Goal: Task Accomplishment & Management: Complete application form

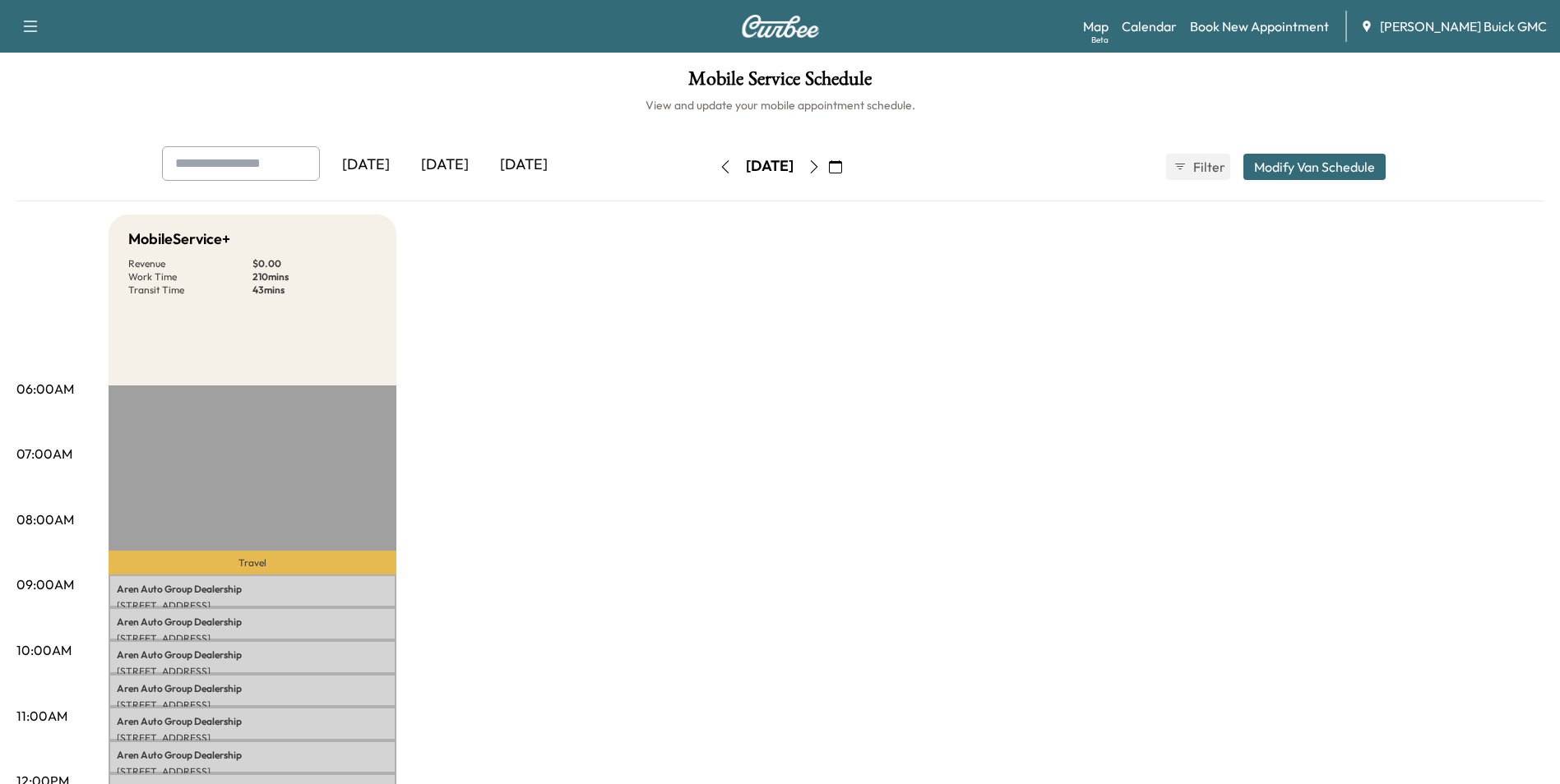
click at [384, 161] on div "[DATE]" at bounding box center [366, 164] width 79 height 38
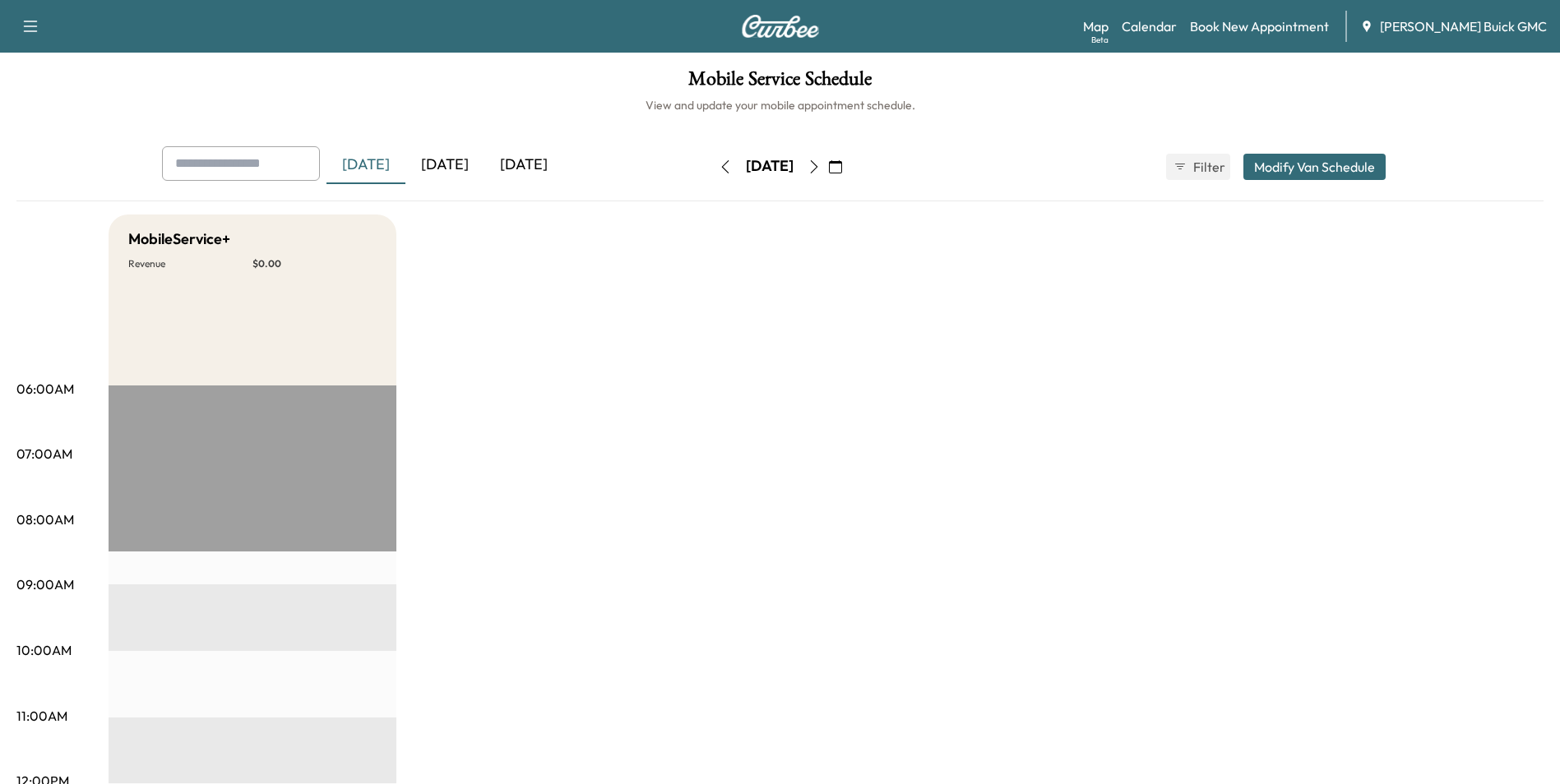
click at [451, 160] on div "[DATE]" at bounding box center [445, 164] width 79 height 38
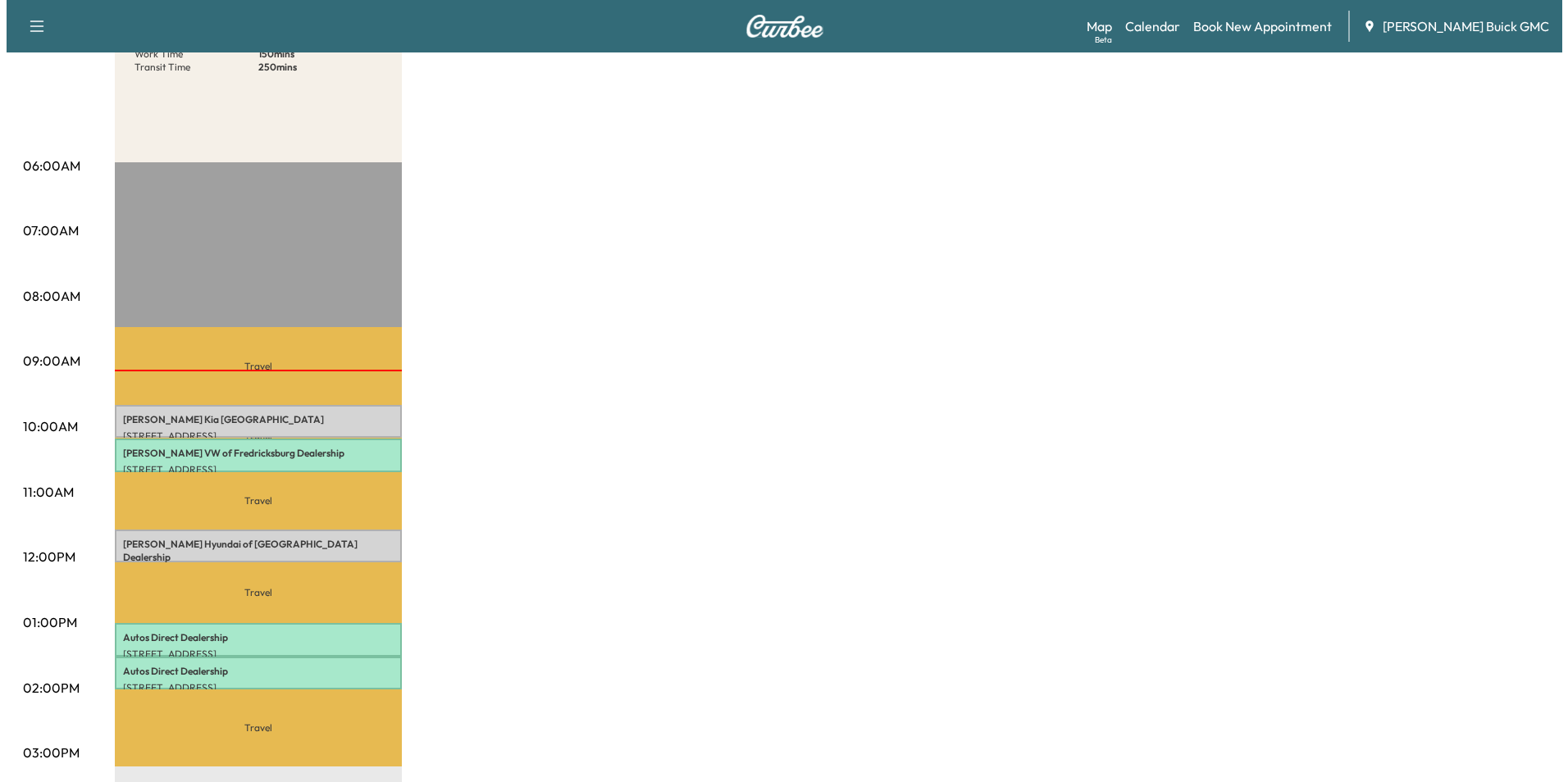
scroll to position [246, 0]
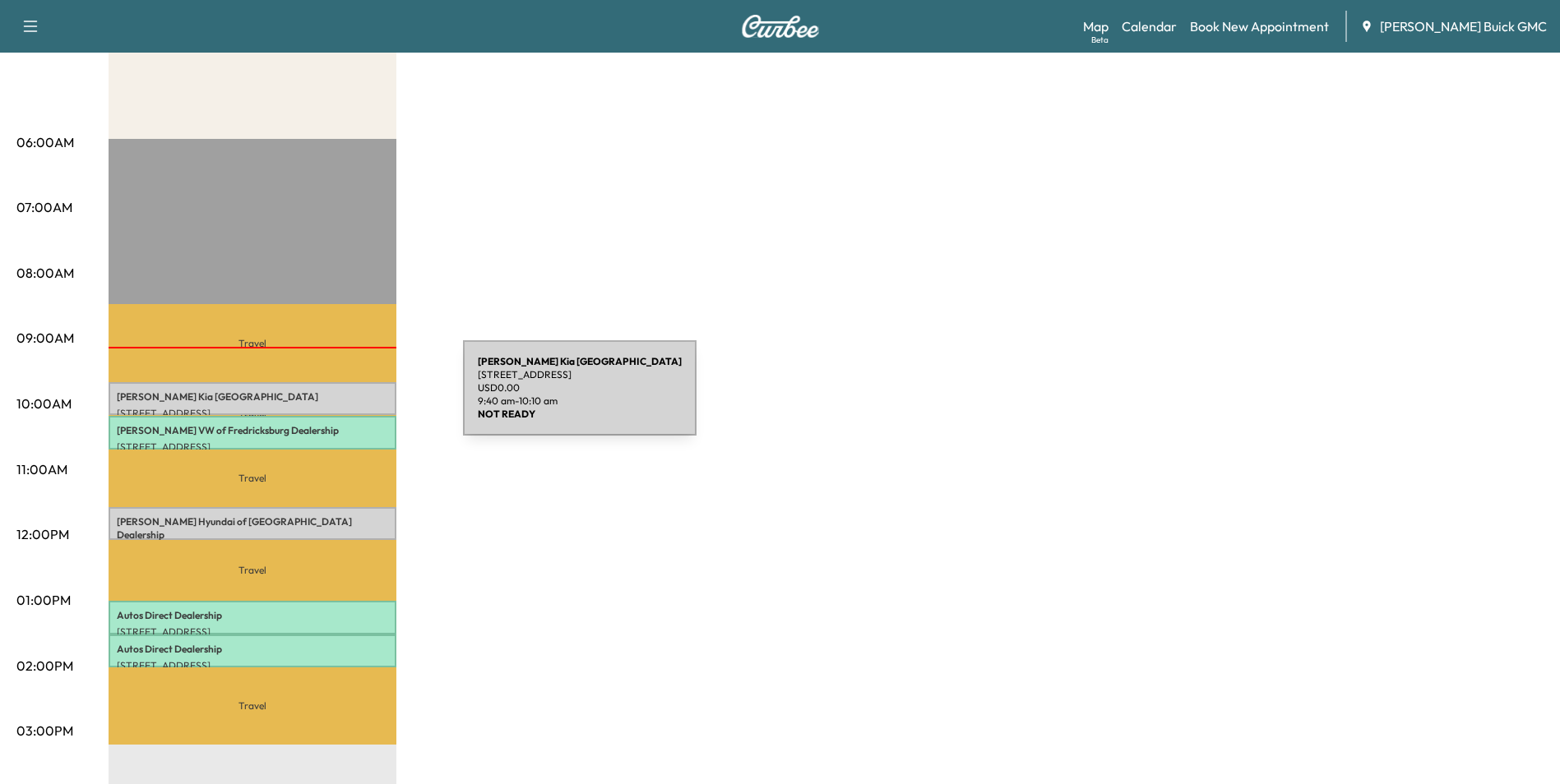
click at [339, 398] on p "Safford Kia Fredericksburg" at bounding box center [253, 397] width 271 height 13
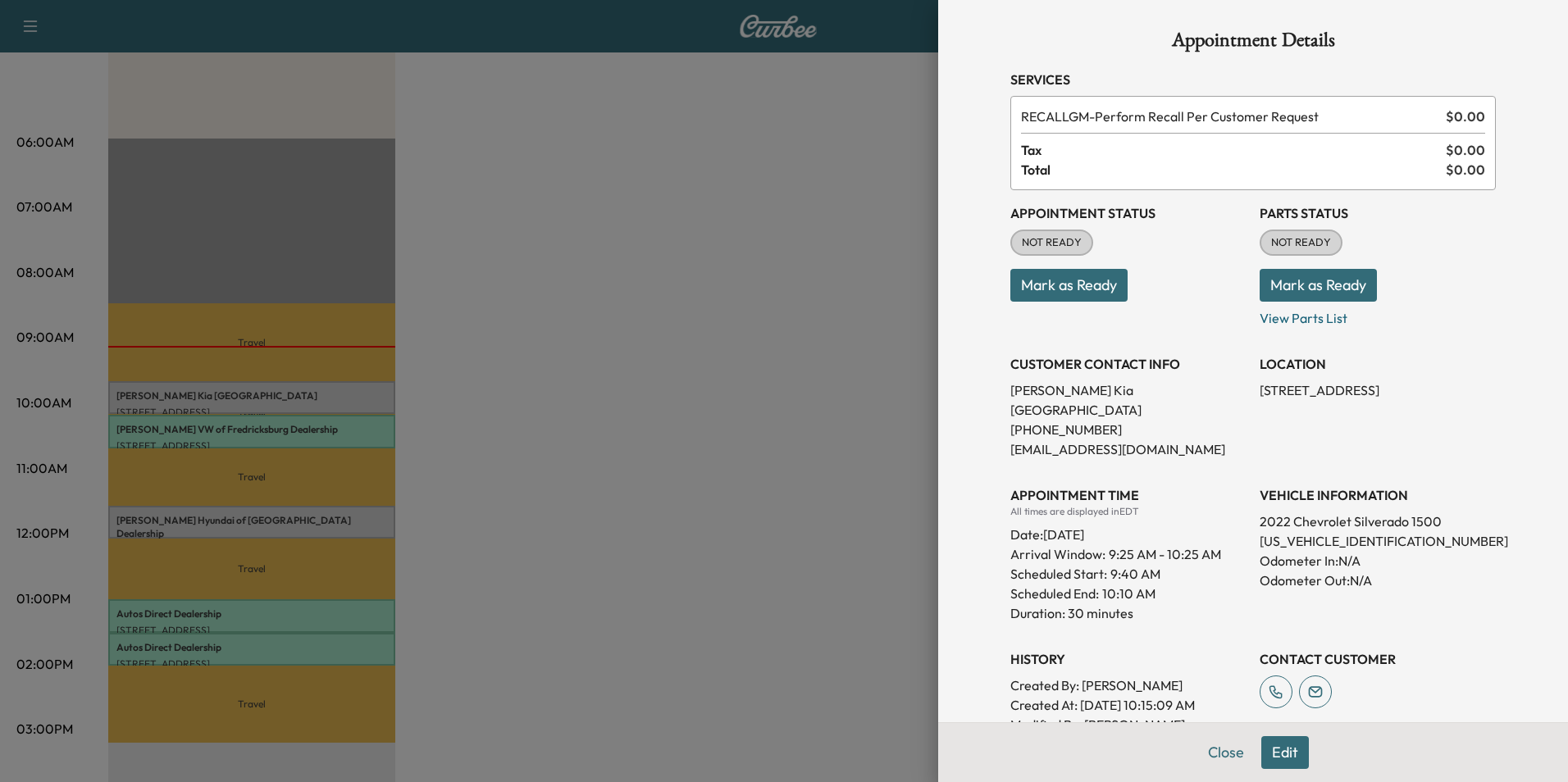
scroll to position [0, 0]
click at [809, 291] on div at bounding box center [784, 391] width 1568 height 782
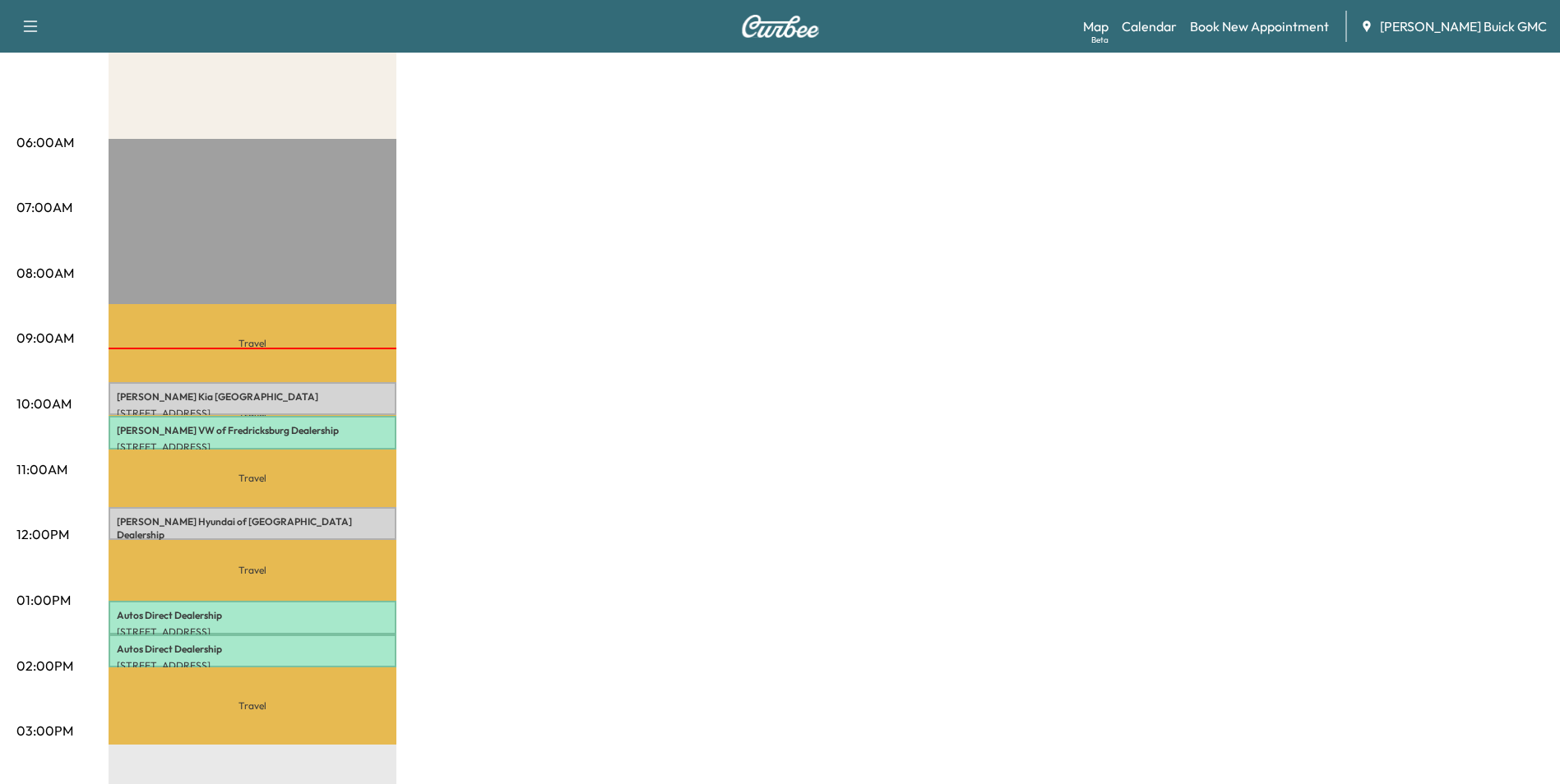
click at [665, 292] on div "MobileService+ Revenue $ 0.00 Work Time 150 mins Transit Time 250 mins Travel S…" at bounding box center [825, 584] width 1435 height 1233
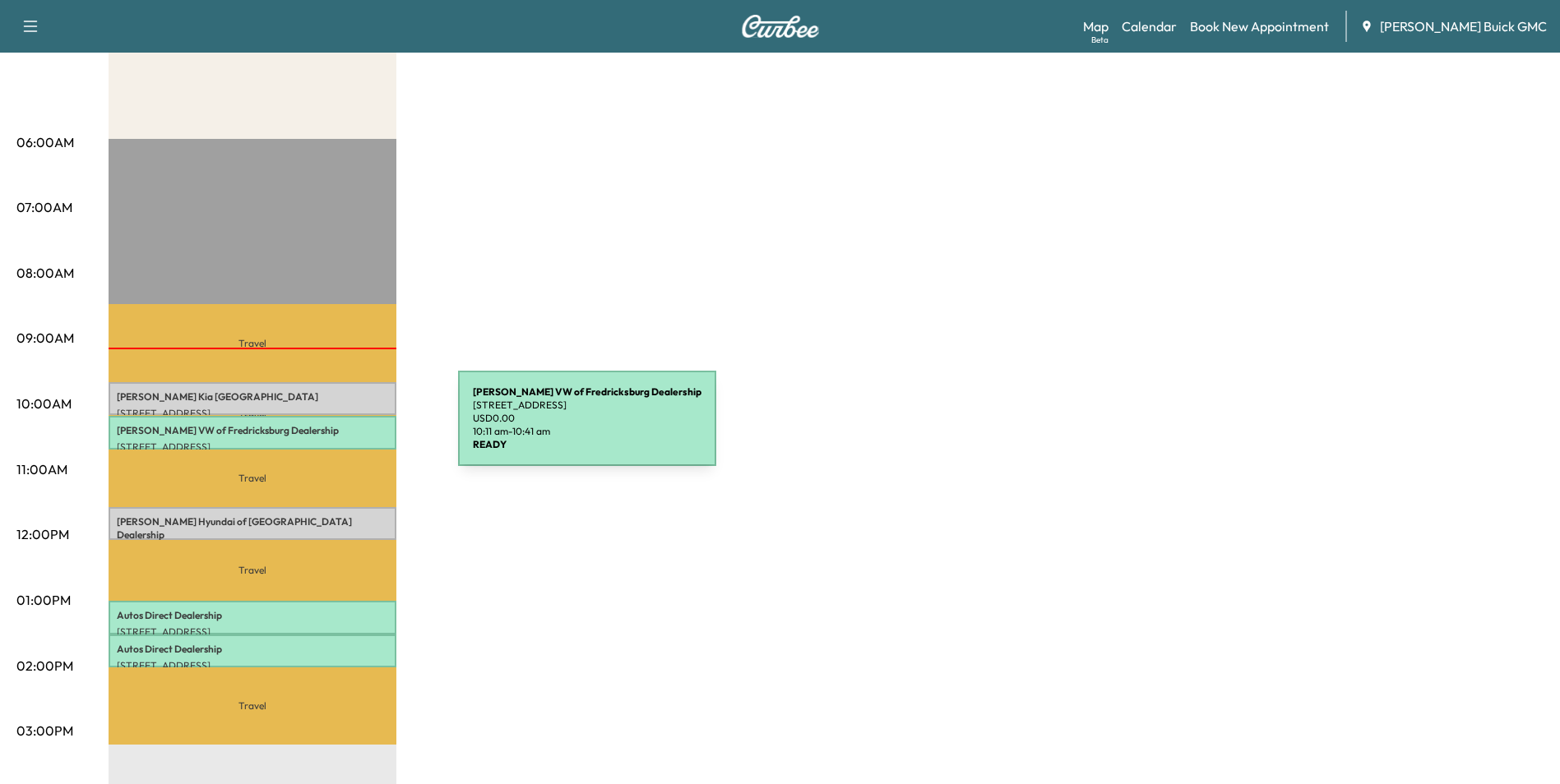
click at [335, 428] on p "Safford VW of Fredricksburg Dealership" at bounding box center [253, 430] width 271 height 13
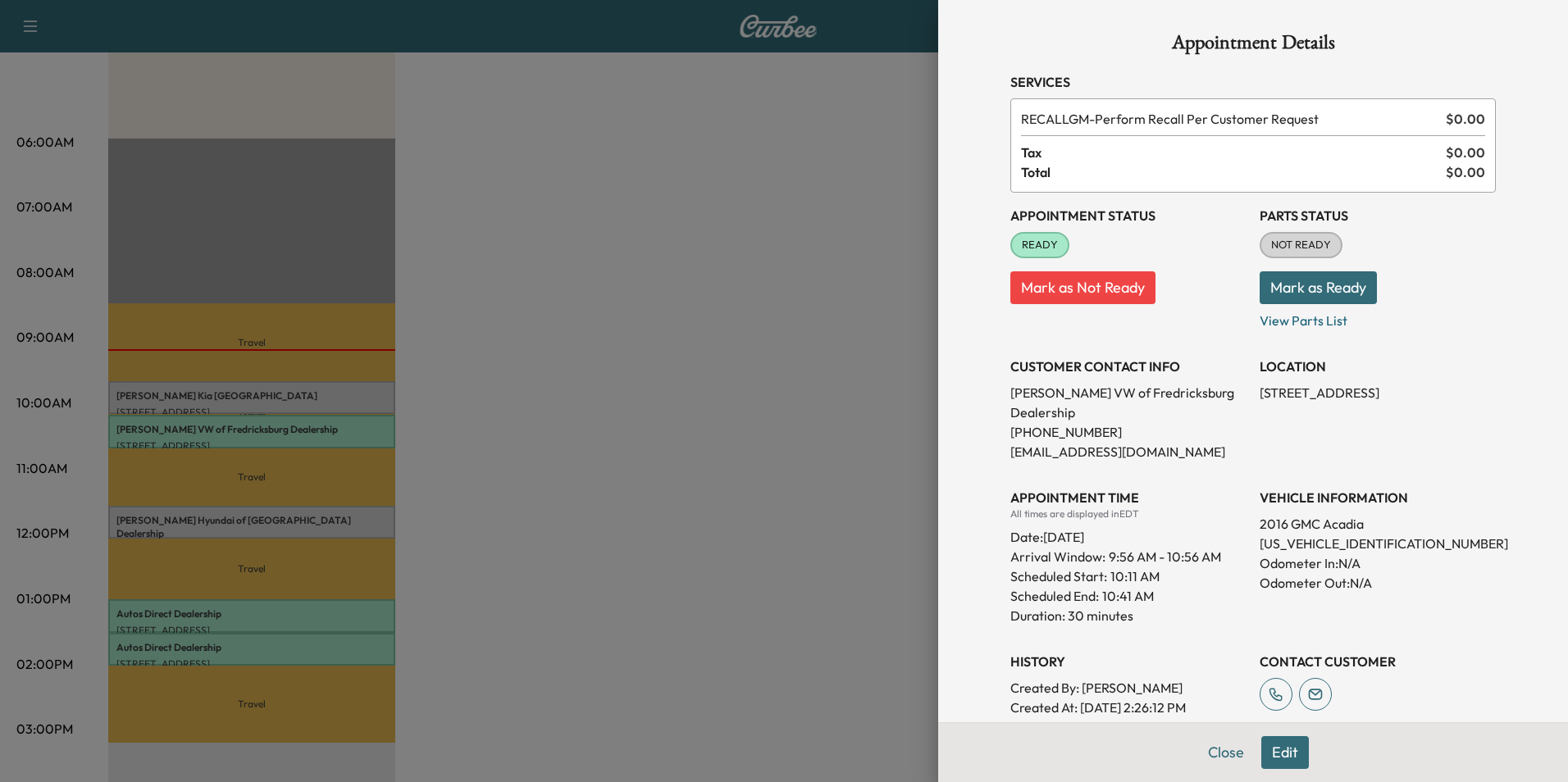
click at [843, 405] on div at bounding box center [784, 391] width 1568 height 782
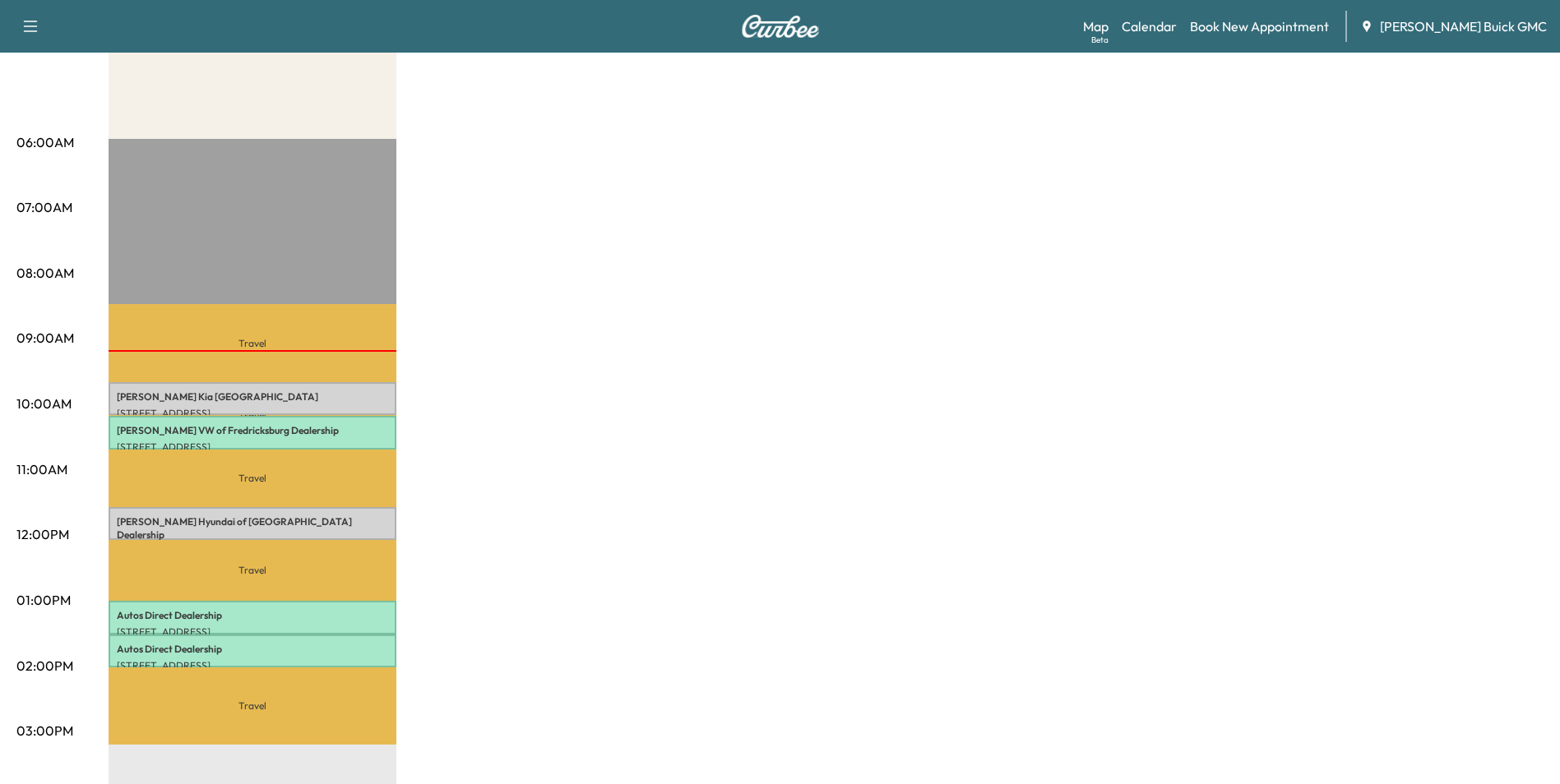
click at [621, 494] on div "MobileService+ Revenue $ 0.00 Work Time 150 mins Transit Time 250 mins Travel S…" at bounding box center [825, 584] width 1435 height 1233
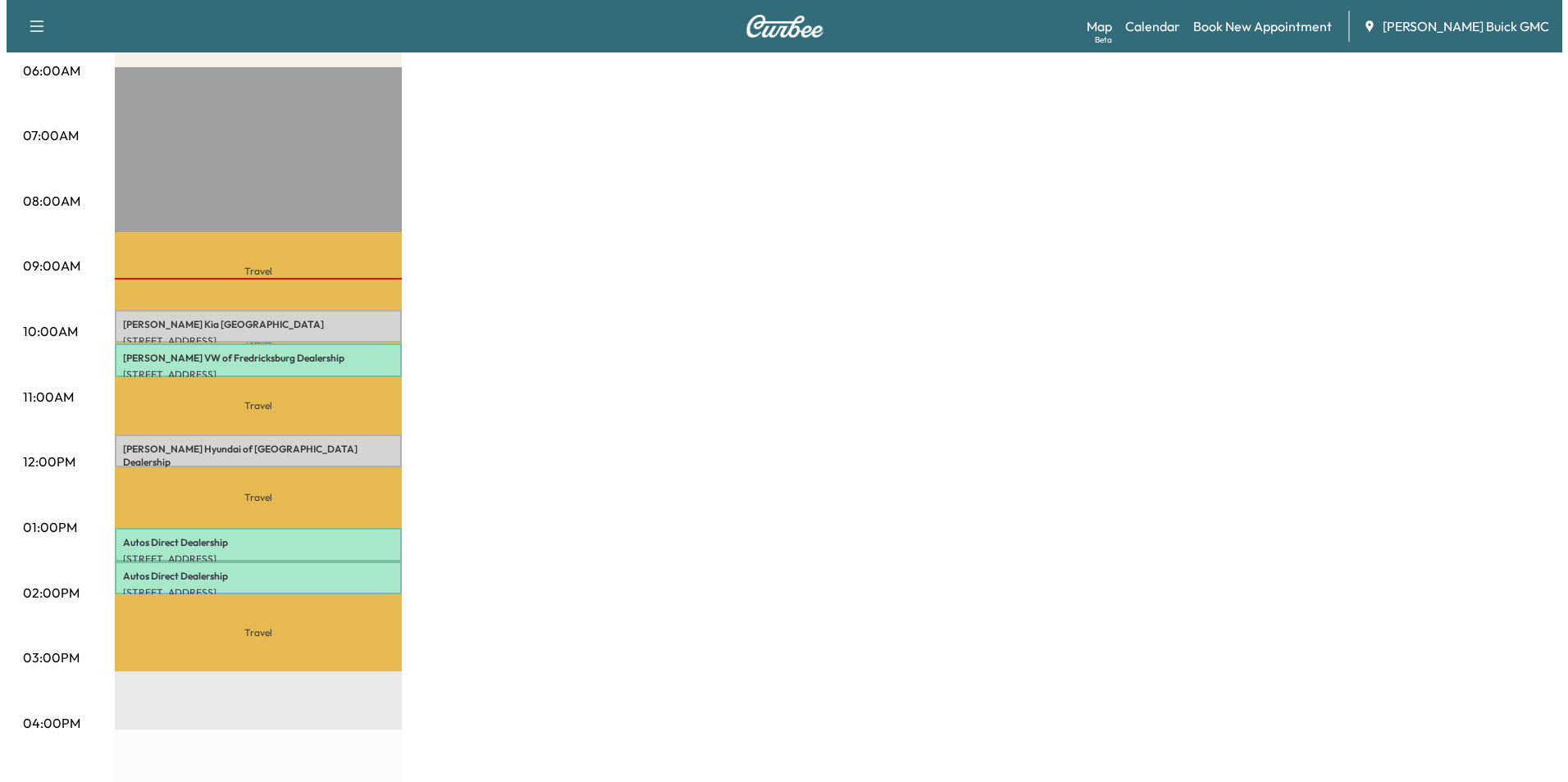
scroll to position [410, 0]
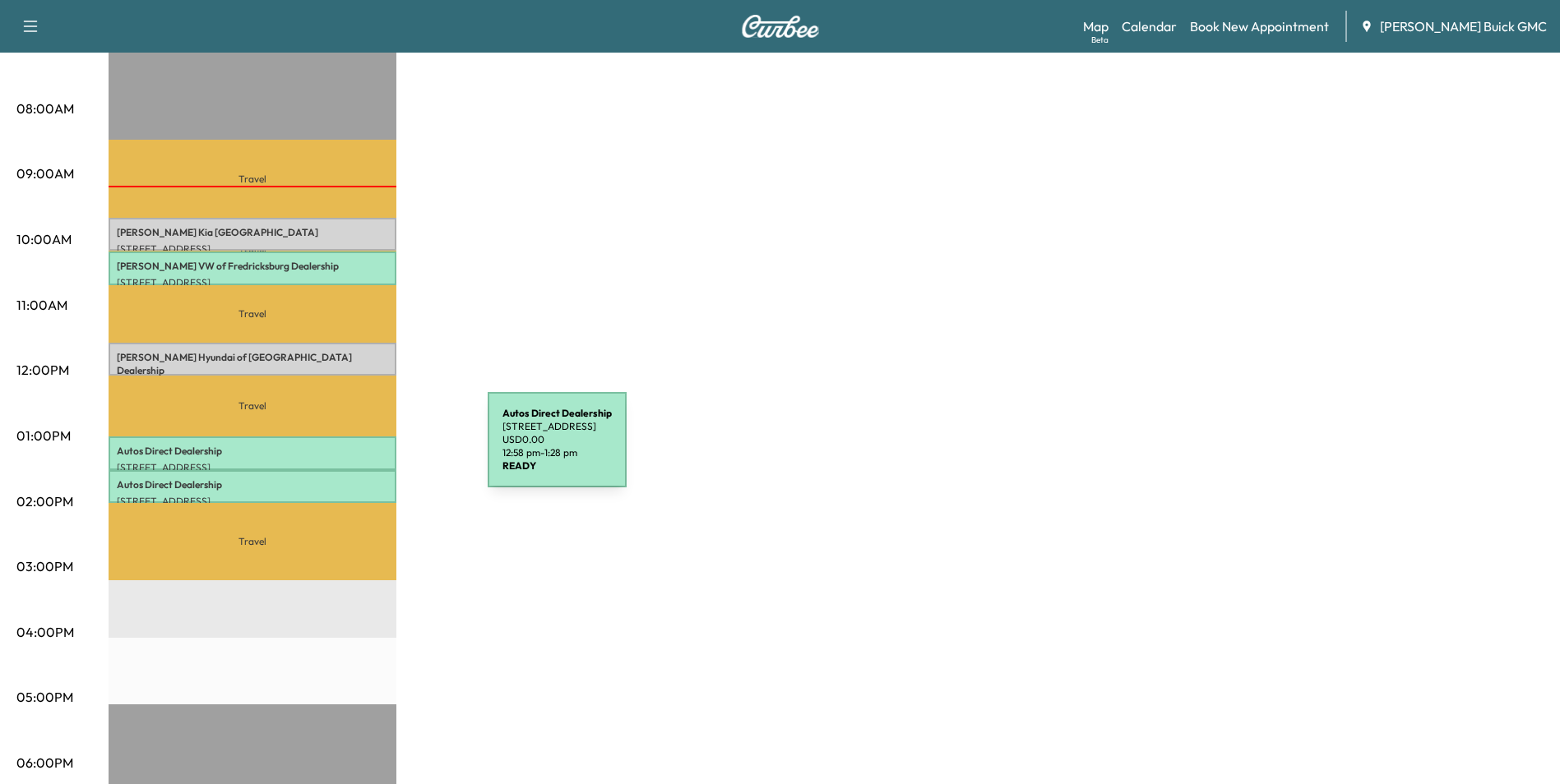
click at [365, 449] on p "Autos Direct Dealership" at bounding box center [253, 451] width 271 height 13
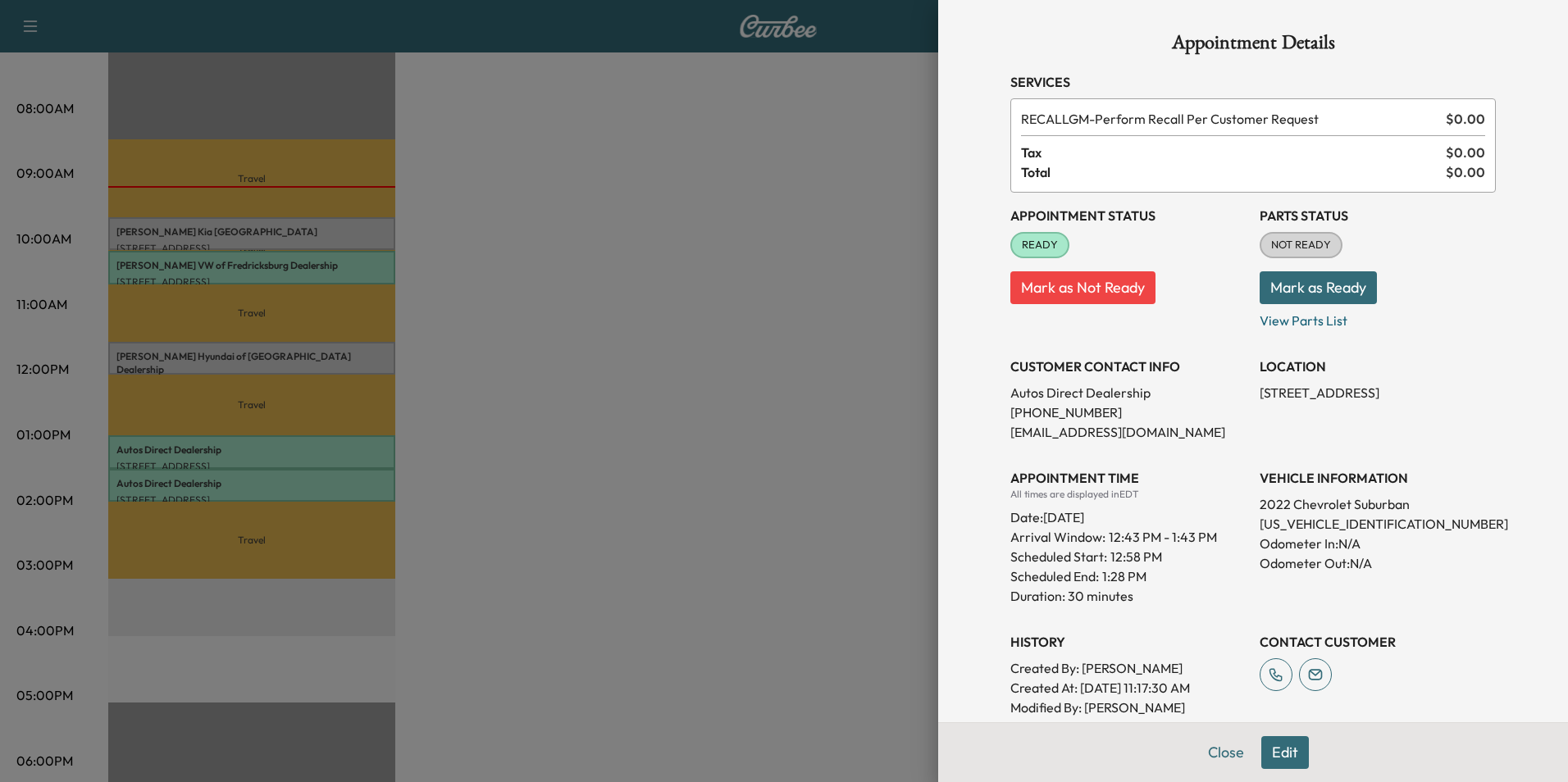
click at [481, 447] on div at bounding box center [784, 391] width 1568 height 782
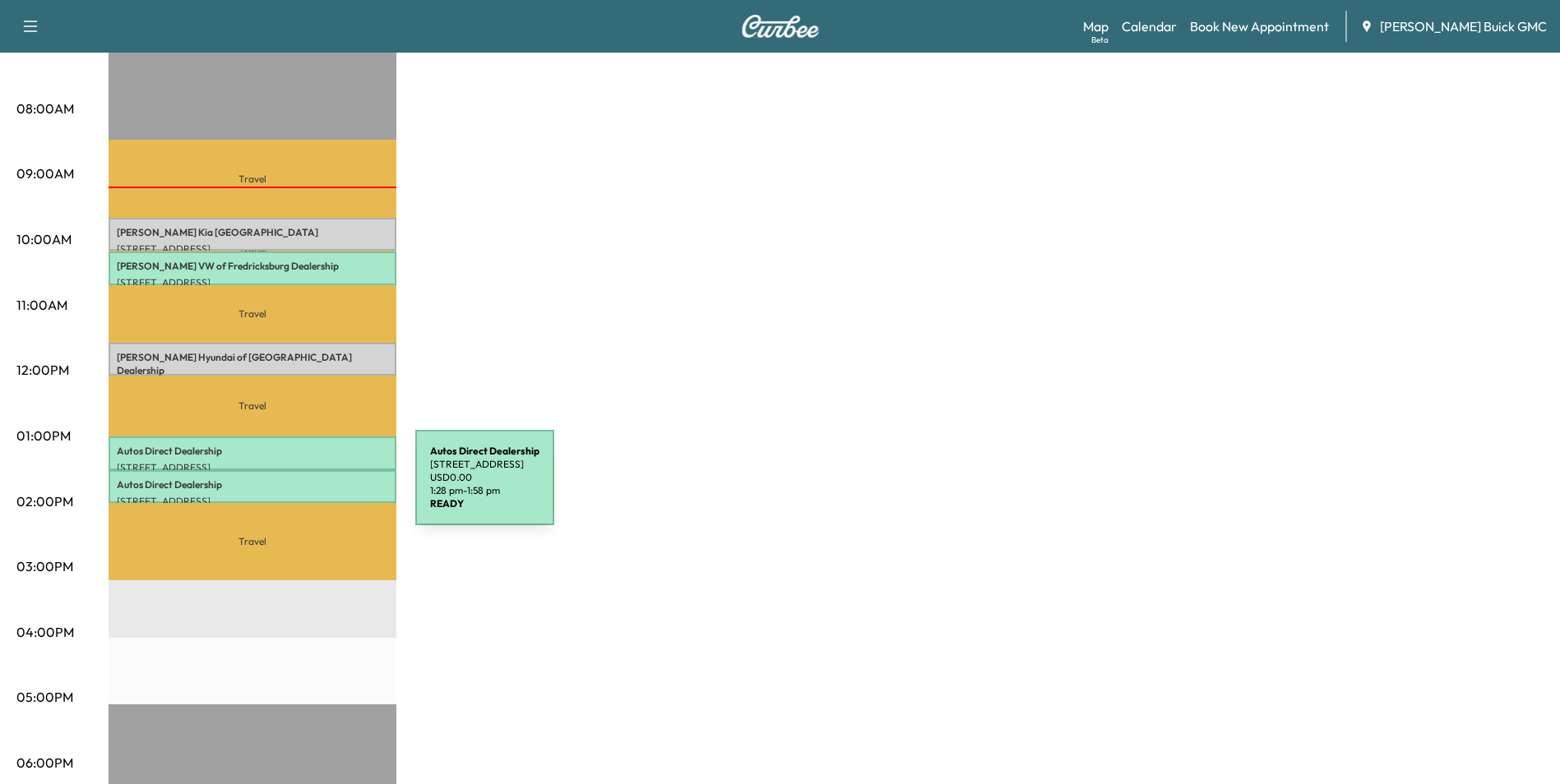
click at [292, 488] on div "Autos Direct Dealership 4540 Lafayette Boulevard, Fredericksburg, VA 22408, US …" at bounding box center [252, 487] width 288 height 33
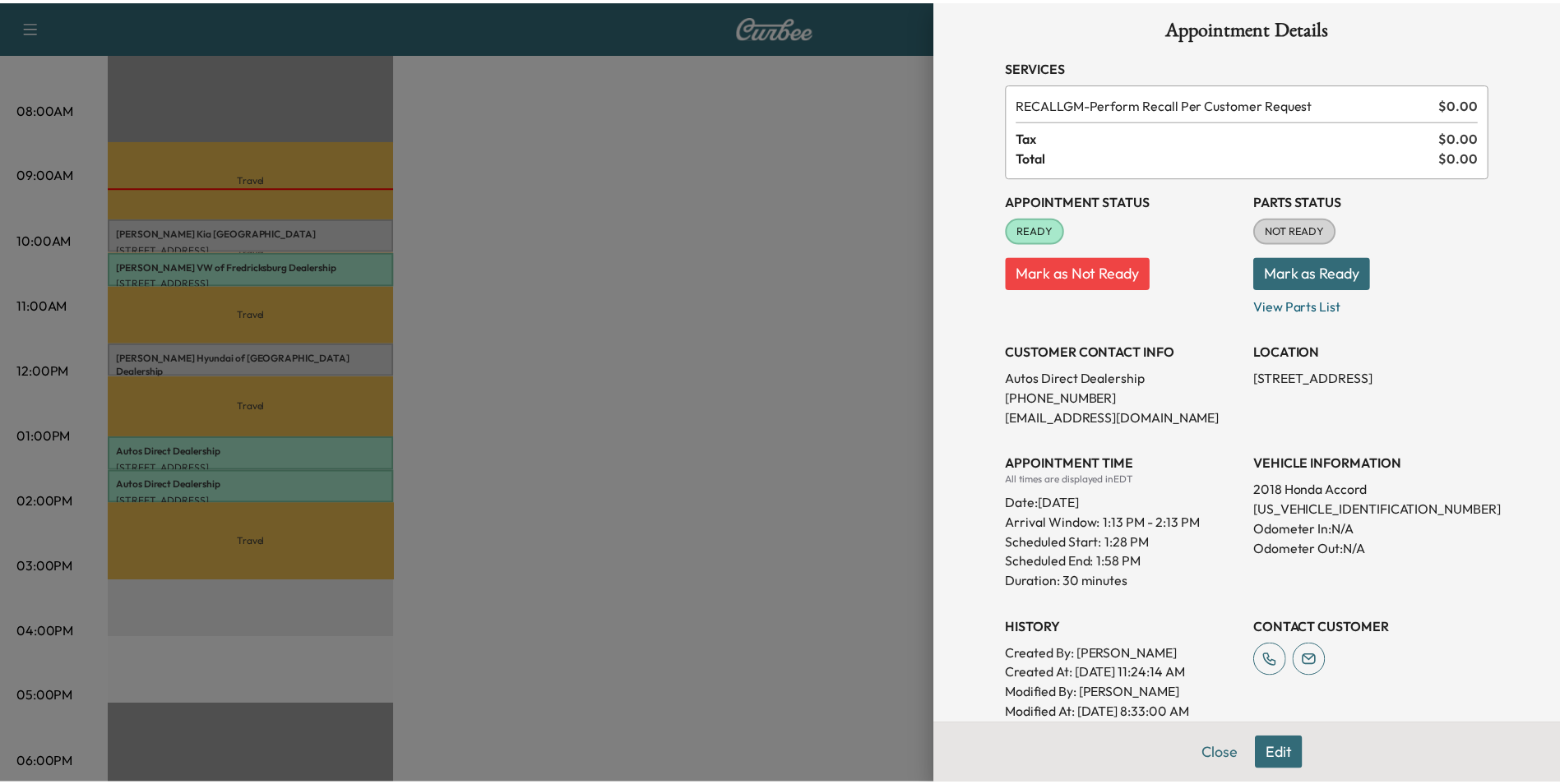
scroll to position [0, 0]
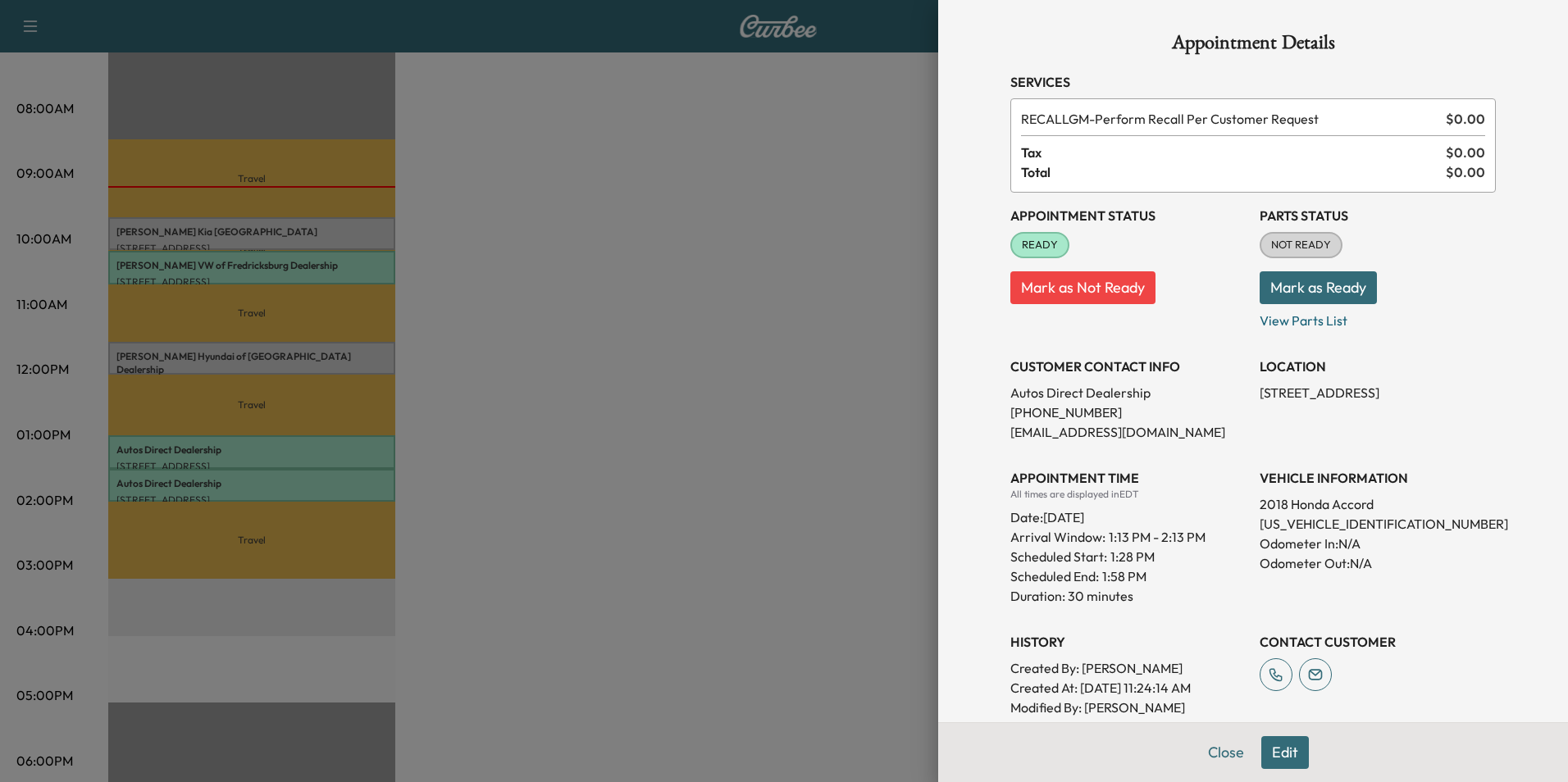
click at [868, 401] on div at bounding box center [784, 391] width 1568 height 782
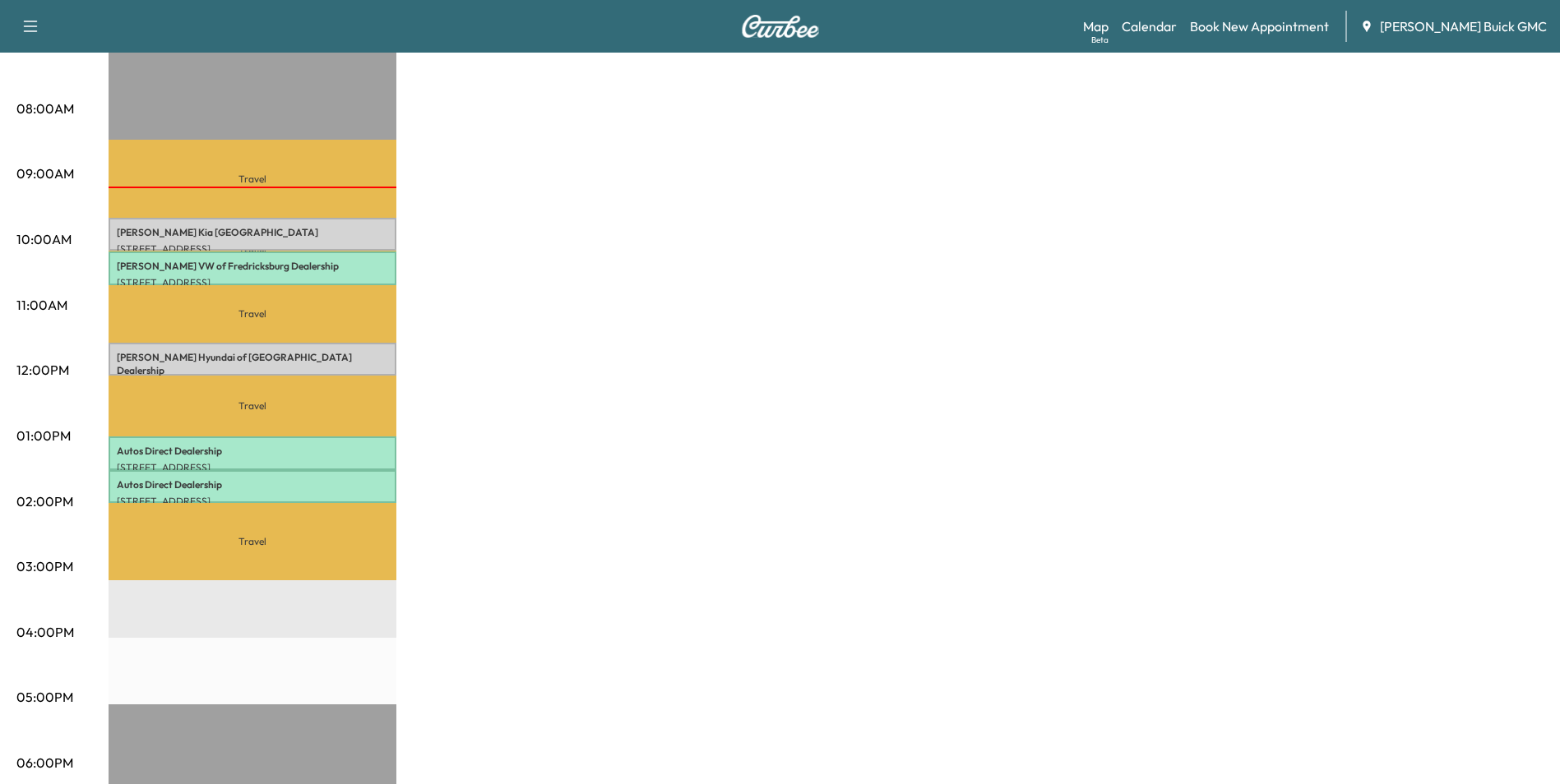
click at [832, 230] on div "MobileService+ Revenue $ 0.00 Work Time 150 mins Transit Time 250 mins Travel S…" at bounding box center [825, 420] width 1435 height 1233
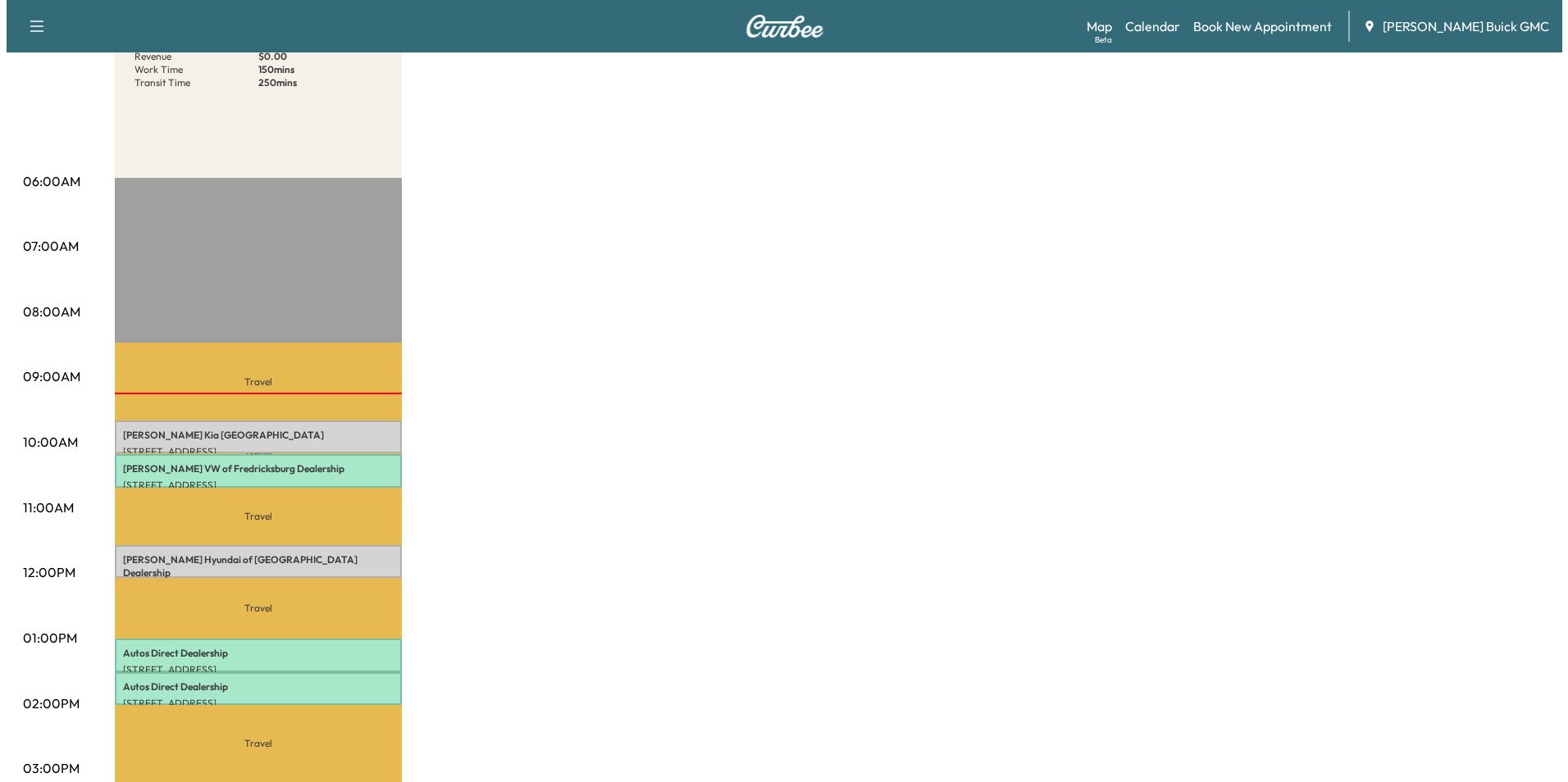
scroll to position [246, 0]
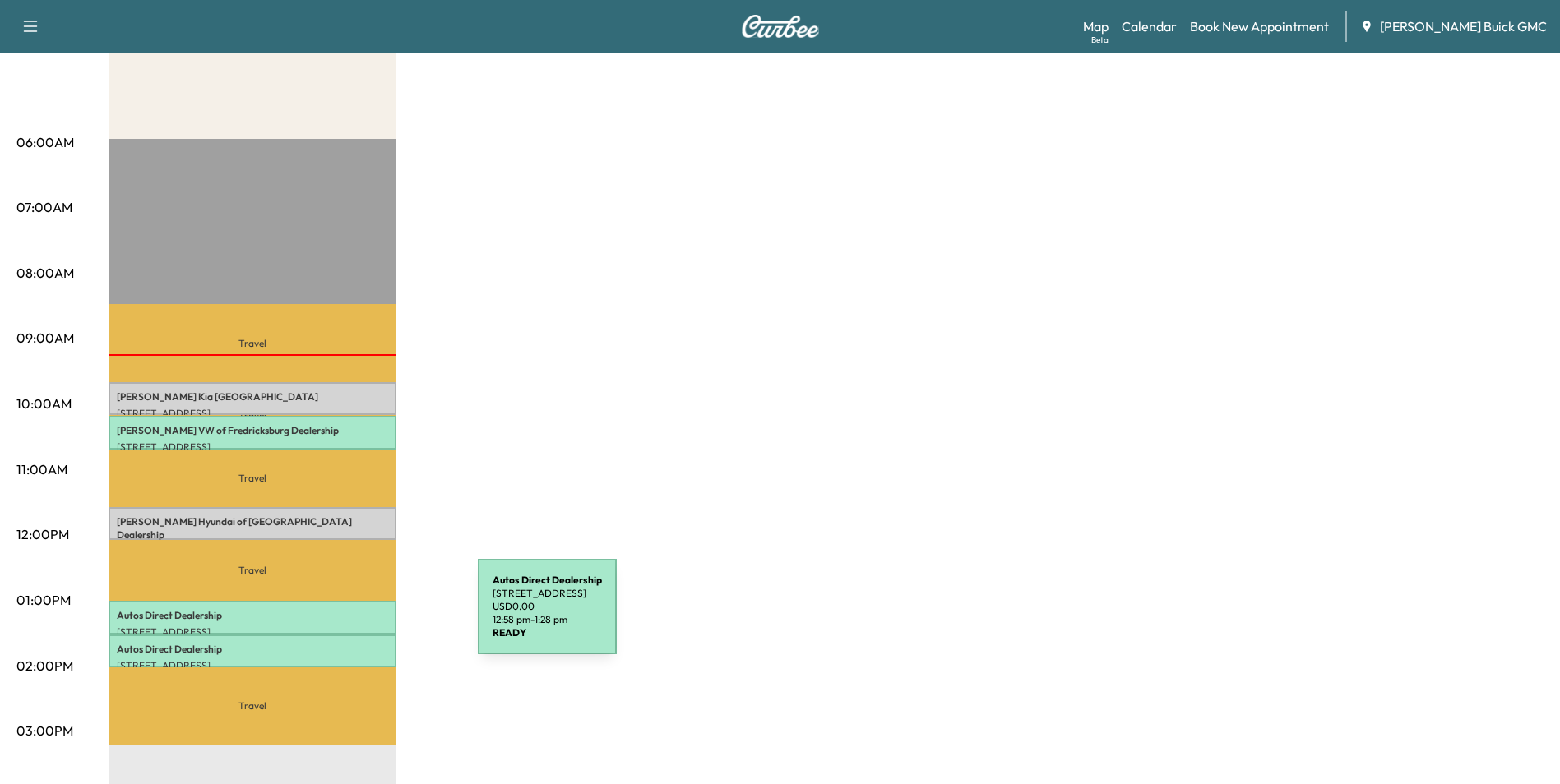
click at [354, 616] on p "Autos Direct Dealership" at bounding box center [253, 615] width 271 height 13
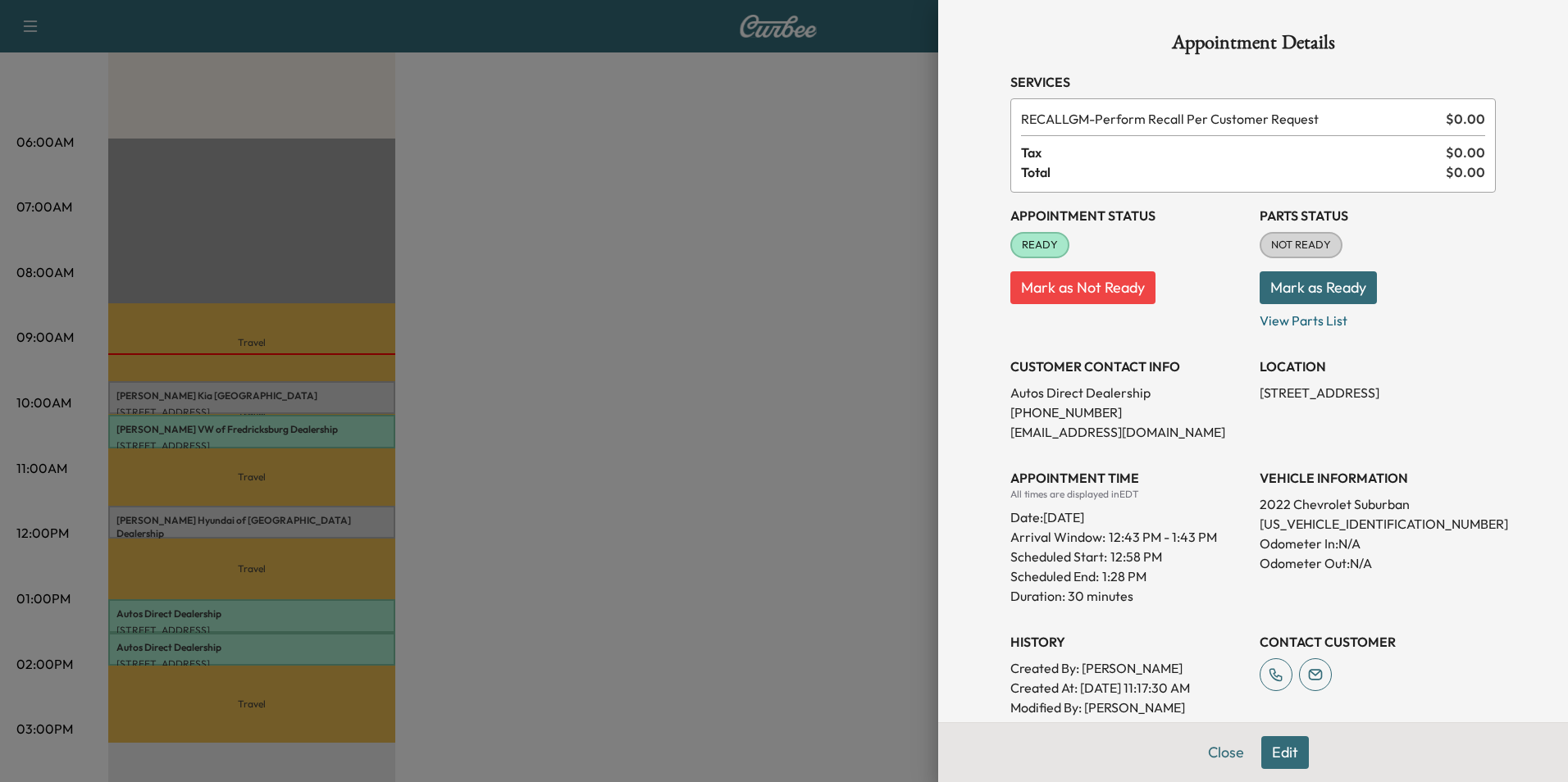
scroll to position [82, 0]
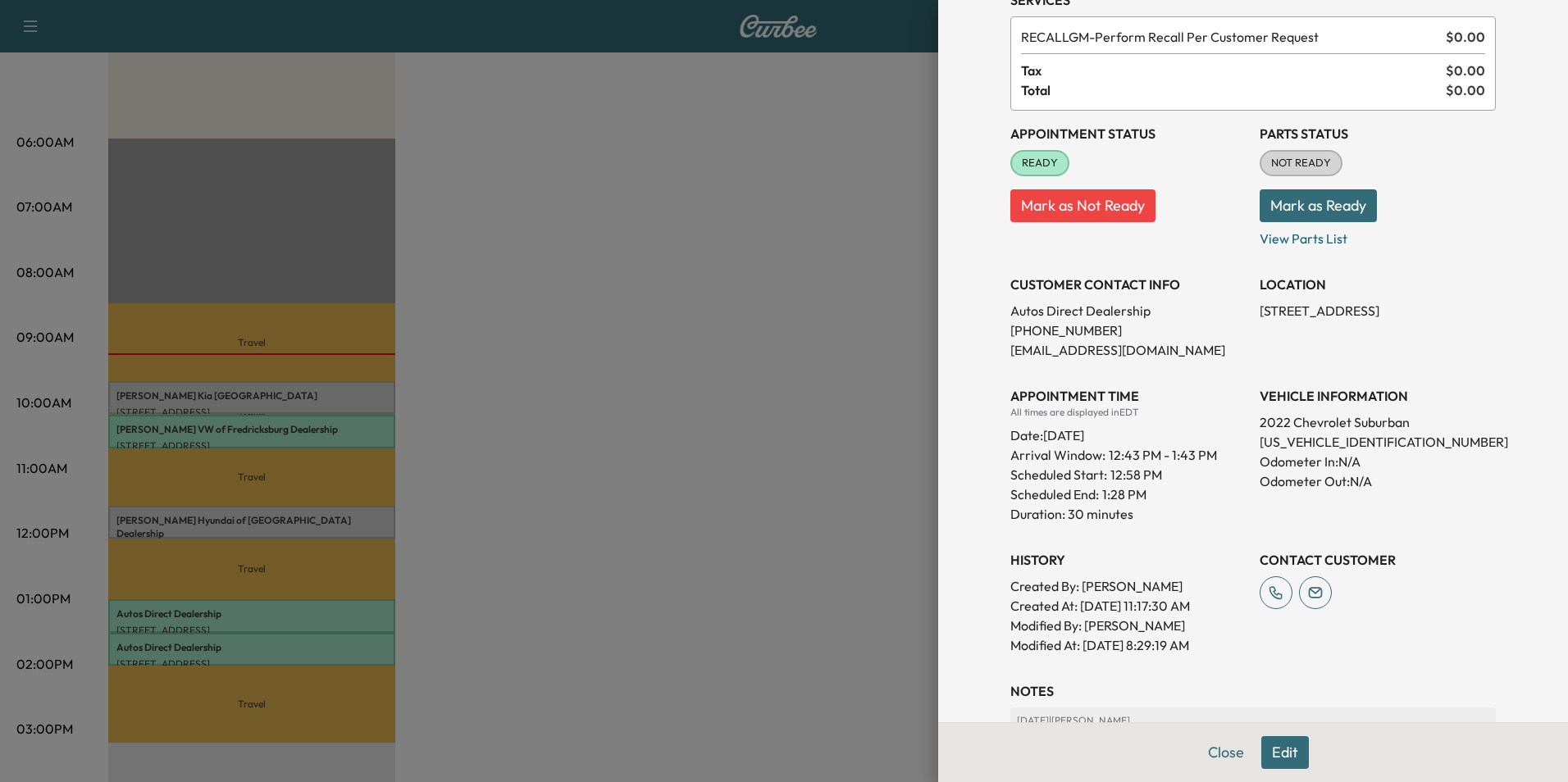
click at [477, 569] on div at bounding box center [784, 391] width 1568 height 782
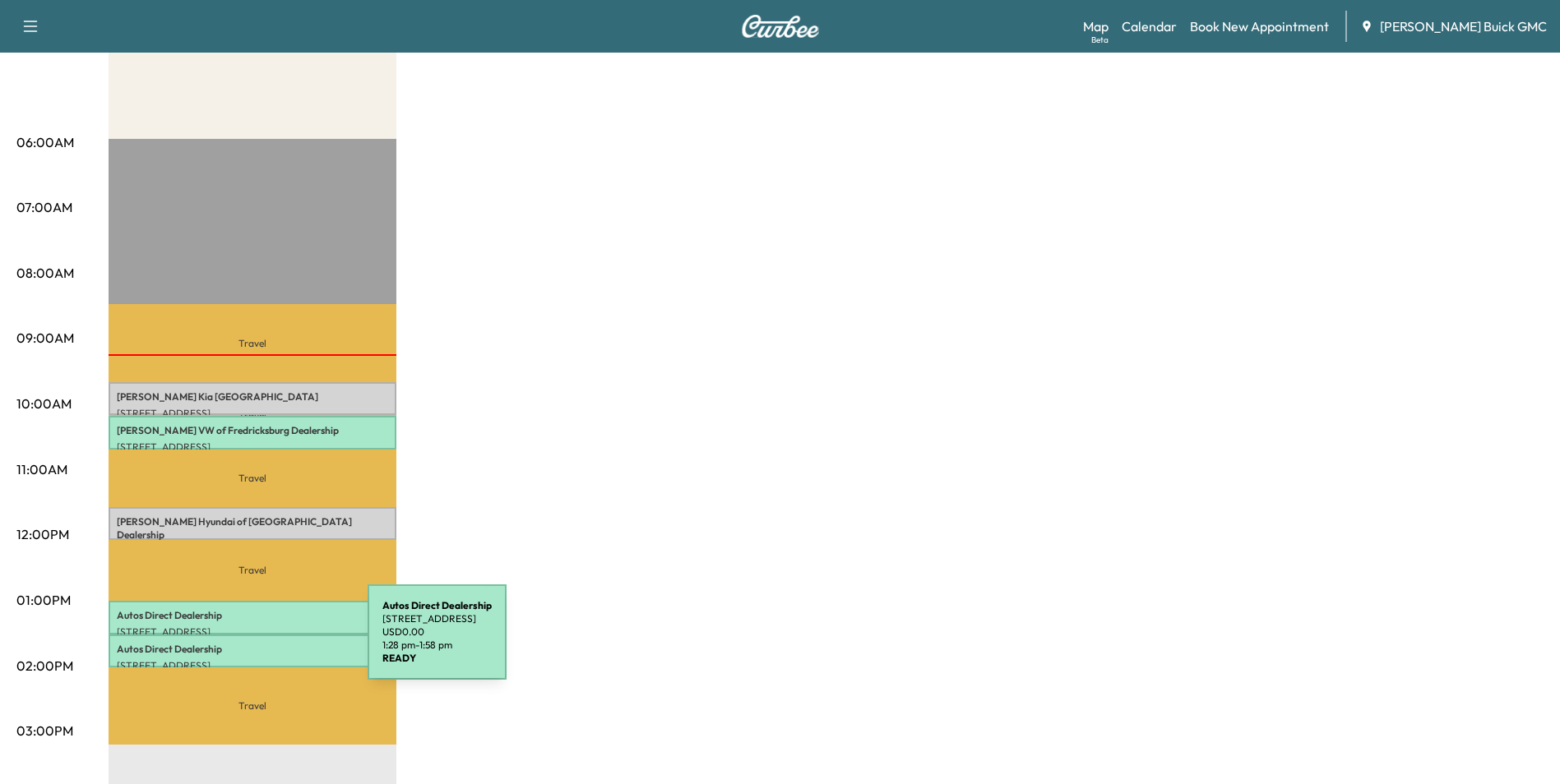
click at [245, 642] on p "Autos Direct Dealership" at bounding box center [253, 649] width 271 height 13
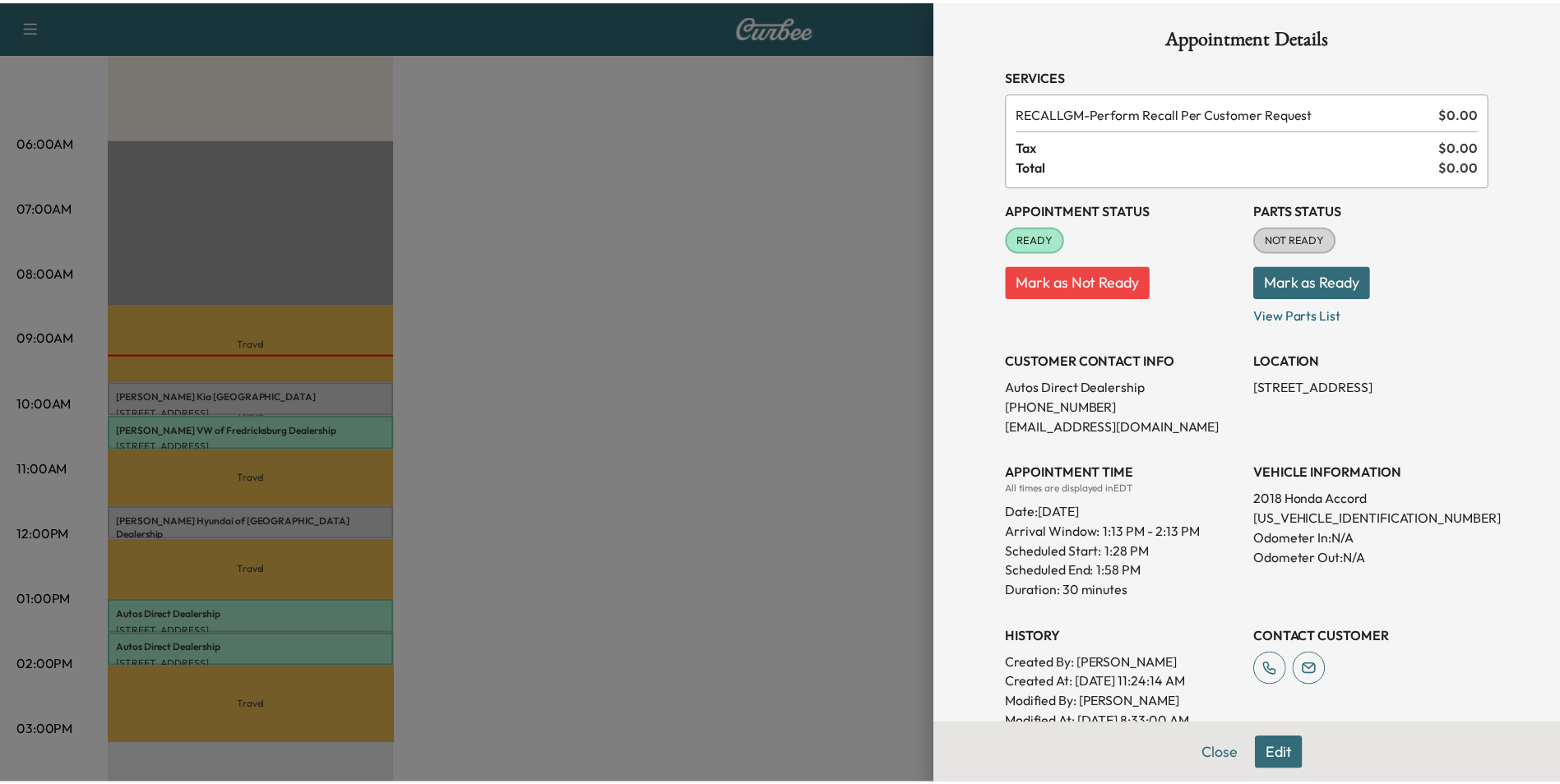
scroll to position [0, 0]
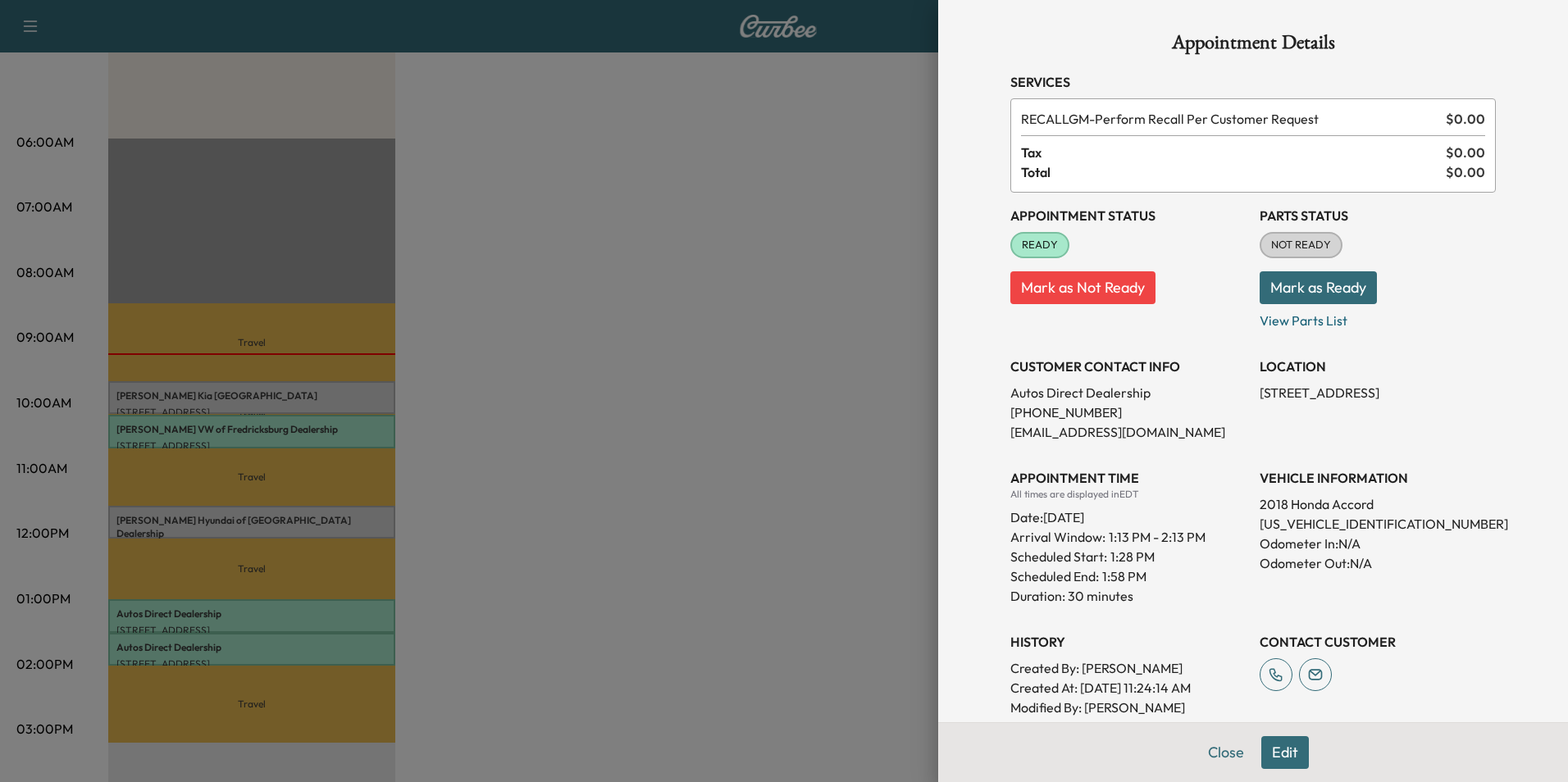
click at [673, 323] on div at bounding box center [784, 391] width 1568 height 782
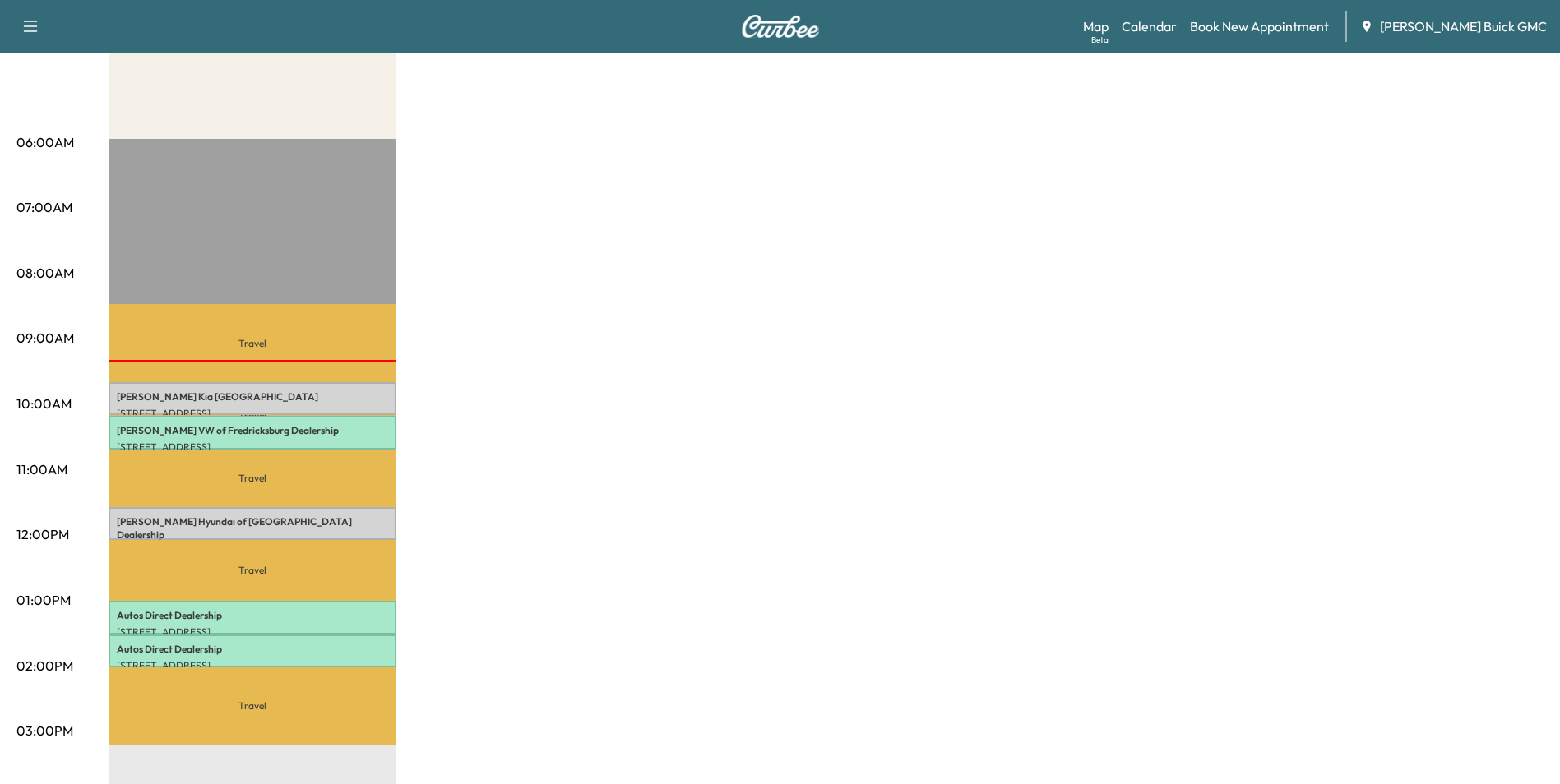
click at [632, 379] on div "MobileService+ Revenue $ 0.00 Work Time 150 mins Transit Time 250 mins Travel S…" at bounding box center [825, 584] width 1435 height 1233
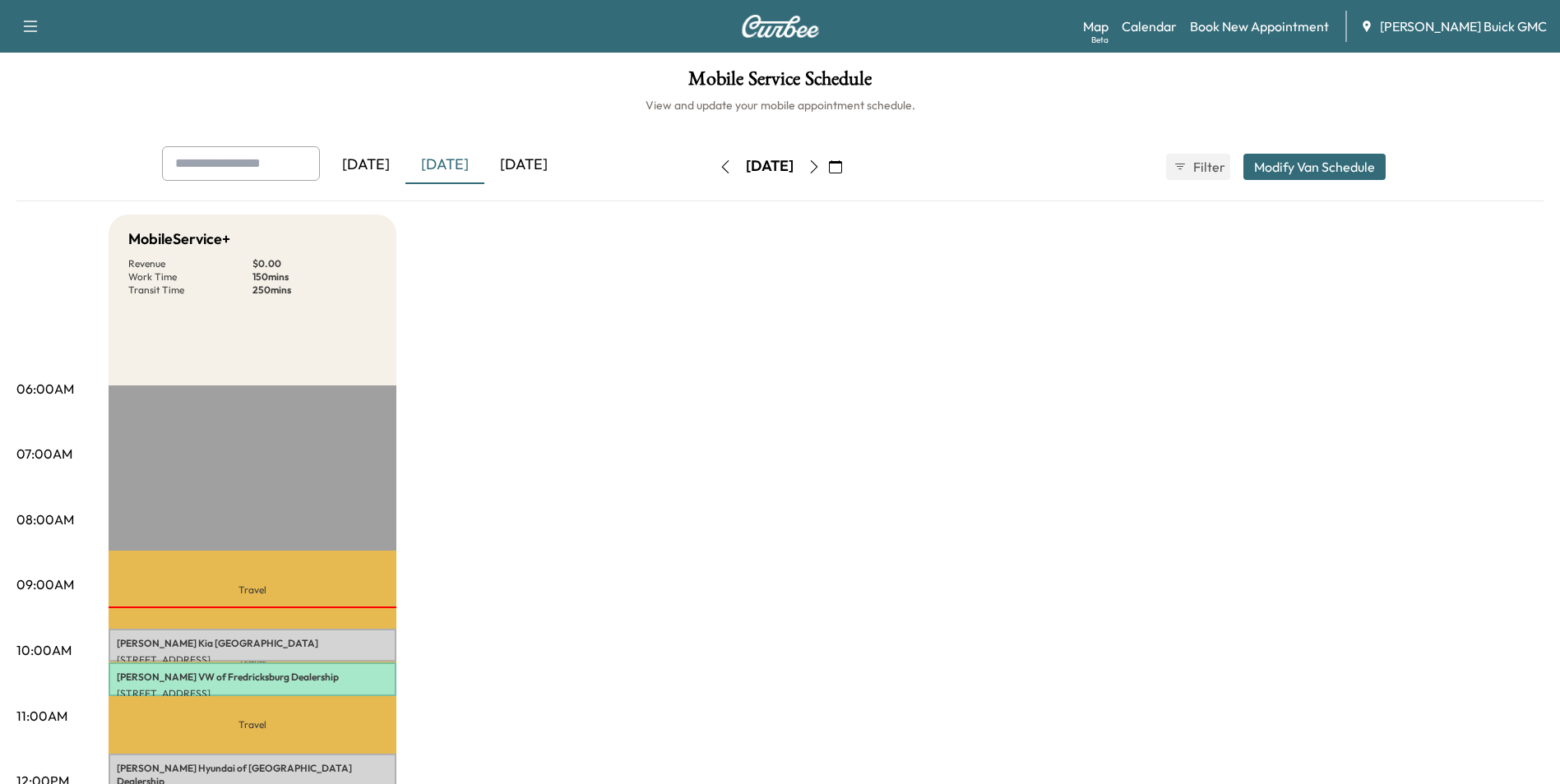
drag, startPoint x: 868, startPoint y: 543, endPoint x: 869, endPoint y: 532, distance: 11.0
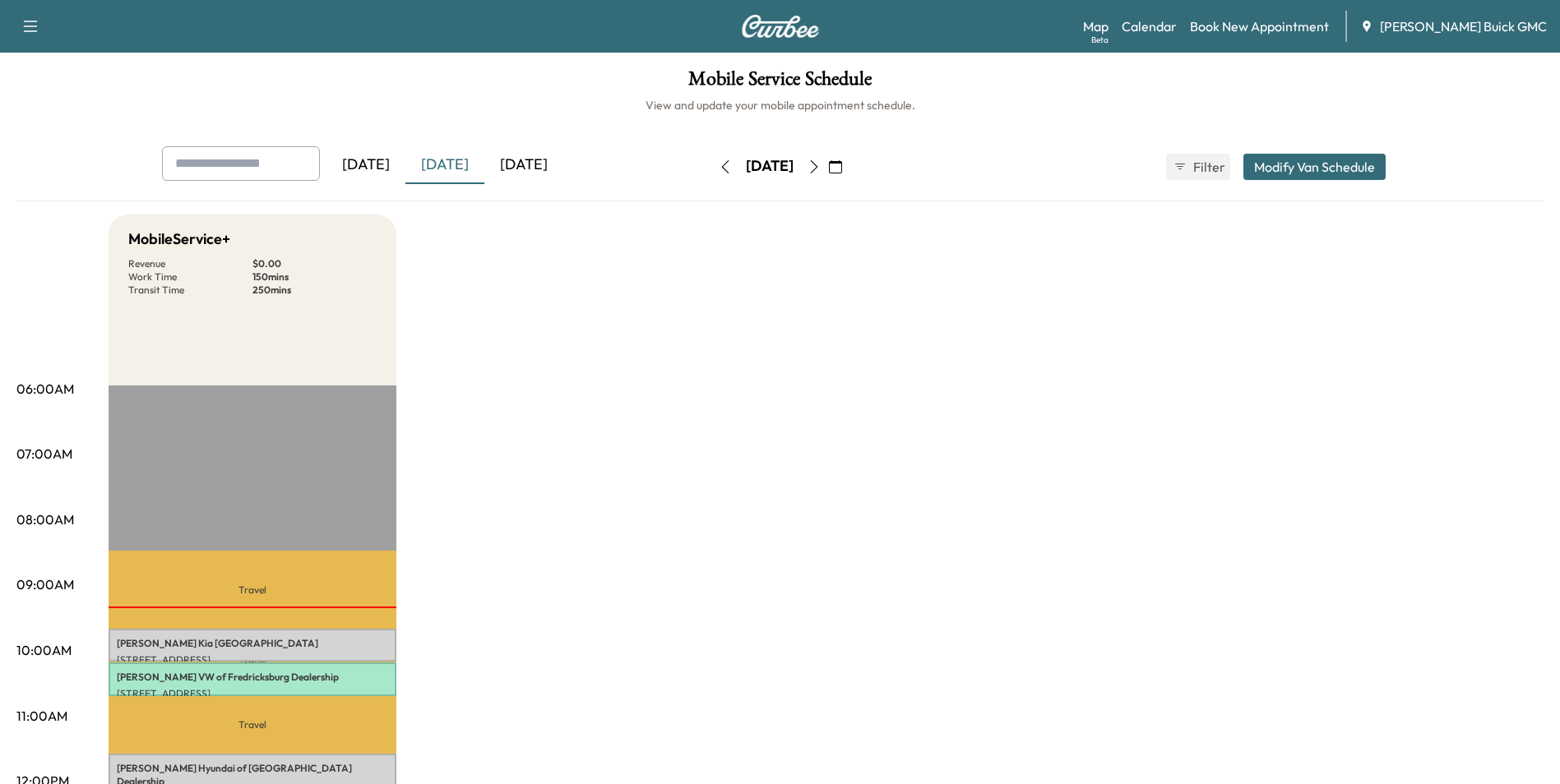
click at [1283, 24] on link "Book New Appointment" at bounding box center [1259, 26] width 139 height 20
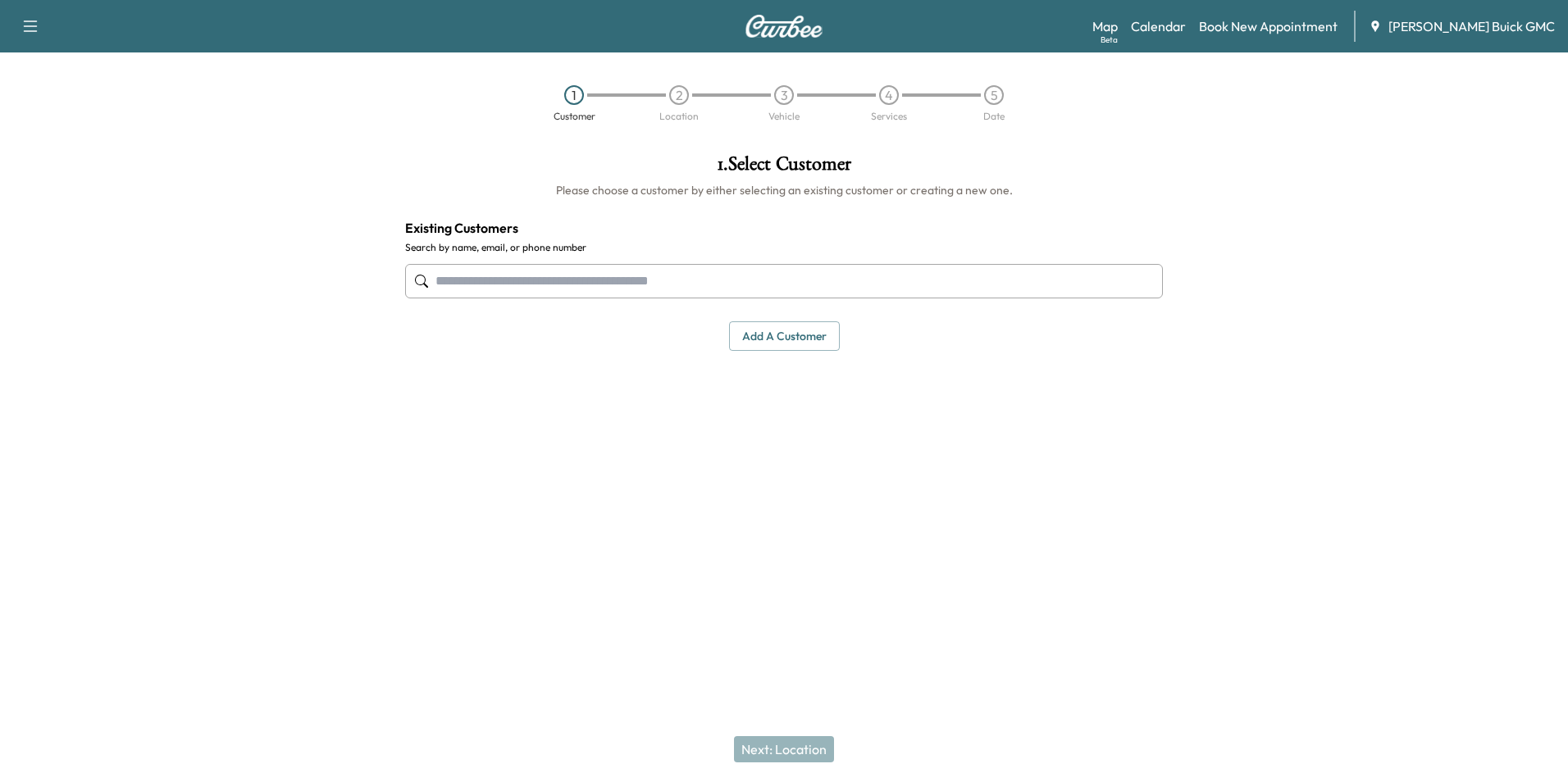
click at [681, 285] on input "text" at bounding box center [784, 281] width 758 height 34
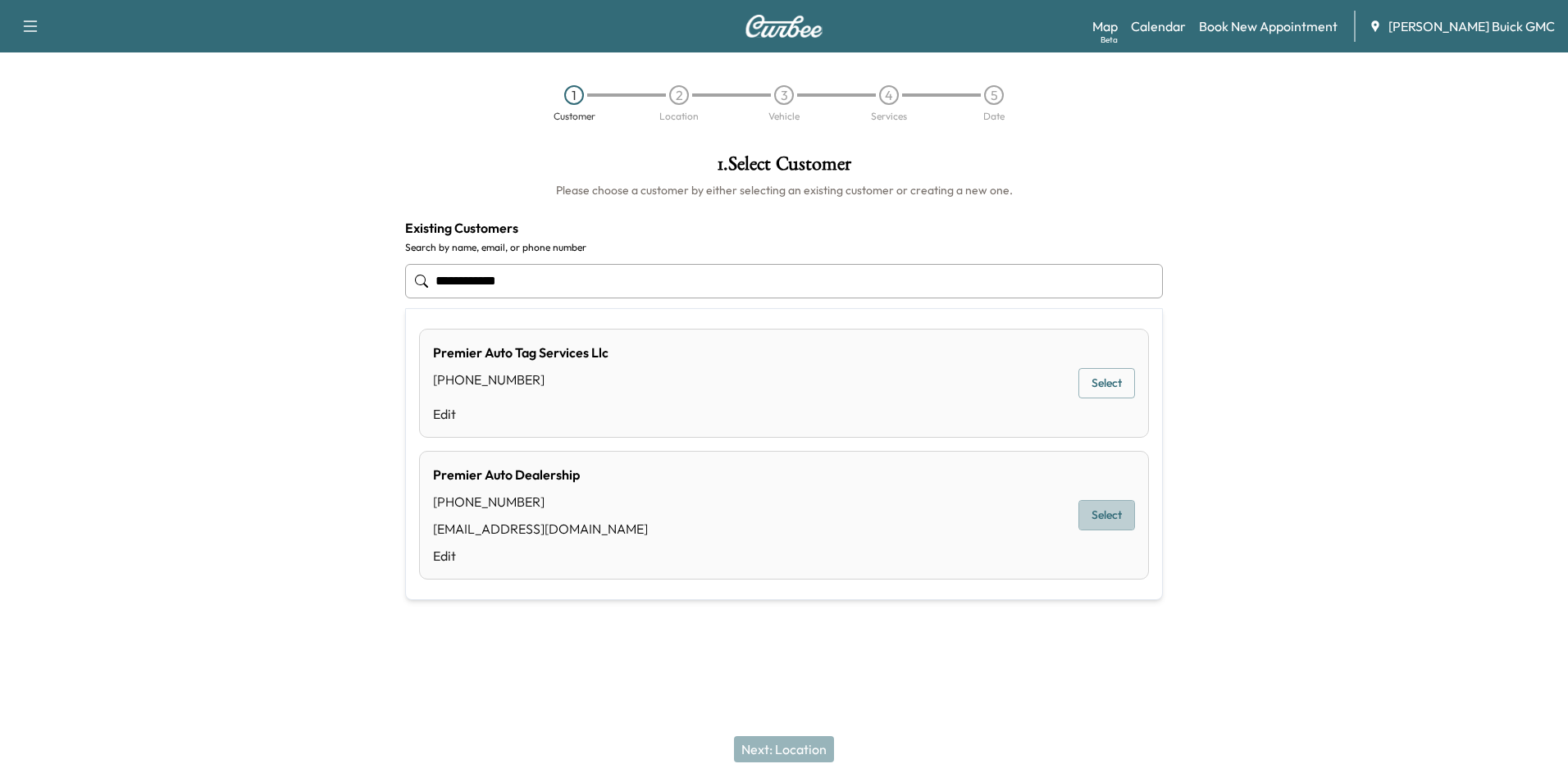
click at [1109, 513] on button "Select" at bounding box center [1107, 515] width 57 height 31
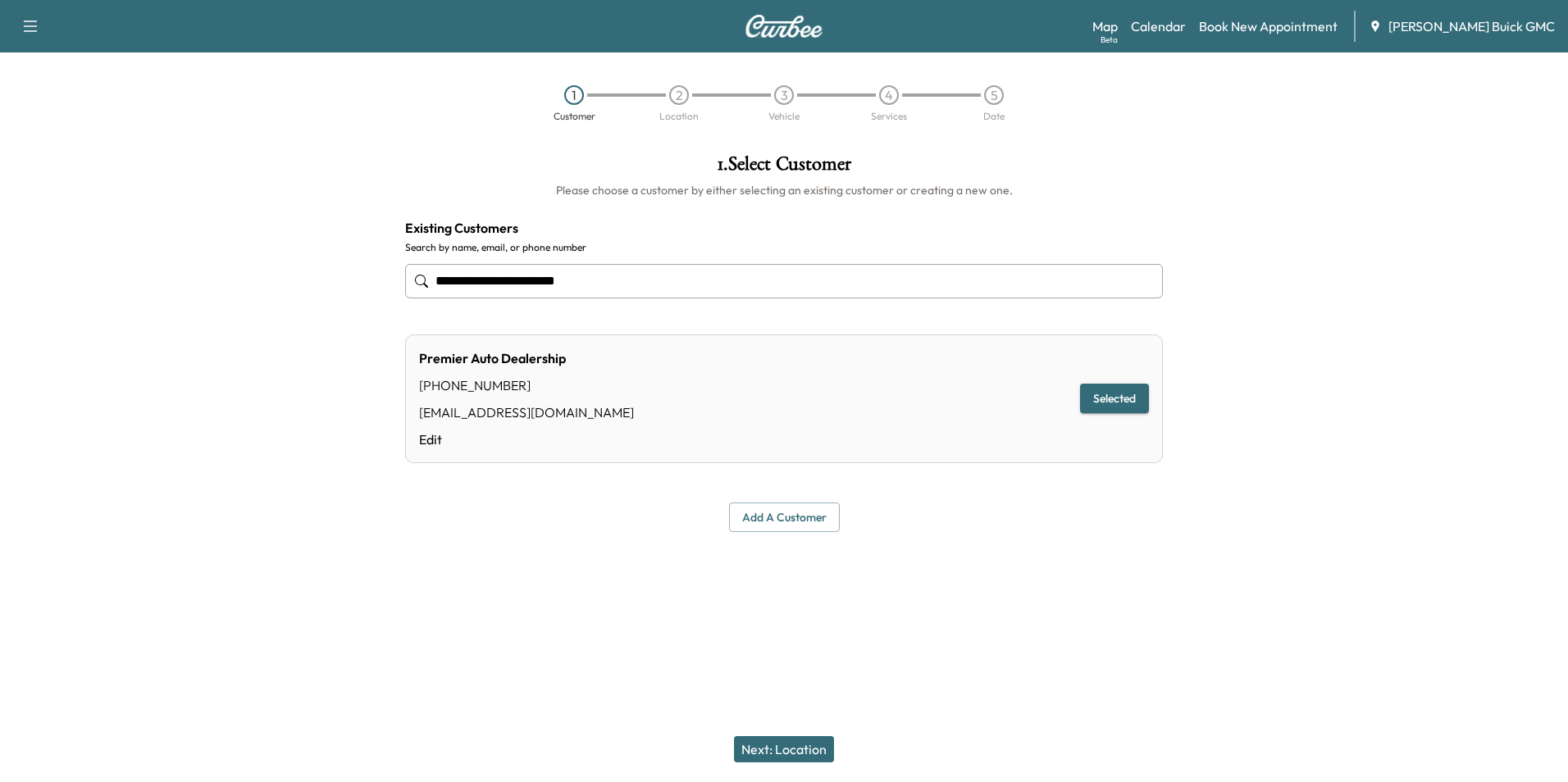
type input "**********"
click at [984, 581] on div at bounding box center [784, 571] width 1568 height 52
click at [786, 746] on button "Next: Location" at bounding box center [784, 750] width 100 height 26
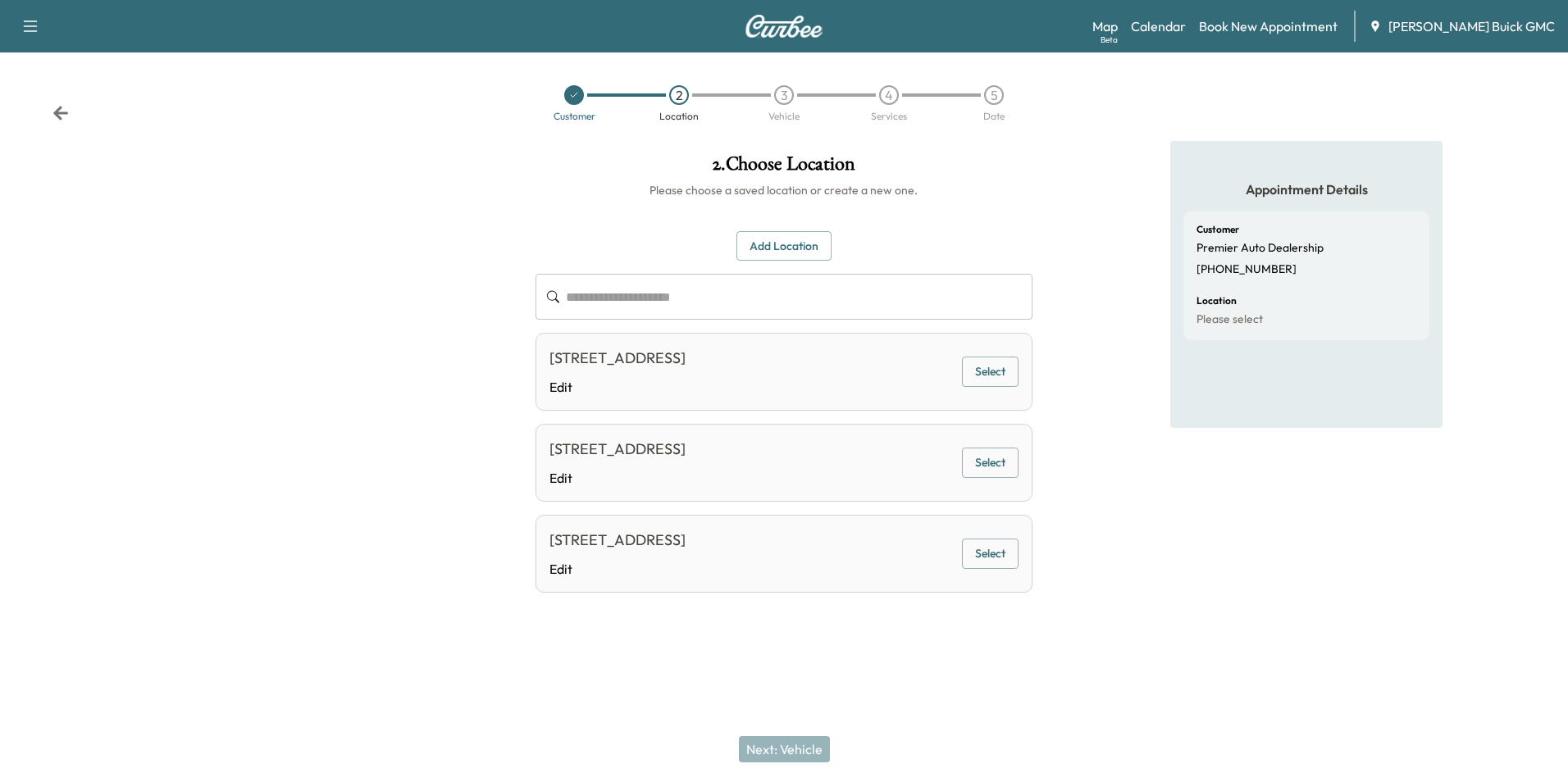
click at [1108, 484] on div "Appointment Details Customer Premier Auto Dealership (540) 659-2525 Location Pl…" at bounding box center [1306, 390] width 522 height 498
click at [987, 373] on button "Select" at bounding box center [990, 371] width 57 height 31
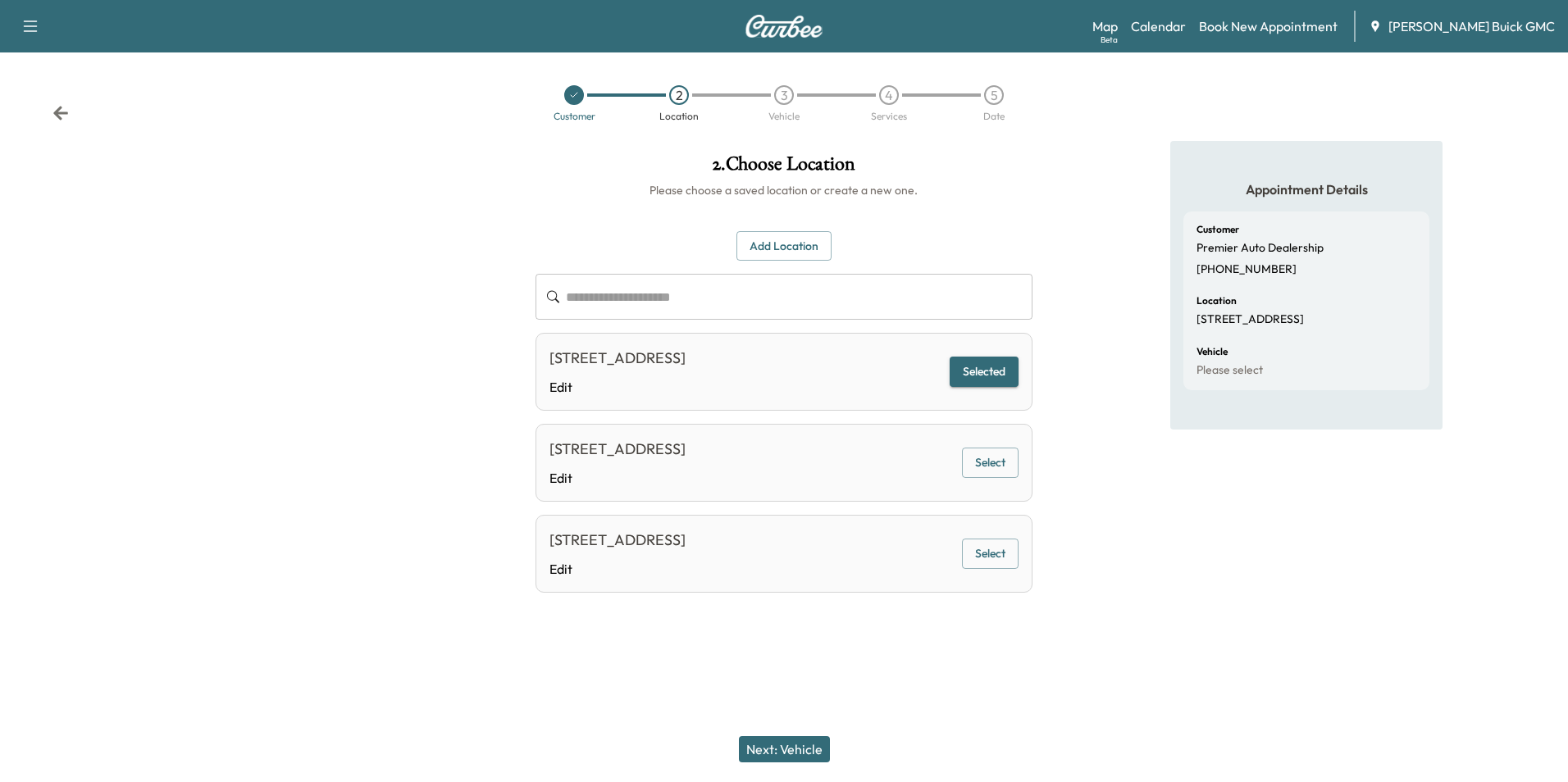
click at [792, 746] on button "Next: Vehicle" at bounding box center [784, 750] width 91 height 26
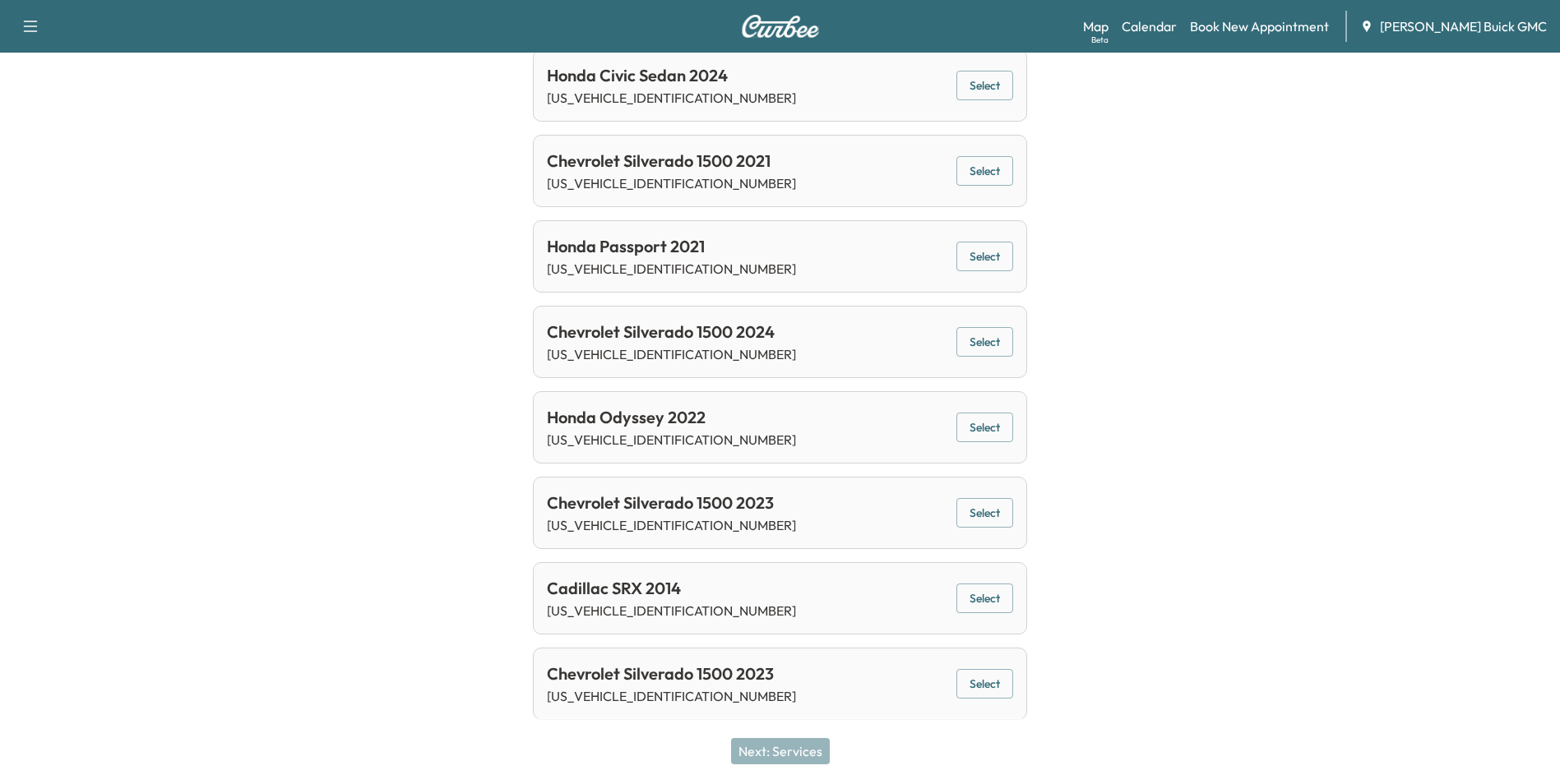
scroll to position [1062, 0]
click at [987, 335] on button "Select" at bounding box center [985, 340] width 57 height 31
click at [801, 748] on button "Next: Services" at bounding box center [780, 752] width 99 height 26
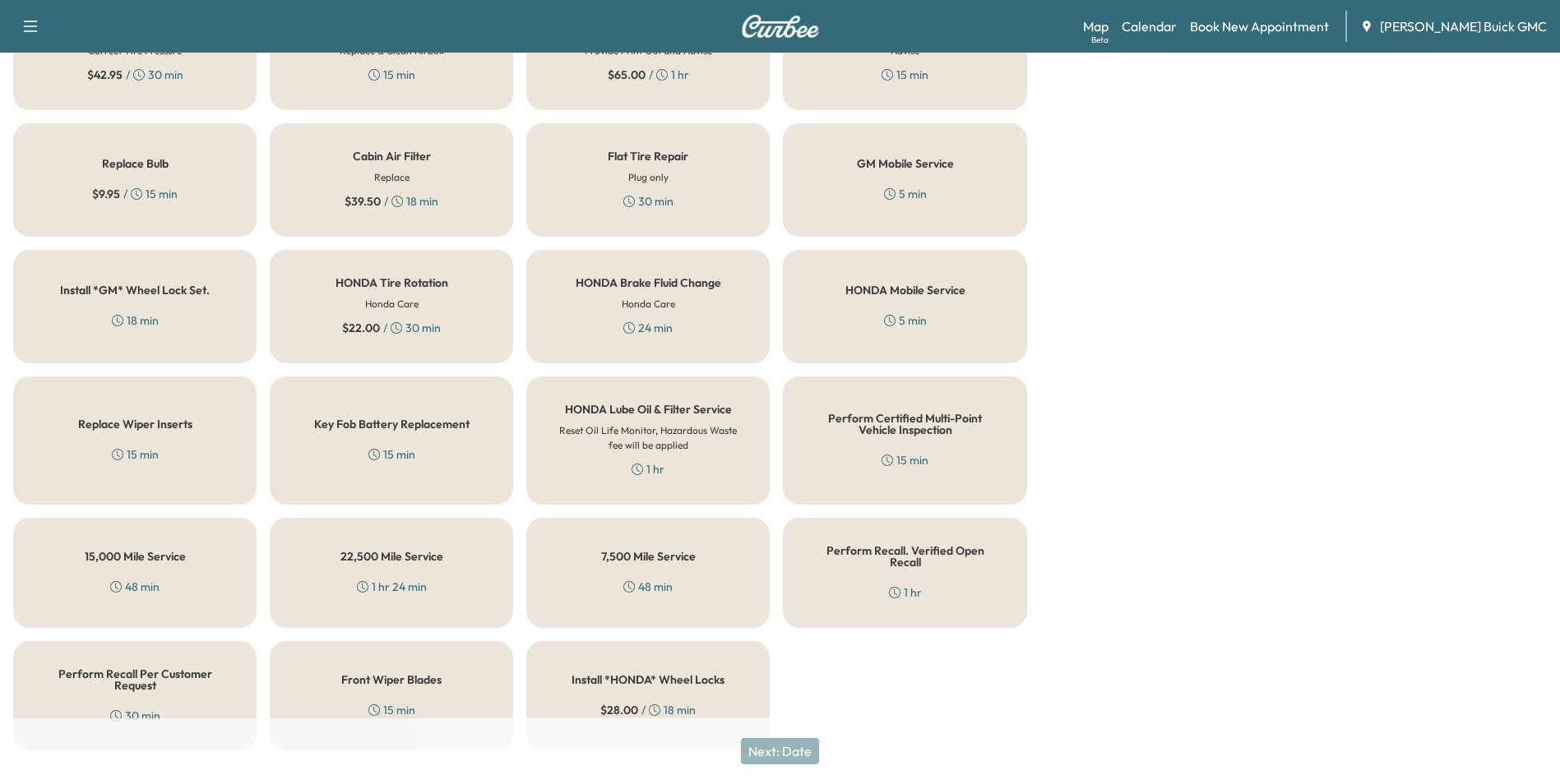
scroll to position [470, 0]
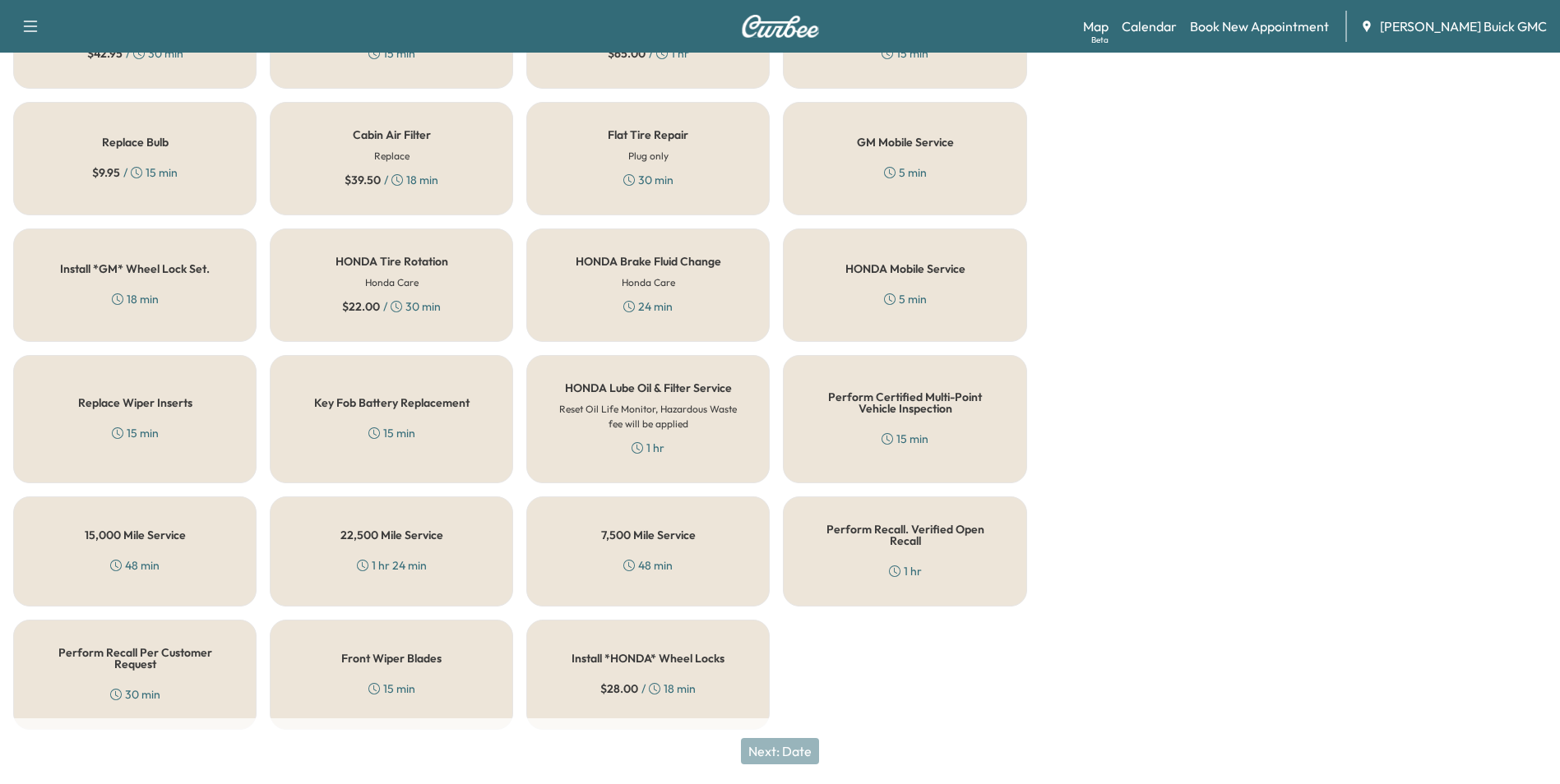
click at [175, 648] on h5 "Perform Recall Per Customer Request" at bounding box center [135, 658] width 189 height 23
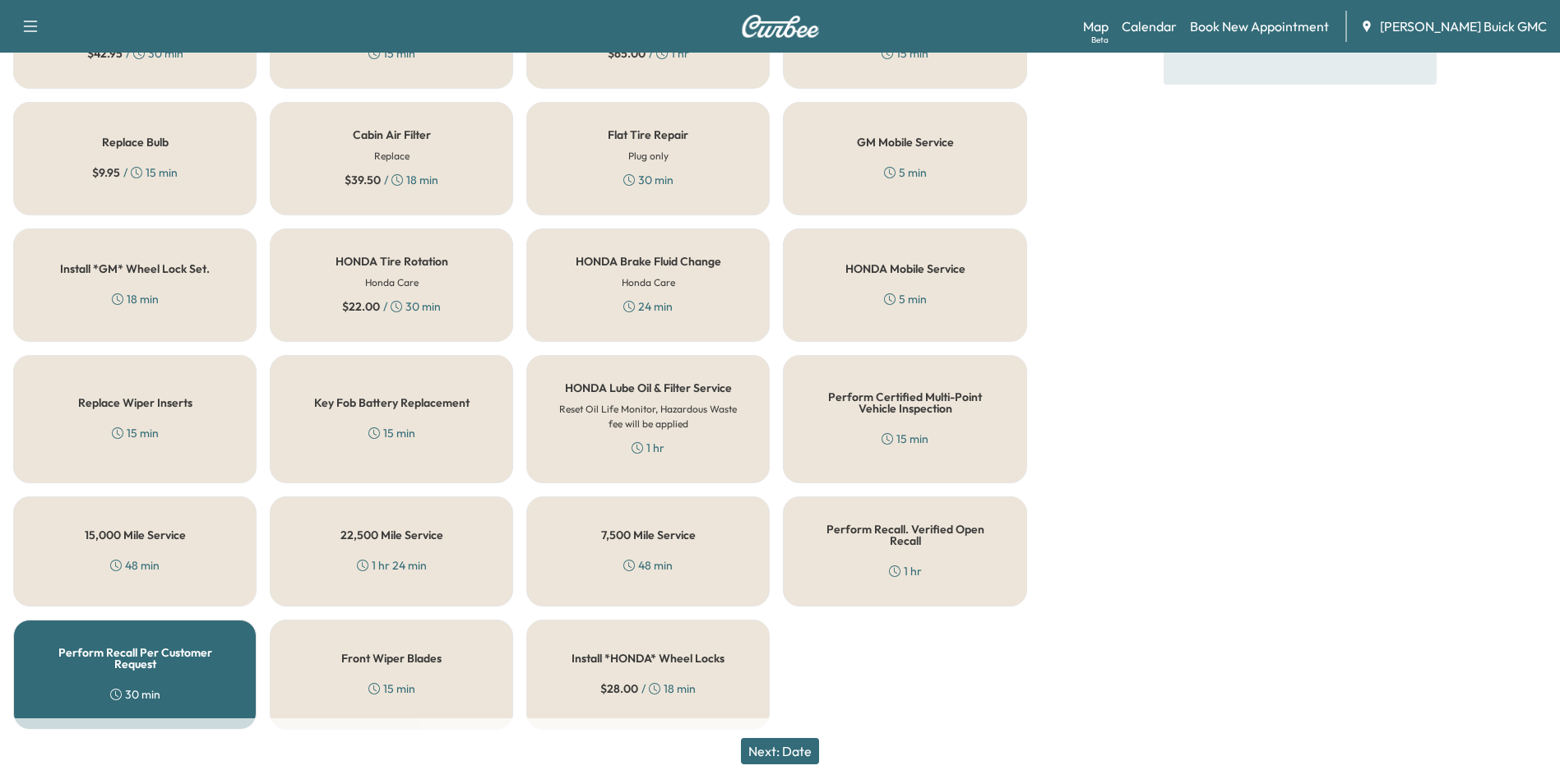
click at [786, 746] on button "Next: Date" at bounding box center [779, 752] width 78 height 26
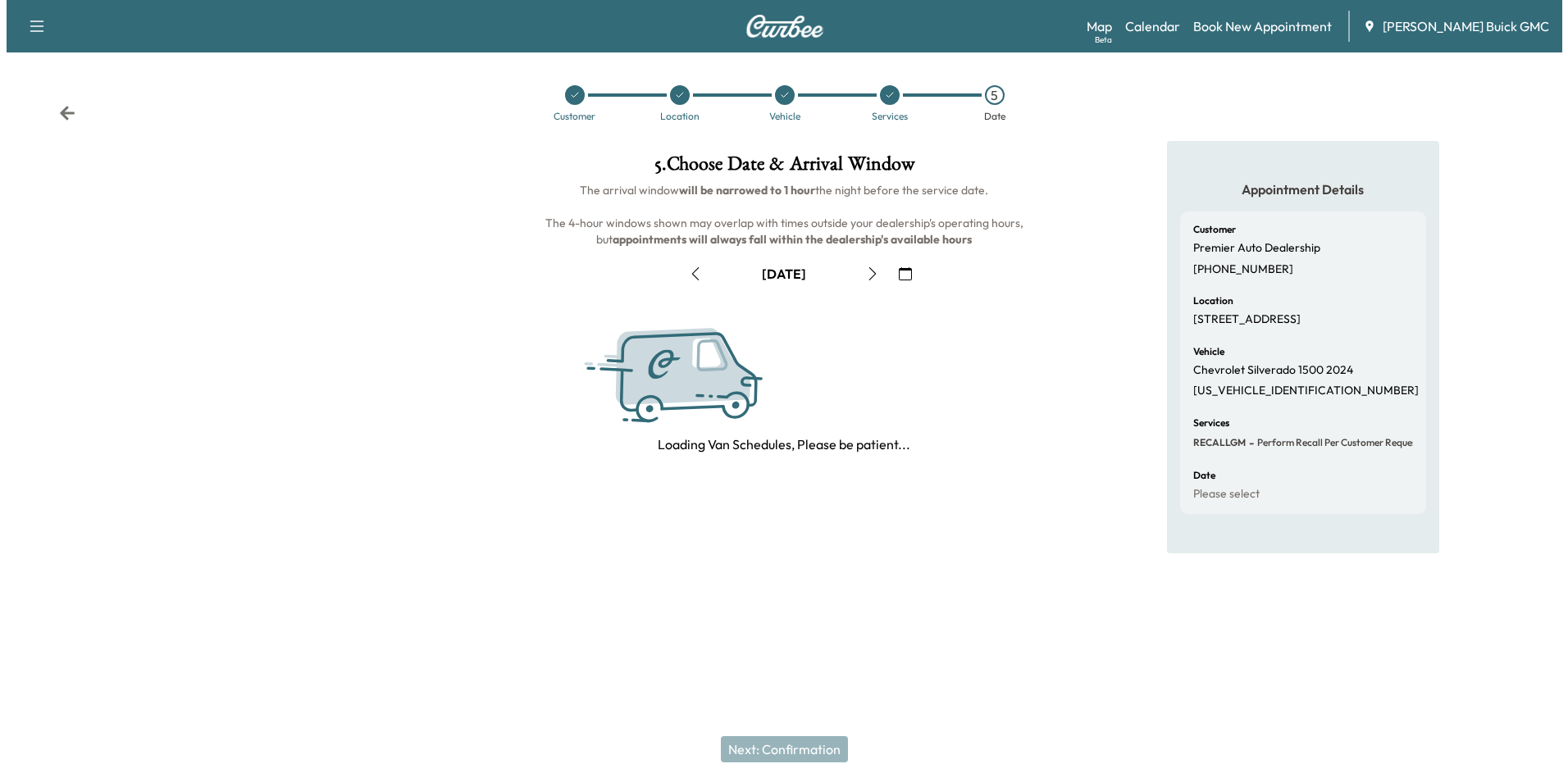
scroll to position [0, 0]
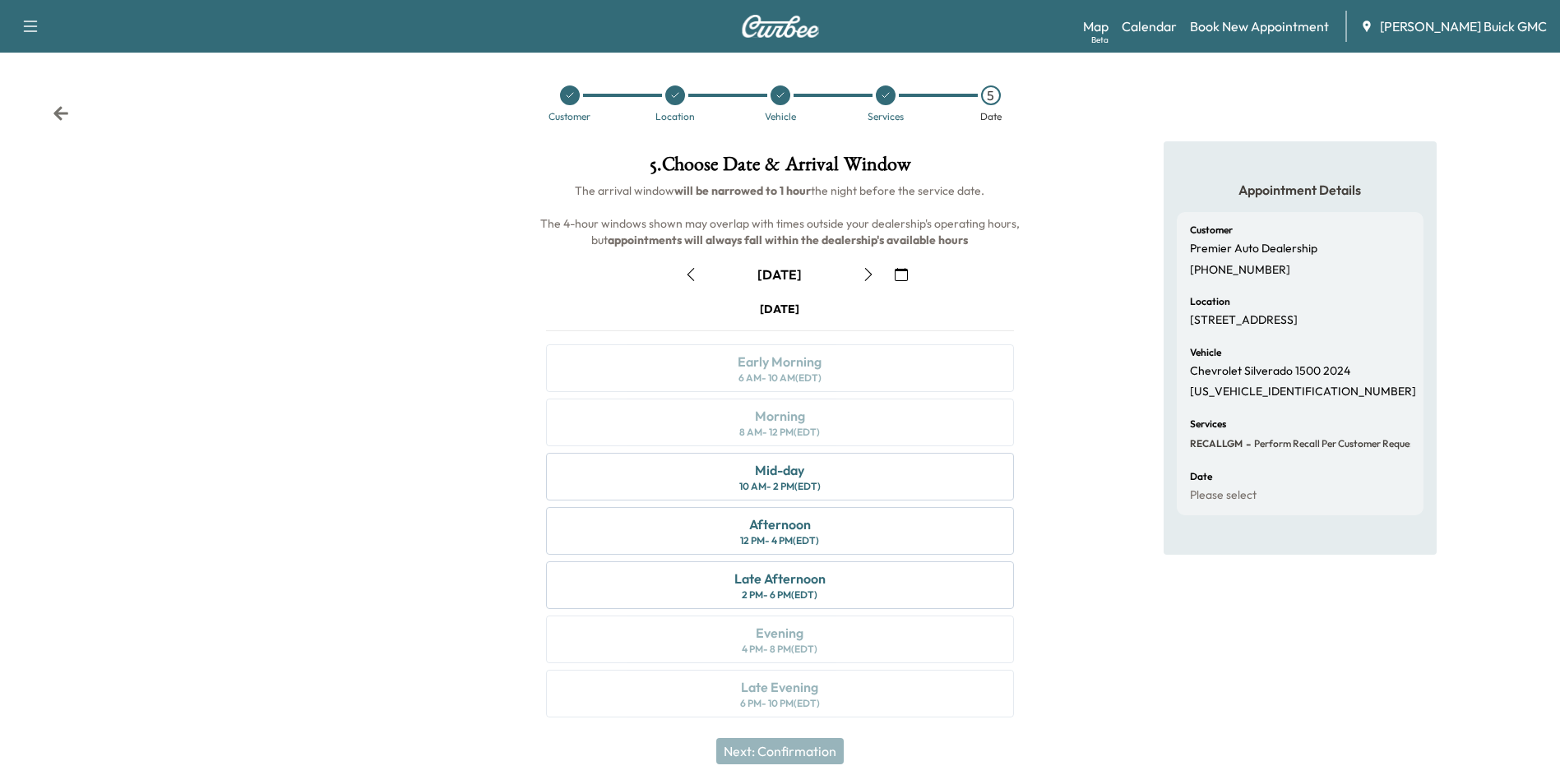
click at [690, 269] on icon "button" at bounding box center [690, 274] width 13 height 13
click at [847, 413] on div "Morning 8 AM - 12 PM (EDT)" at bounding box center [779, 422] width 467 height 48
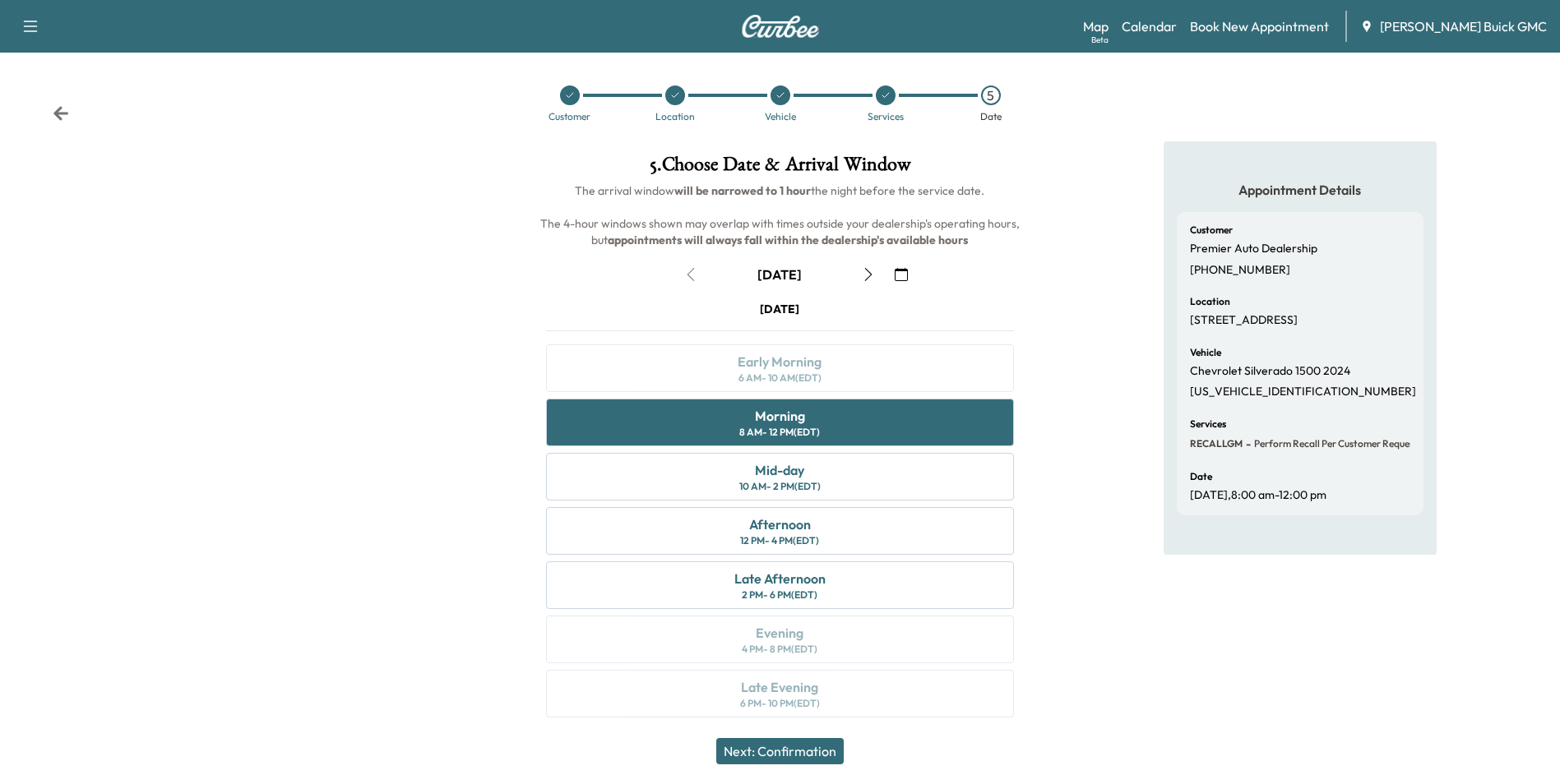
click at [798, 752] on button "Next: Confirmation" at bounding box center [780, 752] width 128 height 26
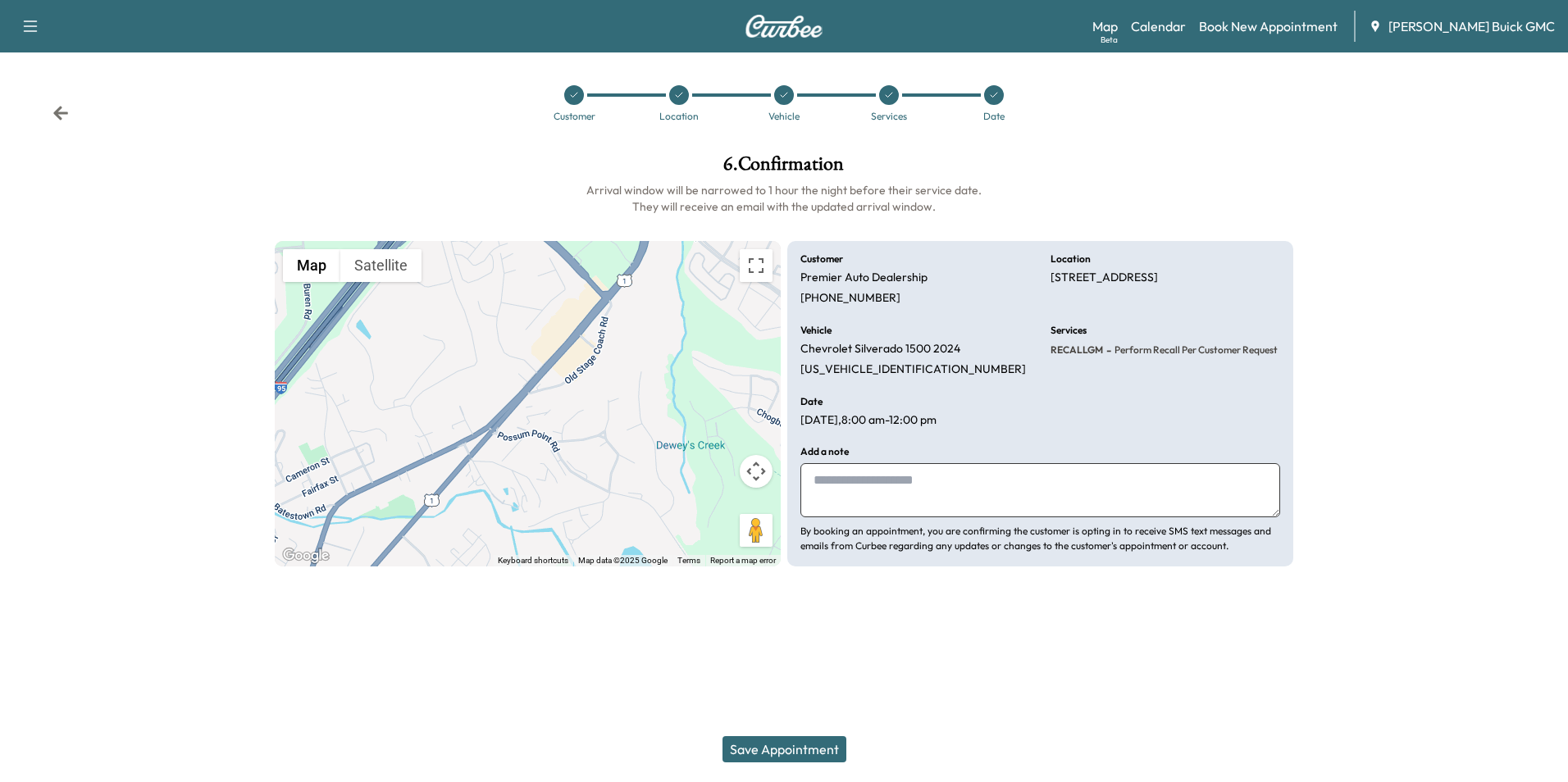
click at [920, 478] on textarea at bounding box center [1040, 490] width 480 height 54
type textarea "**********"
click at [772, 745] on button "Save Appointment" at bounding box center [785, 750] width 124 height 26
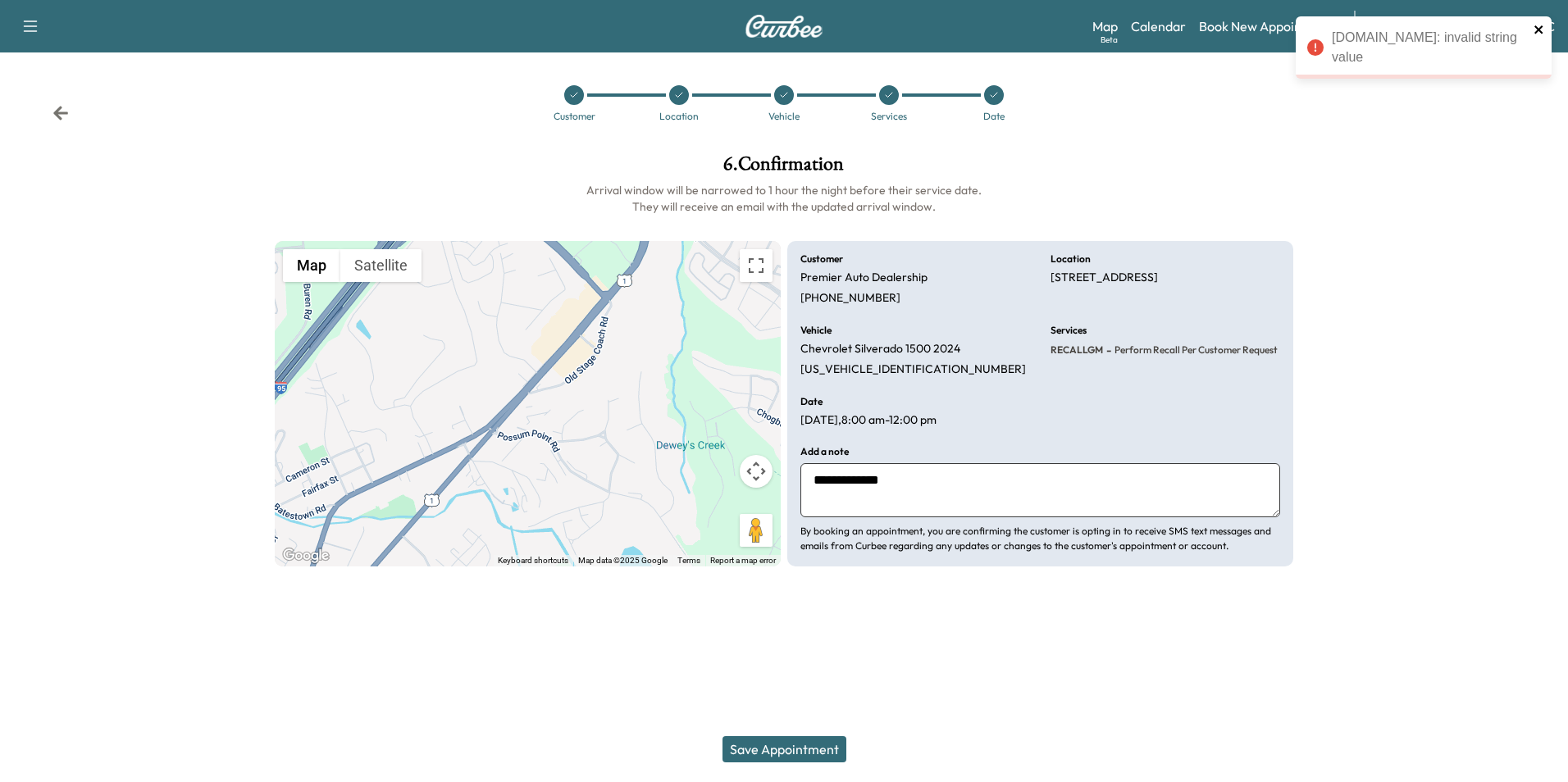
click at [1538, 28] on icon "close" at bounding box center [1539, 29] width 11 height 13
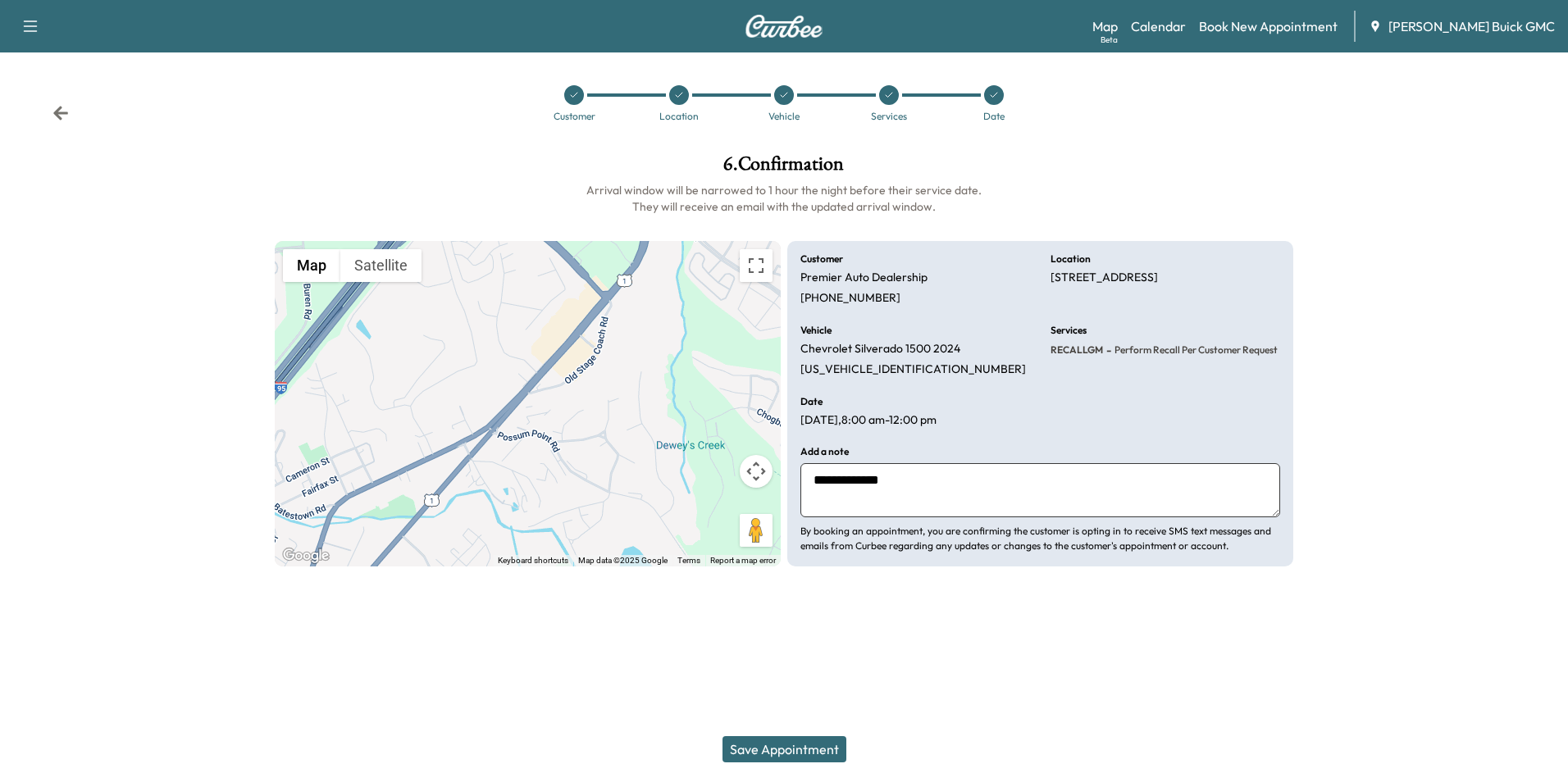
click at [1006, 622] on div at bounding box center [784, 606] width 1568 height 52
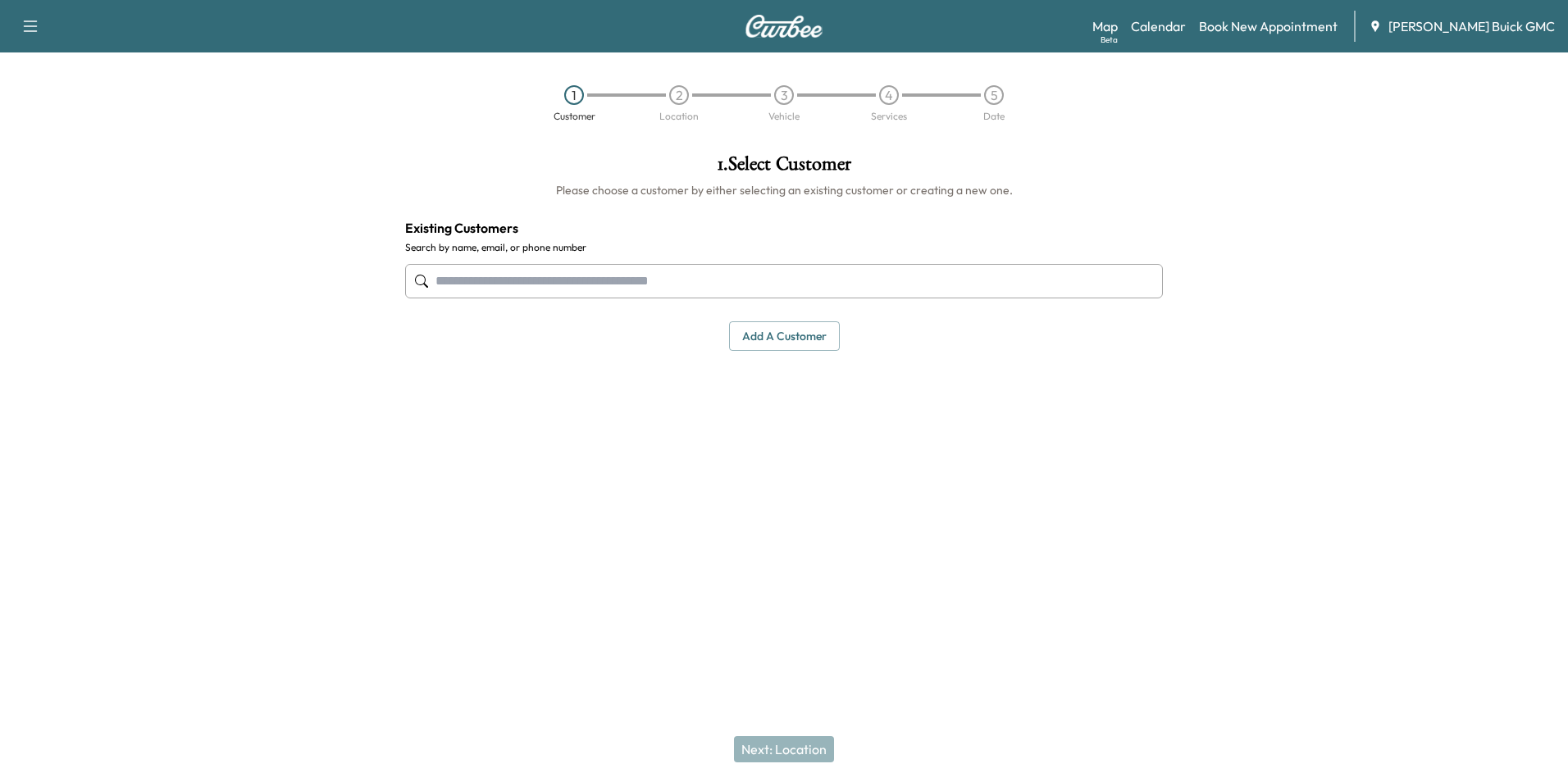
click at [839, 278] on input "text" at bounding box center [784, 281] width 758 height 34
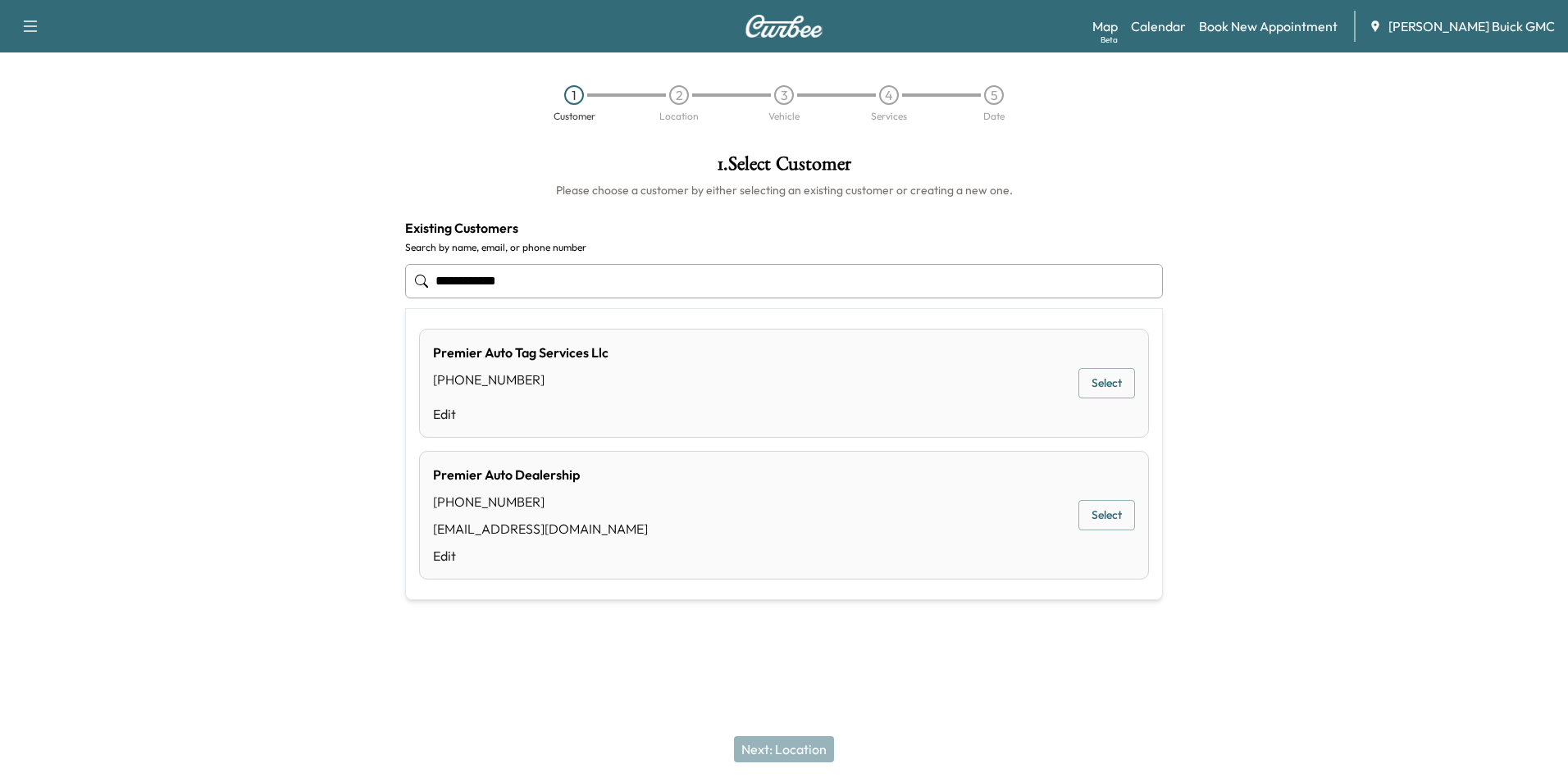
click at [1091, 507] on button "Select" at bounding box center [1107, 515] width 57 height 31
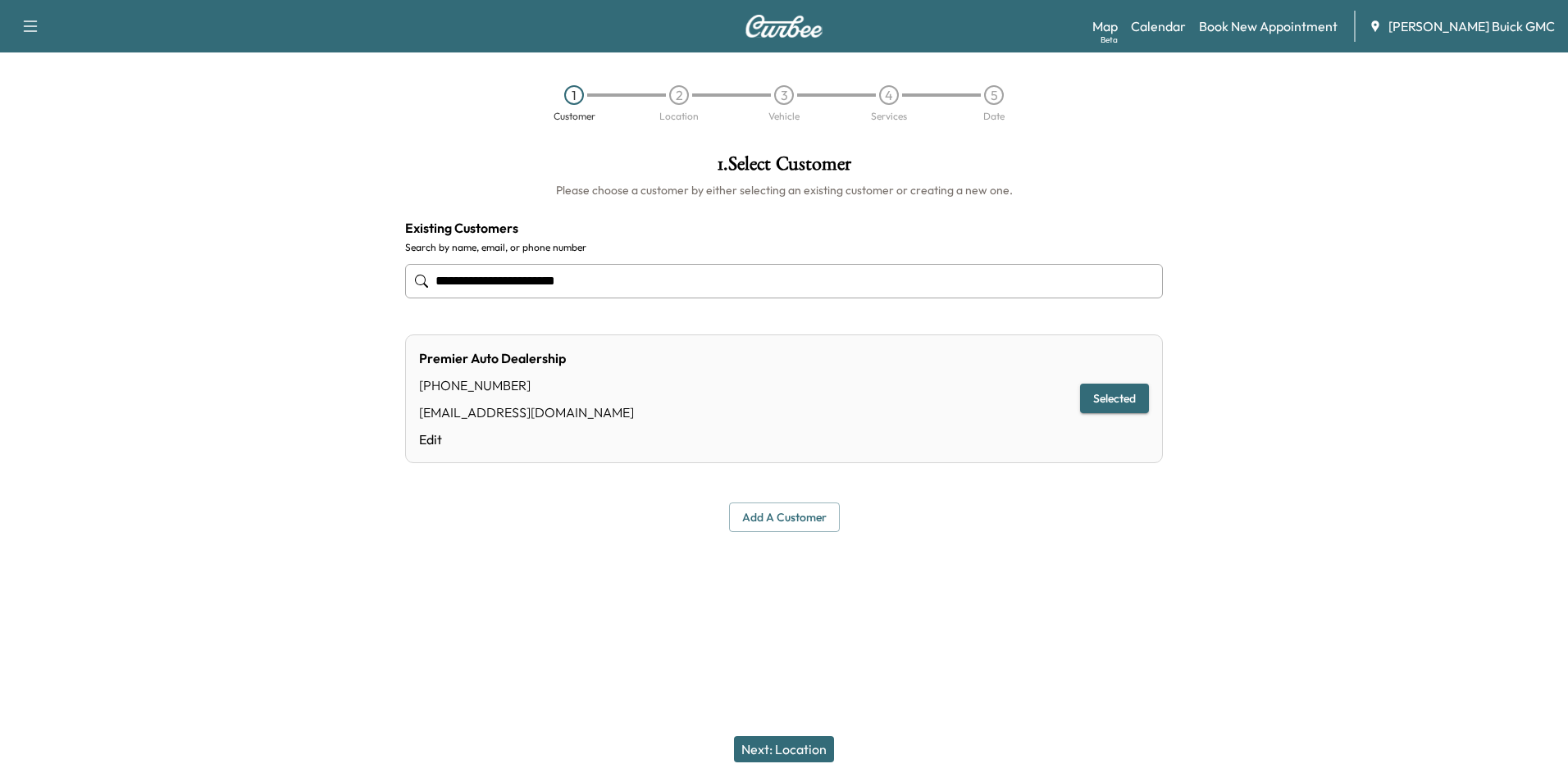
type input "**********"
click at [781, 749] on button "Next: Location" at bounding box center [784, 750] width 100 height 26
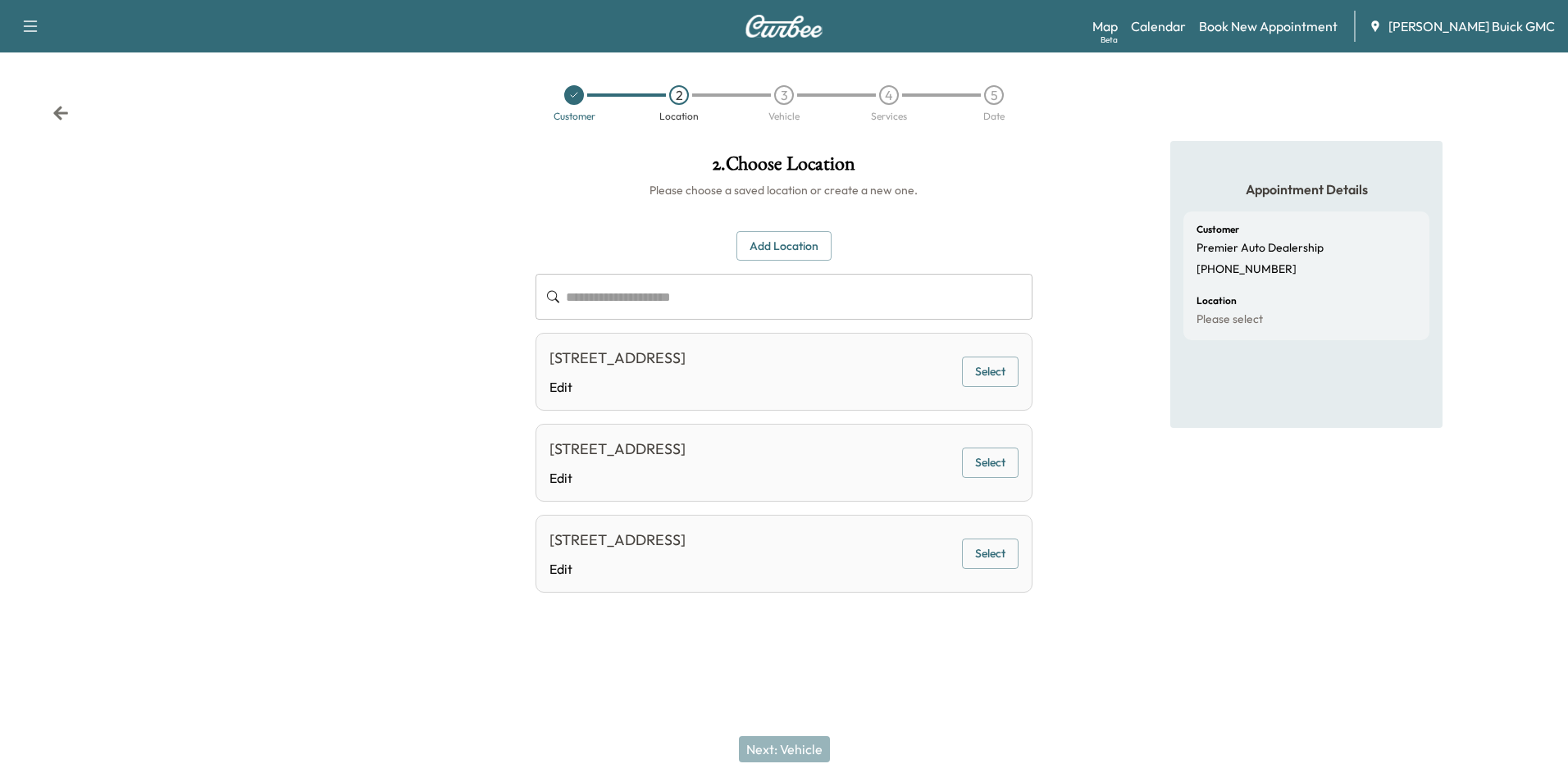
click at [985, 369] on button "Select" at bounding box center [990, 371] width 57 height 31
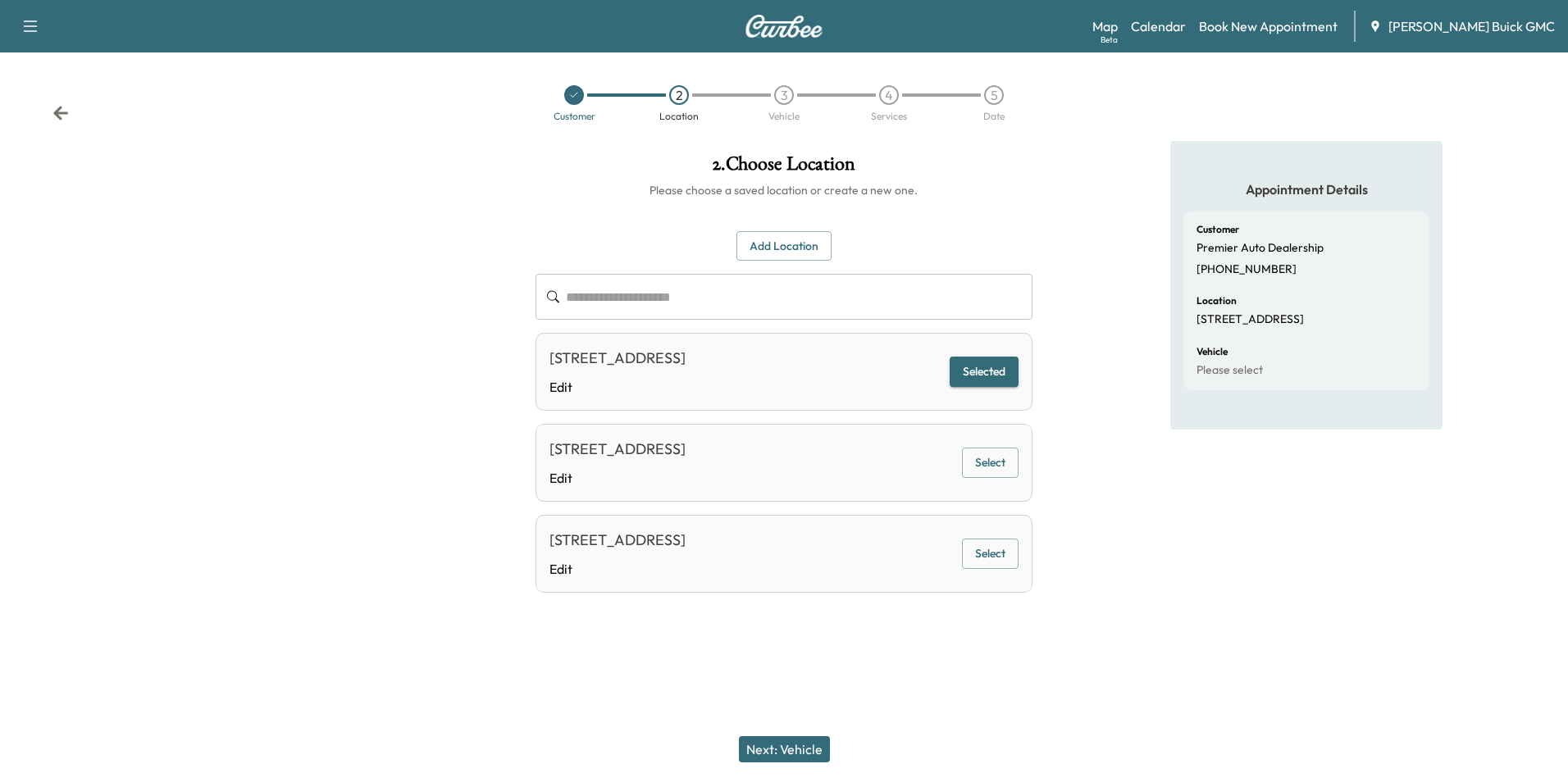
click at [804, 747] on button "Next: Vehicle" at bounding box center [784, 750] width 91 height 26
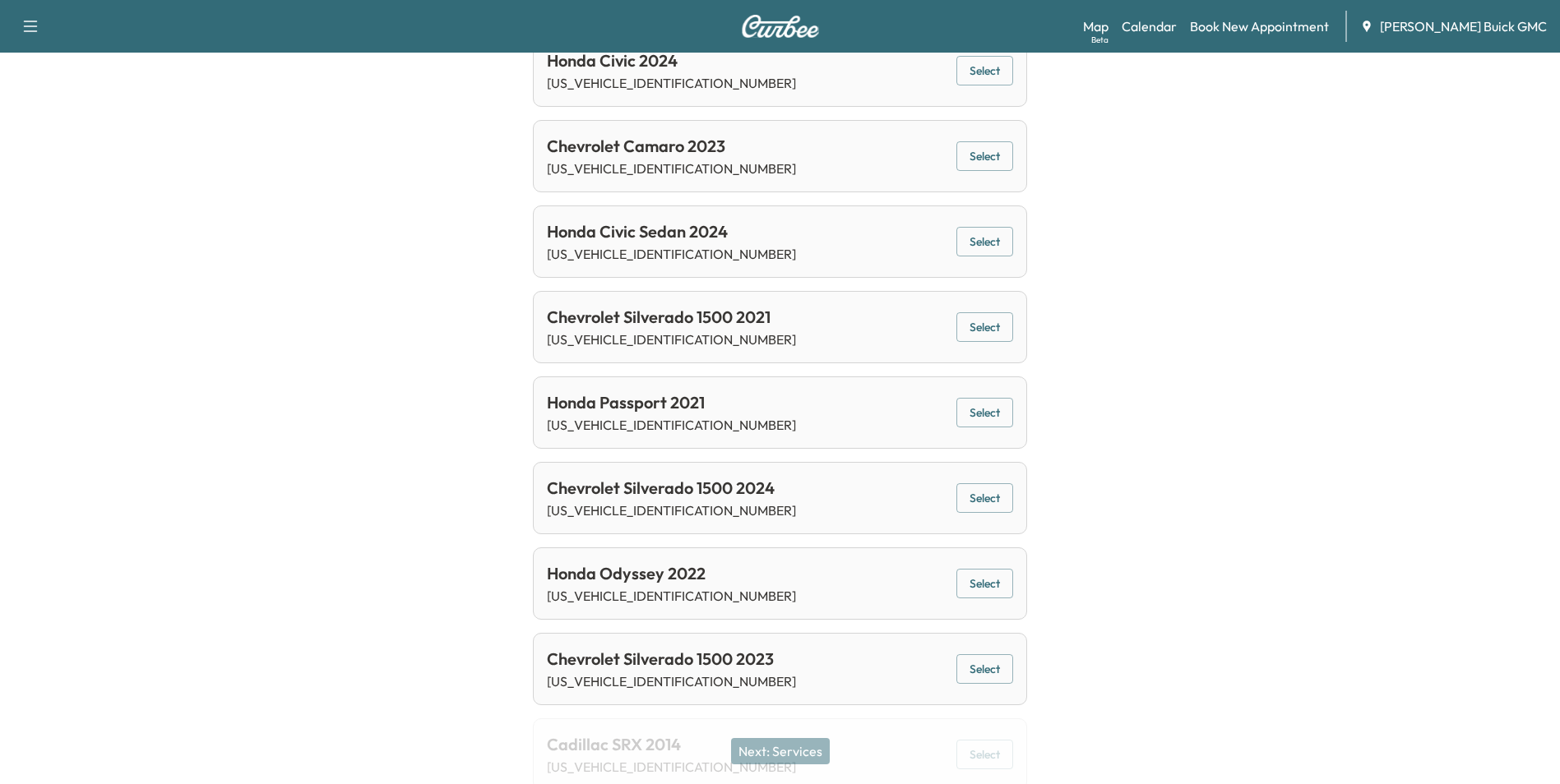
scroll to position [1062, 0]
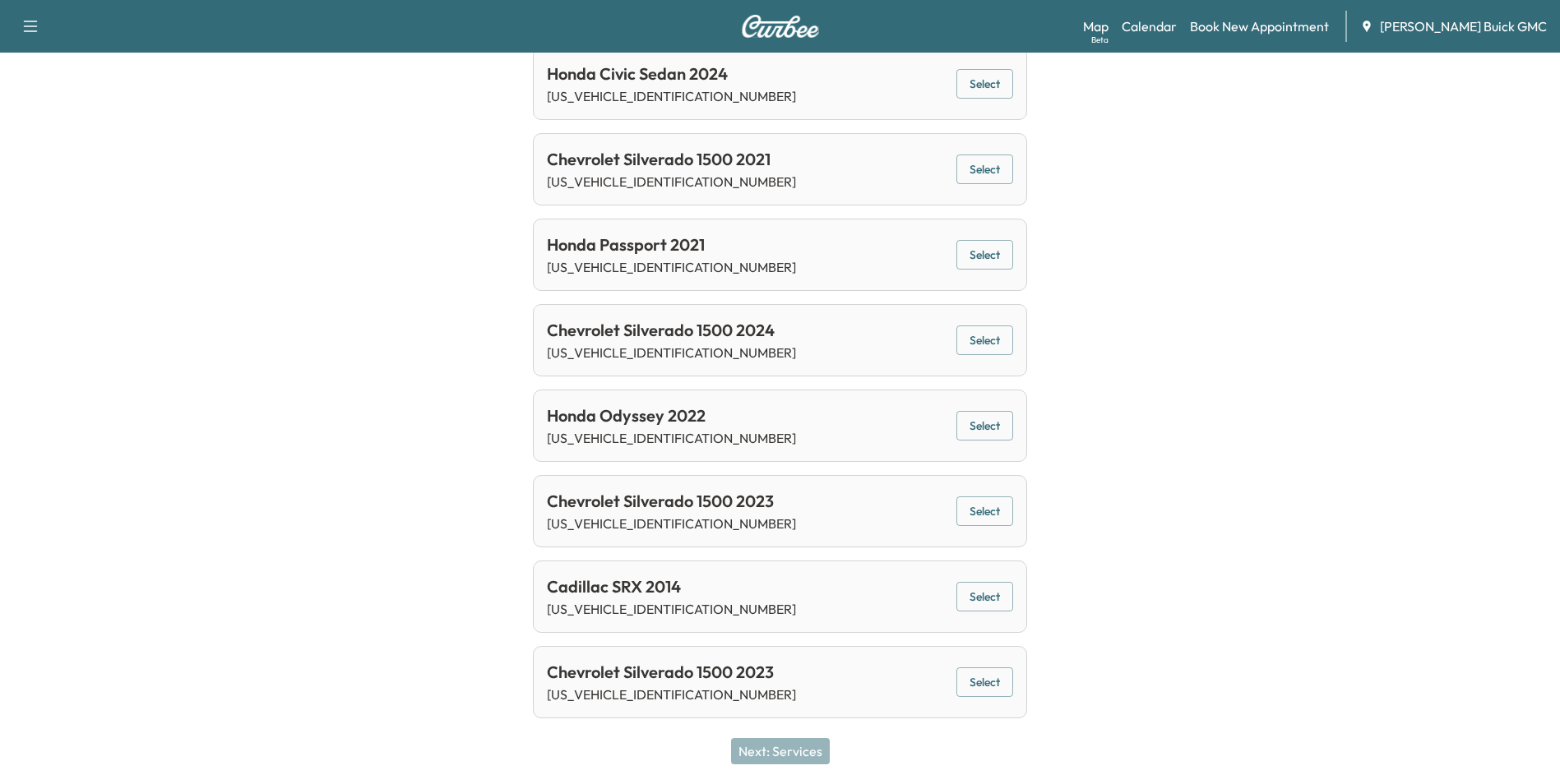
click at [797, 343] on div "Chevrolet Silverado 1500 2024 [US_VEHICLE_IDENTIFICATION_NUMBER] Select" at bounding box center [779, 340] width 493 height 73
click at [978, 336] on button "Select" at bounding box center [985, 340] width 57 height 31
click at [779, 754] on button "Next: Services" at bounding box center [780, 752] width 99 height 26
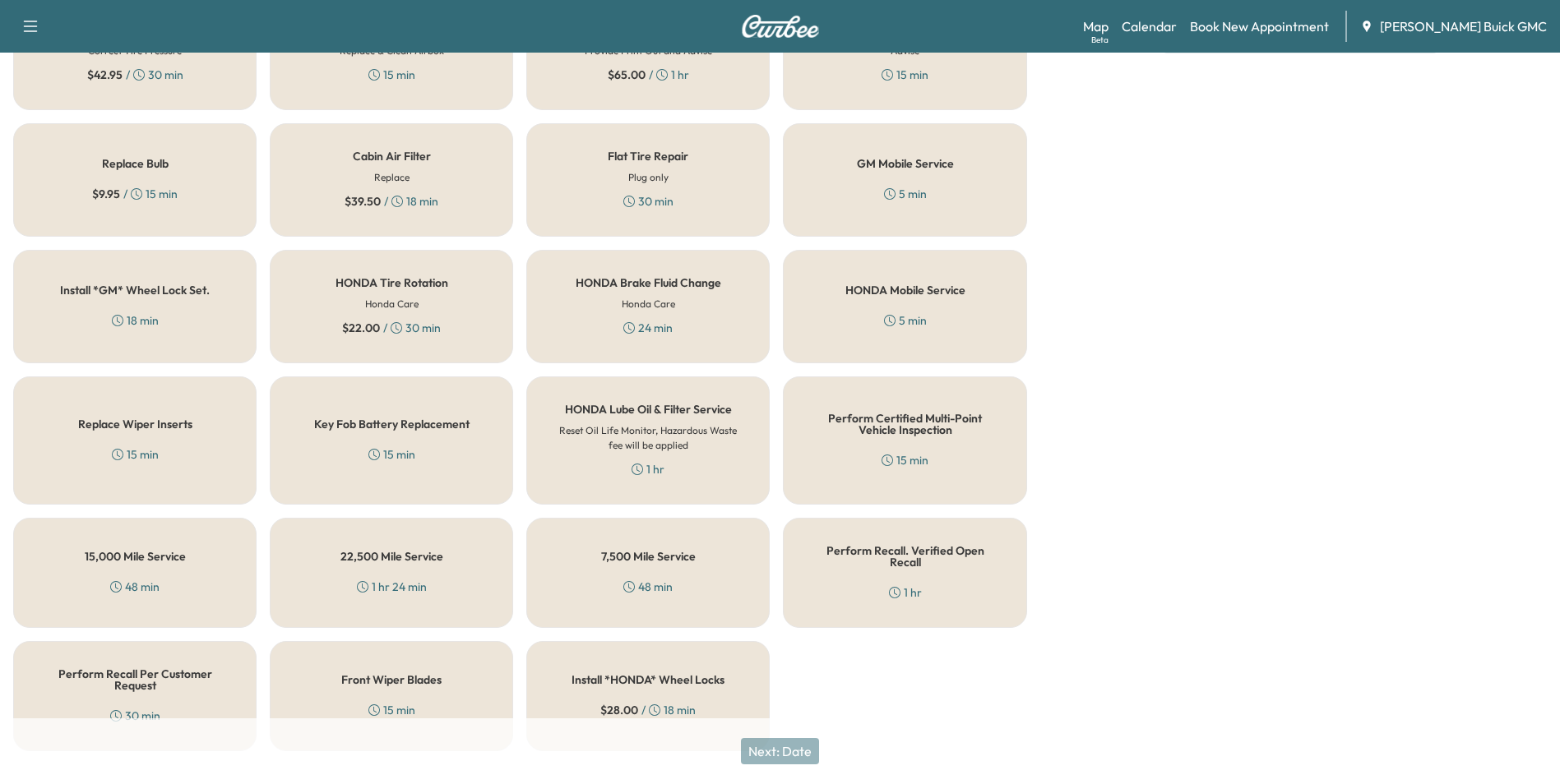
scroll to position [470, 0]
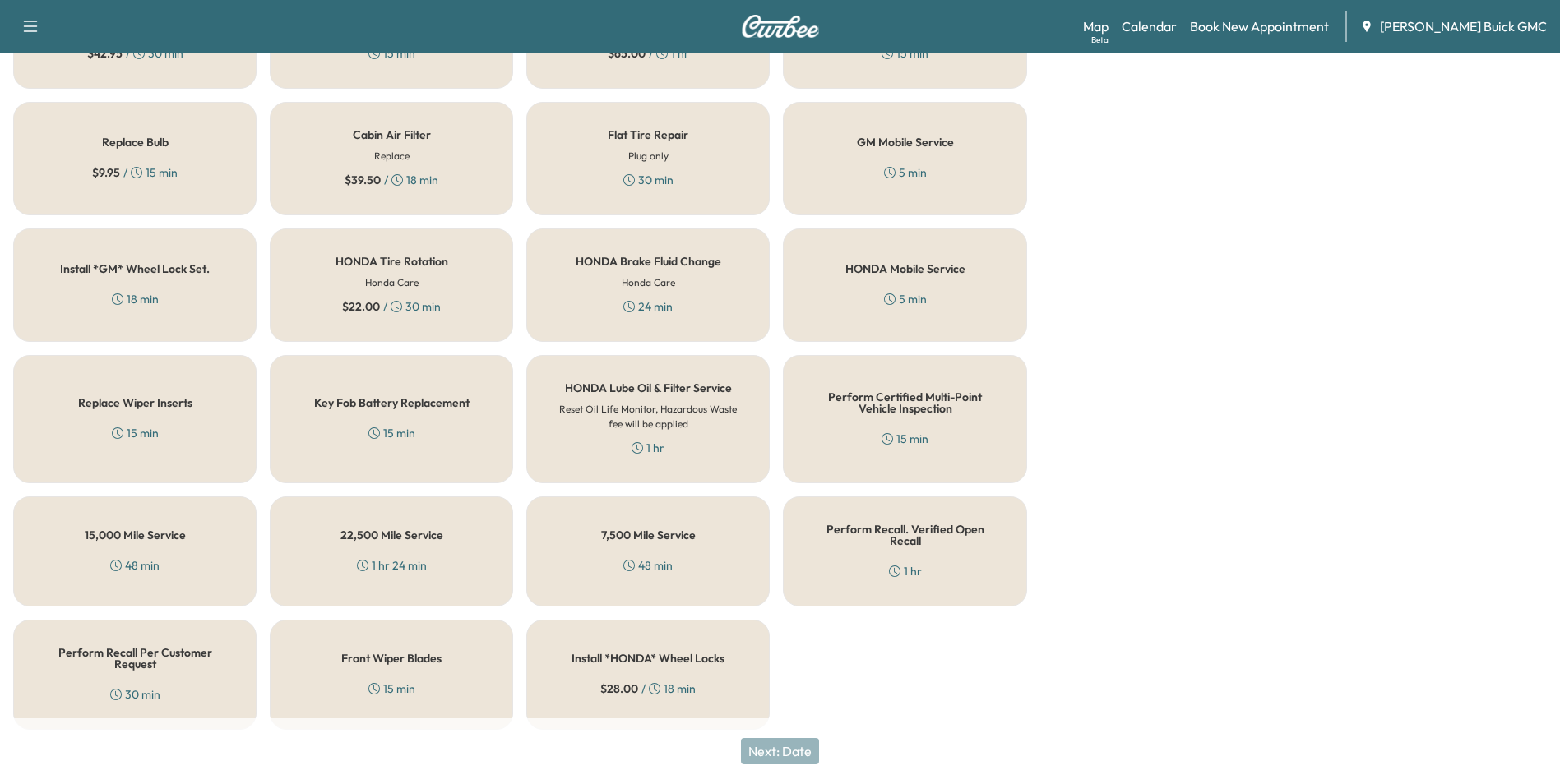
click at [154, 672] on div "Perform Recall Per Customer Request 30 min" at bounding box center [135, 675] width 243 height 110
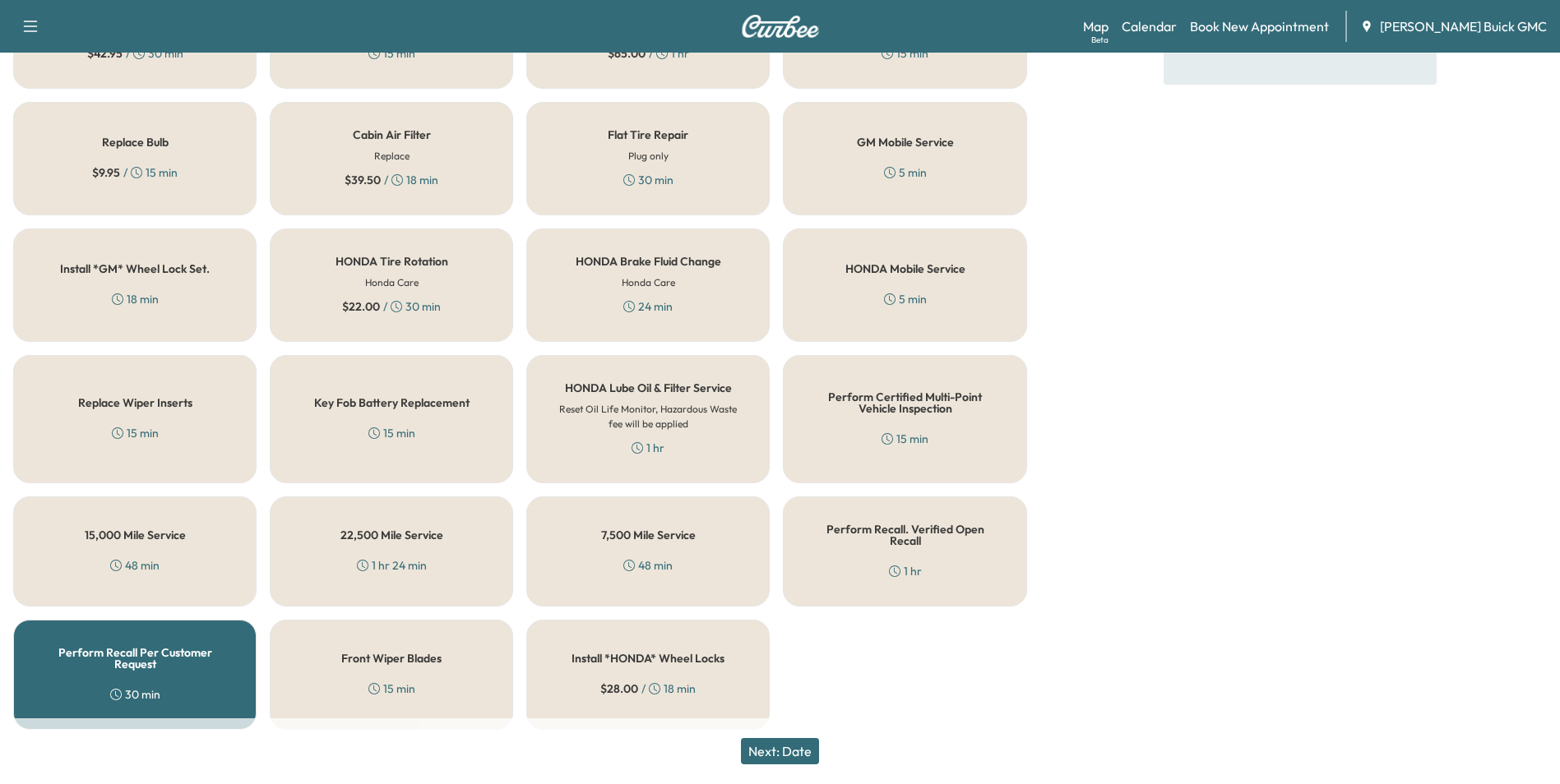
click at [795, 752] on button "Next: Date" at bounding box center [779, 752] width 78 height 26
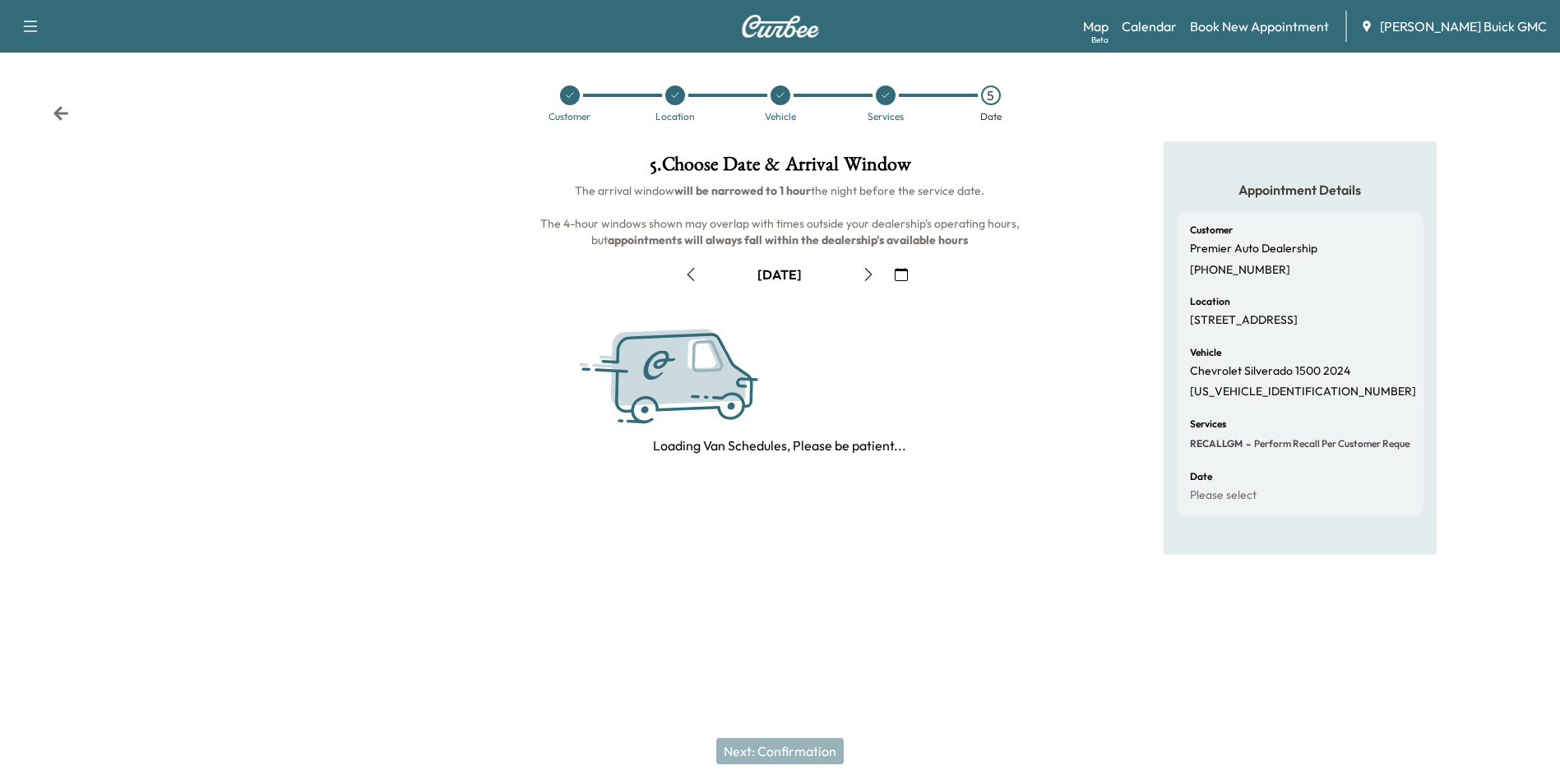
scroll to position [0, 0]
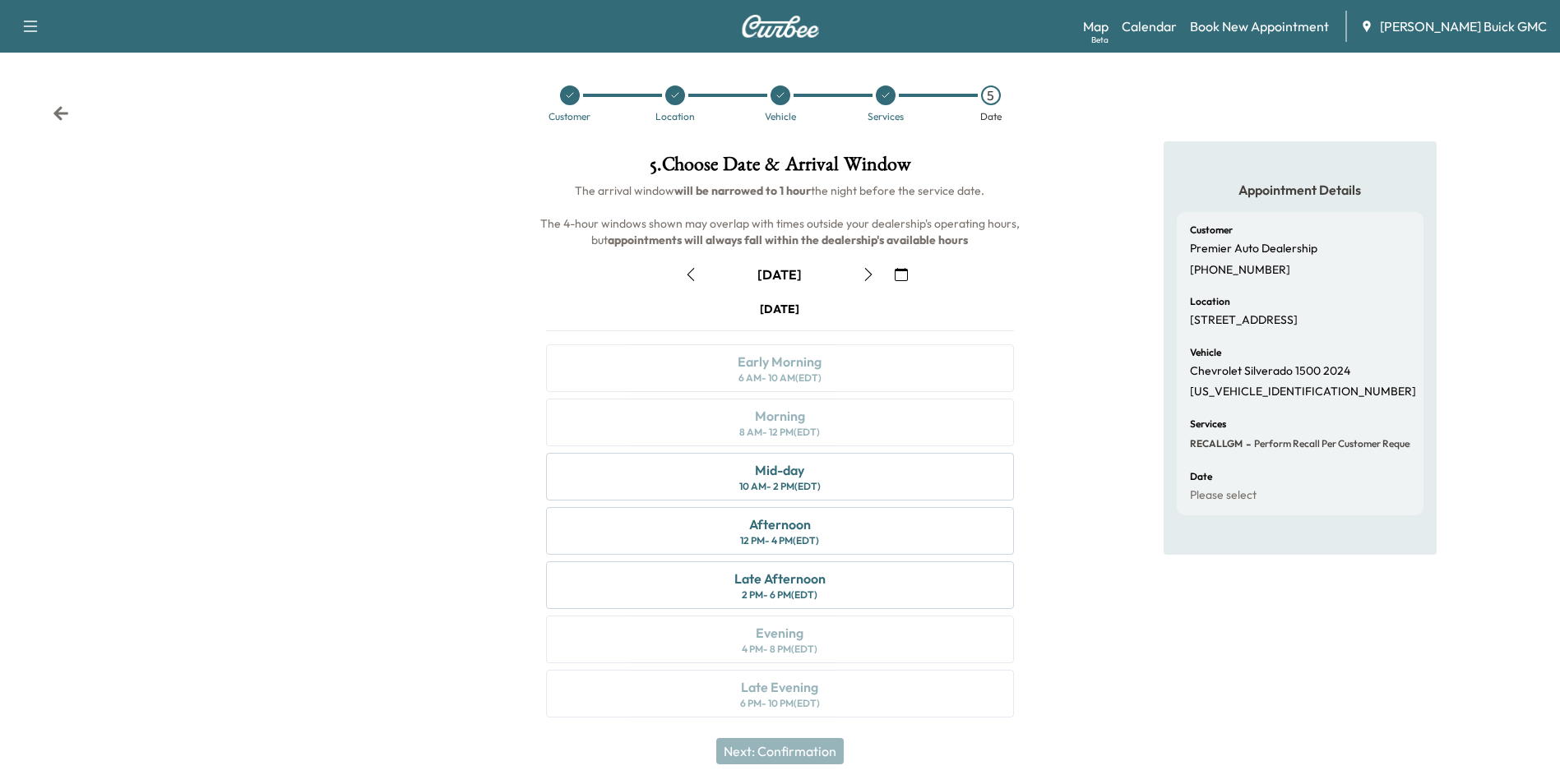
click at [690, 270] on icon "button" at bounding box center [690, 274] width 13 height 13
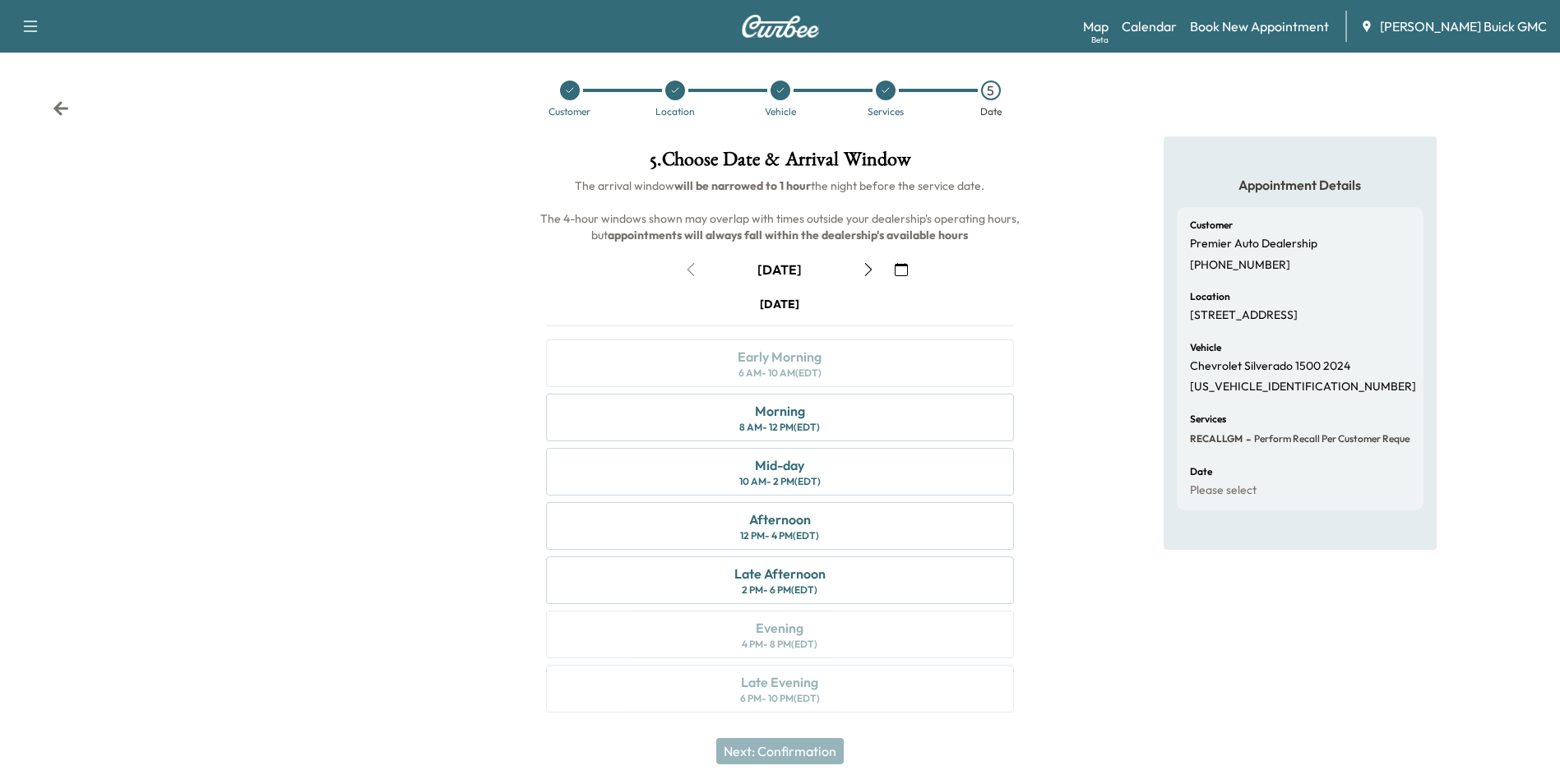
scroll to position [6, 0]
click at [804, 573] on div "Late Afternoon" at bounding box center [780, 572] width 91 height 20
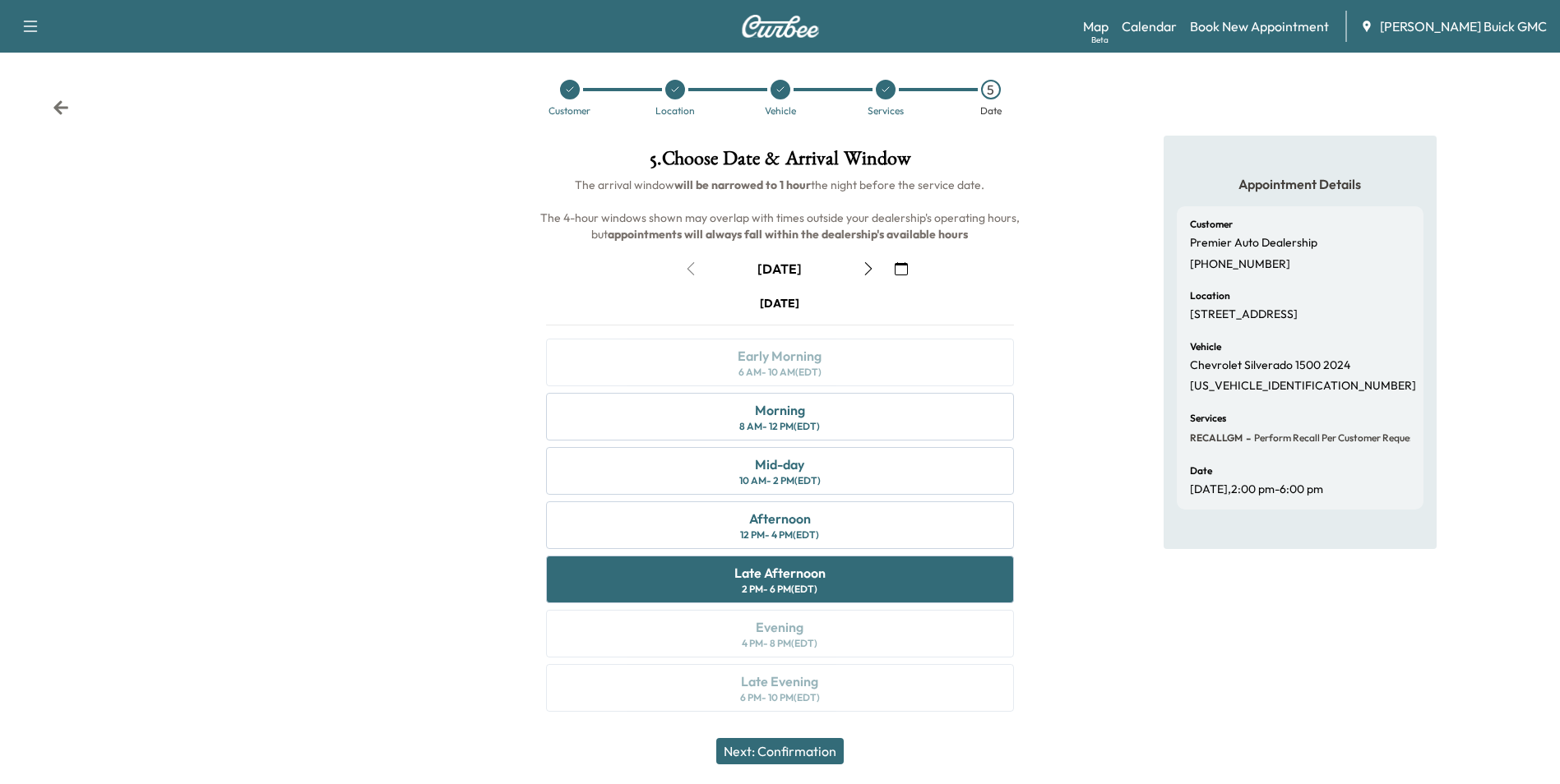
click at [812, 750] on button "Next: Confirmation" at bounding box center [780, 752] width 128 height 26
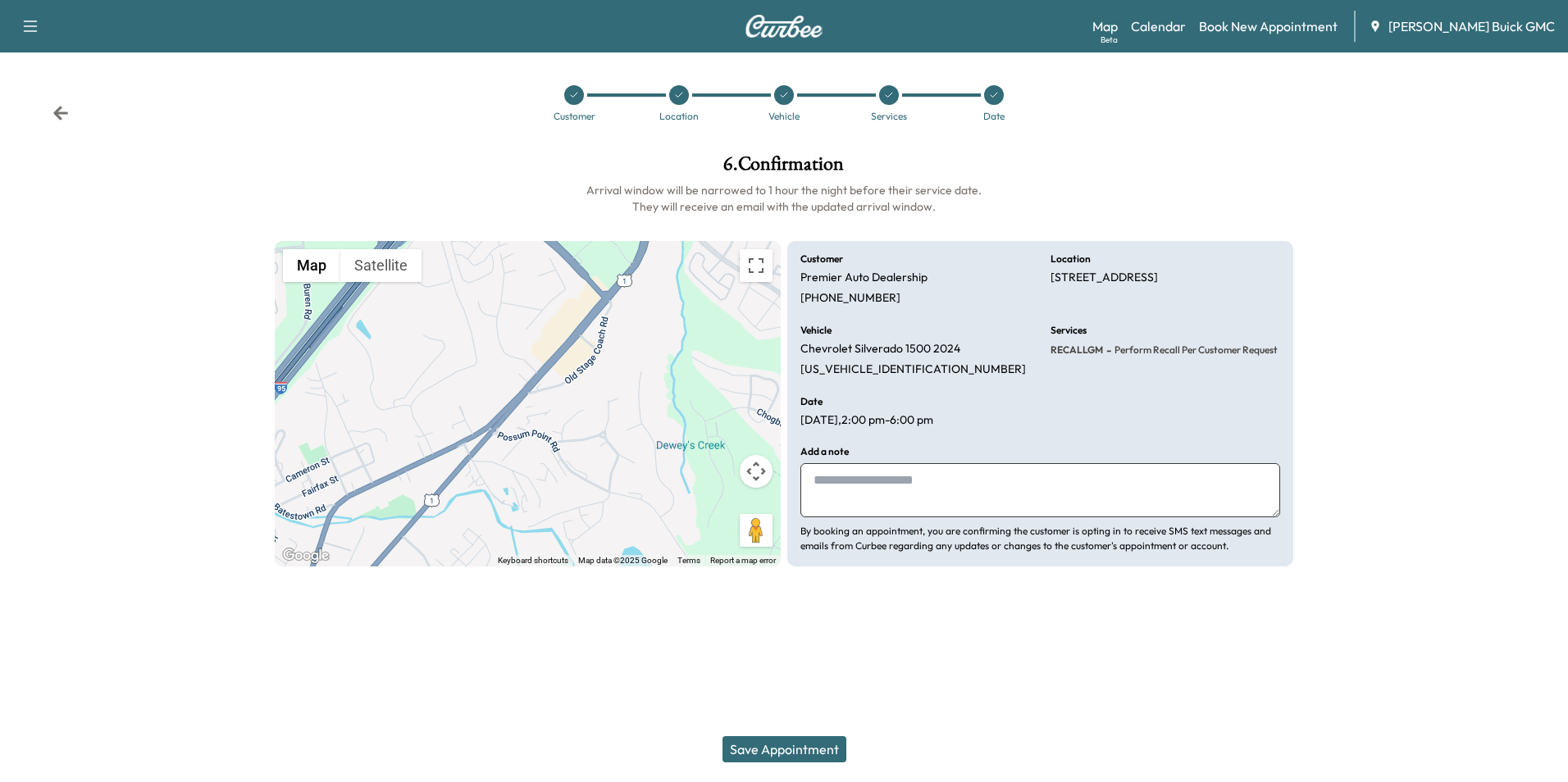
click at [830, 479] on textarea at bounding box center [1040, 490] width 480 height 54
type textarea "**********"
click at [782, 746] on button "Save Appointment" at bounding box center [785, 750] width 124 height 26
click at [1385, 200] on div at bounding box center [1437, 360] width 262 height 439
click at [1306, 178] on div "**********" at bounding box center [784, 360] width 1046 height 439
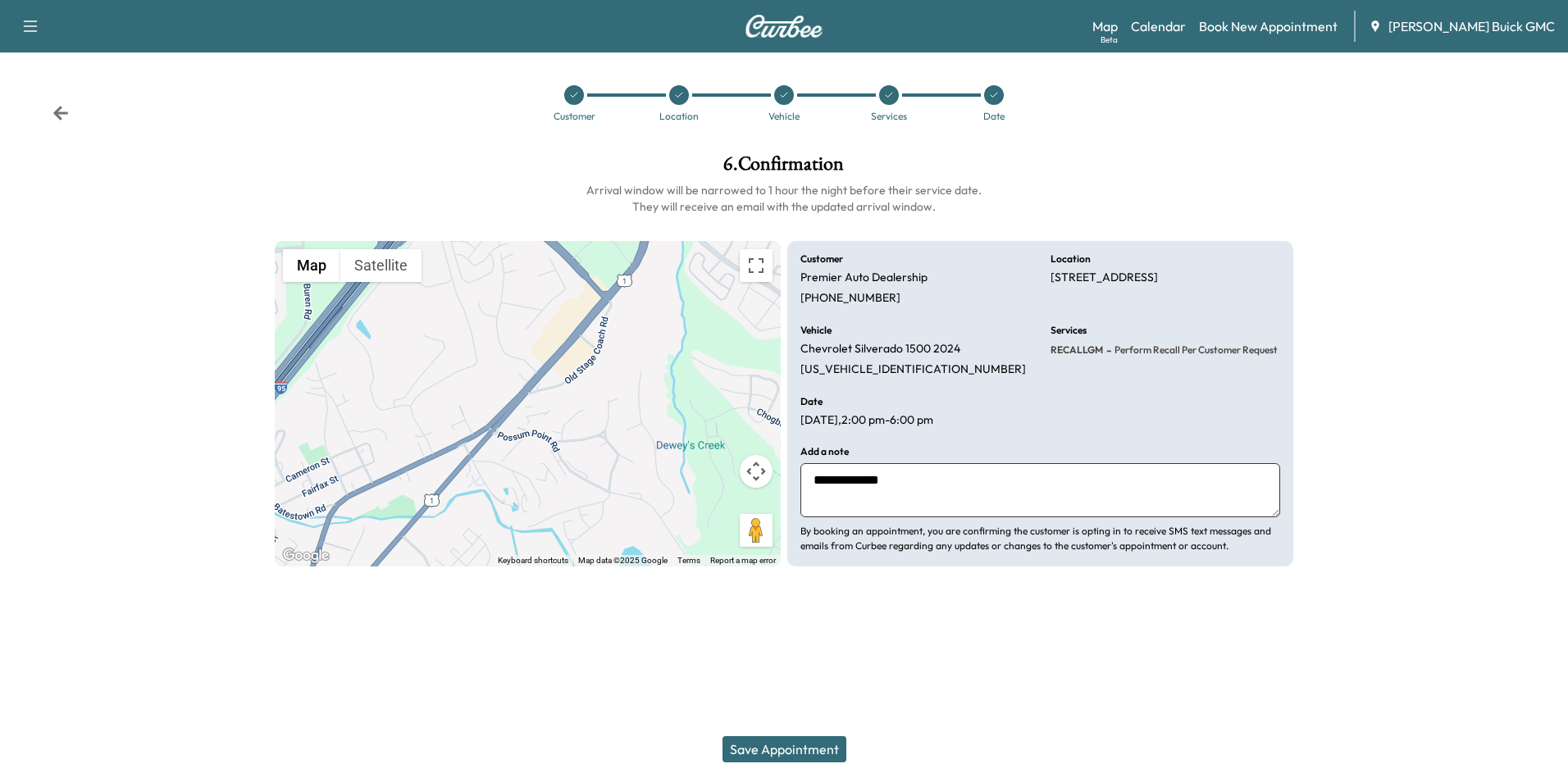
click at [58, 115] on icon at bounding box center [60, 112] width 15 height 14
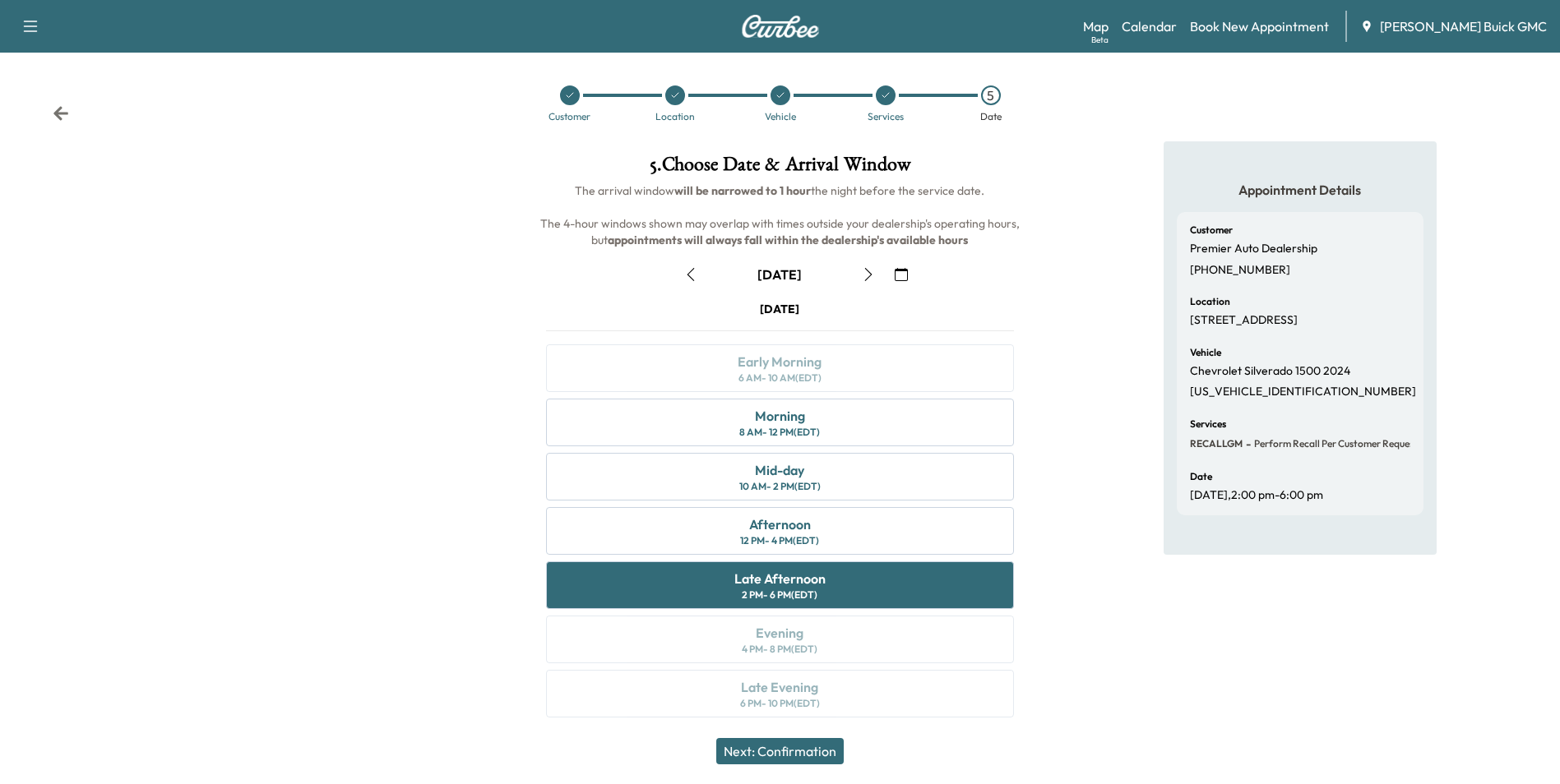
click at [1042, 290] on div "Appointment Details Customer Premier Auto Dealership [PHONE_NUMBER] Location [S…" at bounding box center [1300, 440] width 519 height 596
click at [675, 93] on icon at bounding box center [674, 94] width 10 height 10
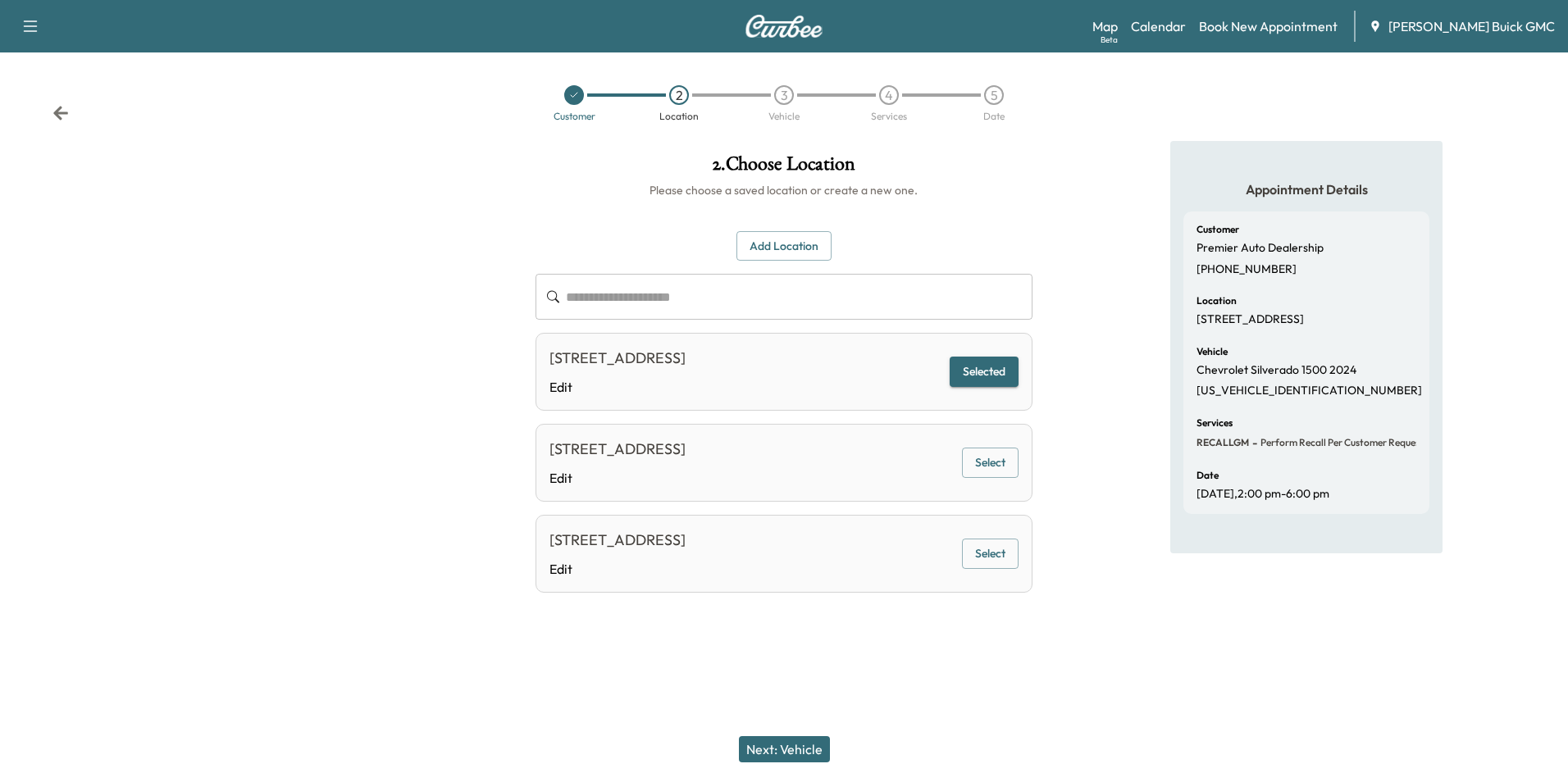
click at [1081, 366] on div "Appointment Details Customer Premier Auto Dealership [PHONE_NUMBER] Location [S…" at bounding box center [1306, 390] width 522 height 498
click at [986, 468] on button "Select" at bounding box center [990, 462] width 57 height 31
click at [800, 750] on button "Next: Vehicle" at bounding box center [784, 750] width 91 height 26
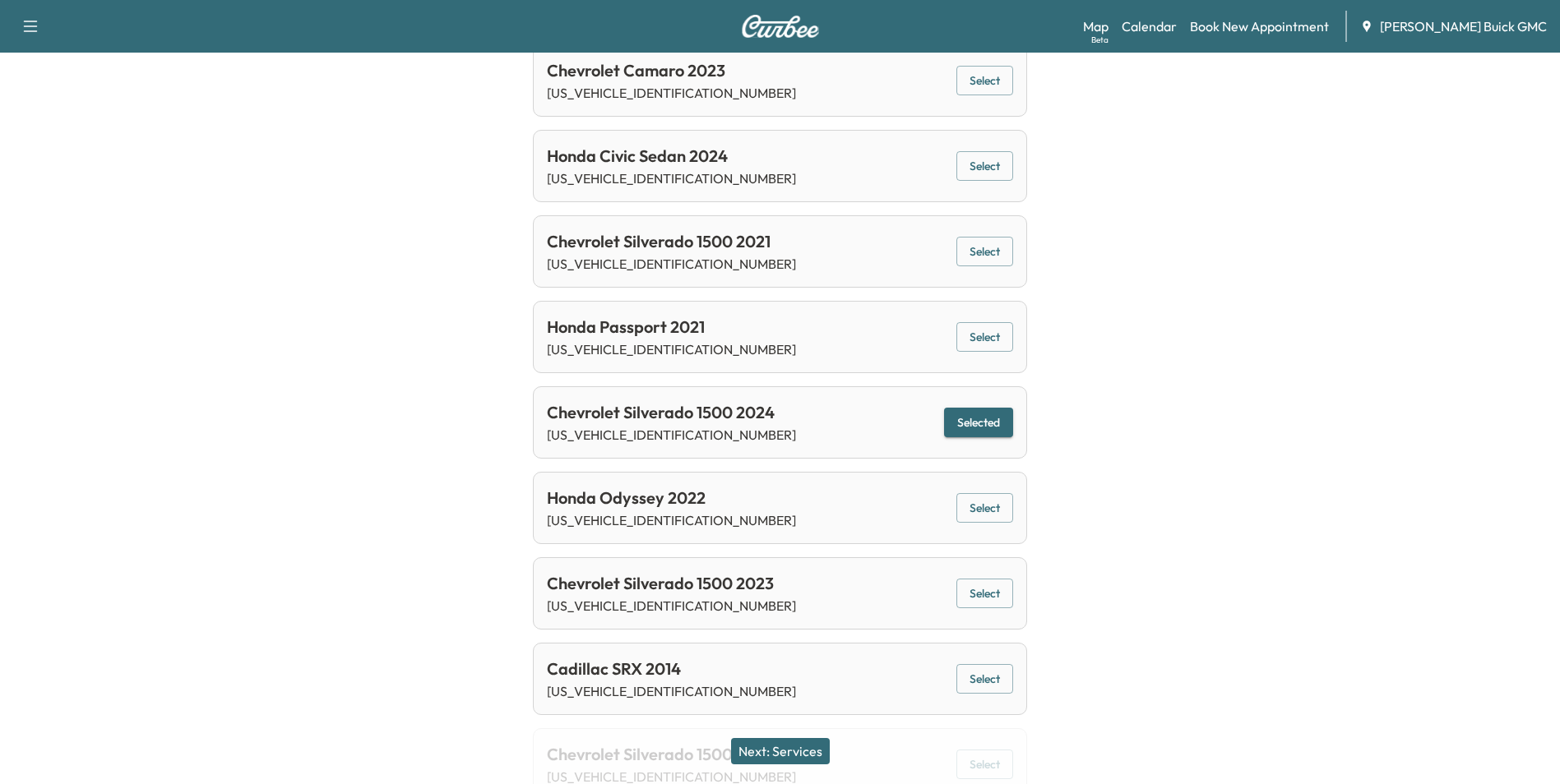
scroll to position [987, 0]
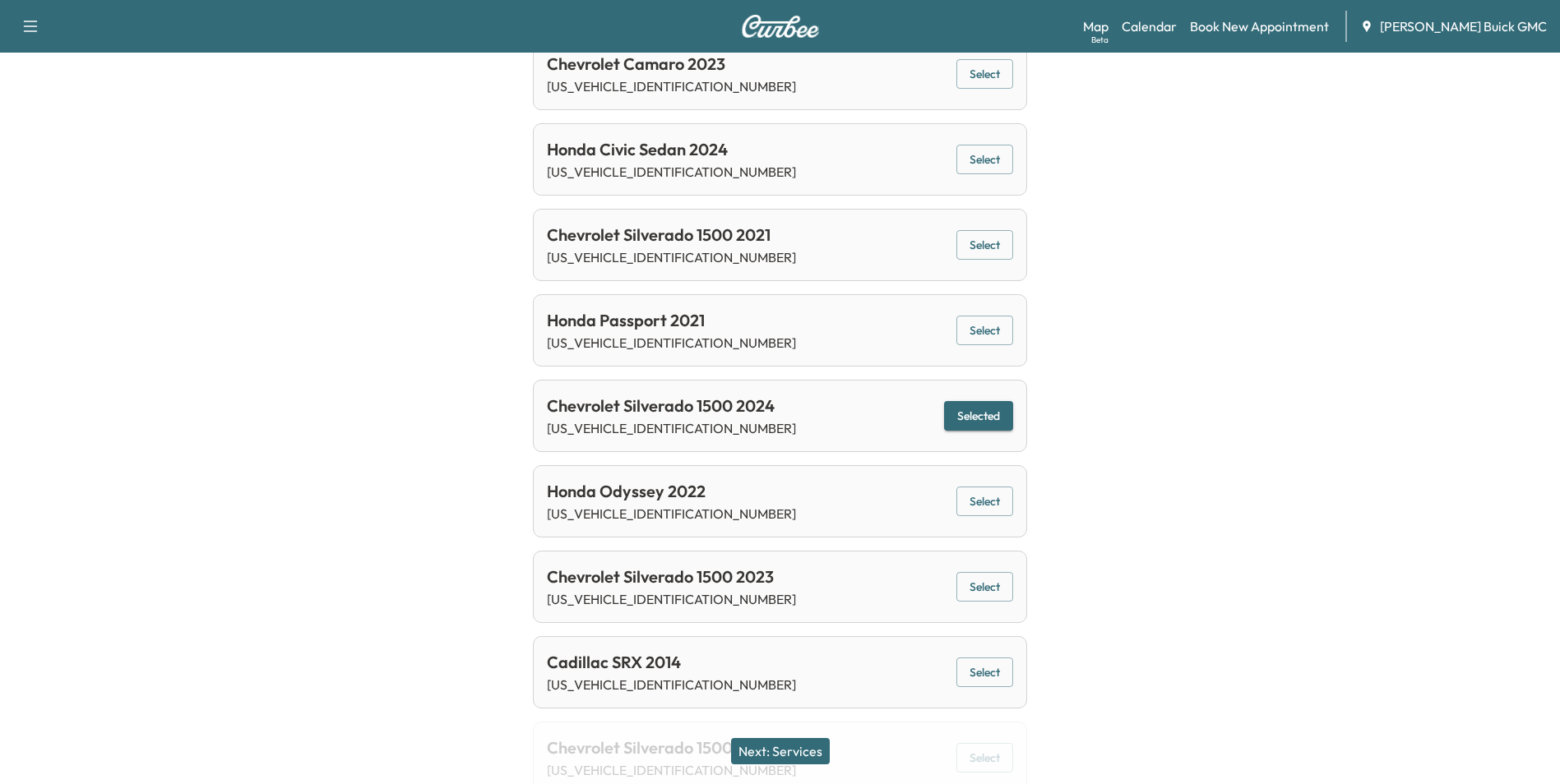
click at [798, 745] on button "Next: Services" at bounding box center [780, 752] width 99 height 26
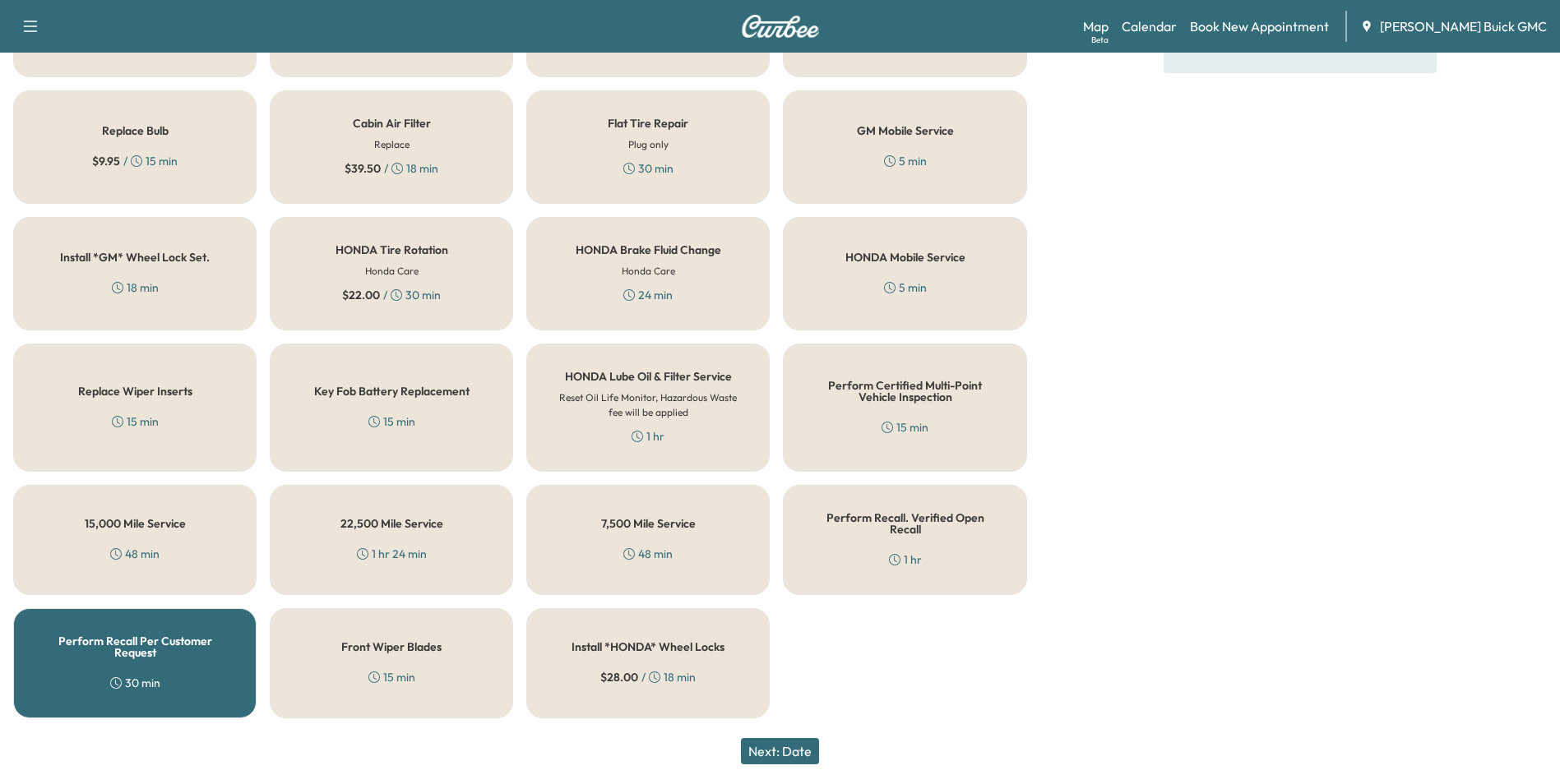
scroll to position [470, 0]
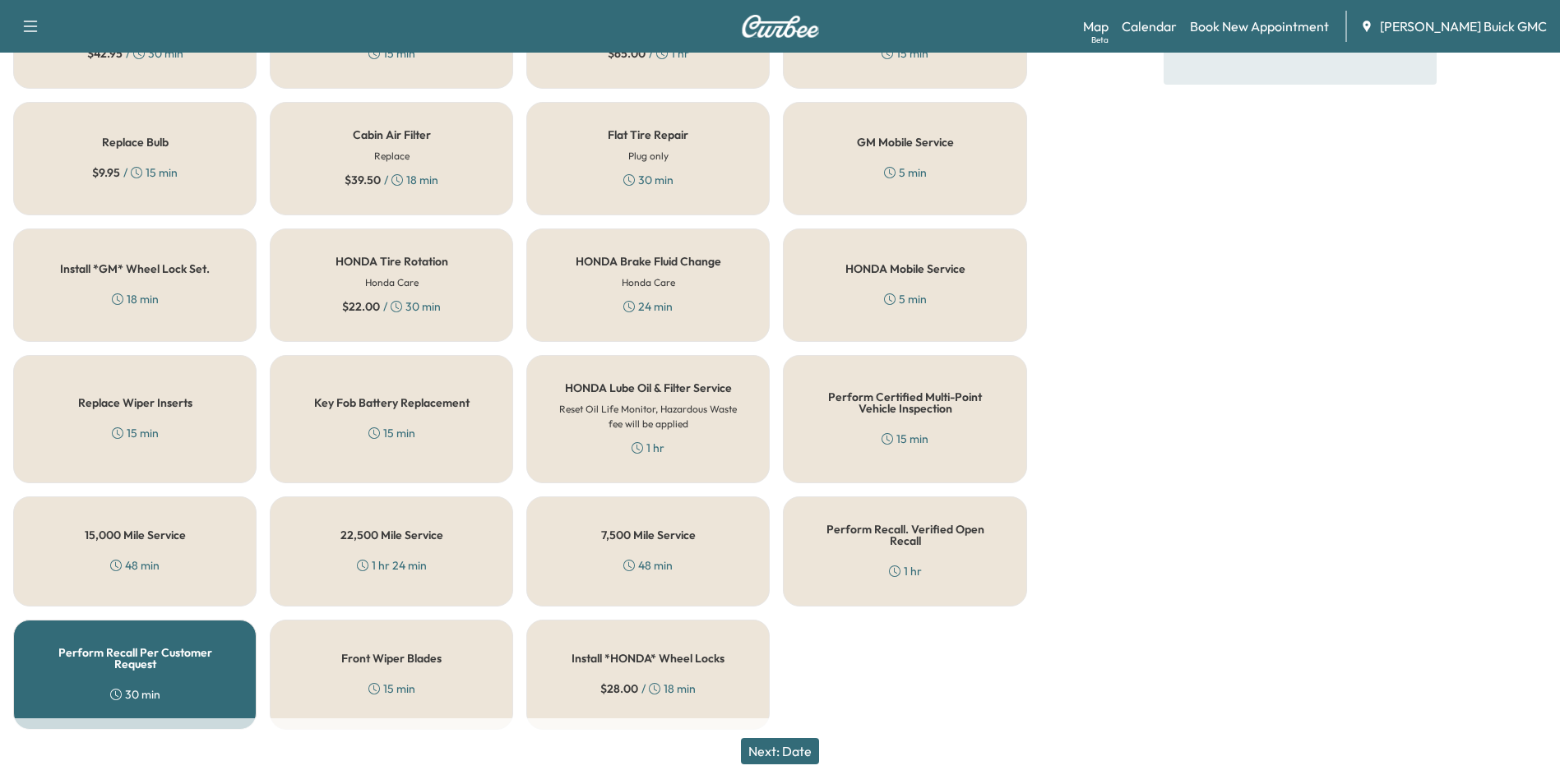
click at [172, 652] on h5 "Perform Recall Per Customer Request" at bounding box center [135, 658] width 189 height 23
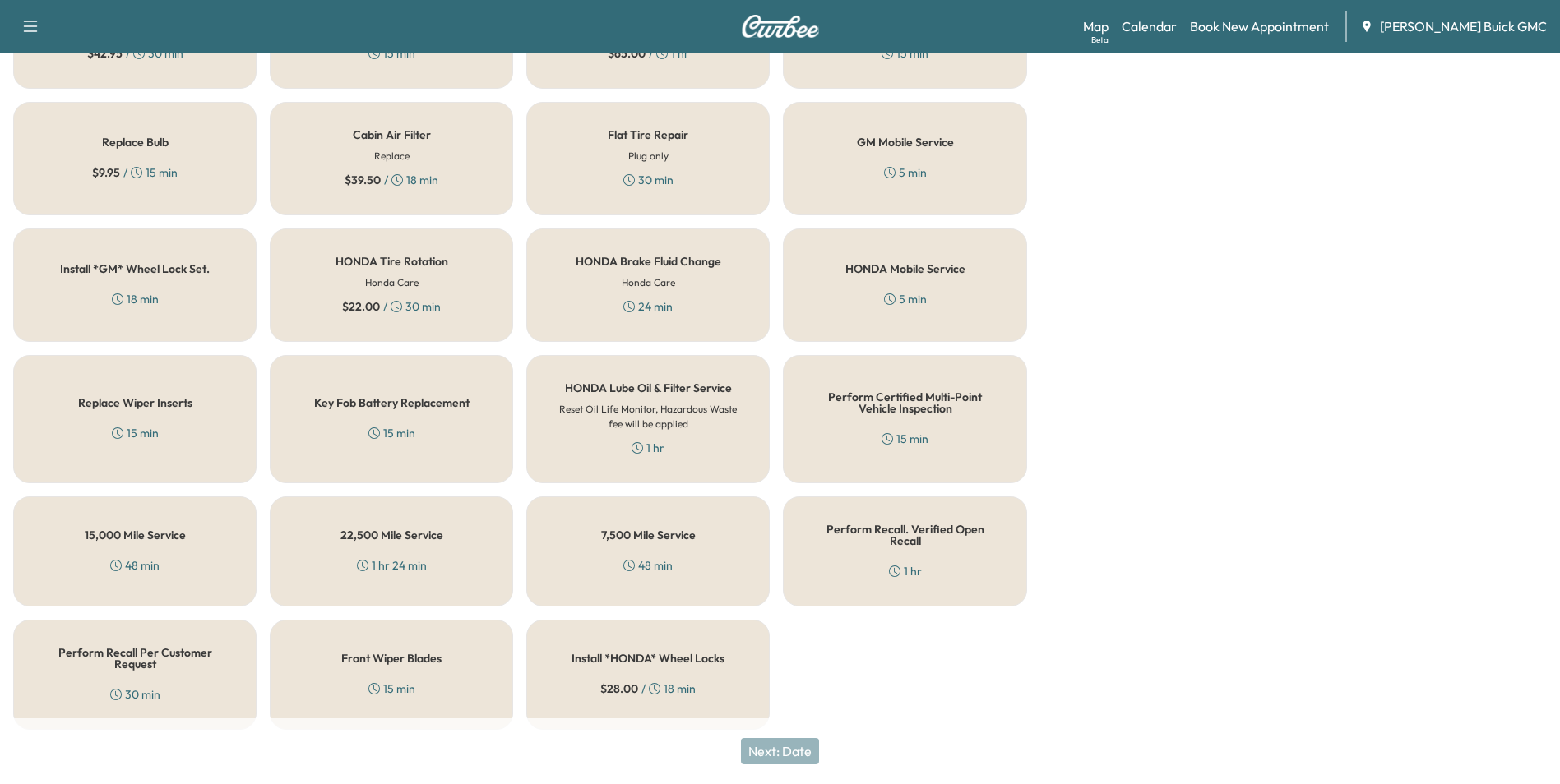
click at [143, 648] on h5 "Perform Recall Per Customer Request" at bounding box center [135, 658] width 189 height 23
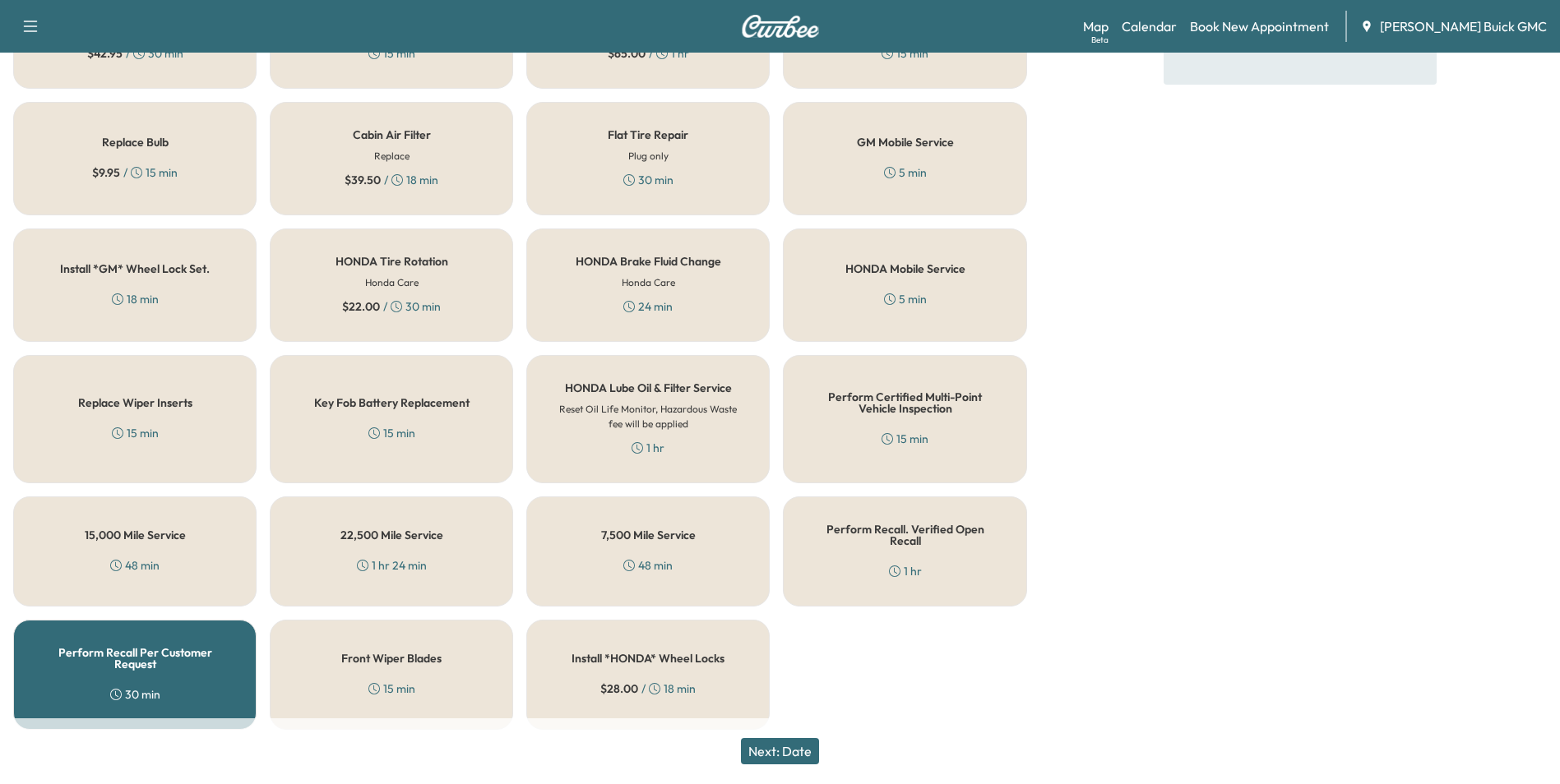
click at [789, 748] on button "Next: Date" at bounding box center [779, 752] width 78 height 26
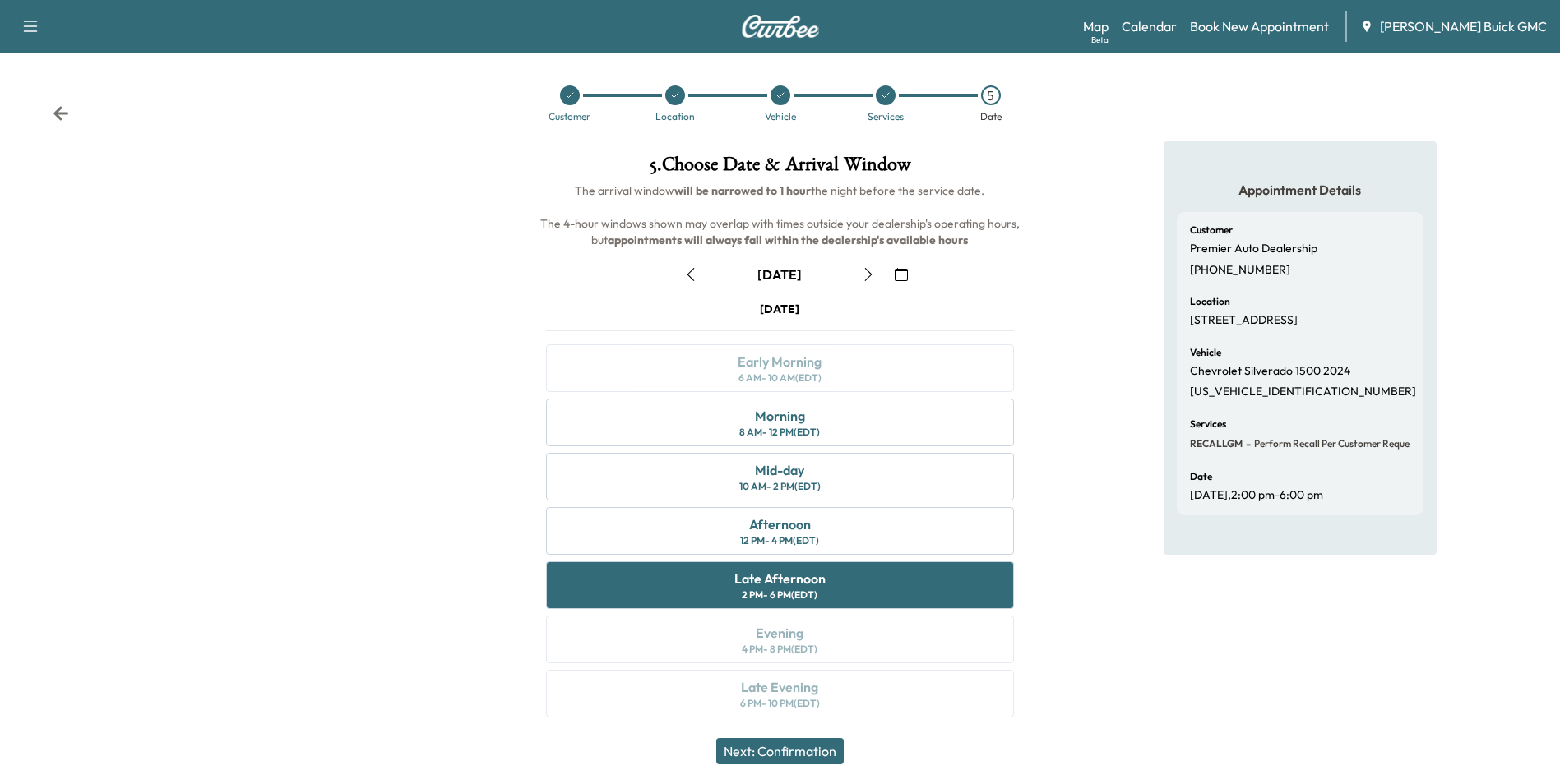
scroll to position [6, 0]
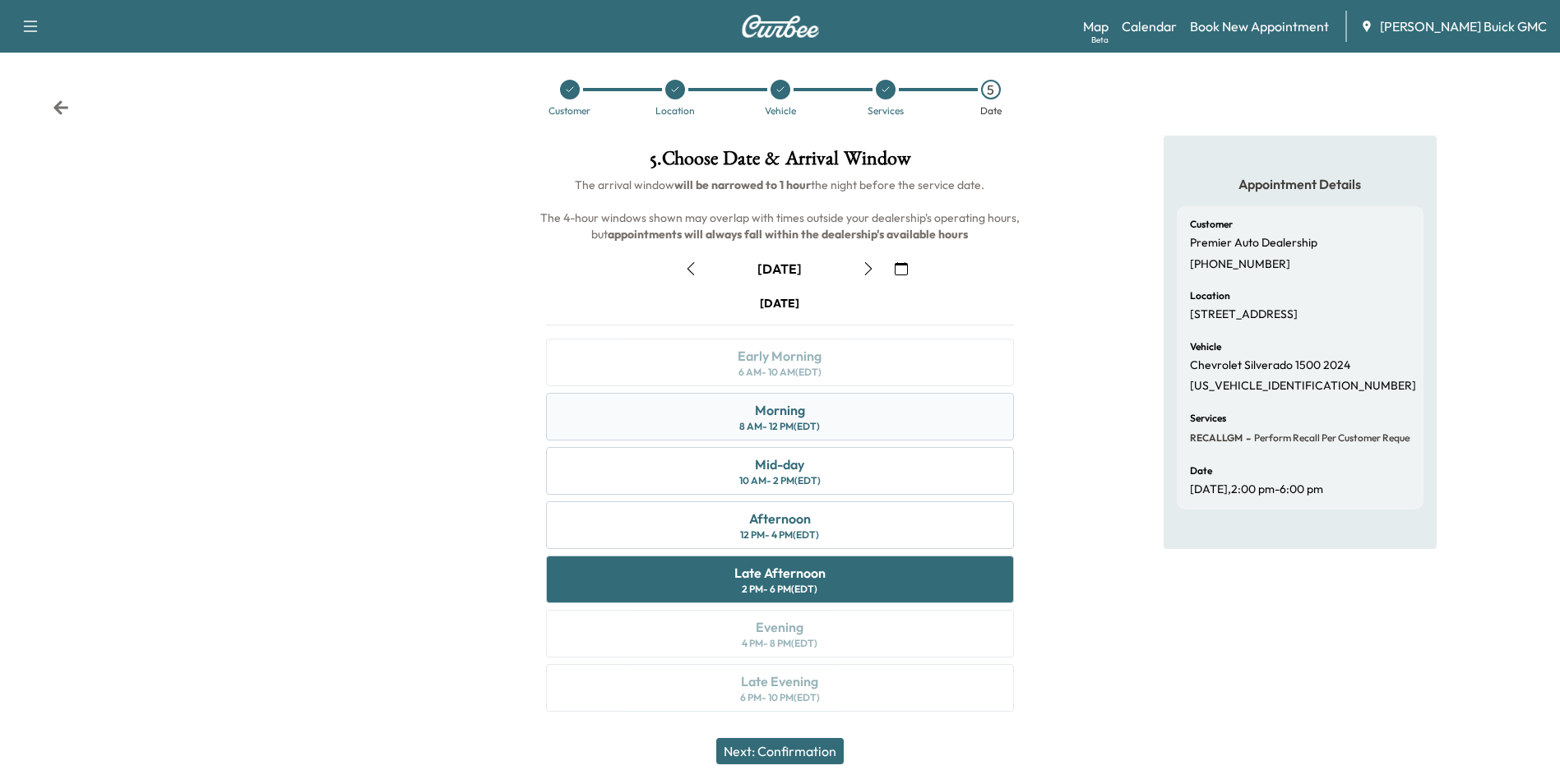
click at [834, 416] on div "Morning 8 AM - 12 PM (EDT)" at bounding box center [779, 417] width 467 height 48
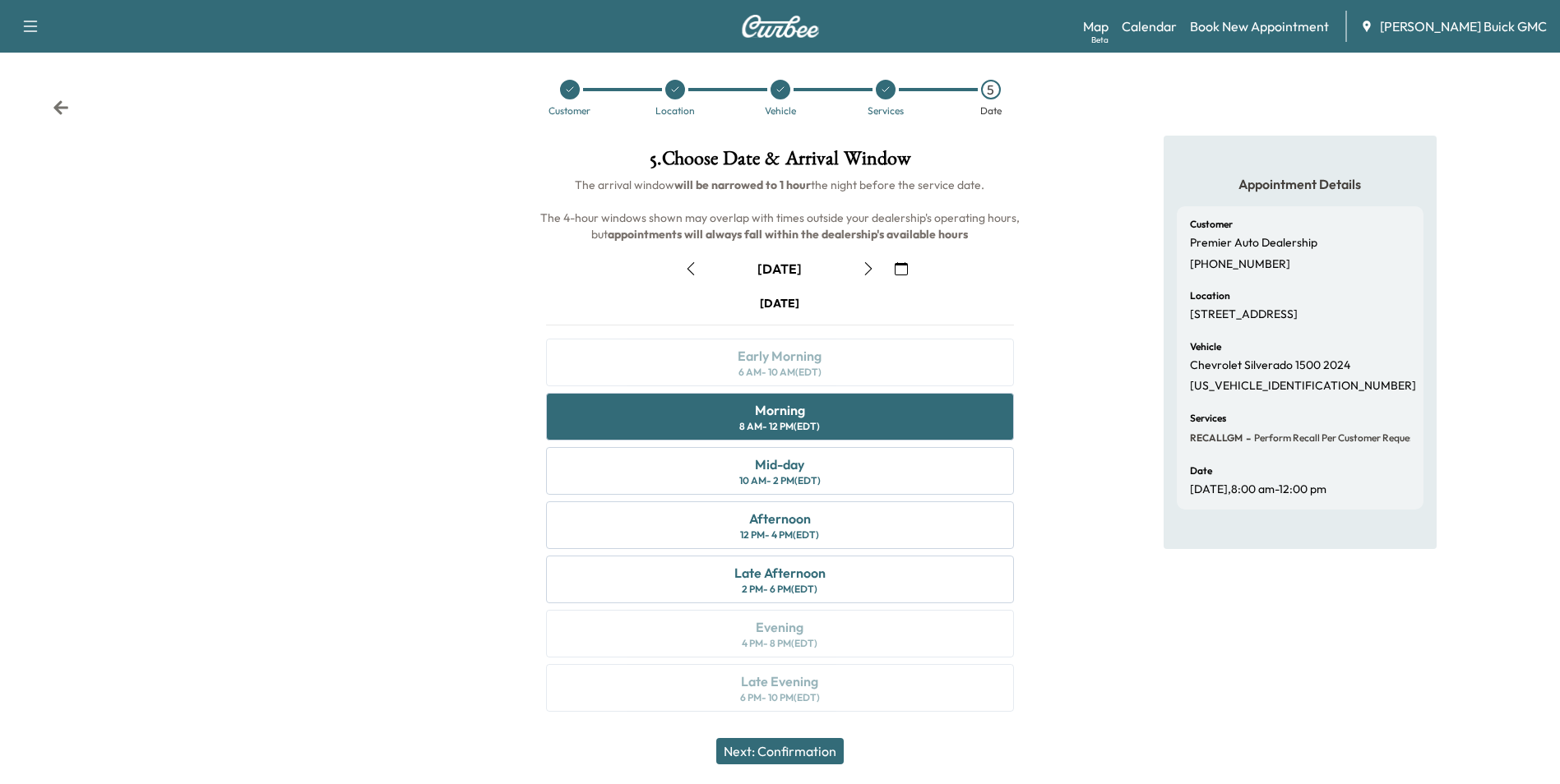
click at [811, 752] on button "Next: Confirmation" at bounding box center [780, 752] width 128 height 26
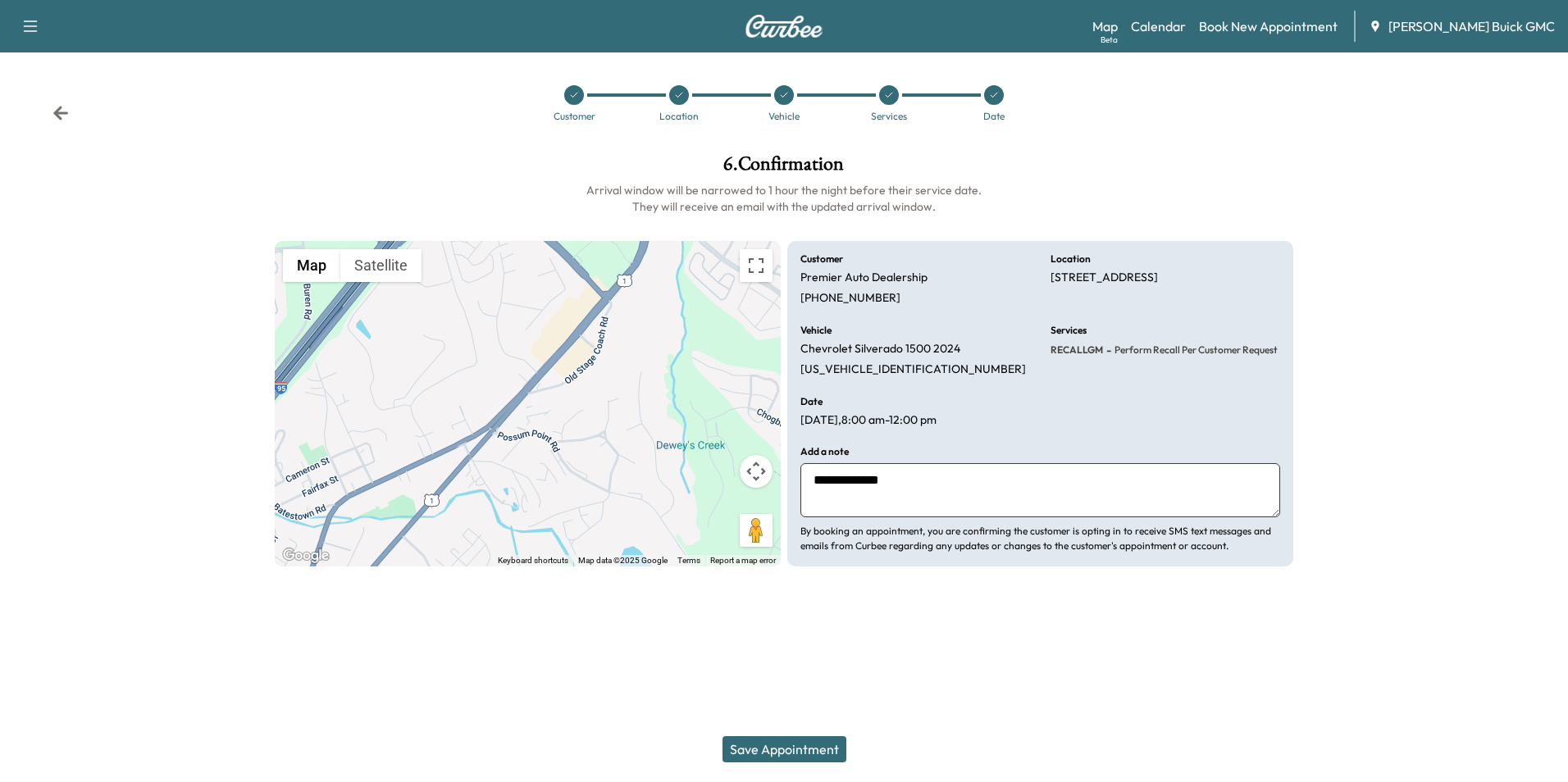
click at [909, 489] on textarea "**********" at bounding box center [1040, 490] width 480 height 54
click at [795, 748] on button "Save Appointment" at bounding box center [785, 750] width 124 height 26
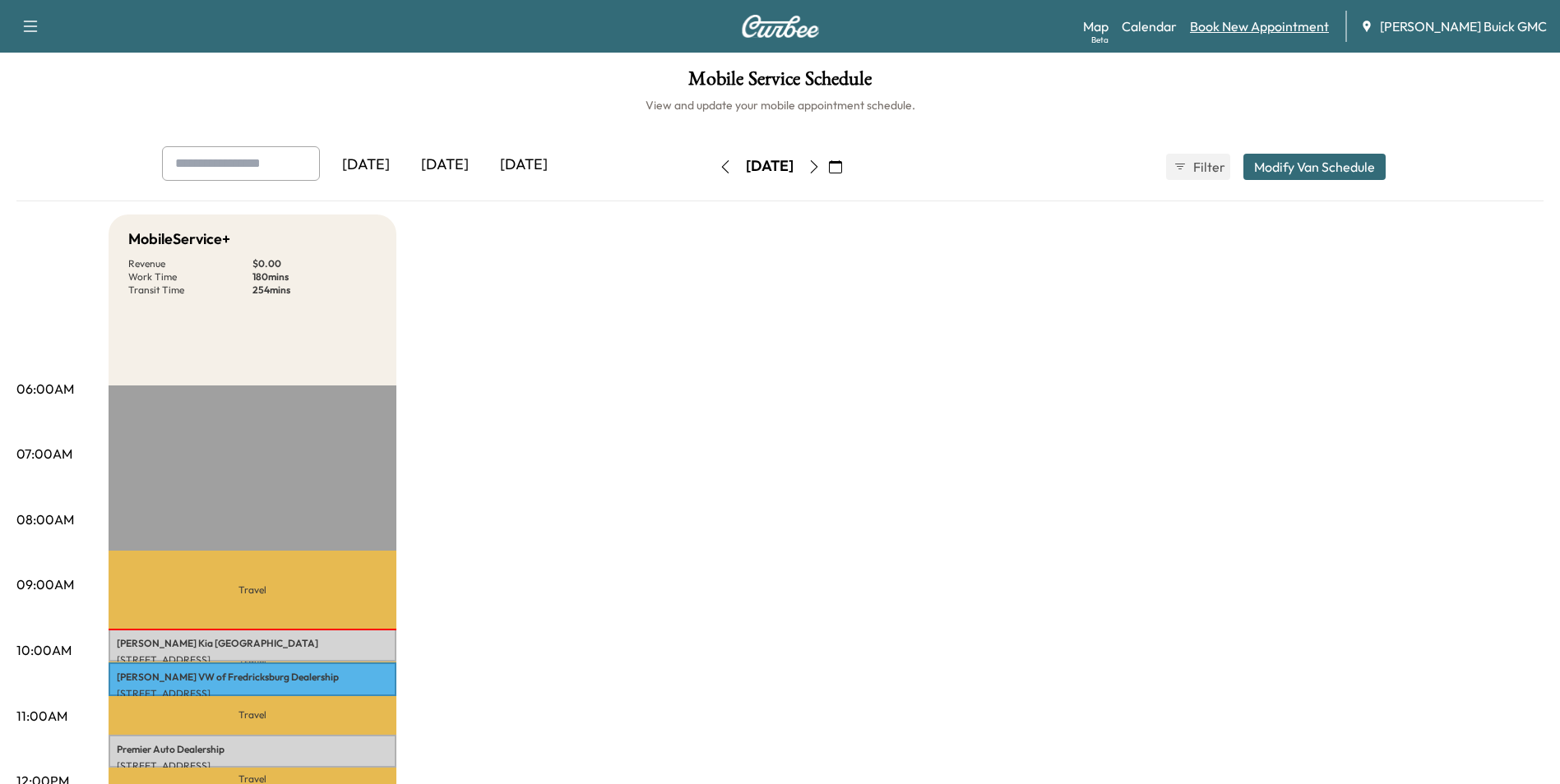
click at [1291, 22] on link "Book New Appointment" at bounding box center [1259, 26] width 139 height 20
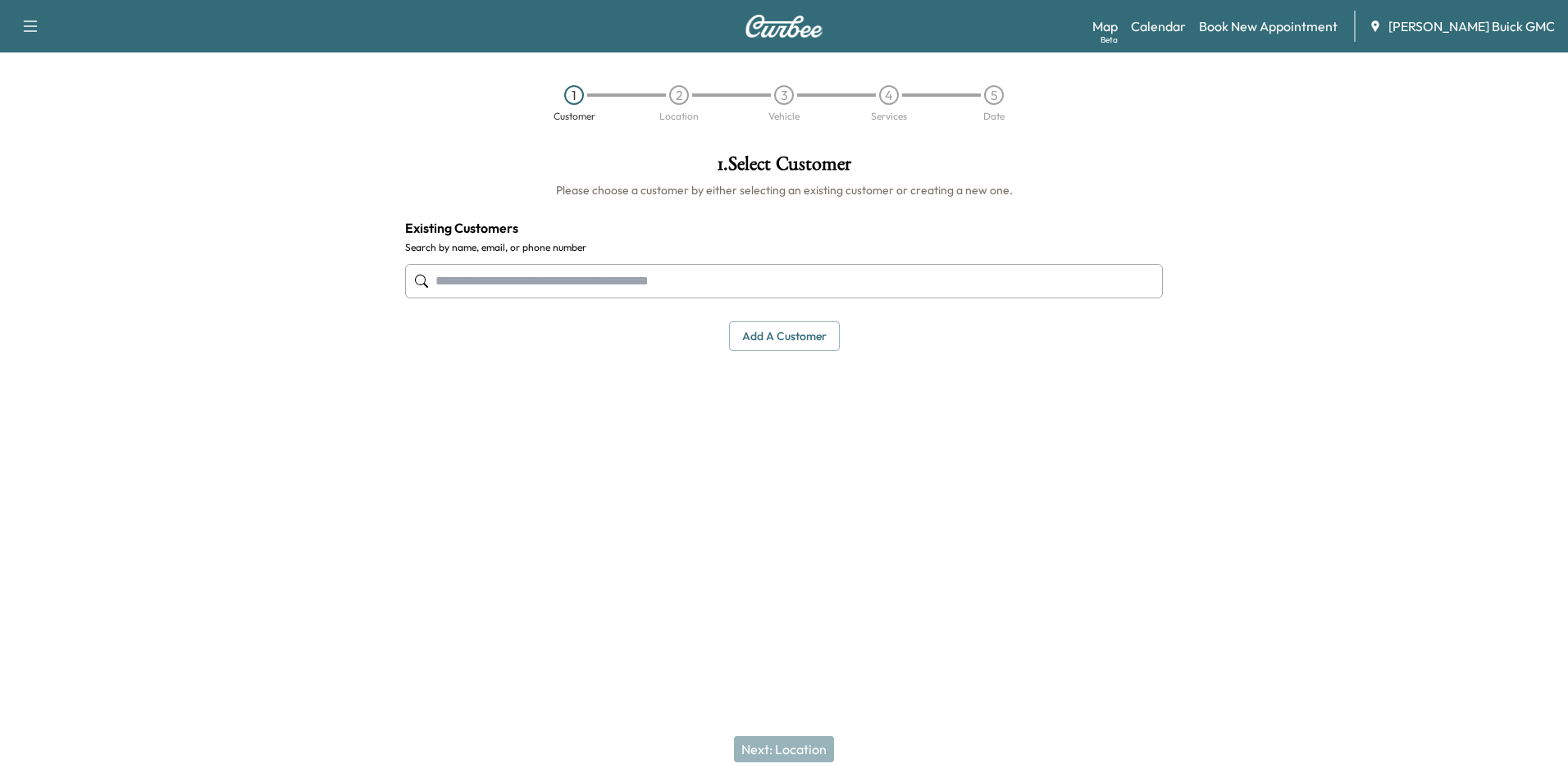
click at [662, 282] on input "text" at bounding box center [784, 281] width 758 height 34
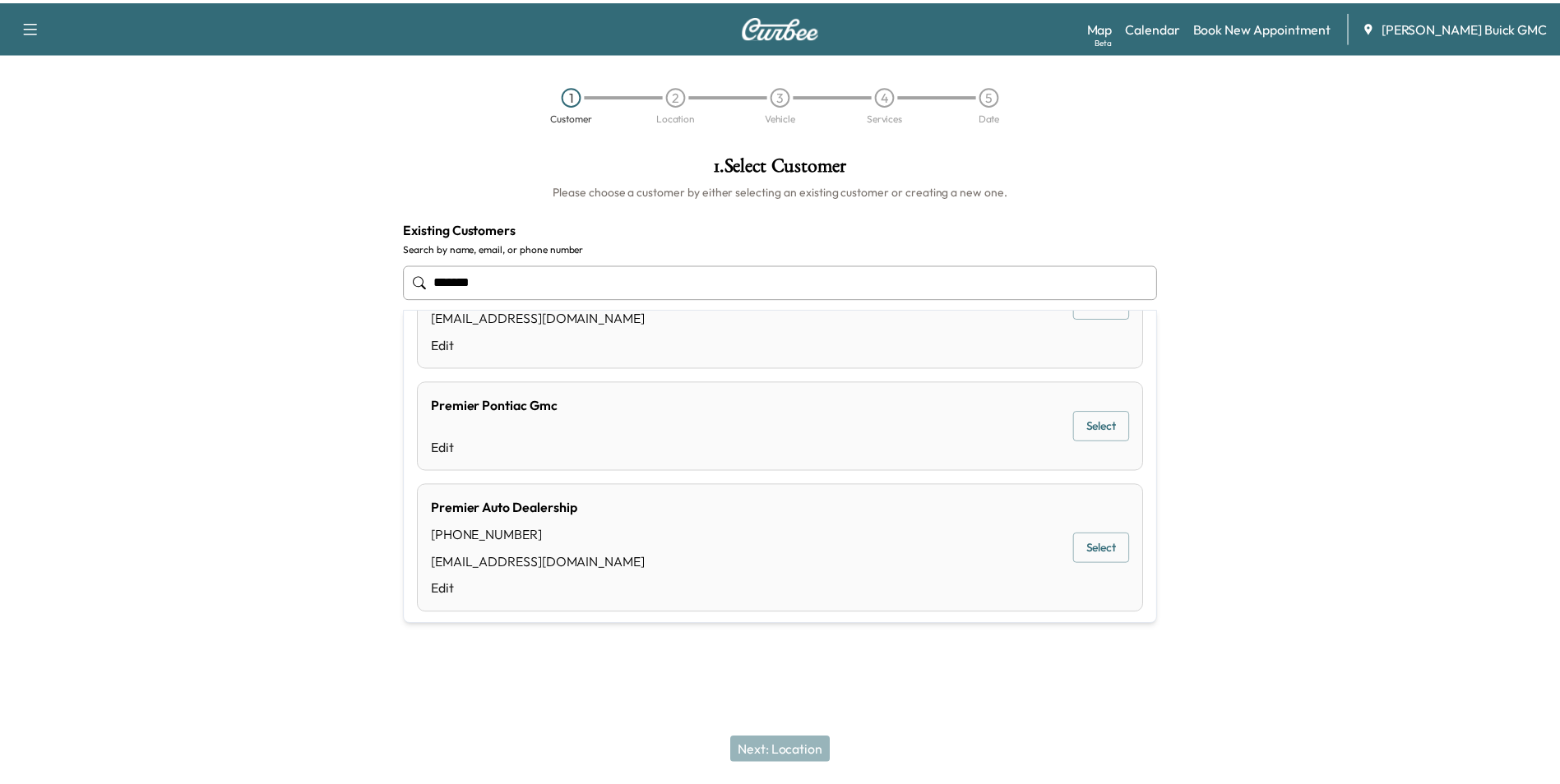
scroll to position [657, 0]
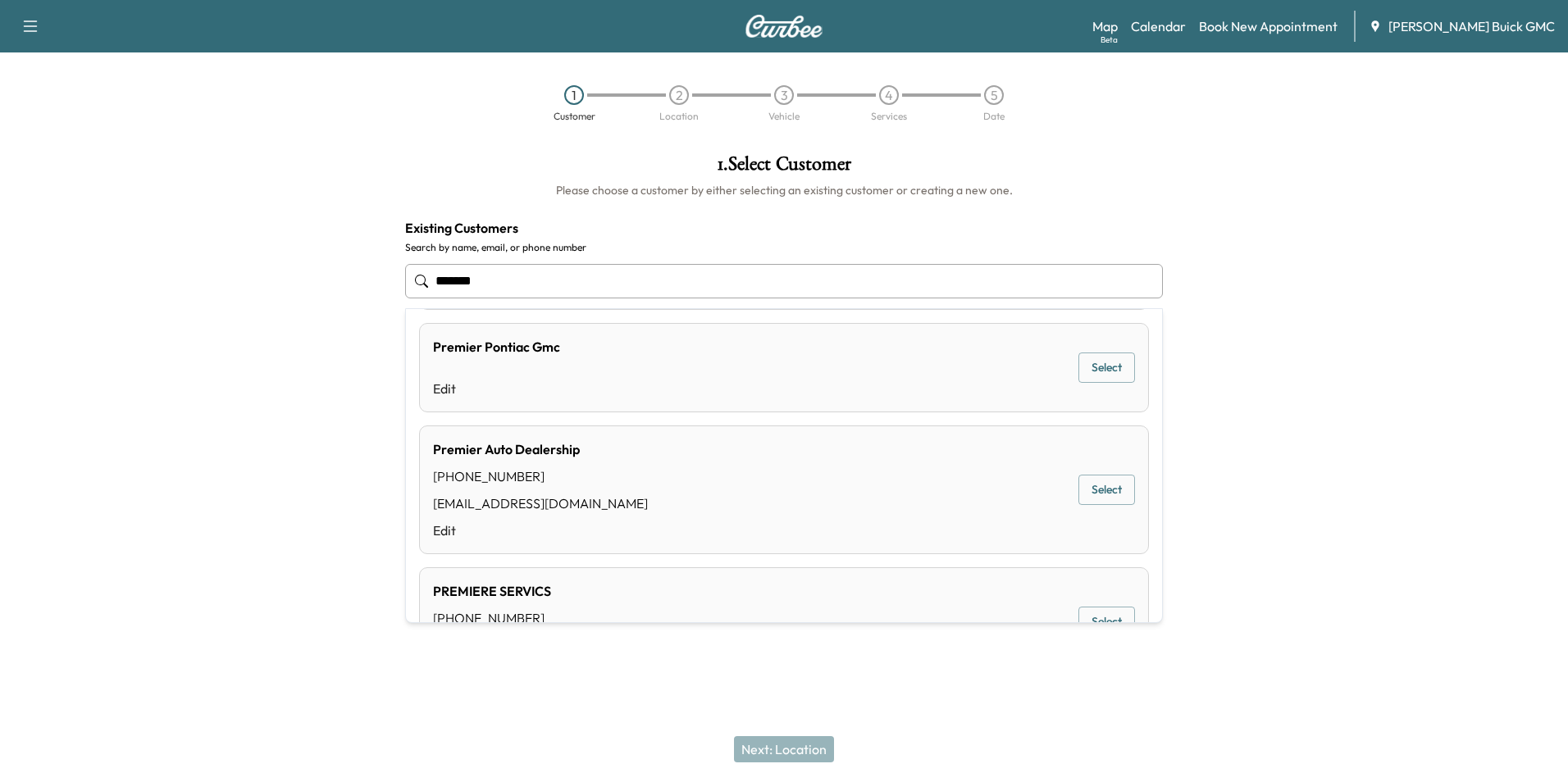
click at [1094, 486] on button "Select" at bounding box center [1107, 490] width 57 height 31
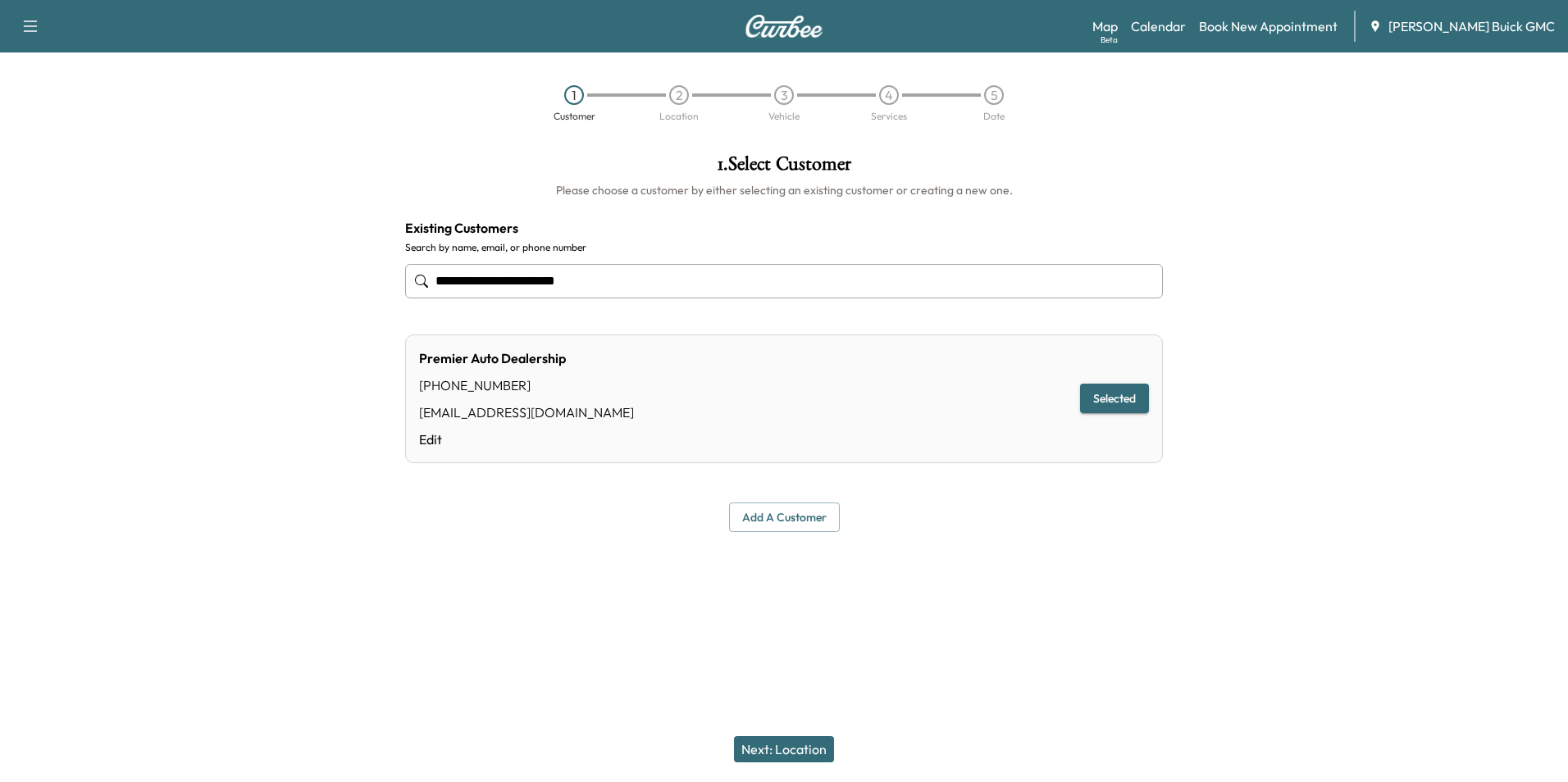
type input "**********"
click at [792, 746] on button "Next: Location" at bounding box center [784, 750] width 100 height 26
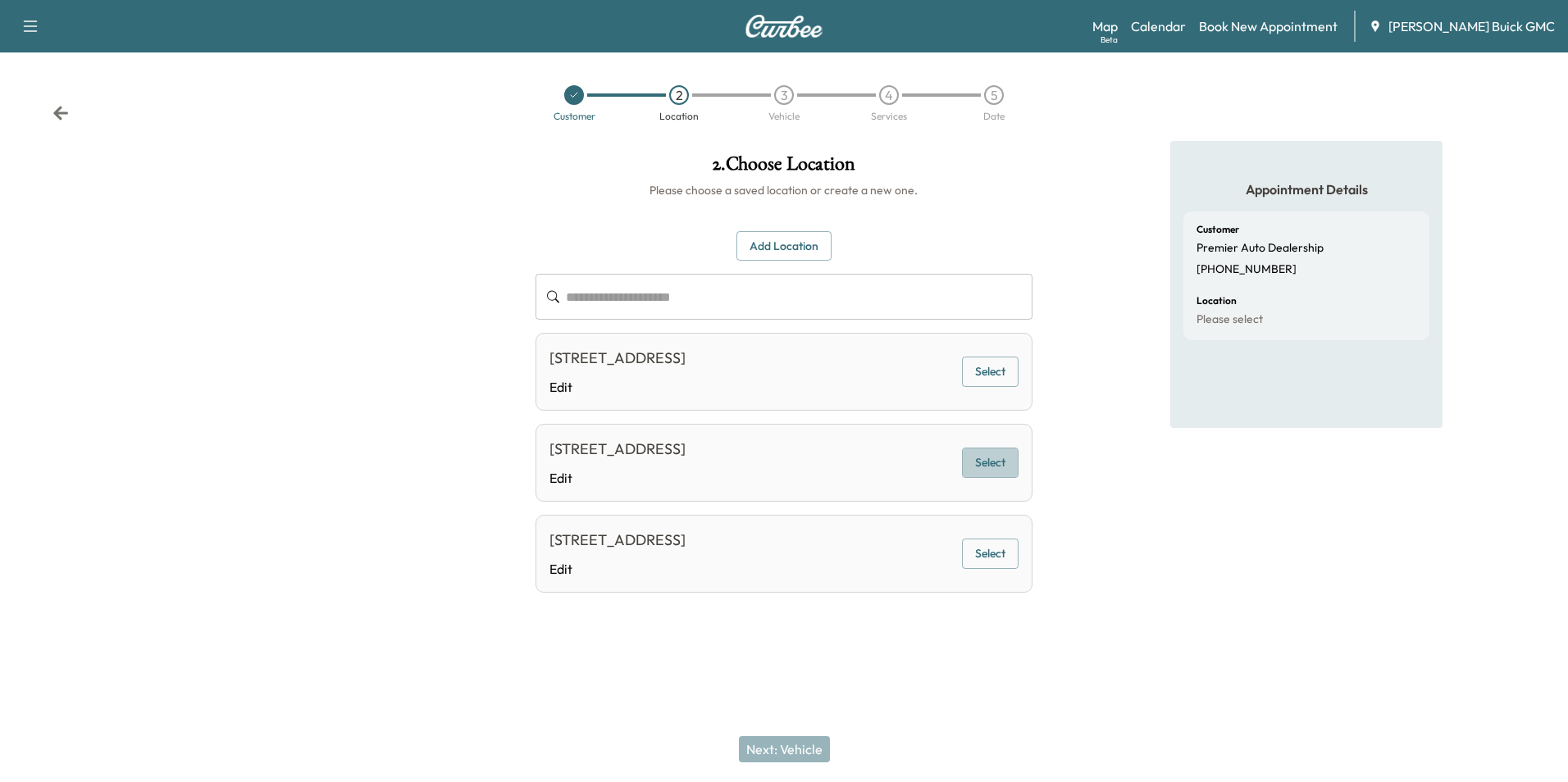
click at [995, 472] on button "Select" at bounding box center [990, 462] width 57 height 31
click at [792, 745] on button "Next: Vehicle" at bounding box center [784, 750] width 91 height 26
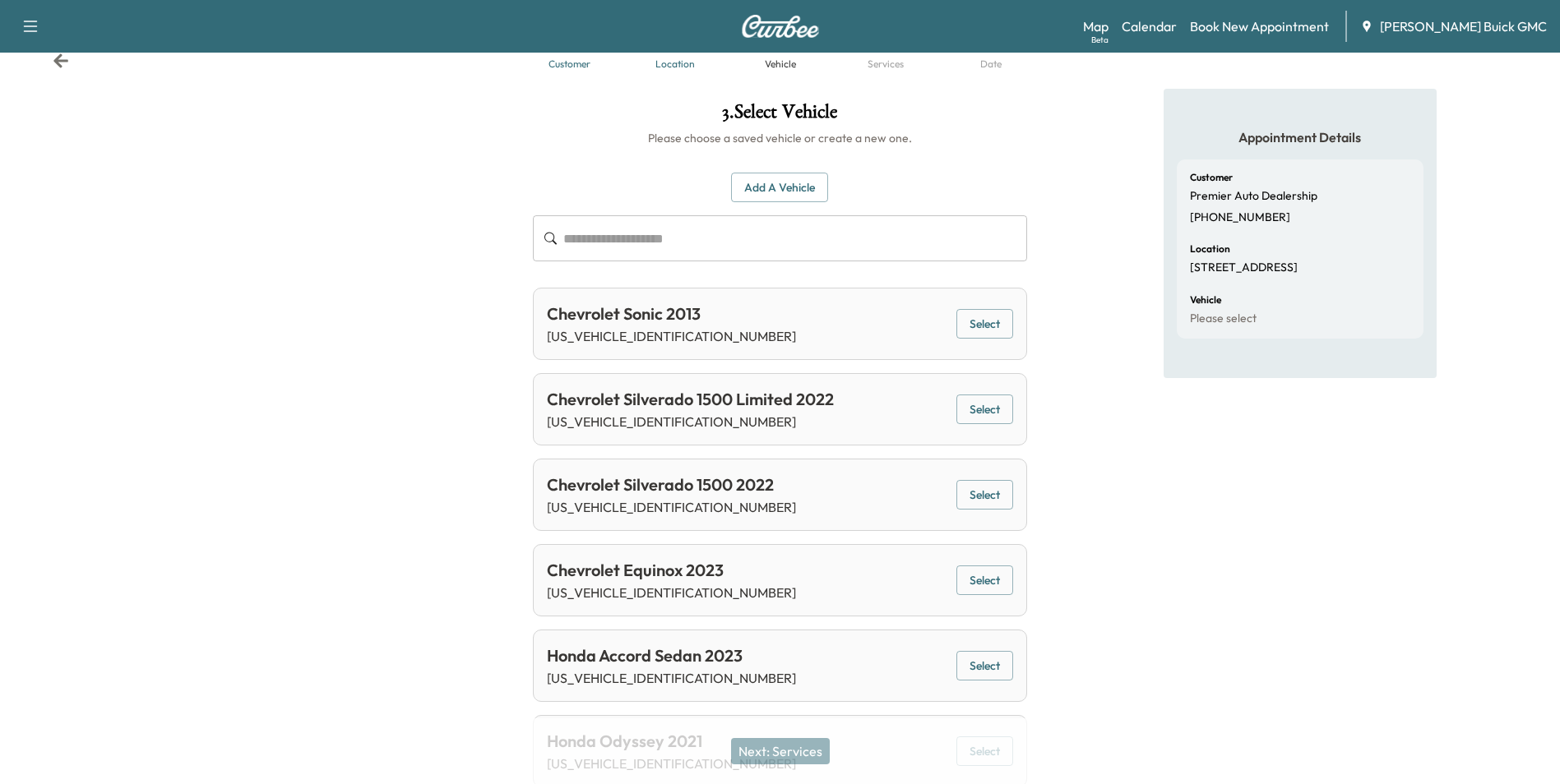
scroll to position [82, 0]
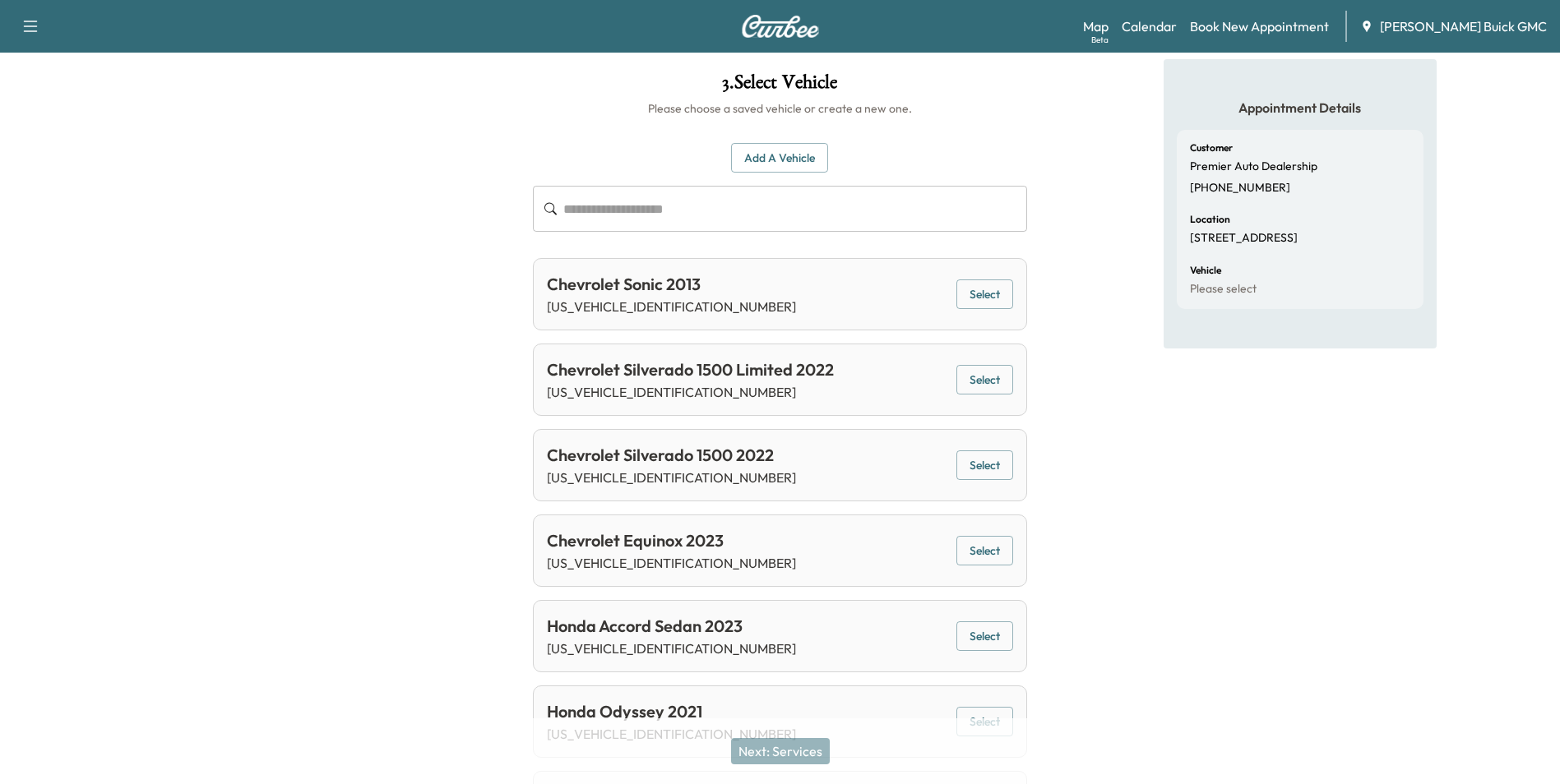
click at [983, 463] on button "Select" at bounding box center [985, 465] width 57 height 31
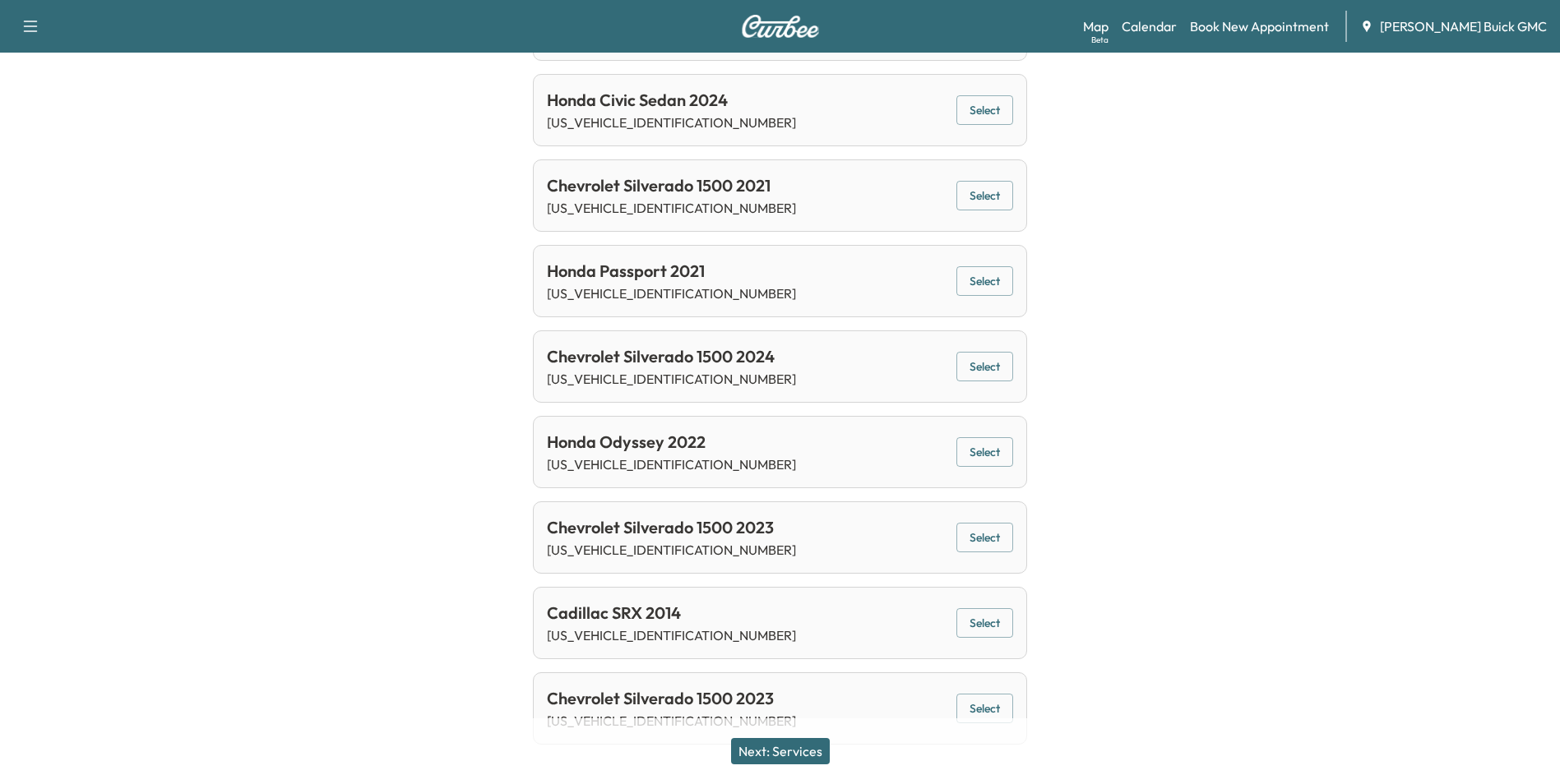
scroll to position [1062, 0]
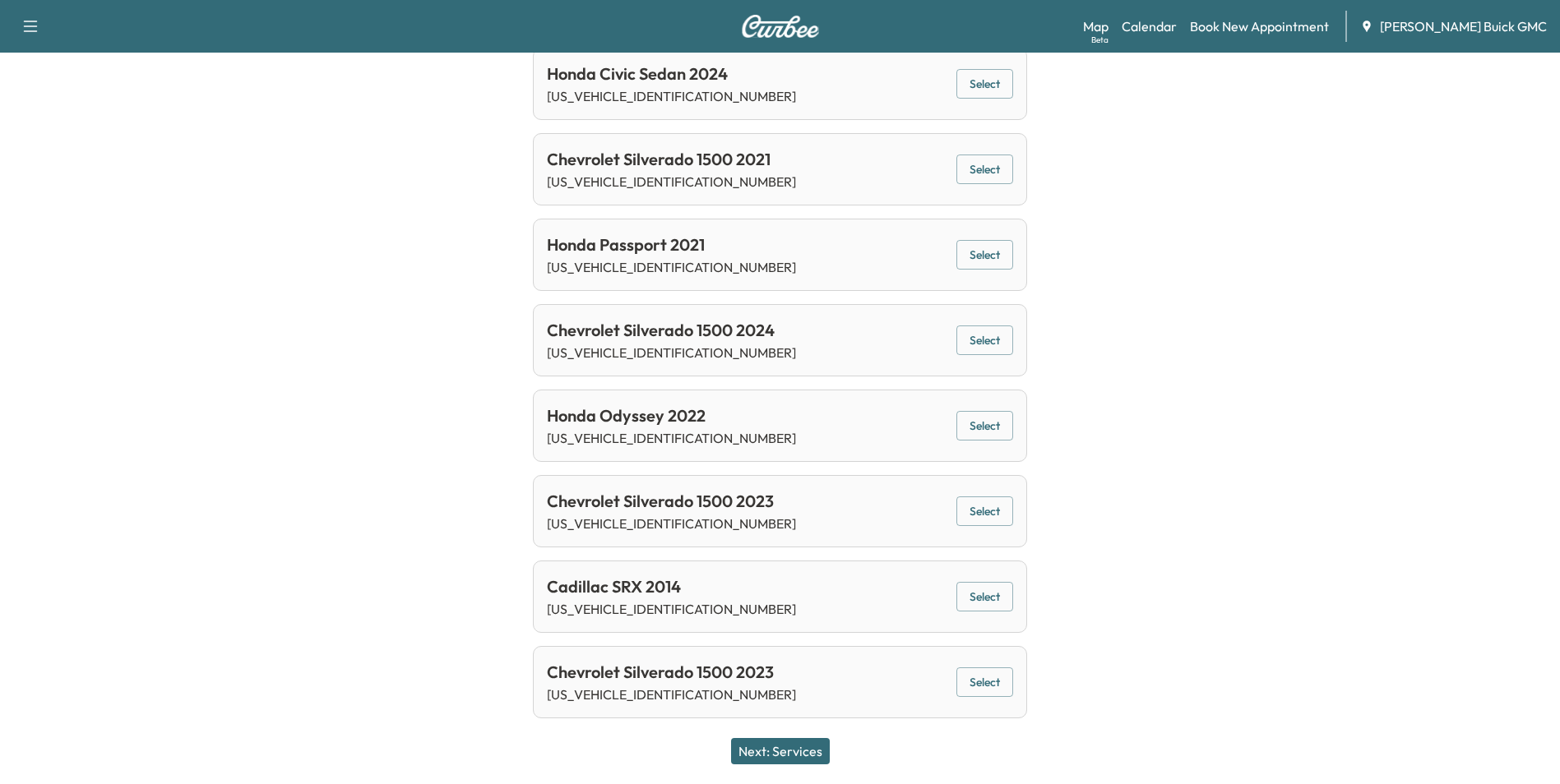
click at [785, 751] on button "Next: Services" at bounding box center [780, 752] width 99 height 26
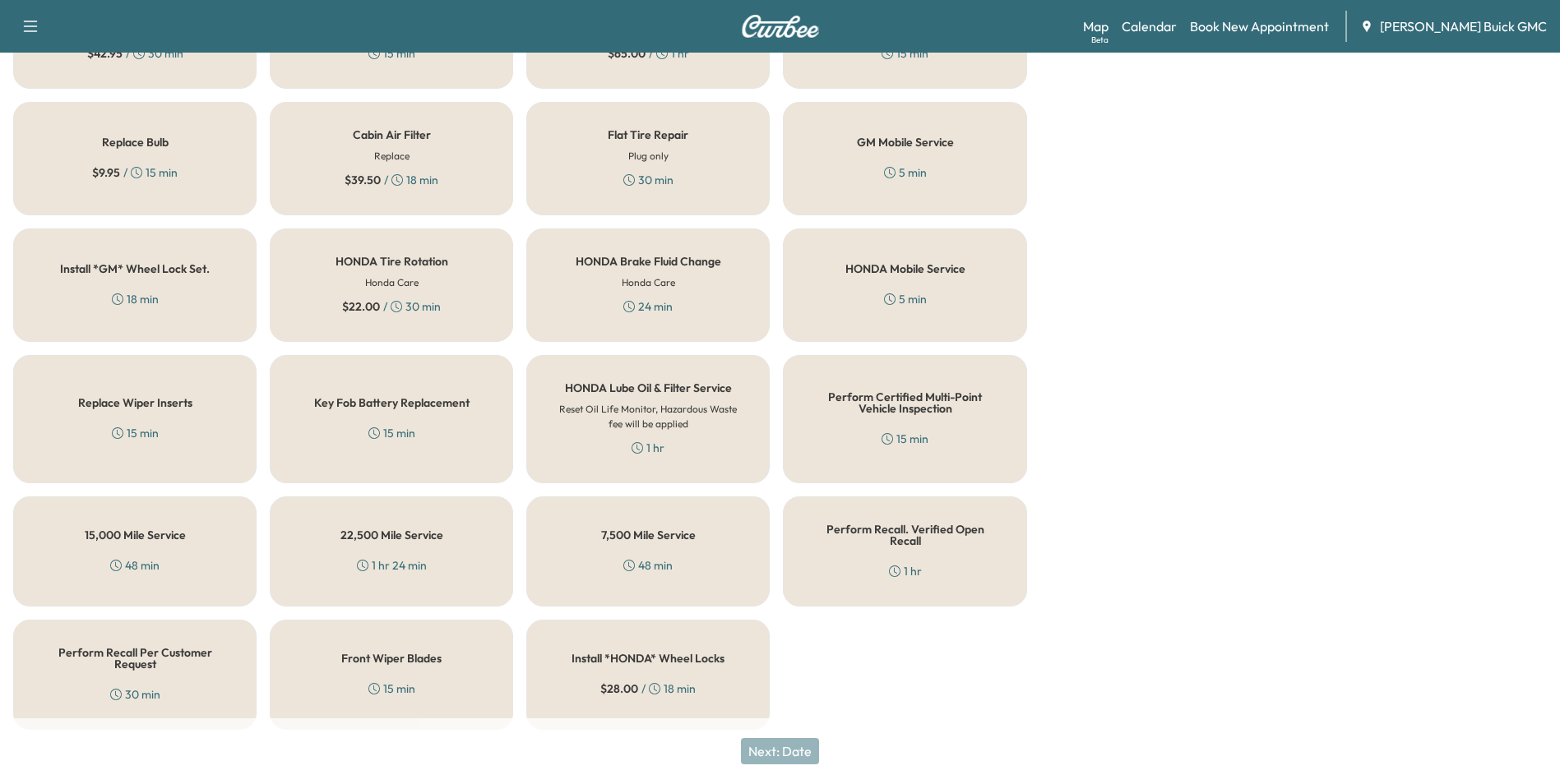
click at [151, 653] on h5 "Perform Recall Per Customer Request" at bounding box center [135, 658] width 189 height 23
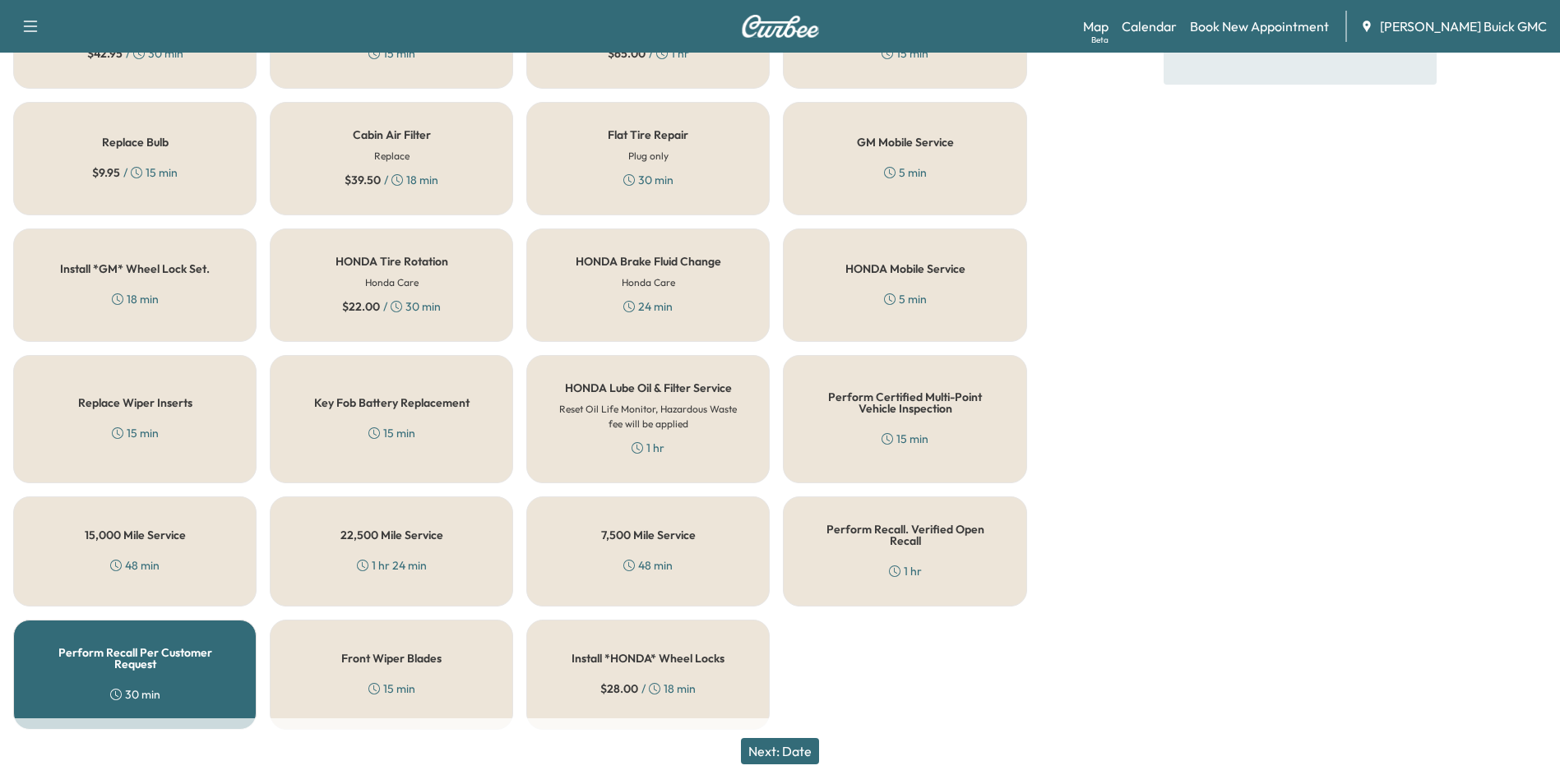
click at [794, 752] on button "Next: Date" at bounding box center [779, 752] width 78 height 26
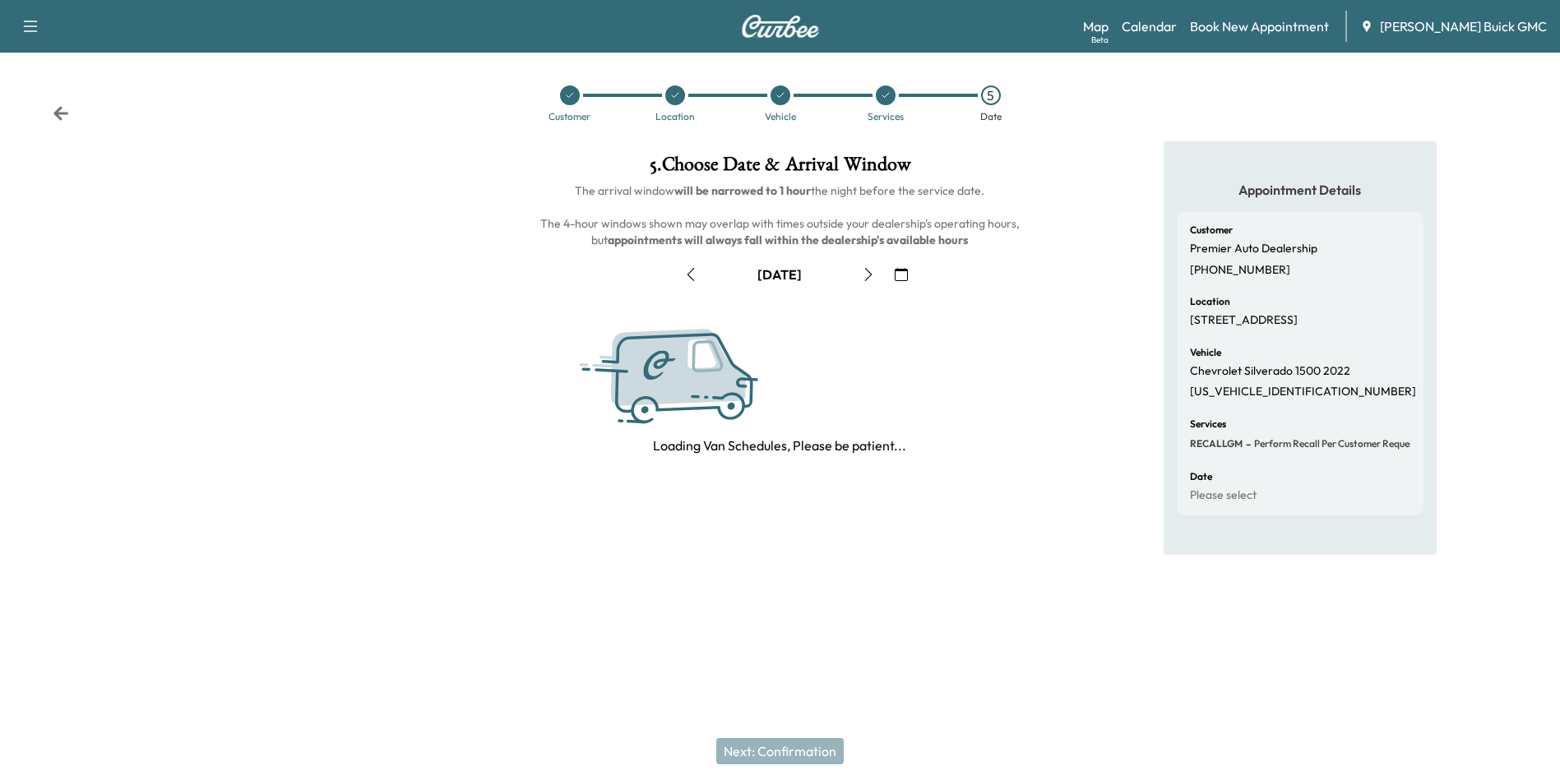
scroll to position [0, 0]
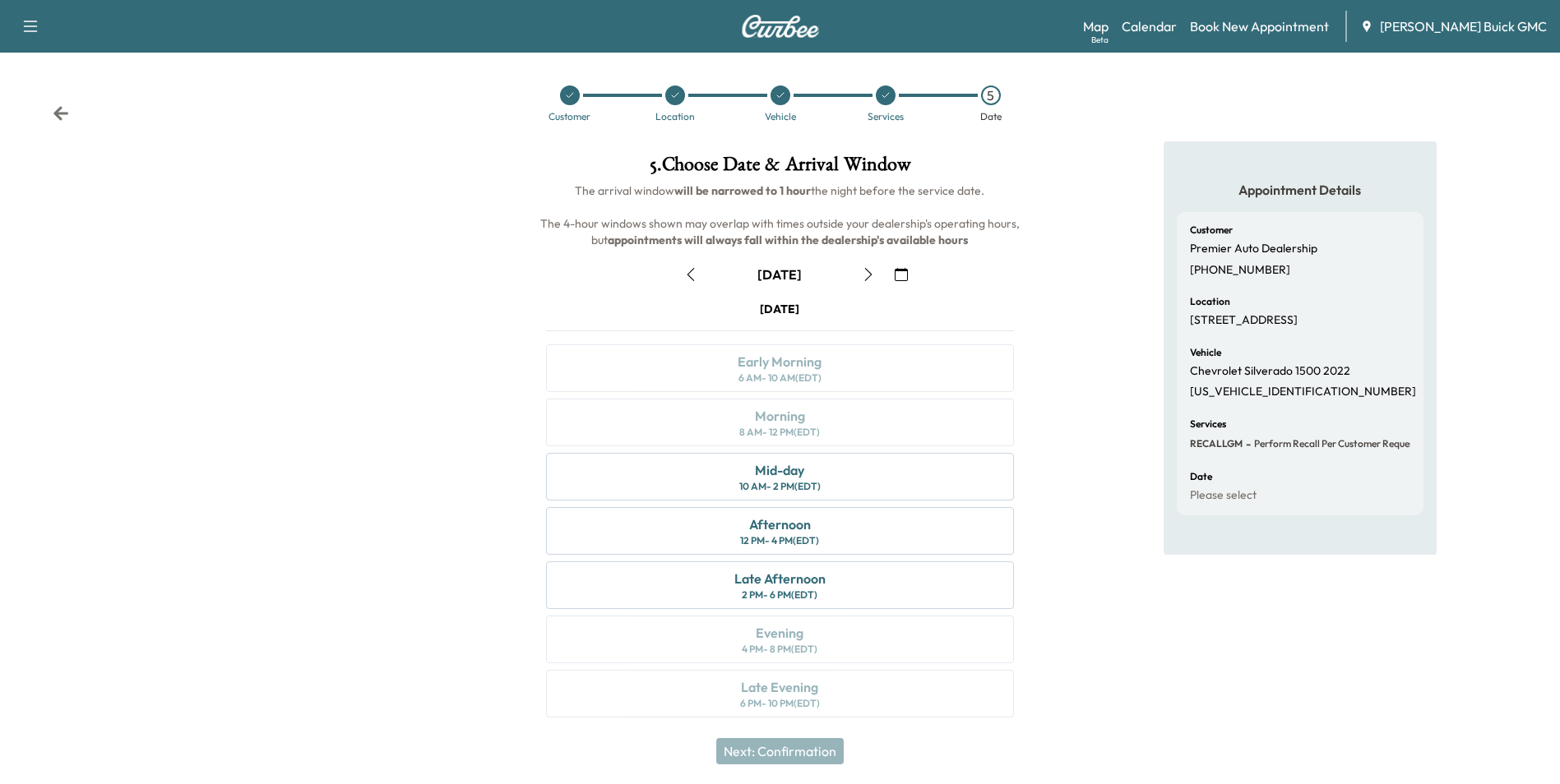
click at [690, 273] on icon "button" at bounding box center [691, 274] width 7 height 13
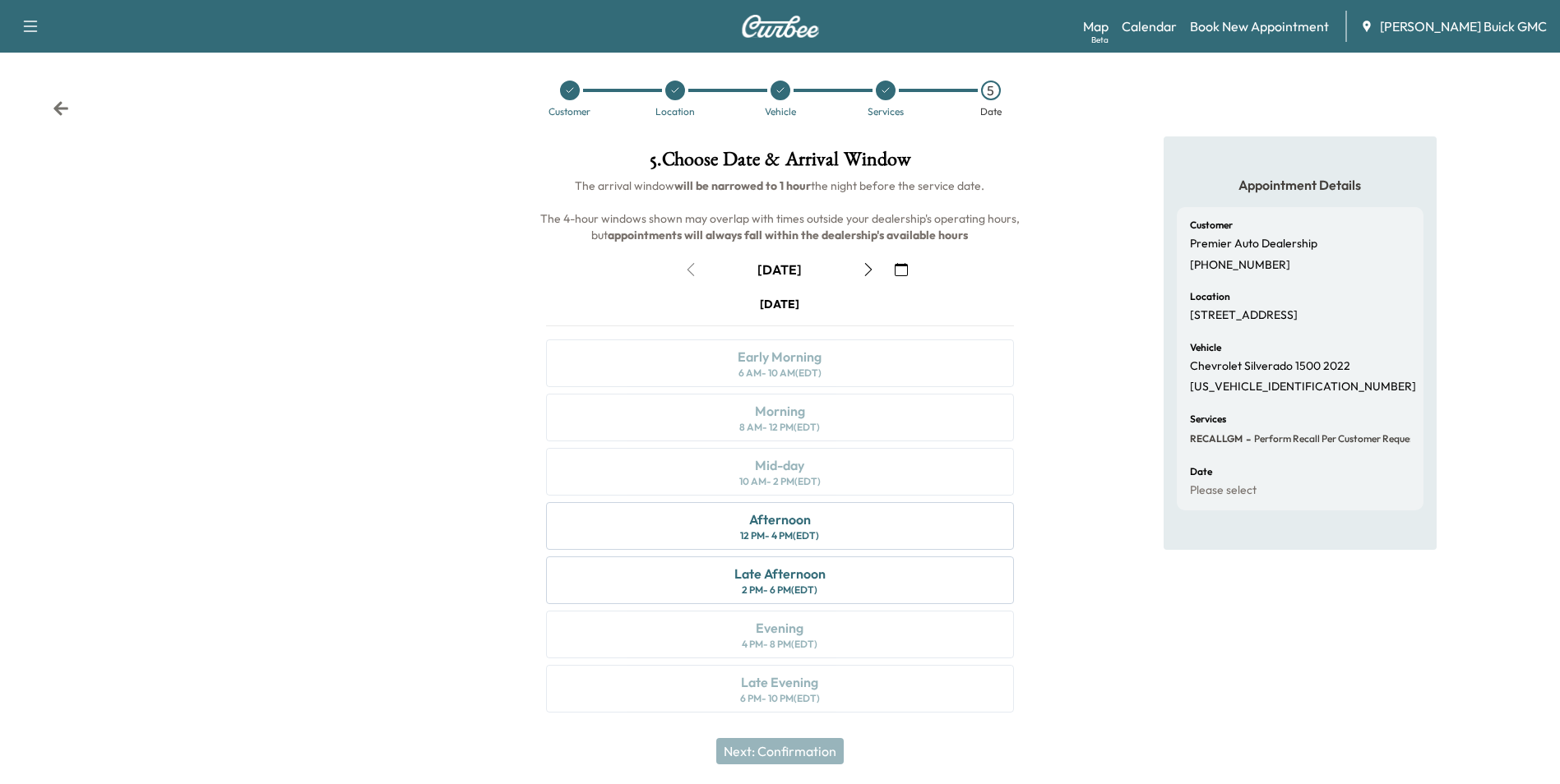
scroll to position [6, 0]
click at [855, 528] on div "Afternoon 12 PM - 4 PM (EDT)" at bounding box center [779, 525] width 467 height 48
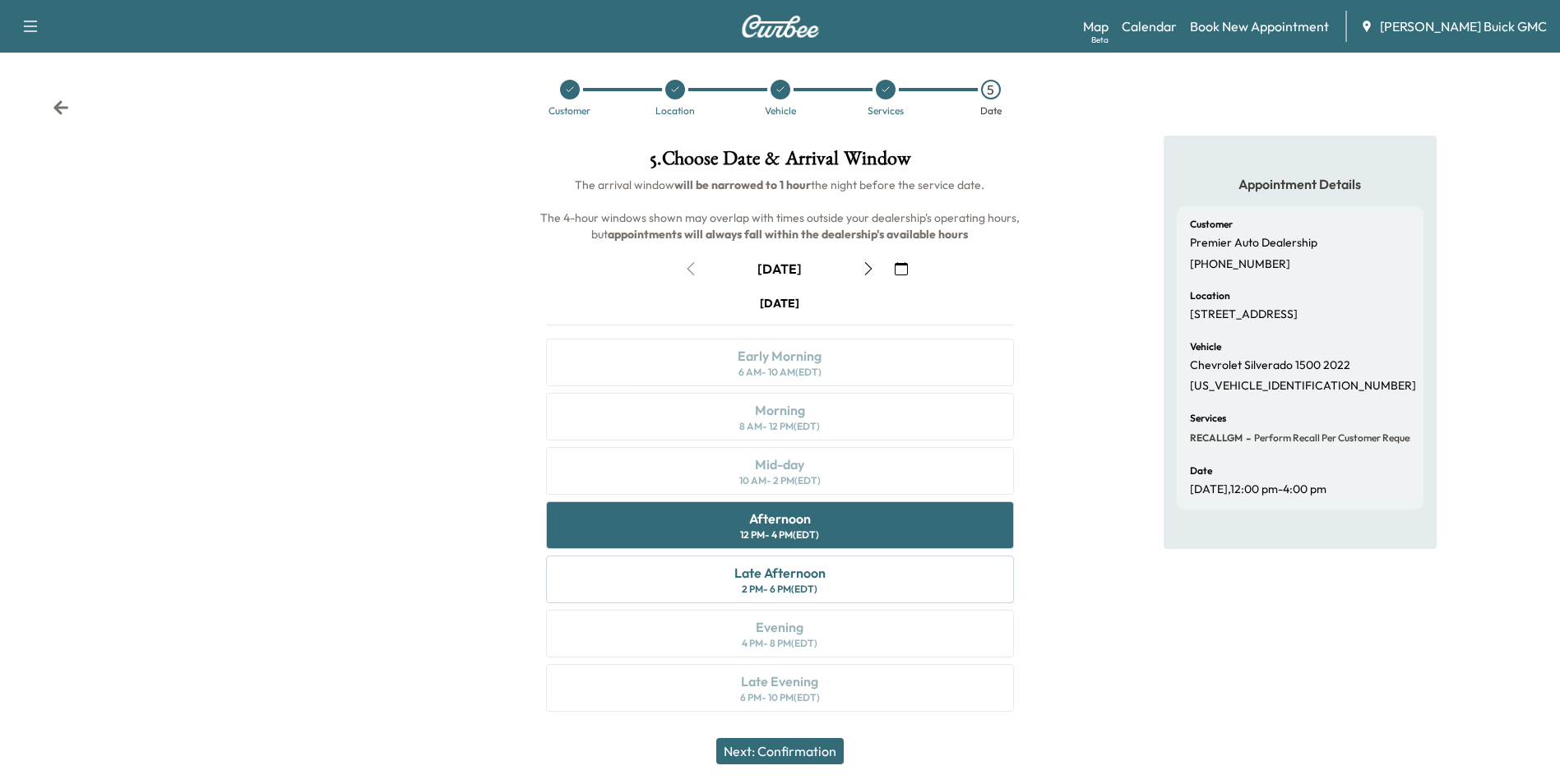
click at [808, 751] on button "Next: Confirmation" at bounding box center [780, 752] width 128 height 26
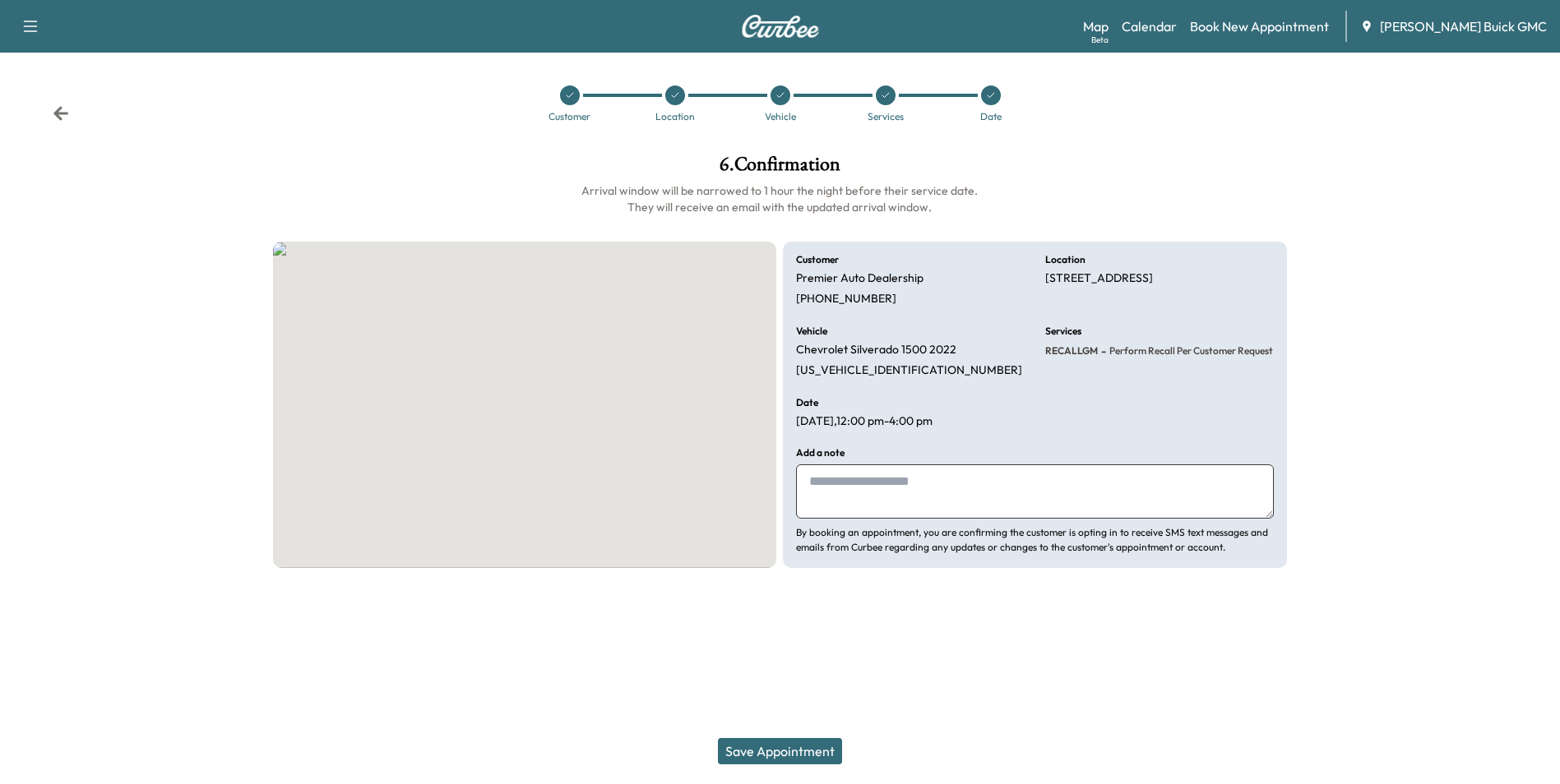
scroll to position [0, 0]
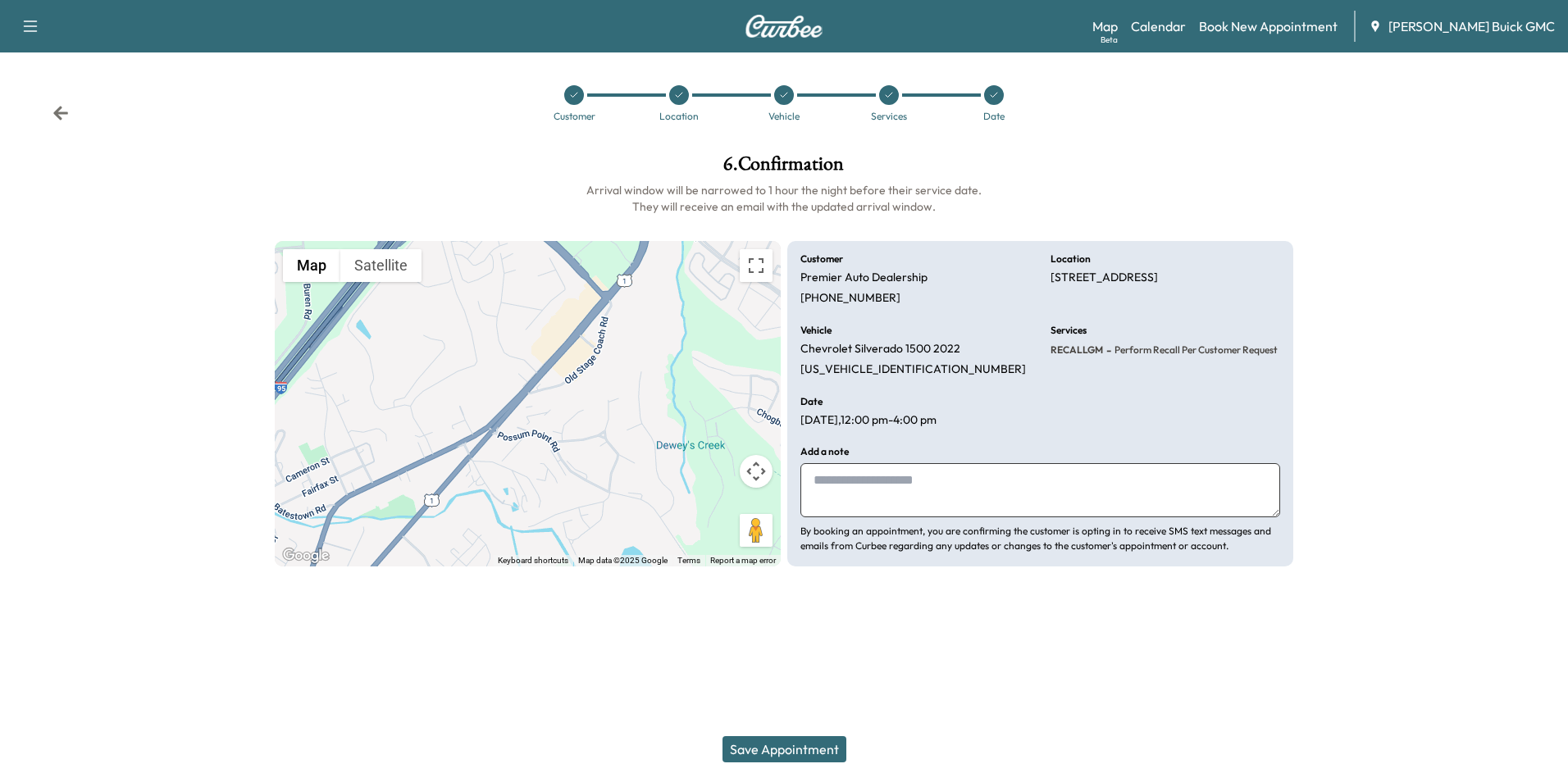
click at [954, 487] on textarea at bounding box center [1040, 490] width 480 height 54
type textarea "**********"
click at [782, 751] on button "Save Appointment" at bounding box center [785, 750] width 124 height 26
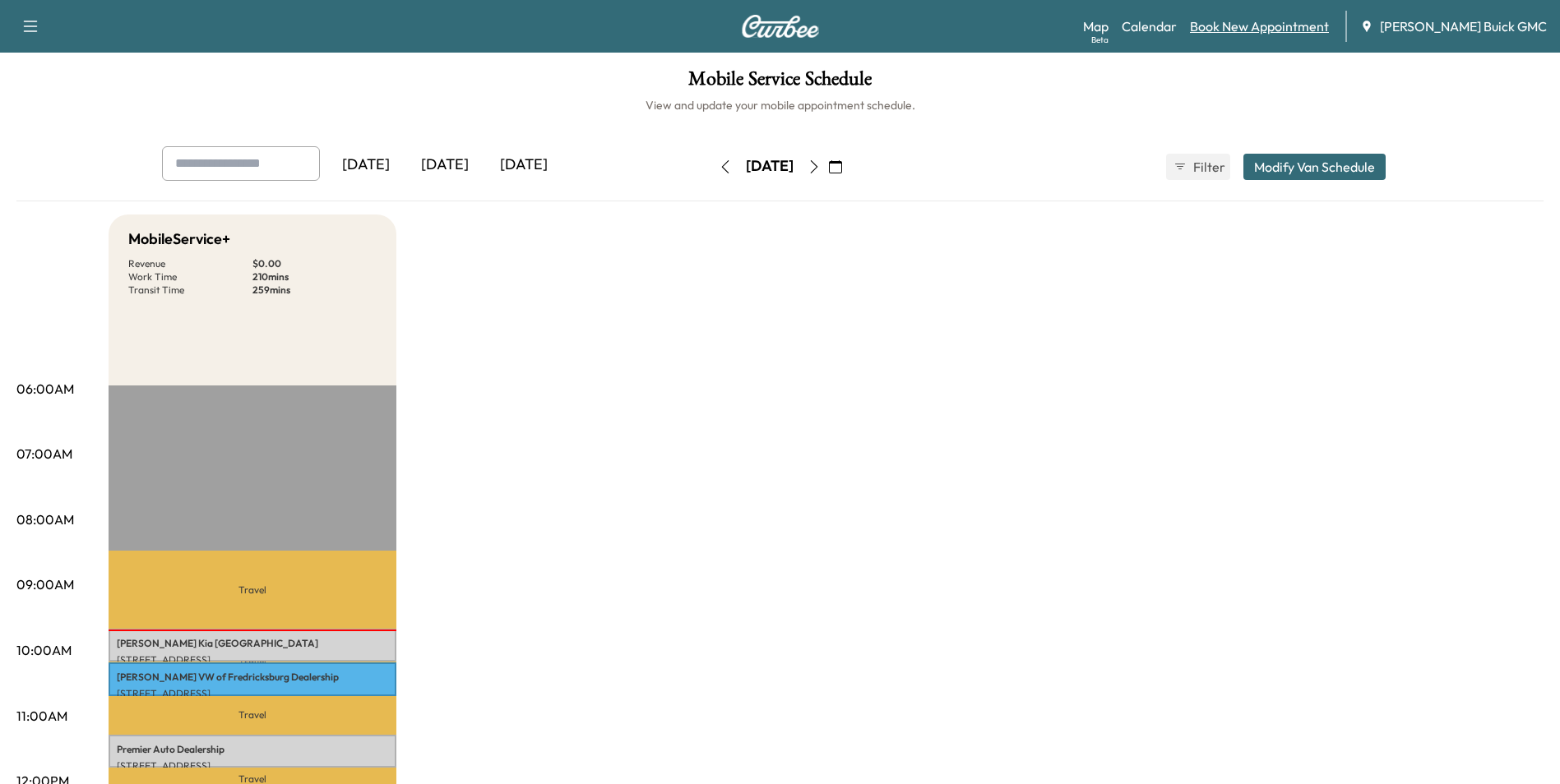
click at [1278, 24] on link "Book New Appointment" at bounding box center [1259, 26] width 139 height 20
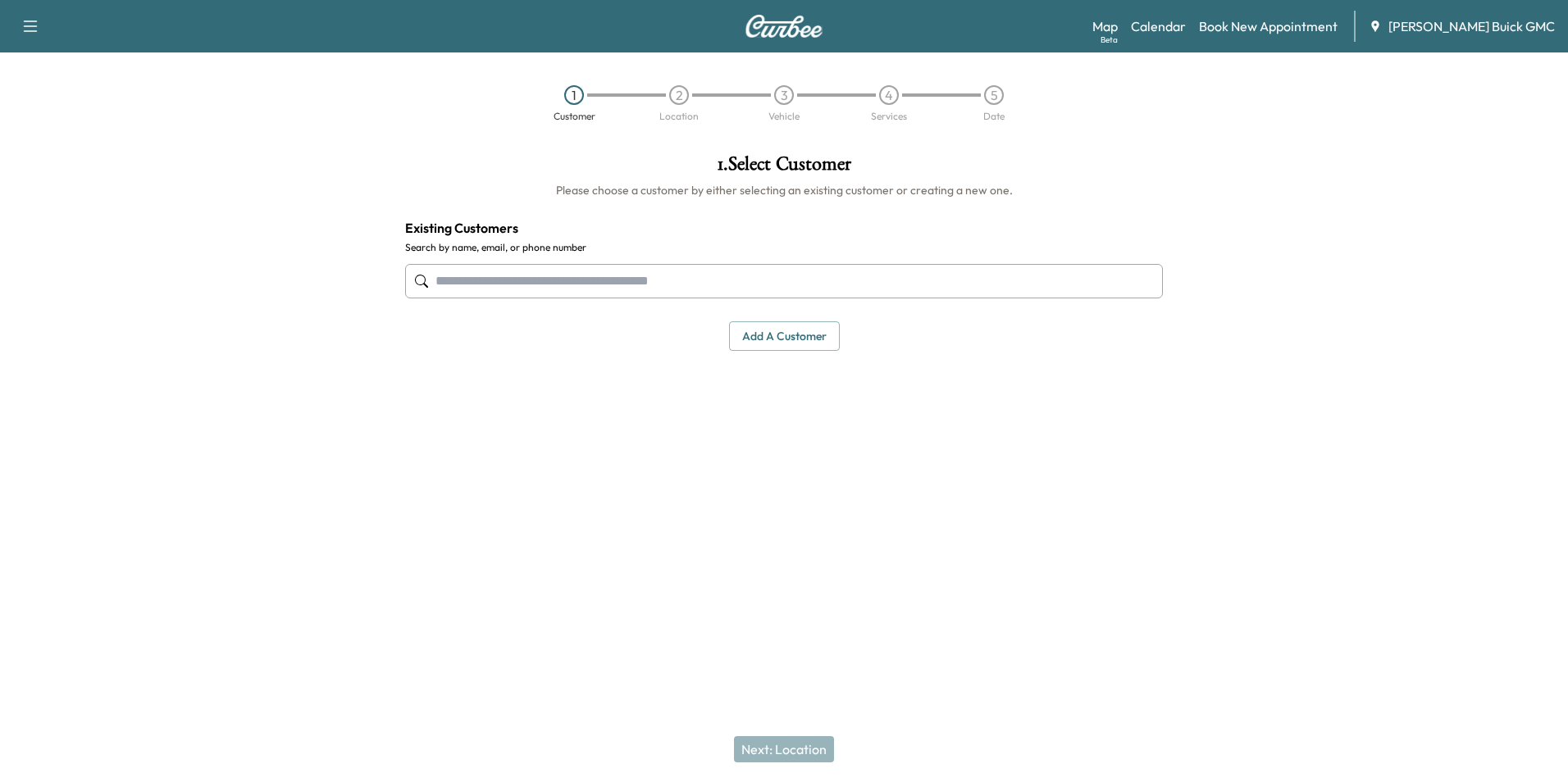
click at [689, 280] on input "text" at bounding box center [784, 281] width 758 height 34
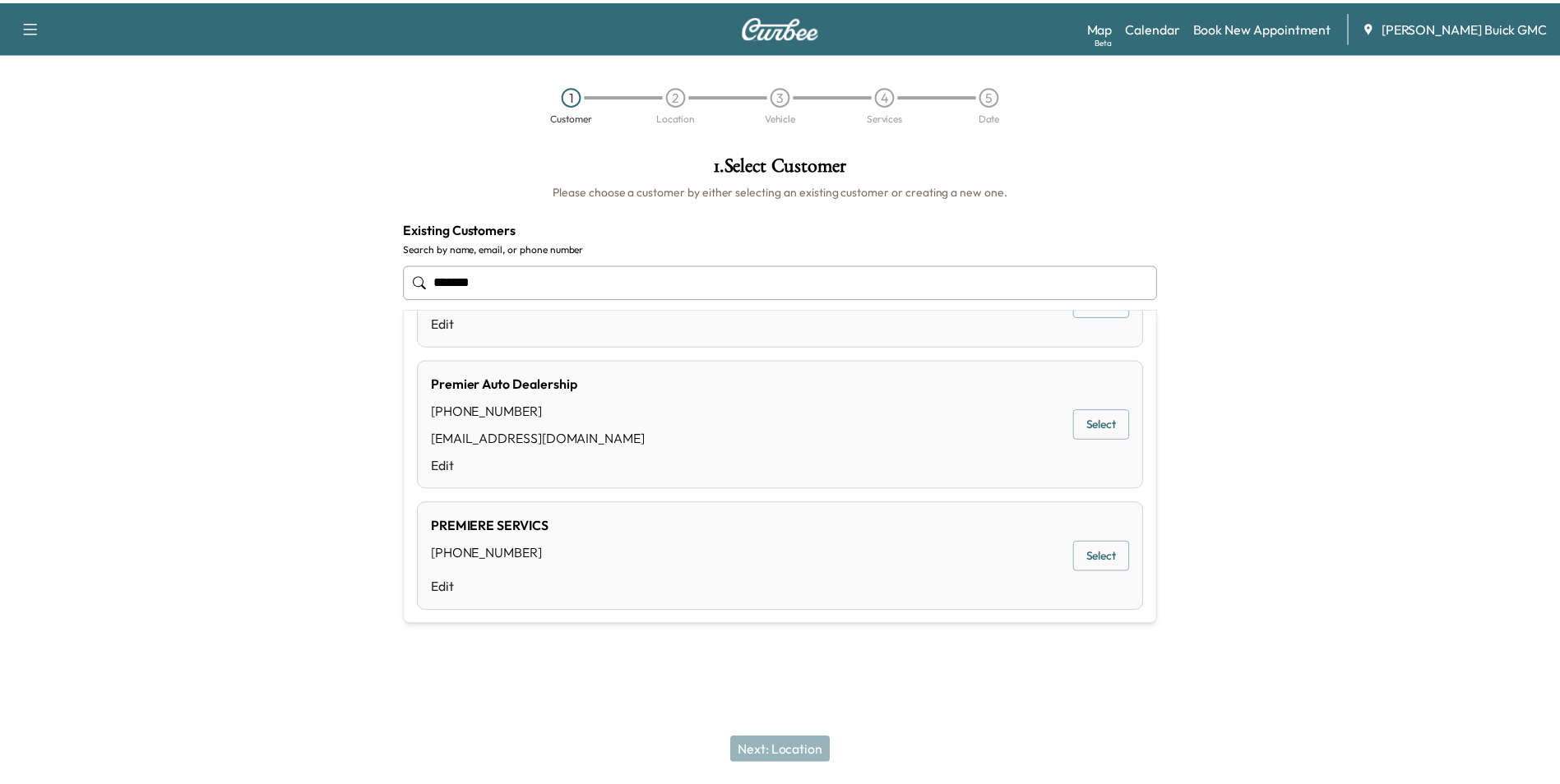
scroll to position [732, 0]
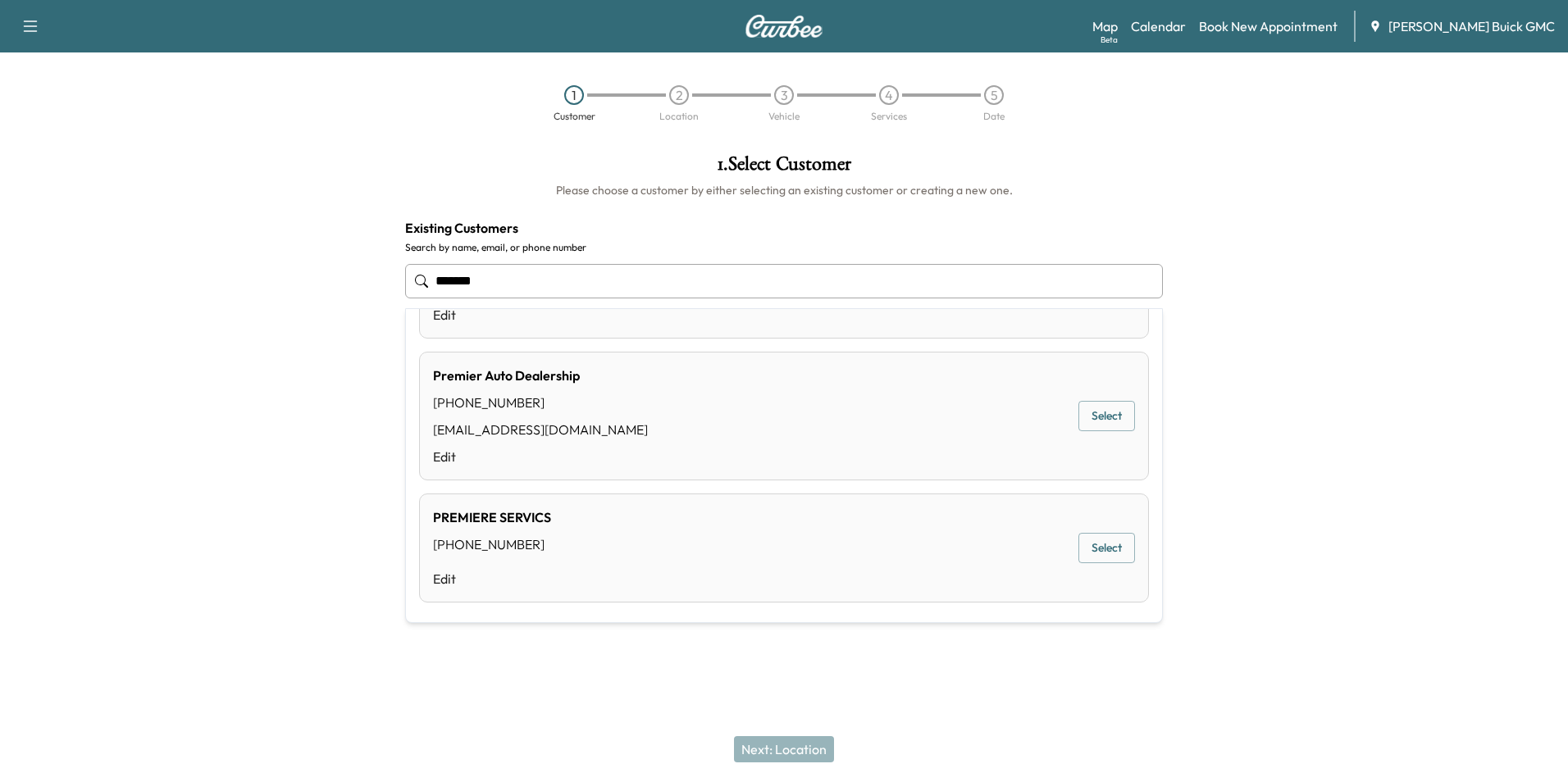
click at [1092, 418] on button "Select" at bounding box center [1107, 416] width 57 height 31
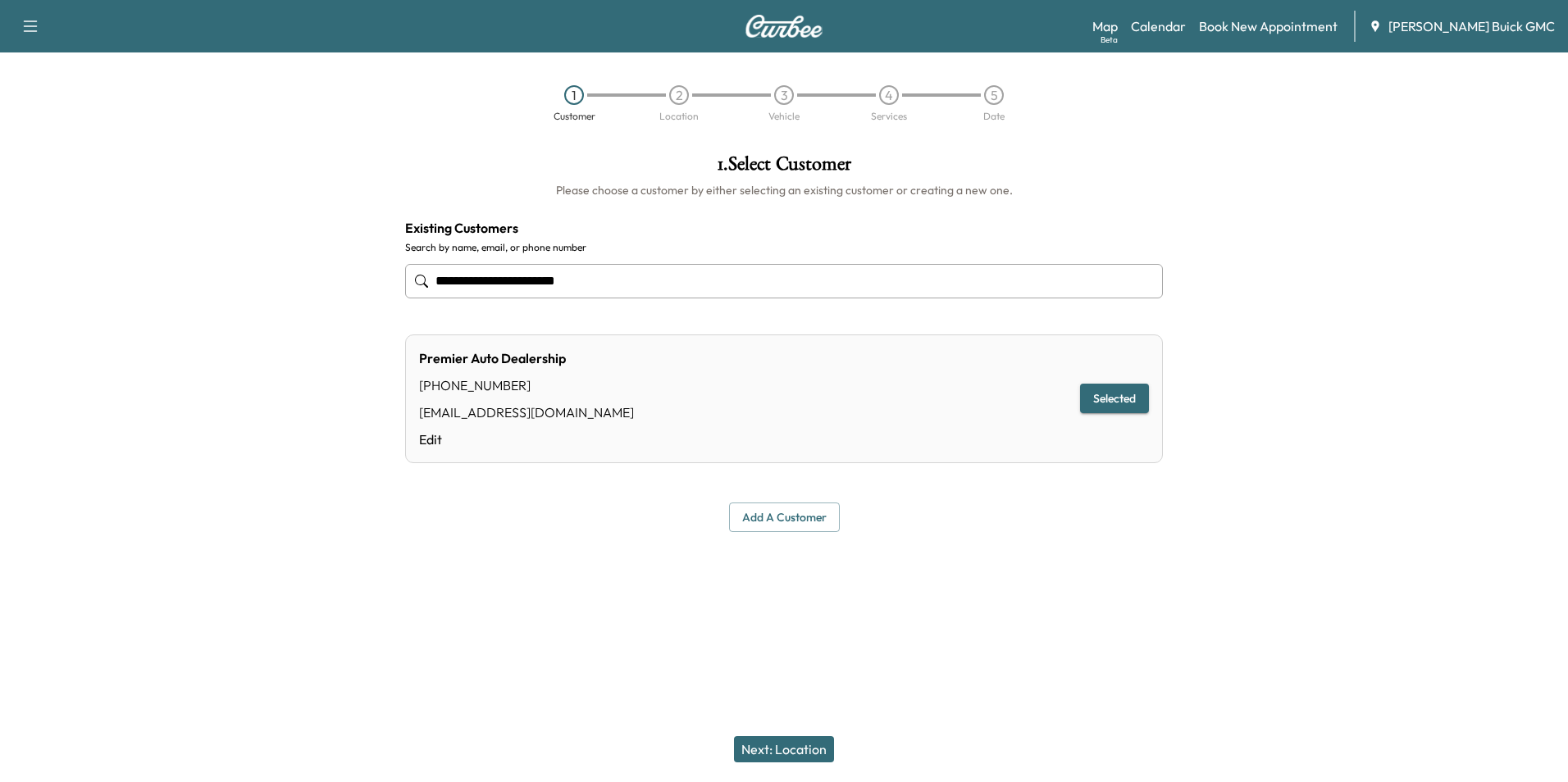
type input "**********"
click at [790, 745] on button "Next: Location" at bounding box center [784, 750] width 100 height 26
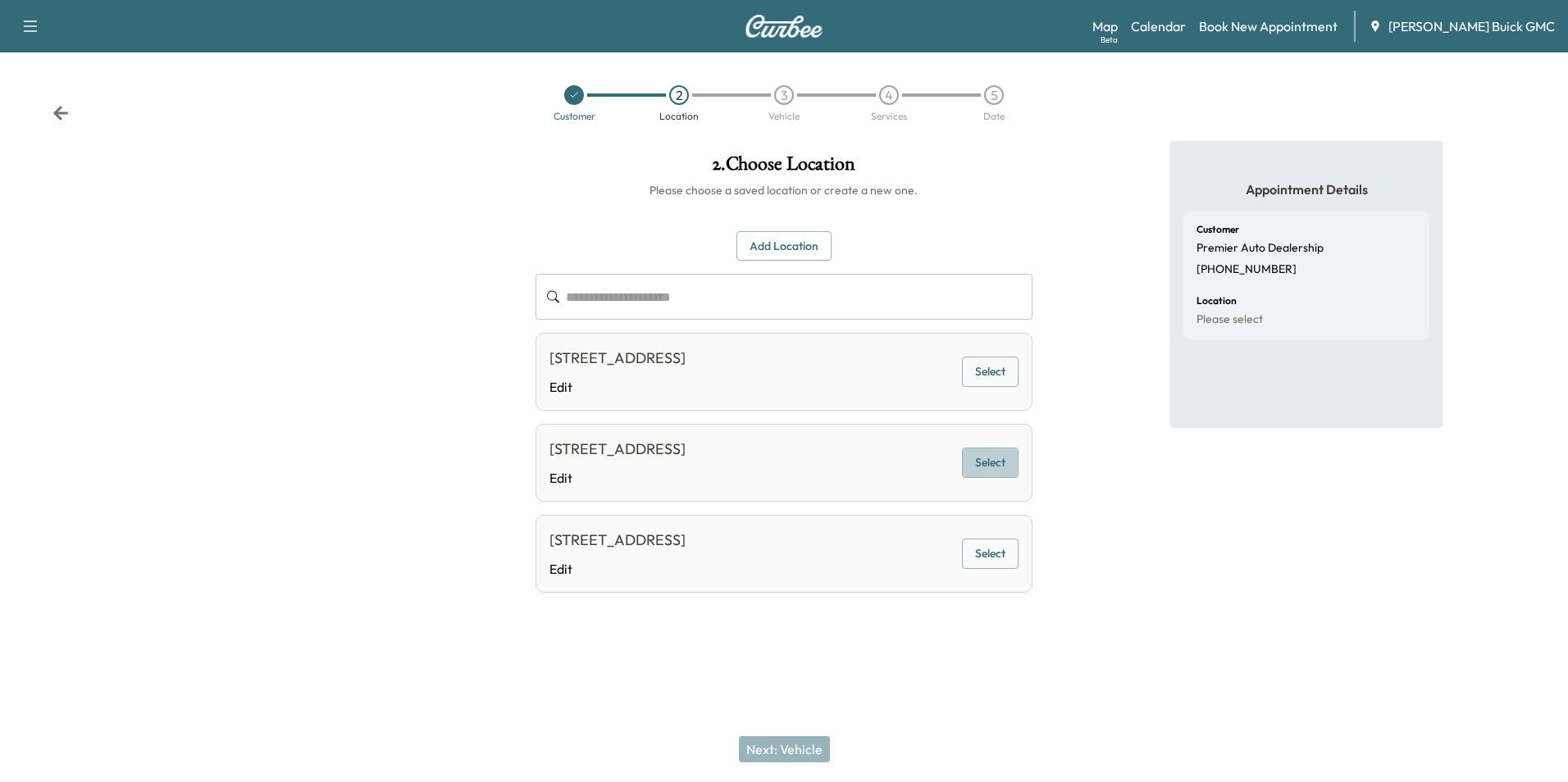
click at [999, 471] on button "Select" at bounding box center [990, 462] width 57 height 31
click at [778, 749] on button "Next: Vehicle" at bounding box center [784, 750] width 91 height 26
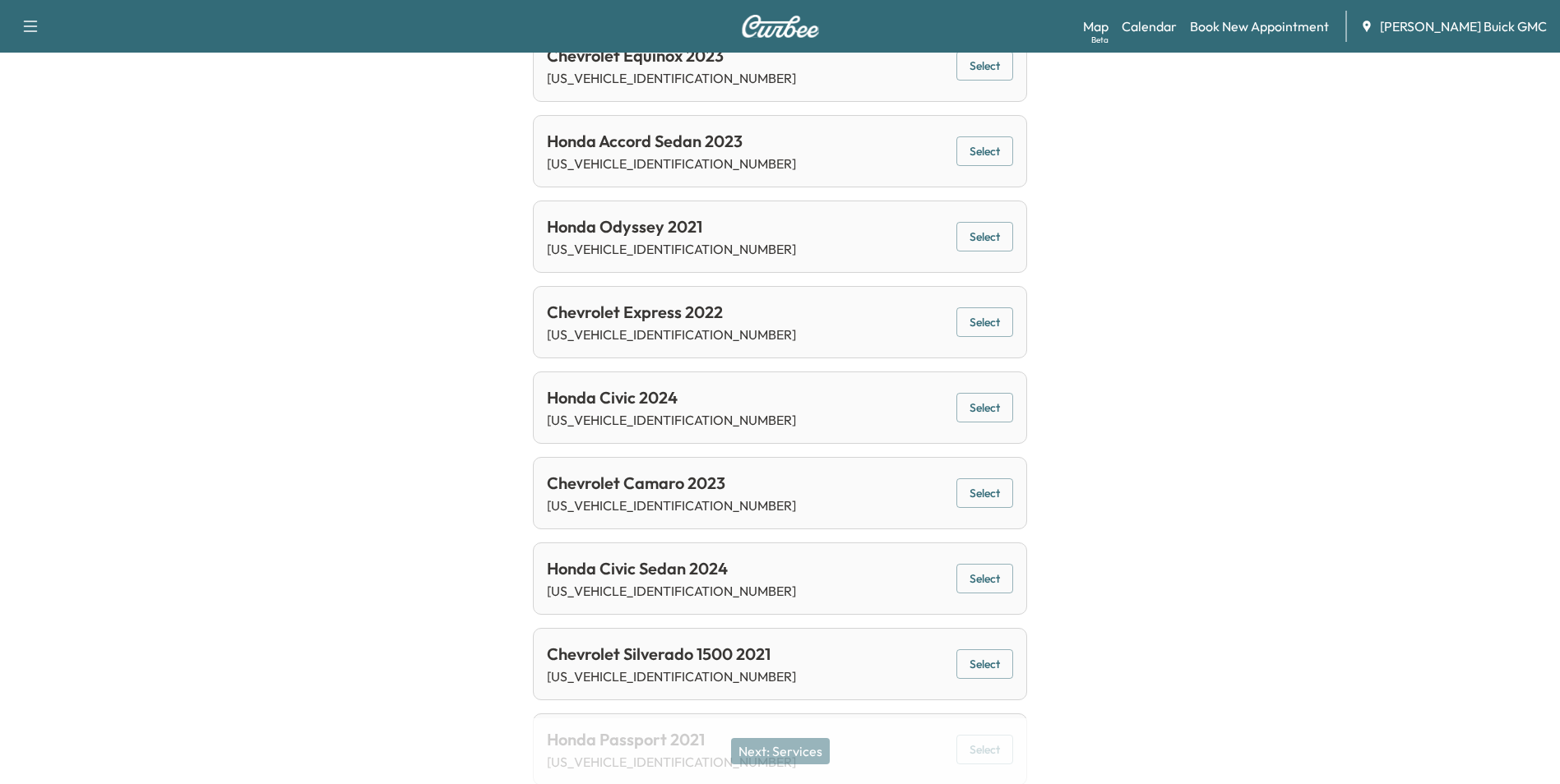
scroll to position [739, 0]
click at [969, 316] on button "Select" at bounding box center [985, 321] width 57 height 31
click at [779, 749] on button "Next: Services" at bounding box center [780, 752] width 99 height 26
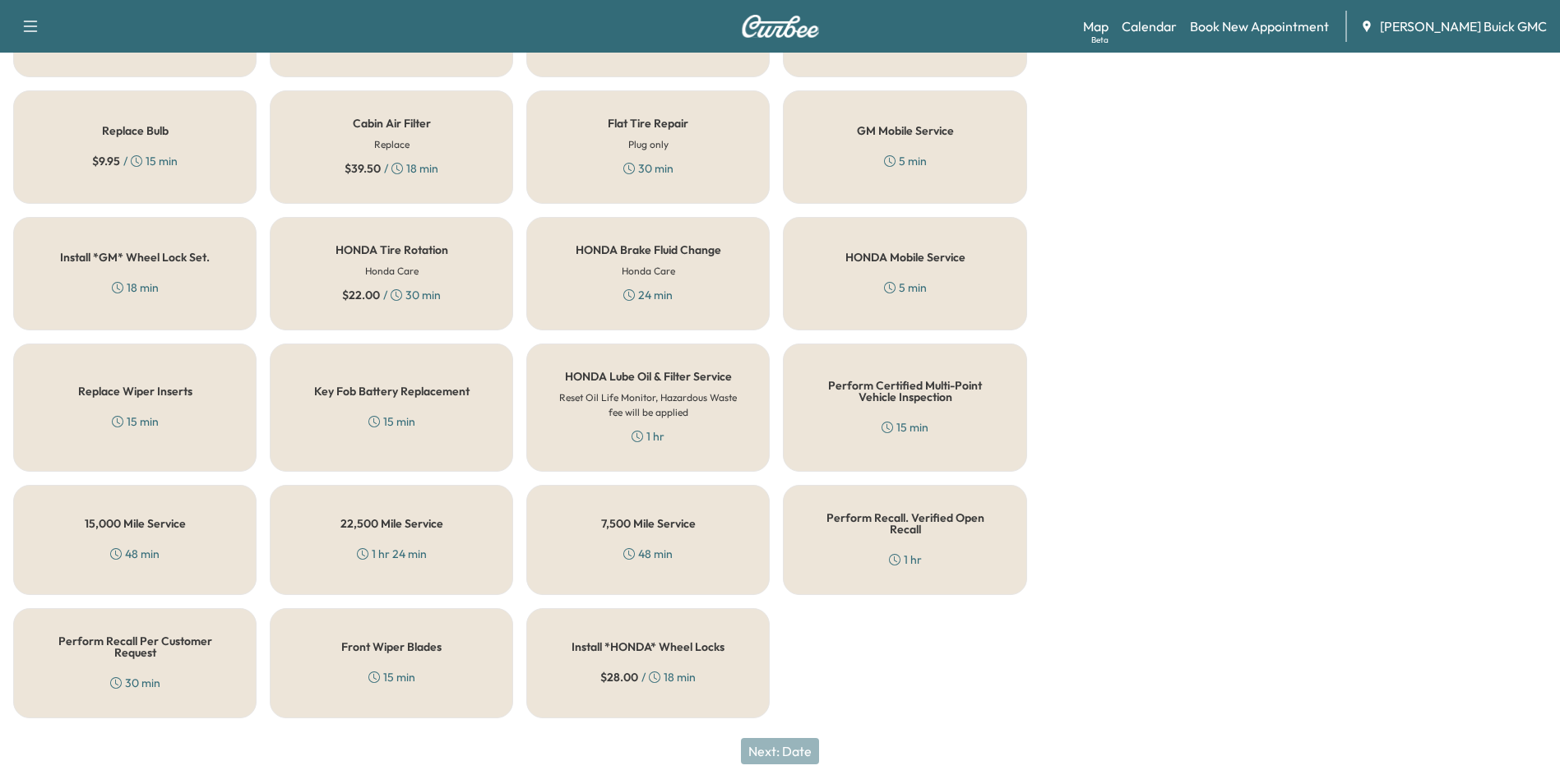
scroll to position [470, 0]
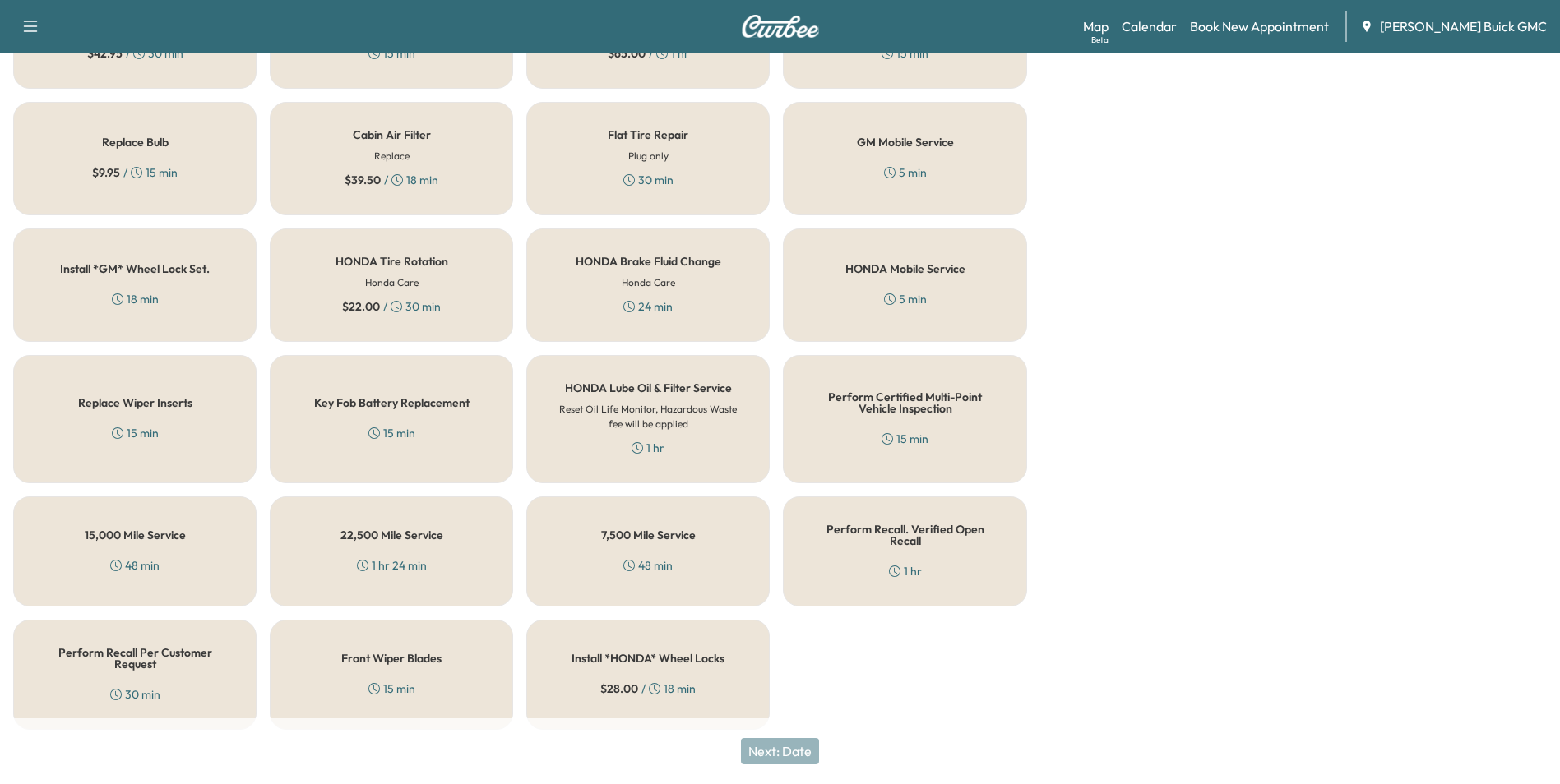
click at [131, 686] on div "30 min" at bounding box center [135, 694] width 50 height 17
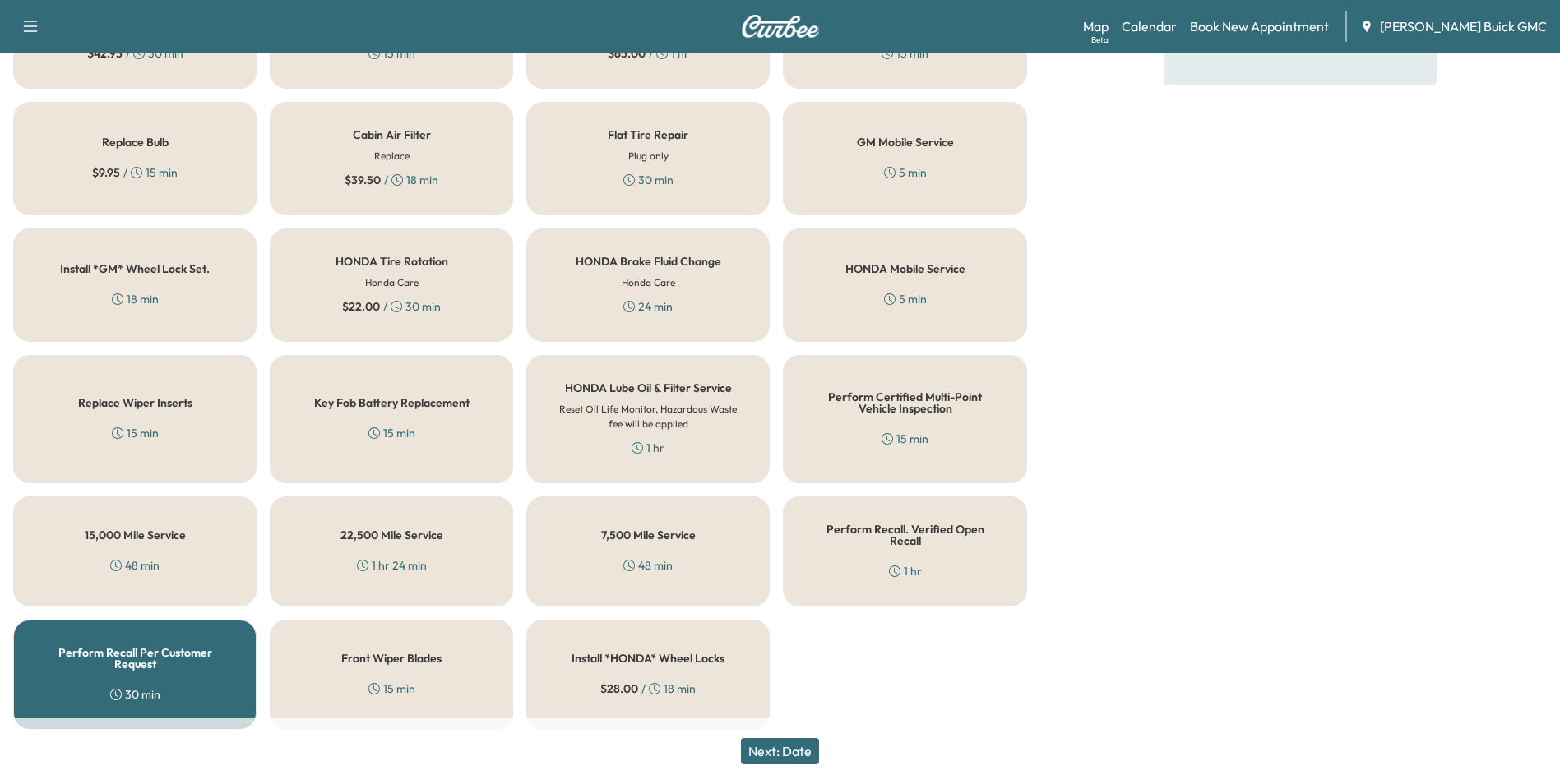
click at [797, 747] on button "Next: Date" at bounding box center [779, 752] width 78 height 26
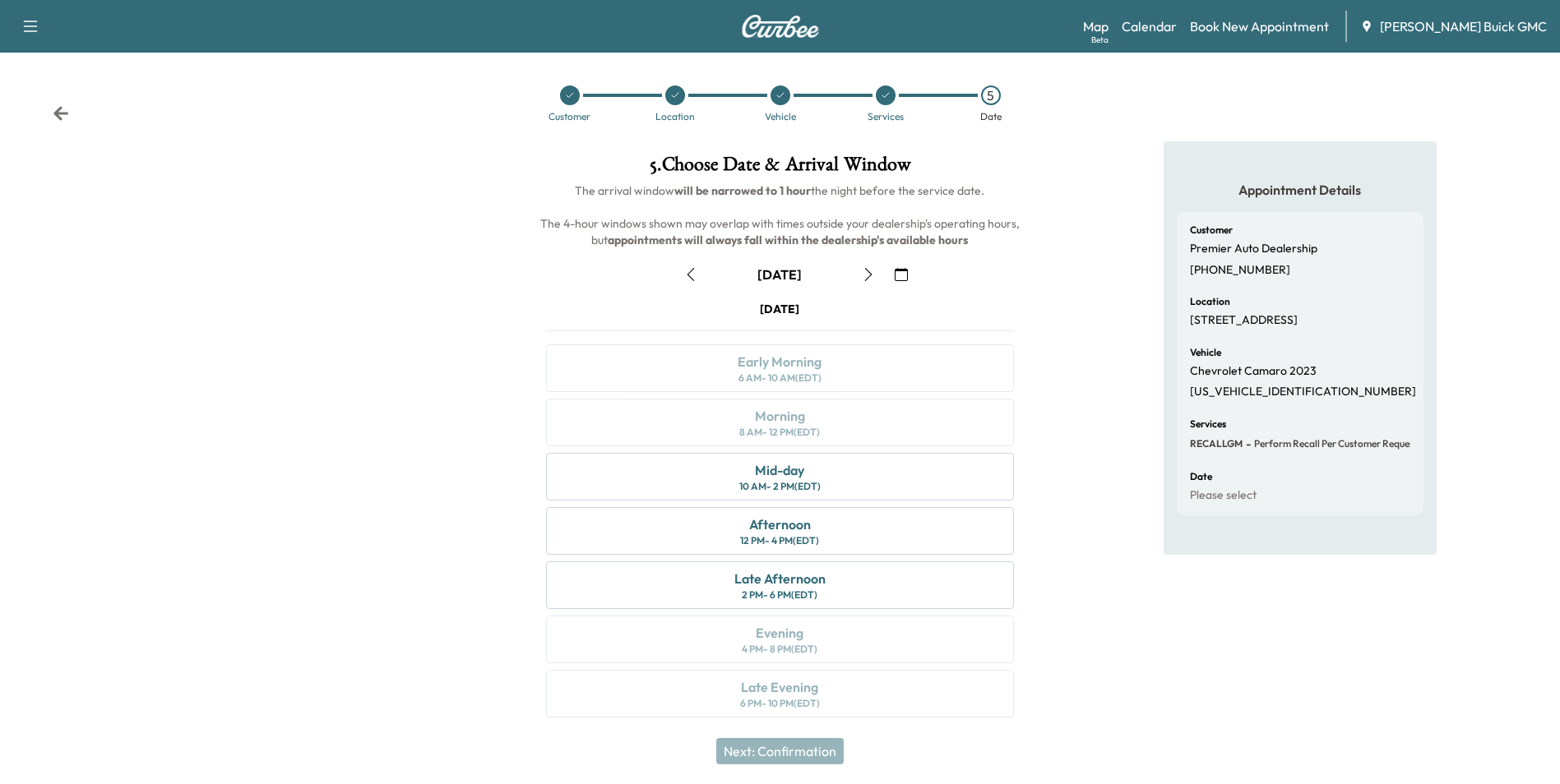
click at [687, 273] on icon "button" at bounding box center [690, 274] width 13 height 13
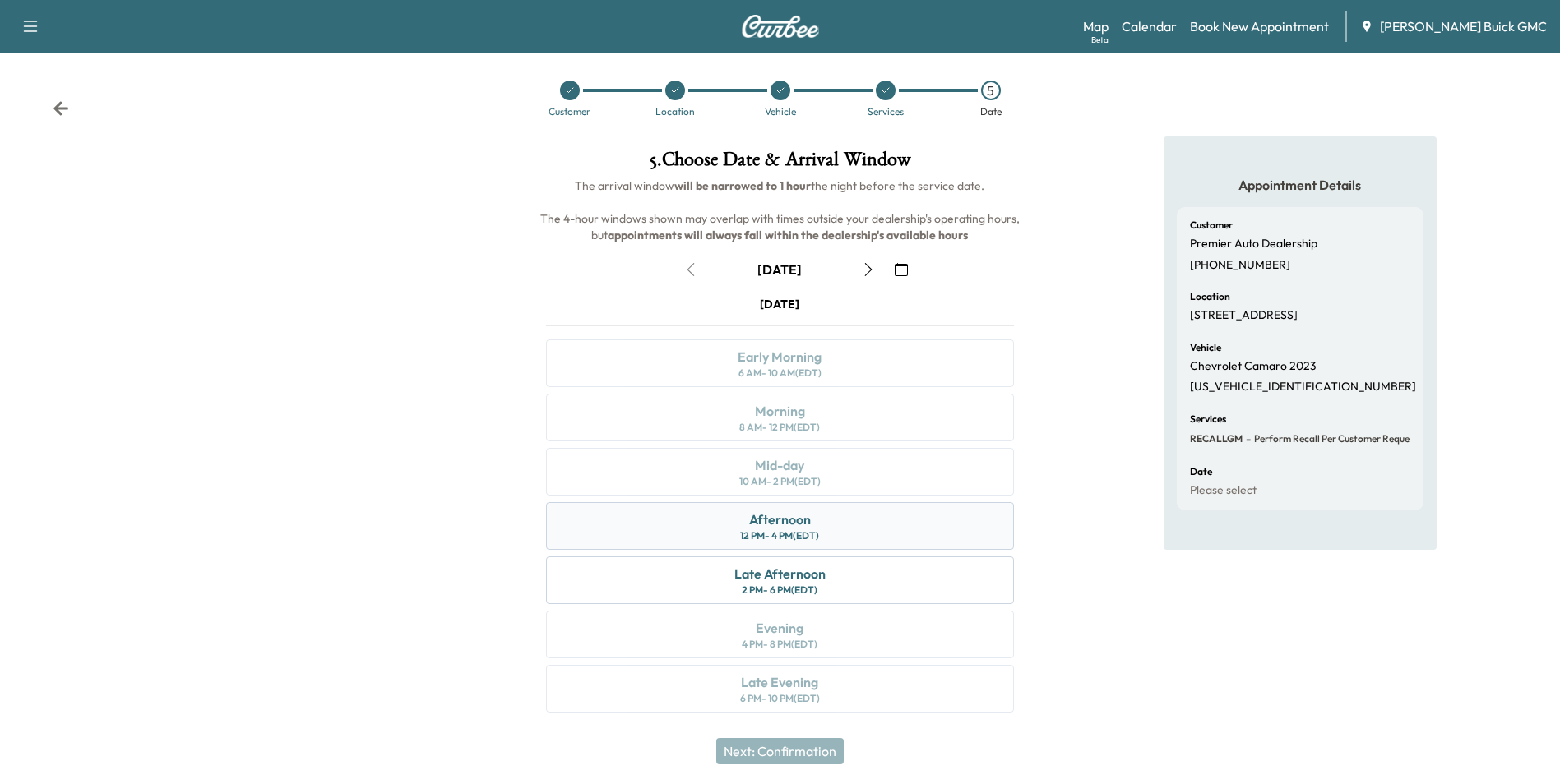
scroll to position [6, 0]
click at [825, 523] on div "Afternoon 12 PM - 4 PM (EDT)" at bounding box center [779, 525] width 467 height 48
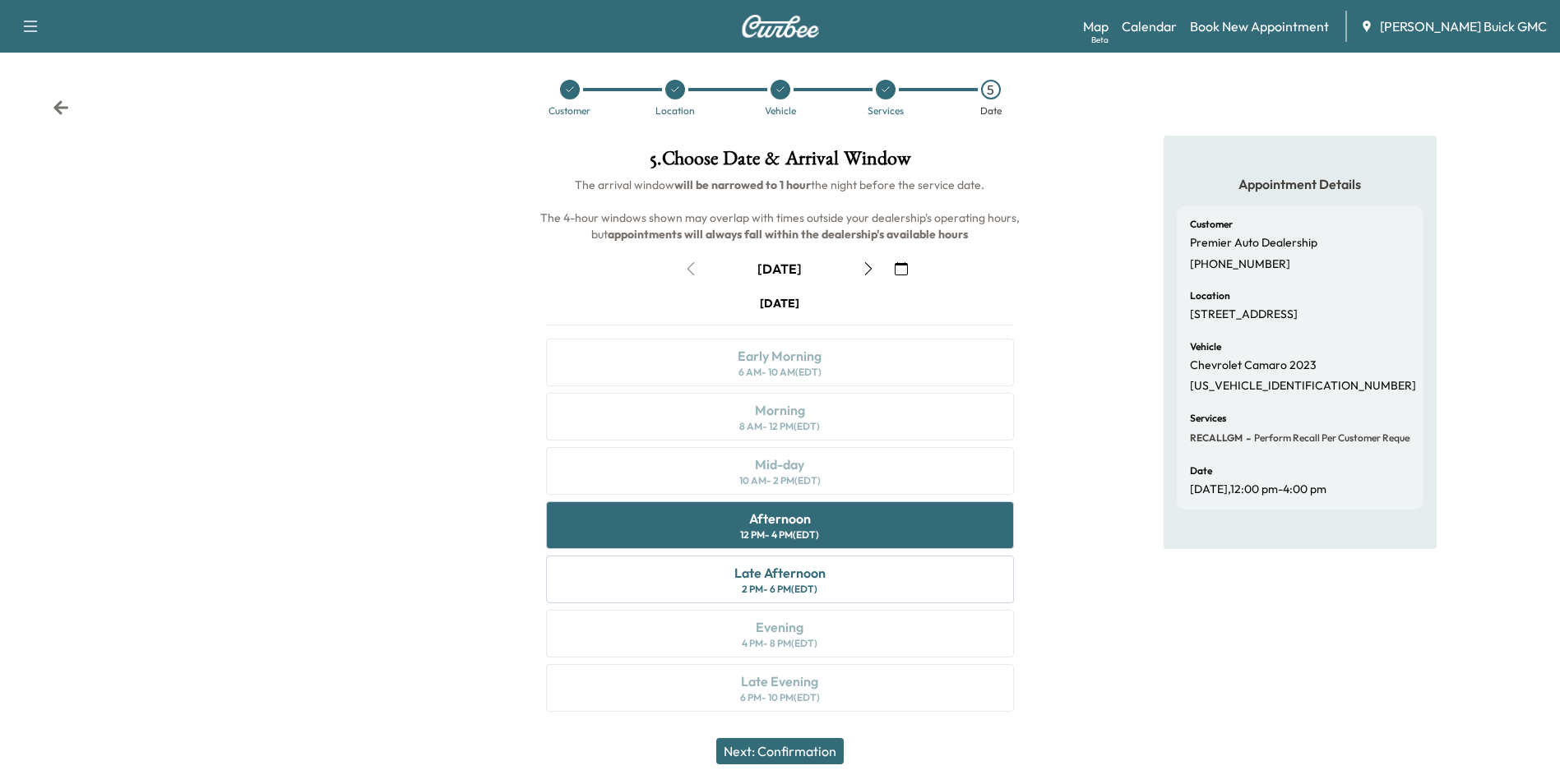
click at [808, 752] on button "Next: Confirmation" at bounding box center [780, 752] width 128 height 26
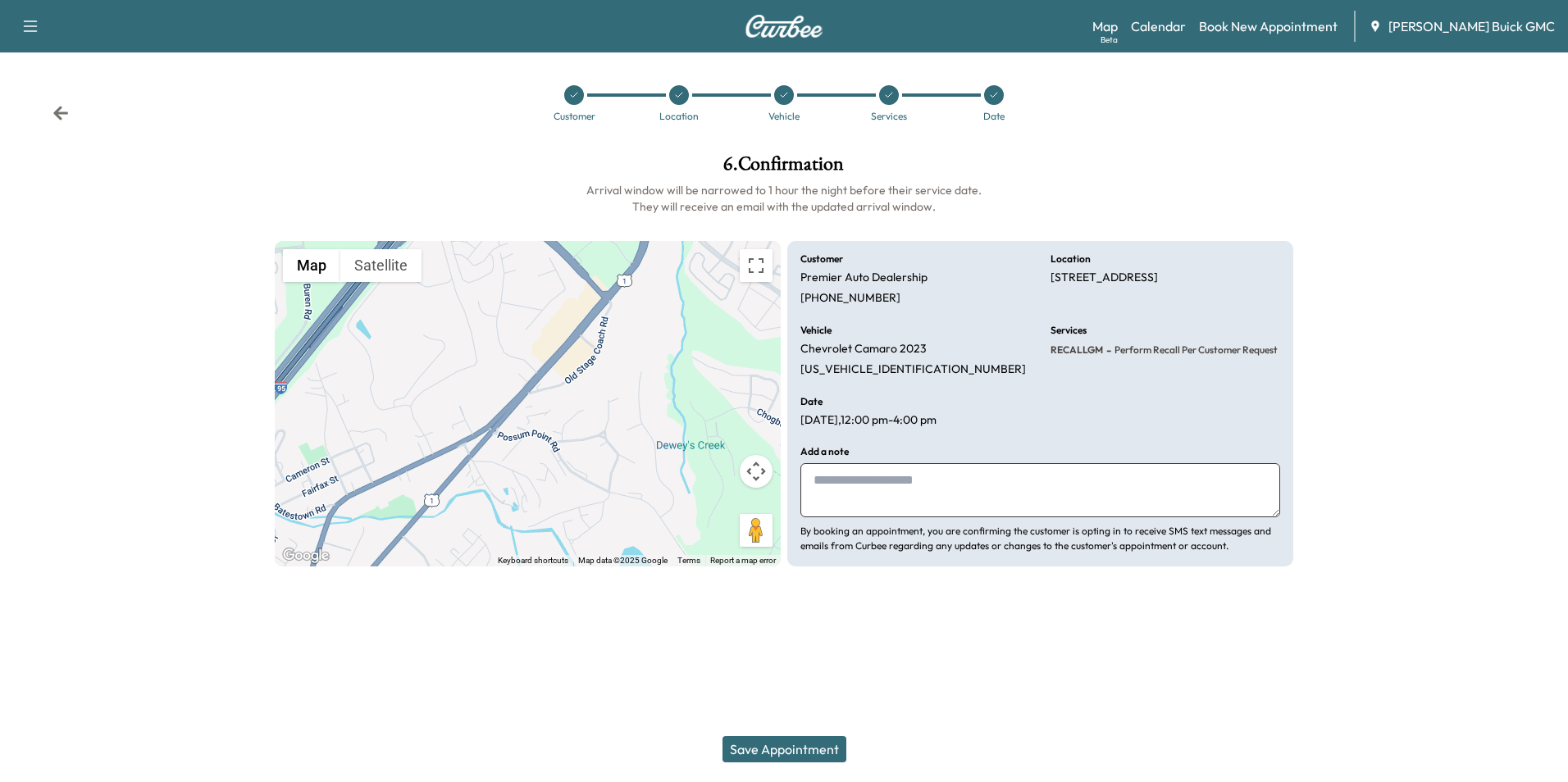
drag, startPoint x: 959, startPoint y: 479, endPoint x: 945, endPoint y: 494, distance: 20.5
click at [960, 479] on textarea at bounding box center [1040, 490] width 480 height 54
type textarea "**********"
click at [794, 750] on button "Save Appointment" at bounding box center [785, 750] width 124 height 26
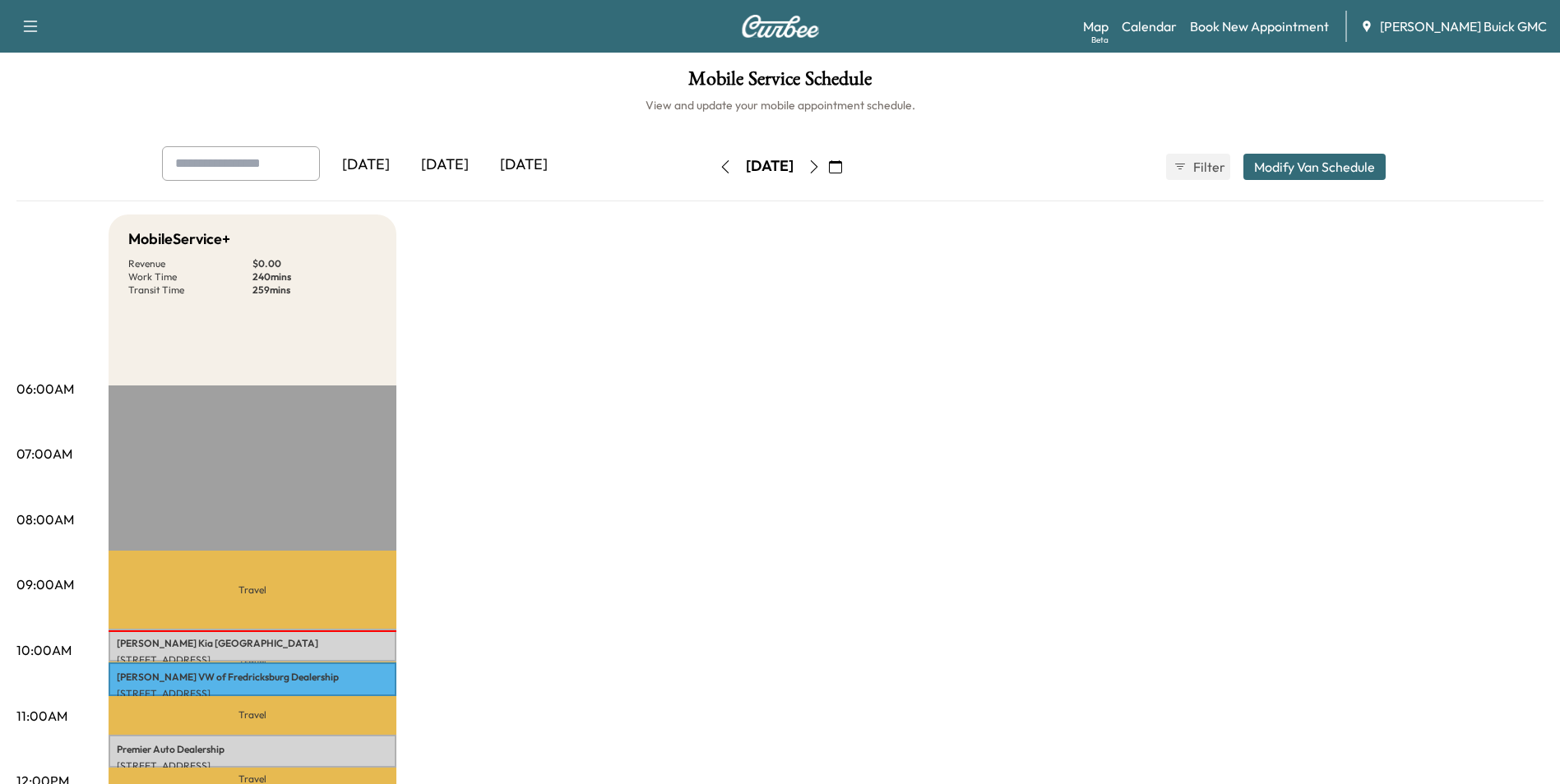
click at [1271, 24] on link "Book New Appointment" at bounding box center [1259, 26] width 139 height 20
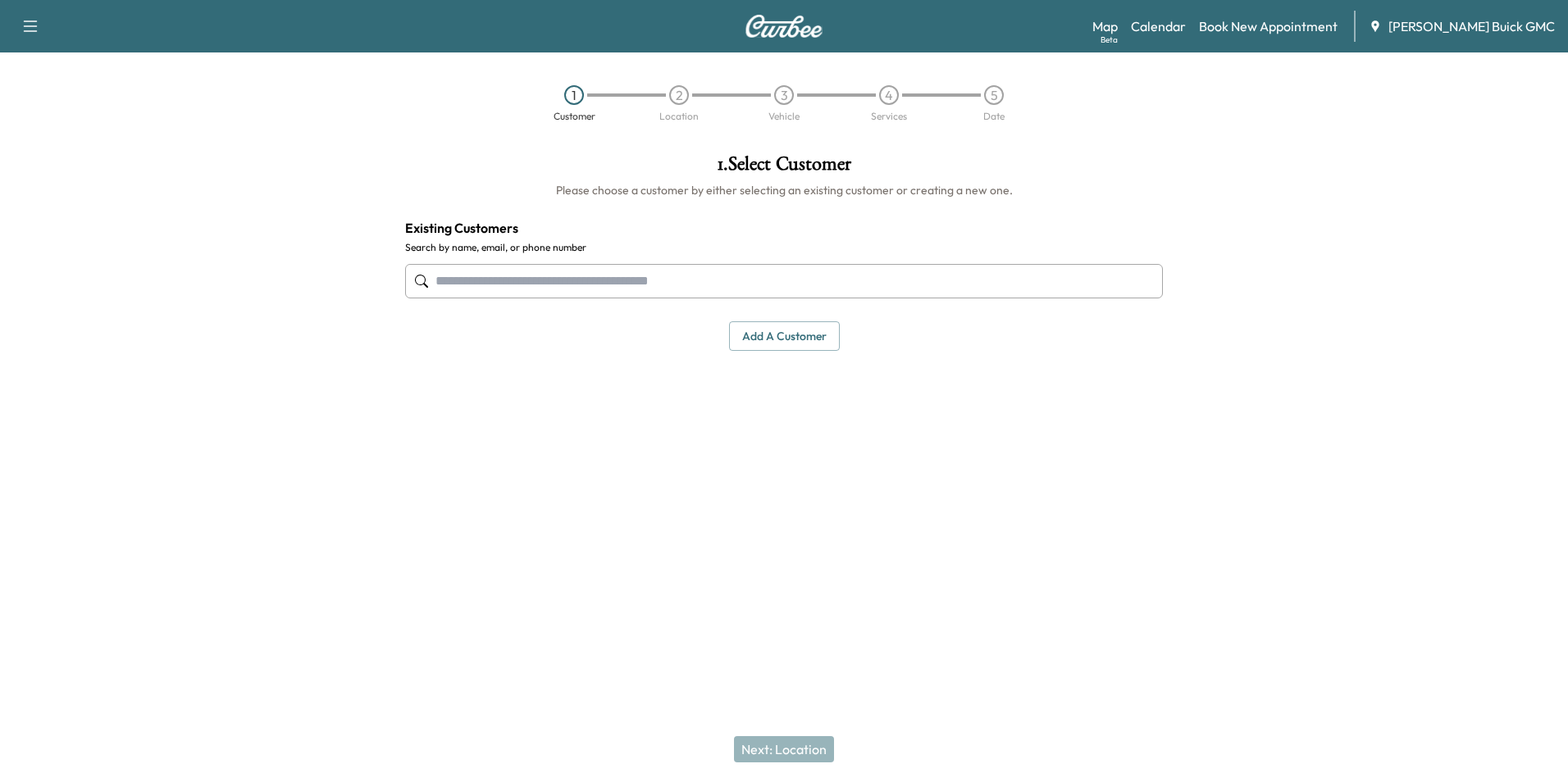
click at [699, 280] on input "text" at bounding box center [784, 281] width 758 height 34
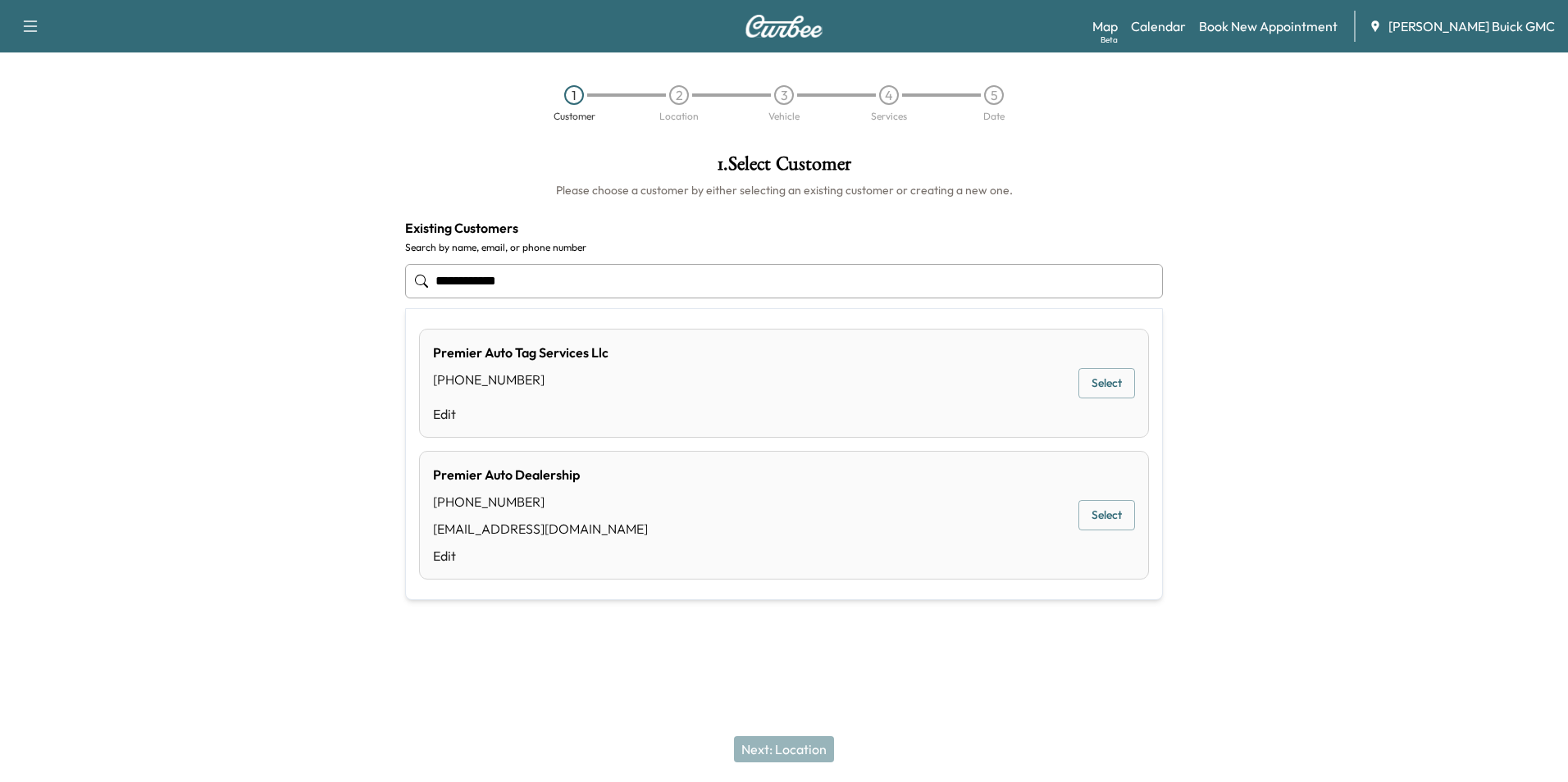
click at [1104, 507] on button "Select" at bounding box center [1107, 515] width 57 height 31
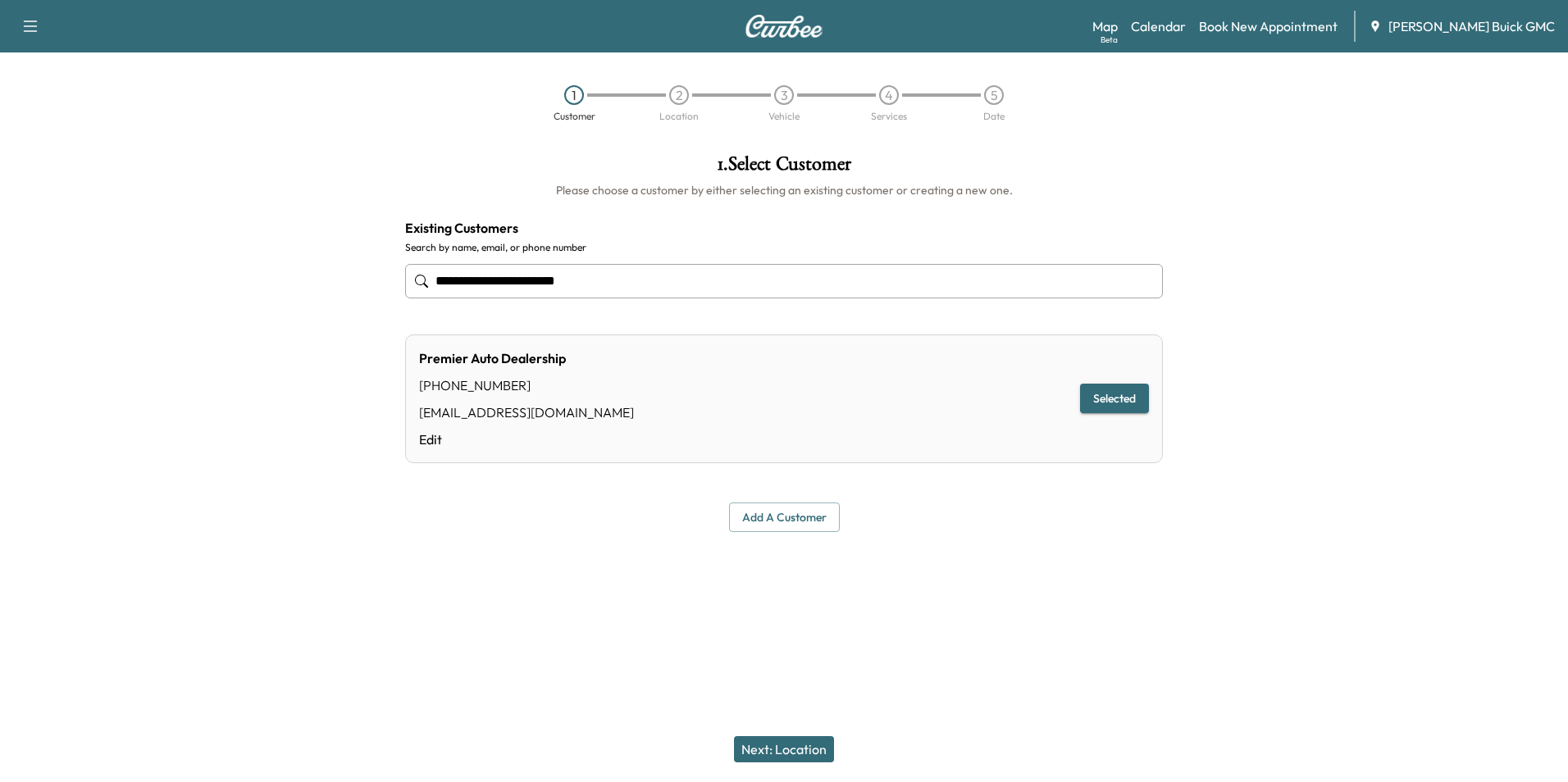
type input "**********"
click at [793, 750] on button "Next: Location" at bounding box center [784, 750] width 100 height 26
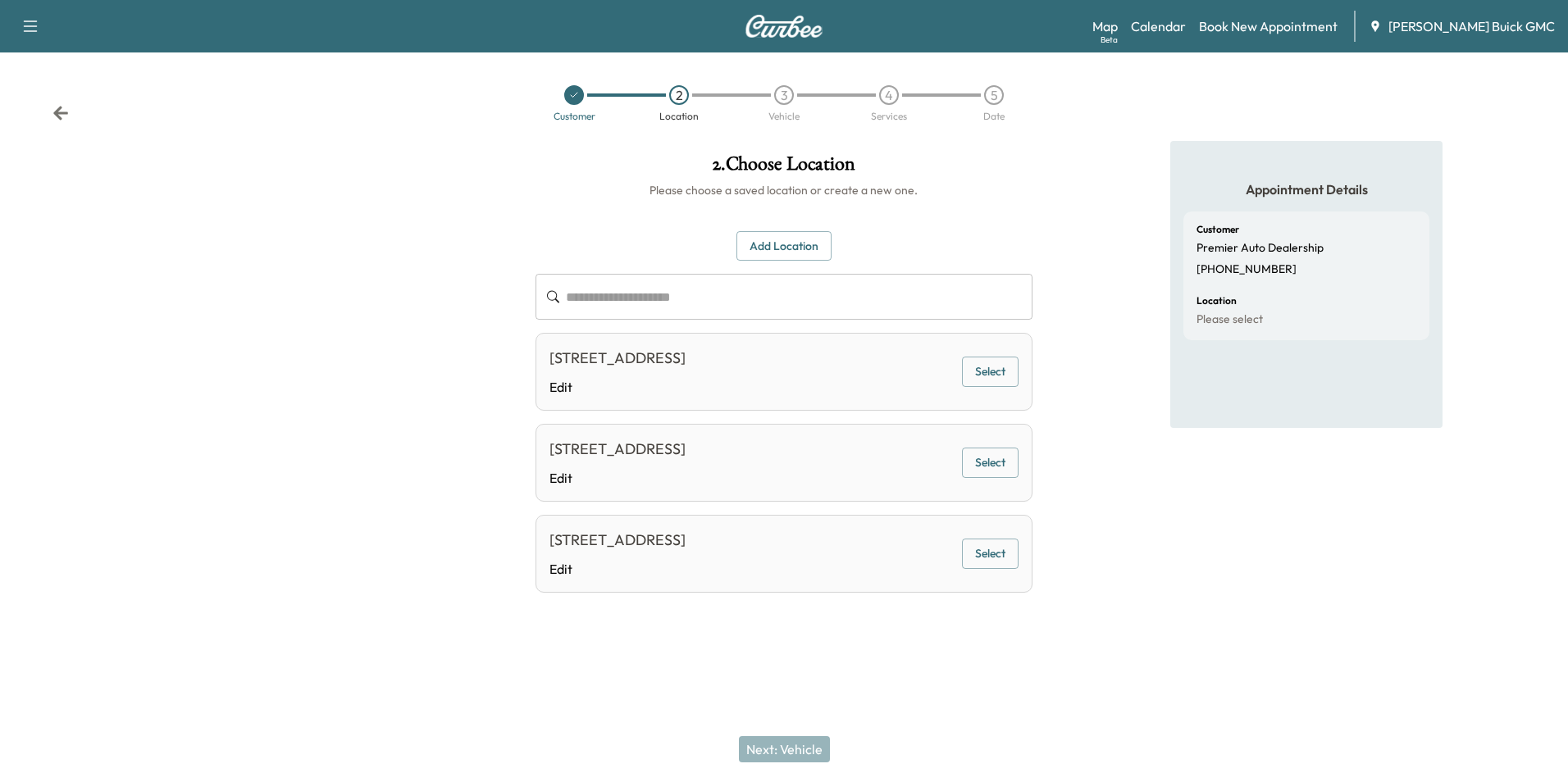
click at [998, 472] on button "Select" at bounding box center [990, 462] width 57 height 31
click at [806, 745] on button "Next: Vehicle" at bounding box center [784, 750] width 91 height 26
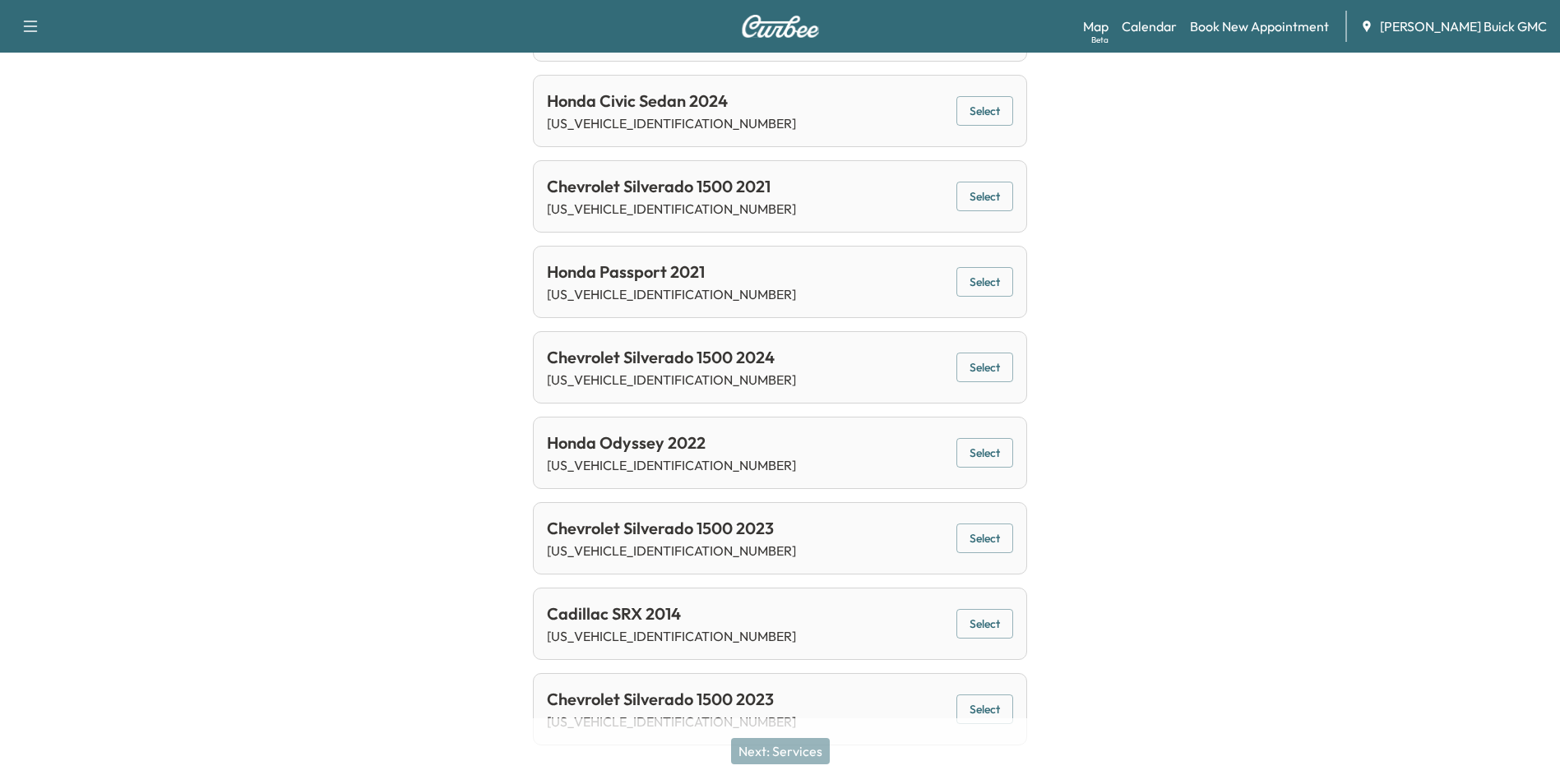
scroll to position [1062, 0]
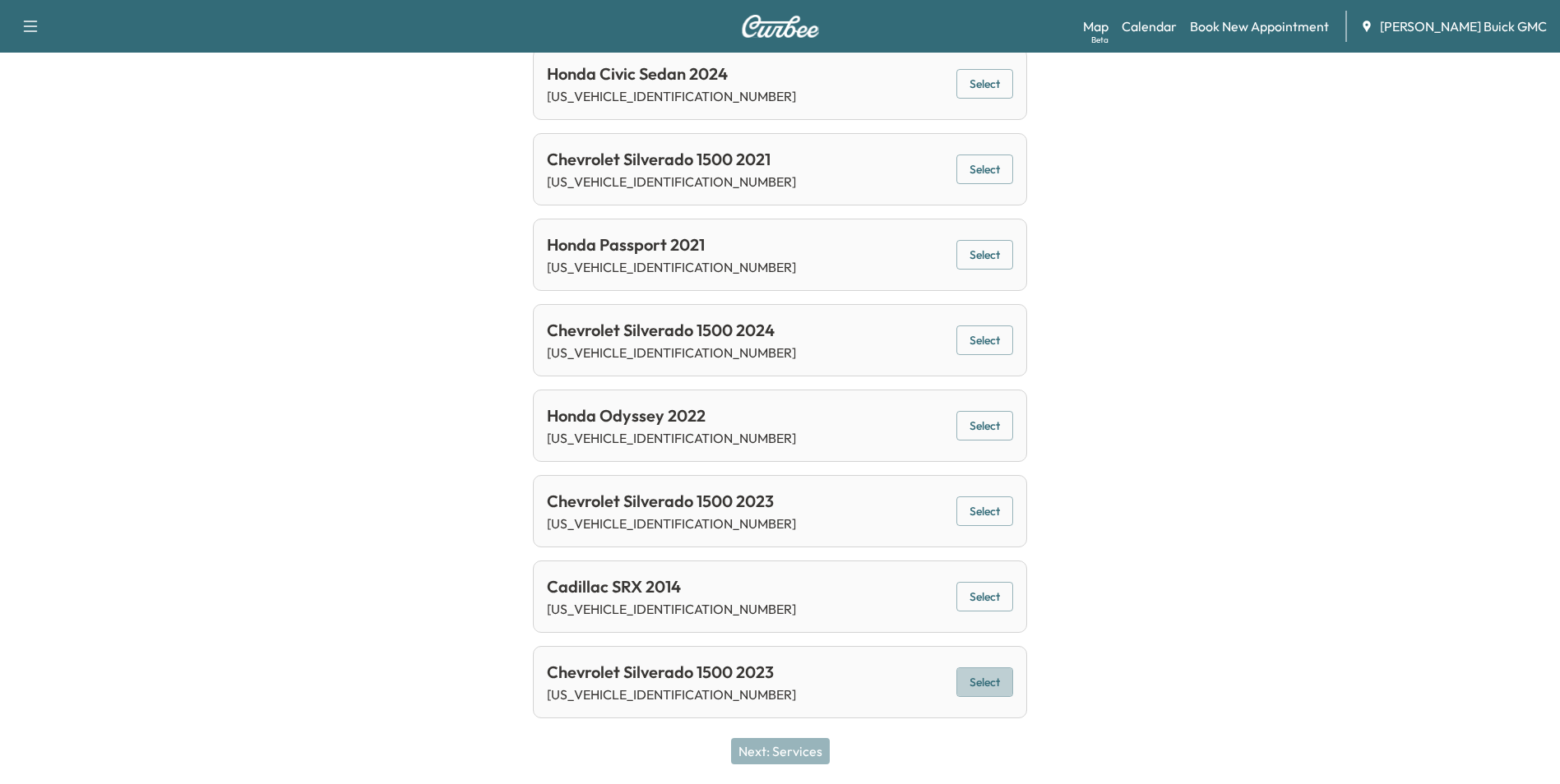
click at [992, 682] on button "Select" at bounding box center [985, 683] width 57 height 31
click at [802, 745] on button "Next: Services" at bounding box center [780, 752] width 99 height 26
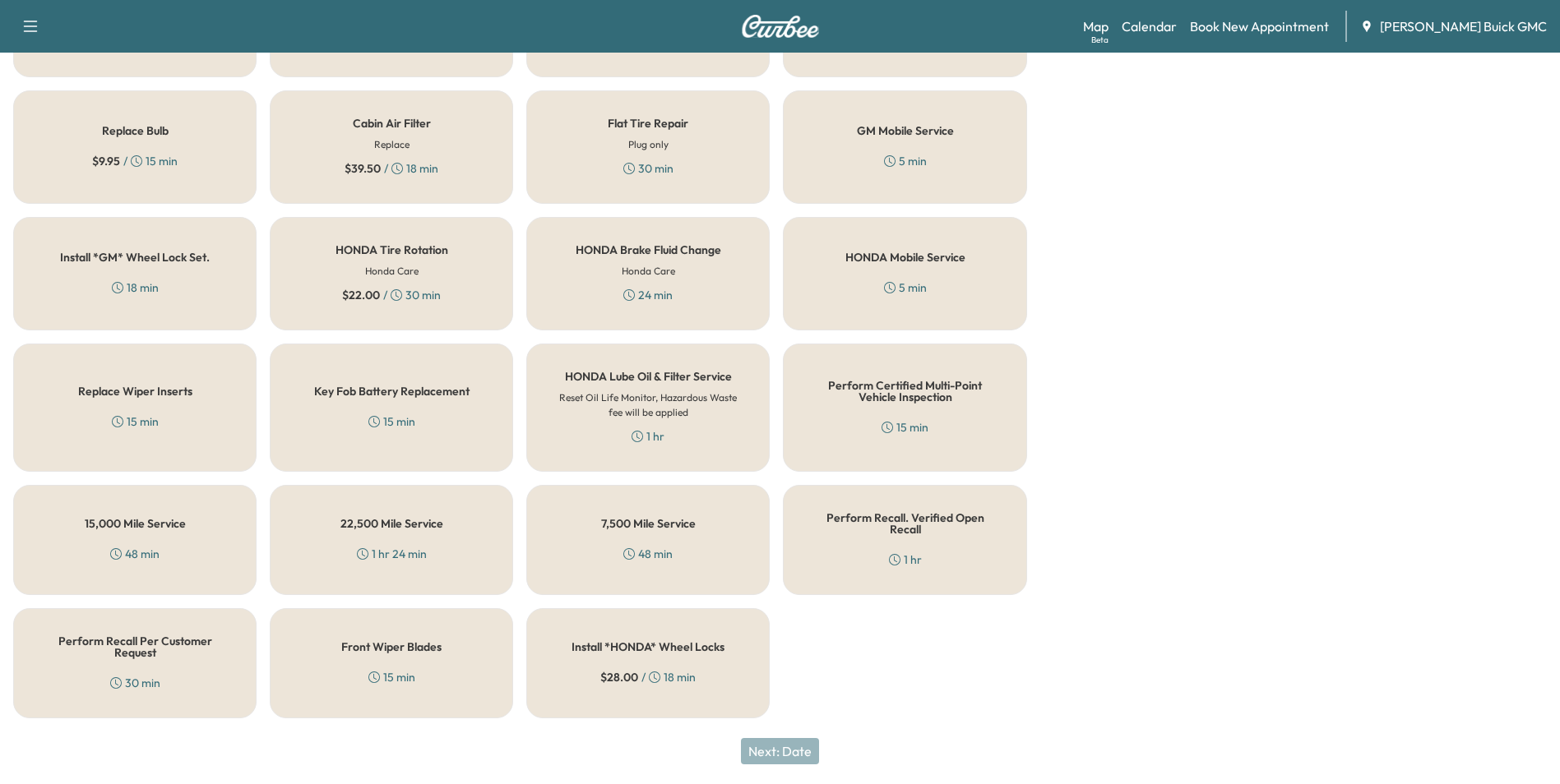
scroll to position [470, 0]
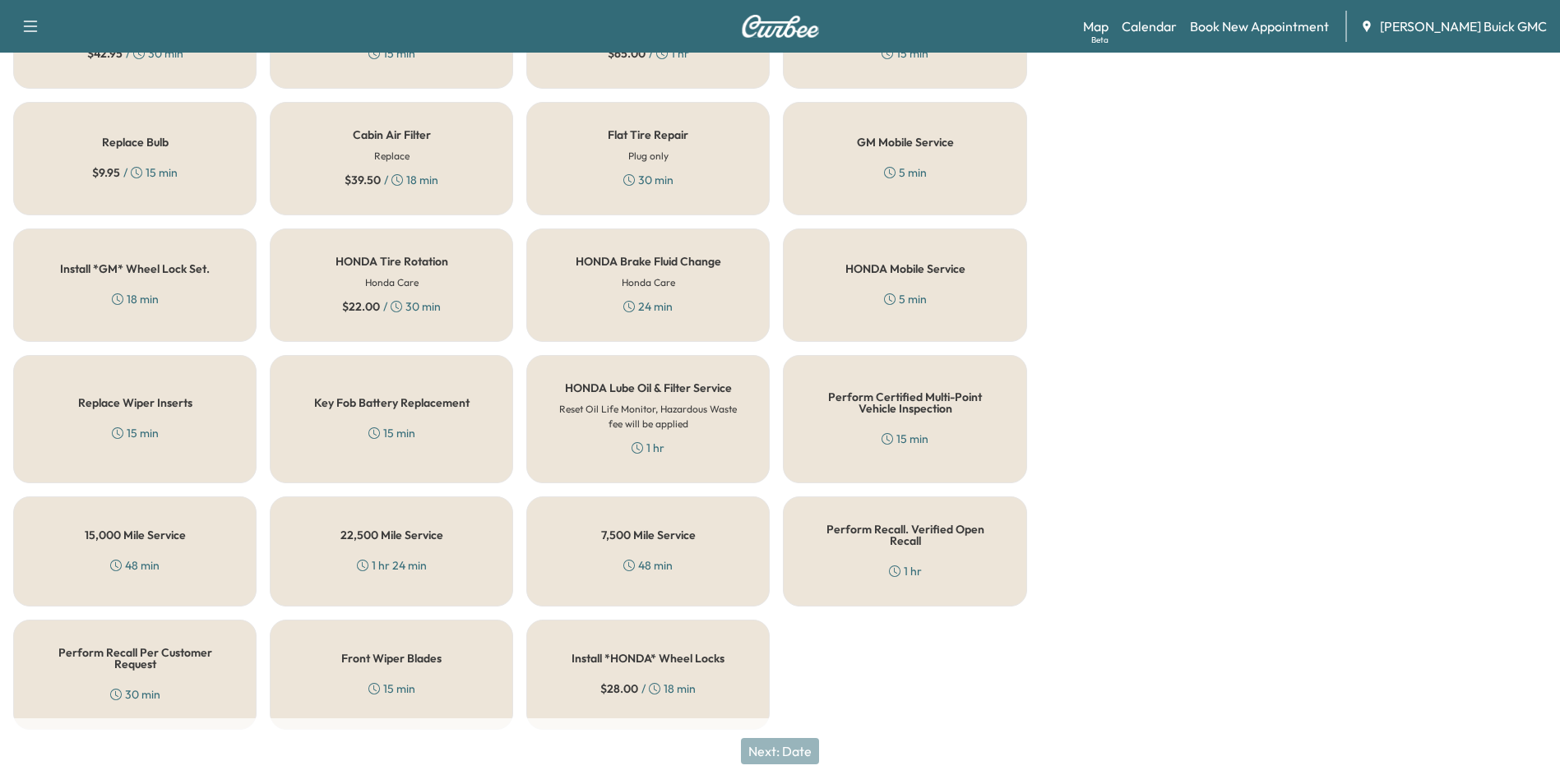
click at [168, 650] on h5 "Perform Recall Per Customer Request" at bounding box center [135, 658] width 189 height 23
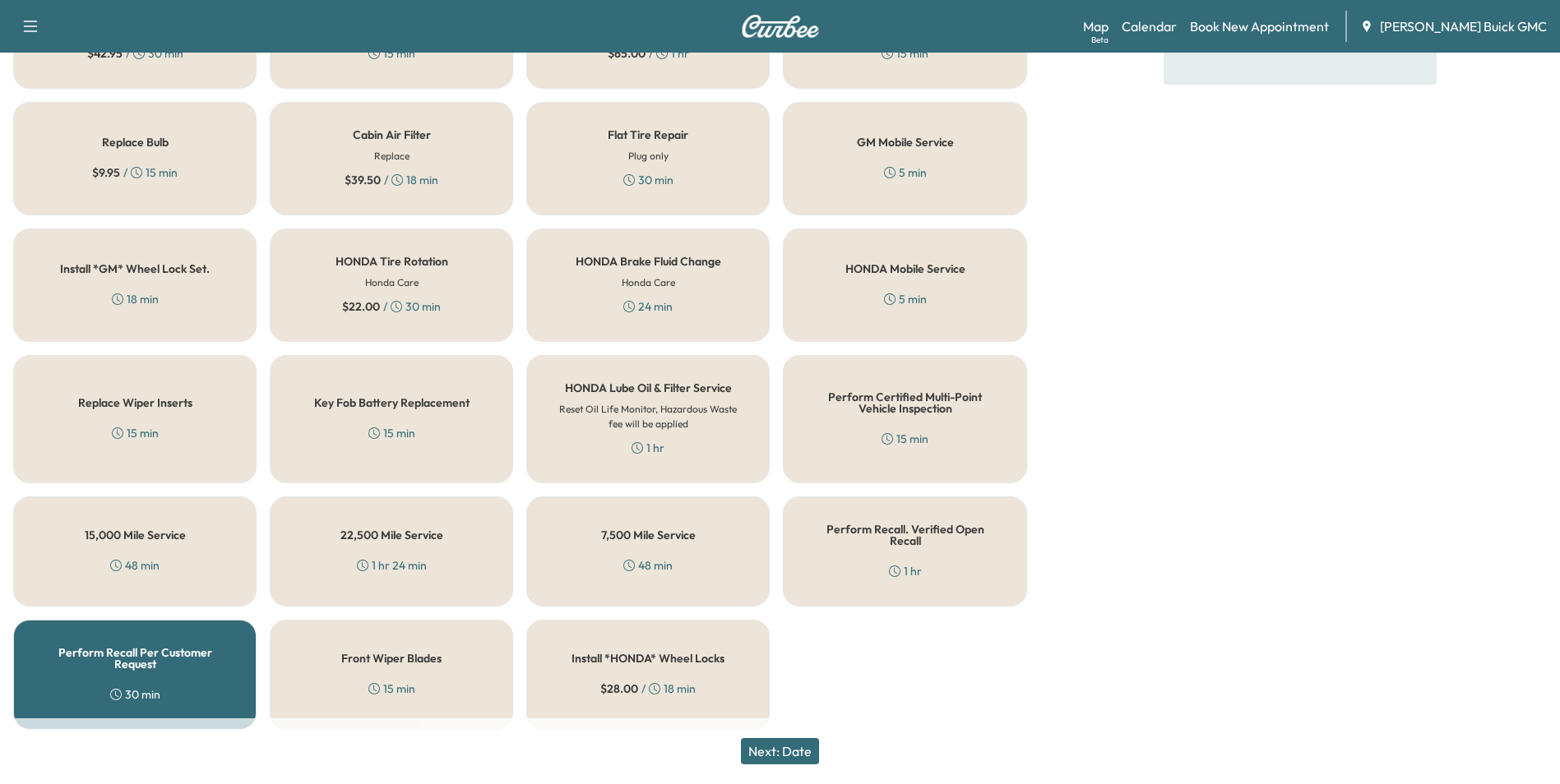
click at [797, 751] on button "Next: Date" at bounding box center [779, 752] width 78 height 26
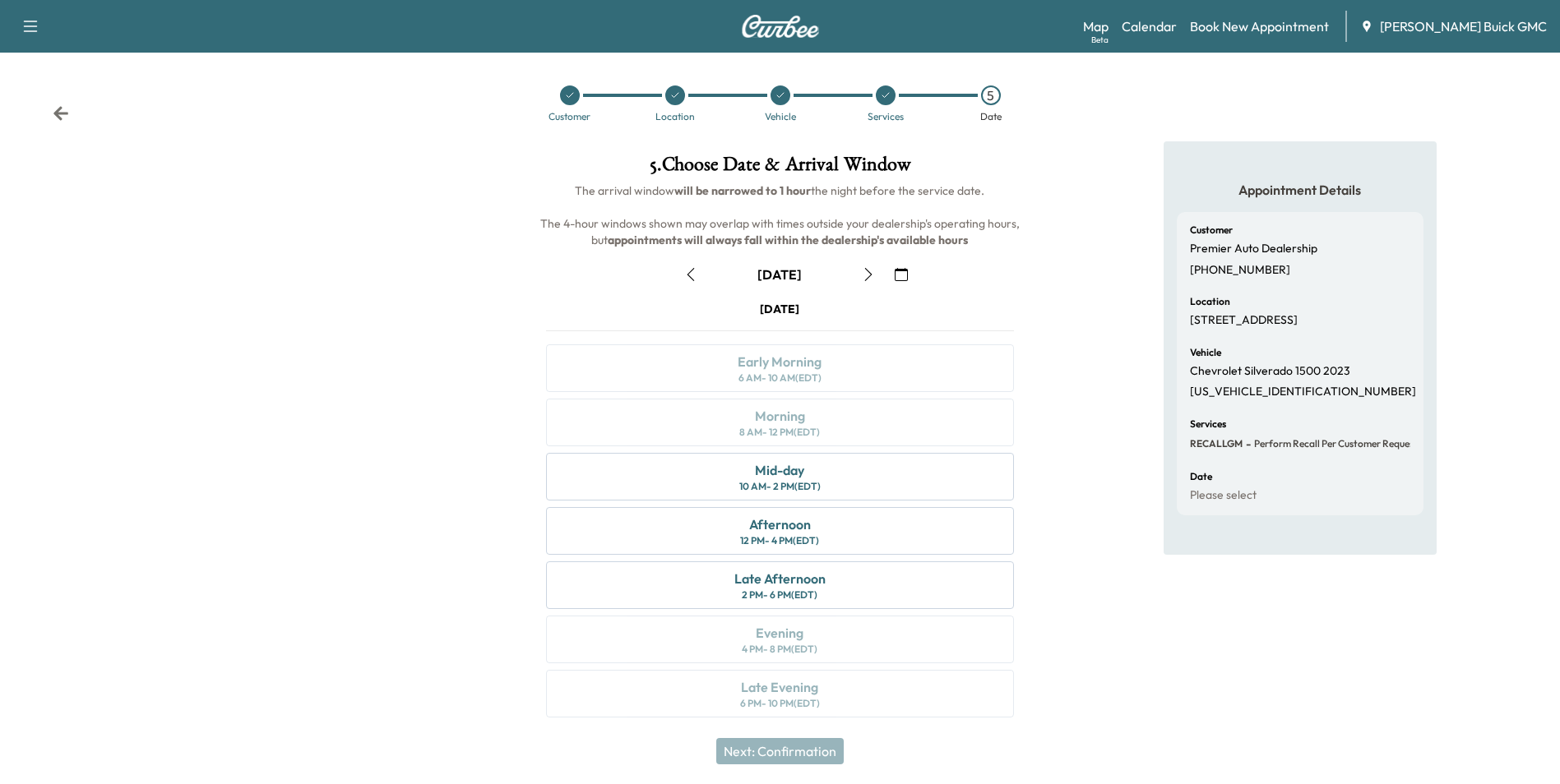
click at [689, 274] on icon "button" at bounding box center [690, 274] width 13 height 13
click at [1177, 24] on link "Calendar" at bounding box center [1149, 26] width 55 height 20
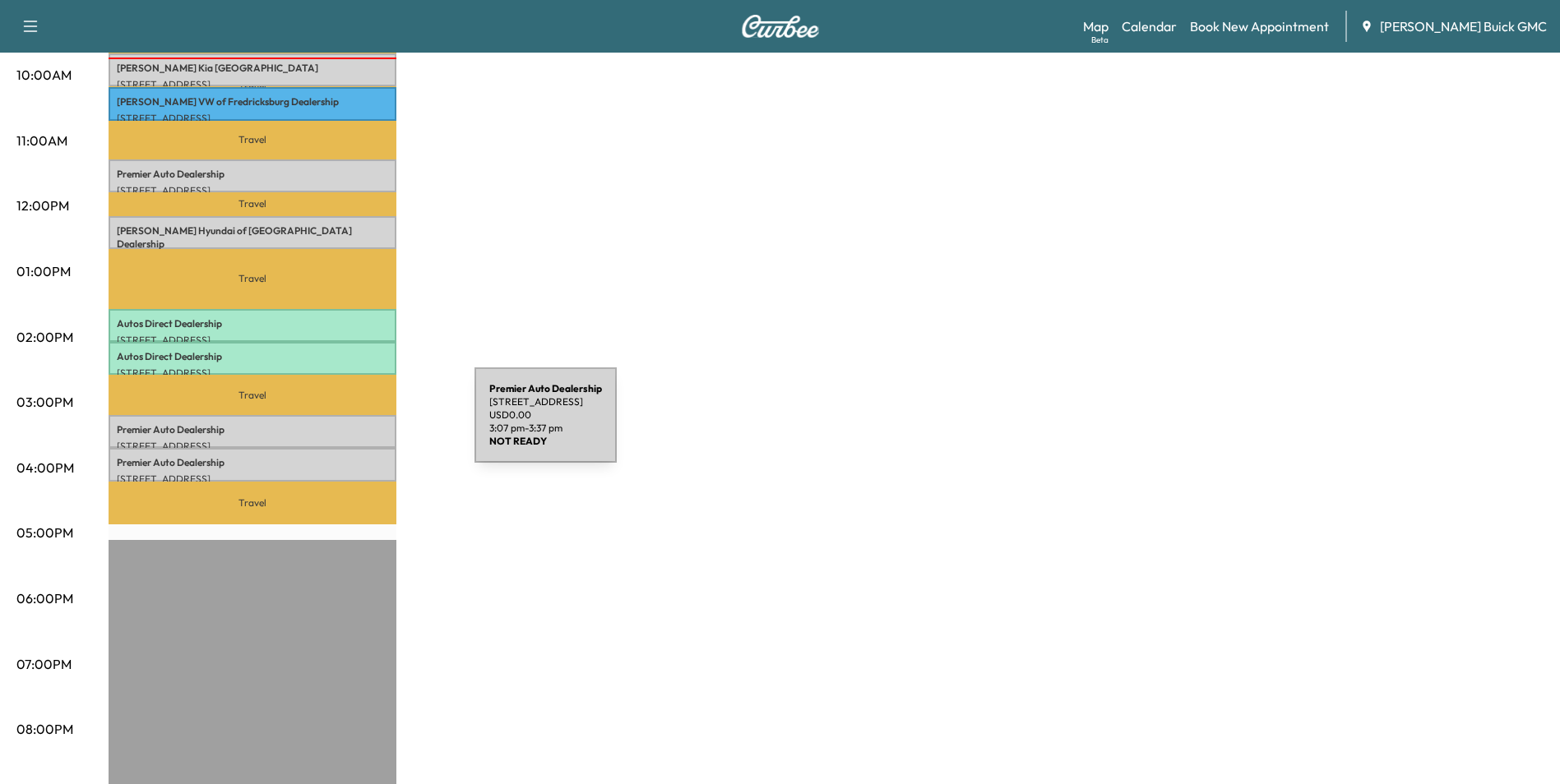
scroll to position [493, 0]
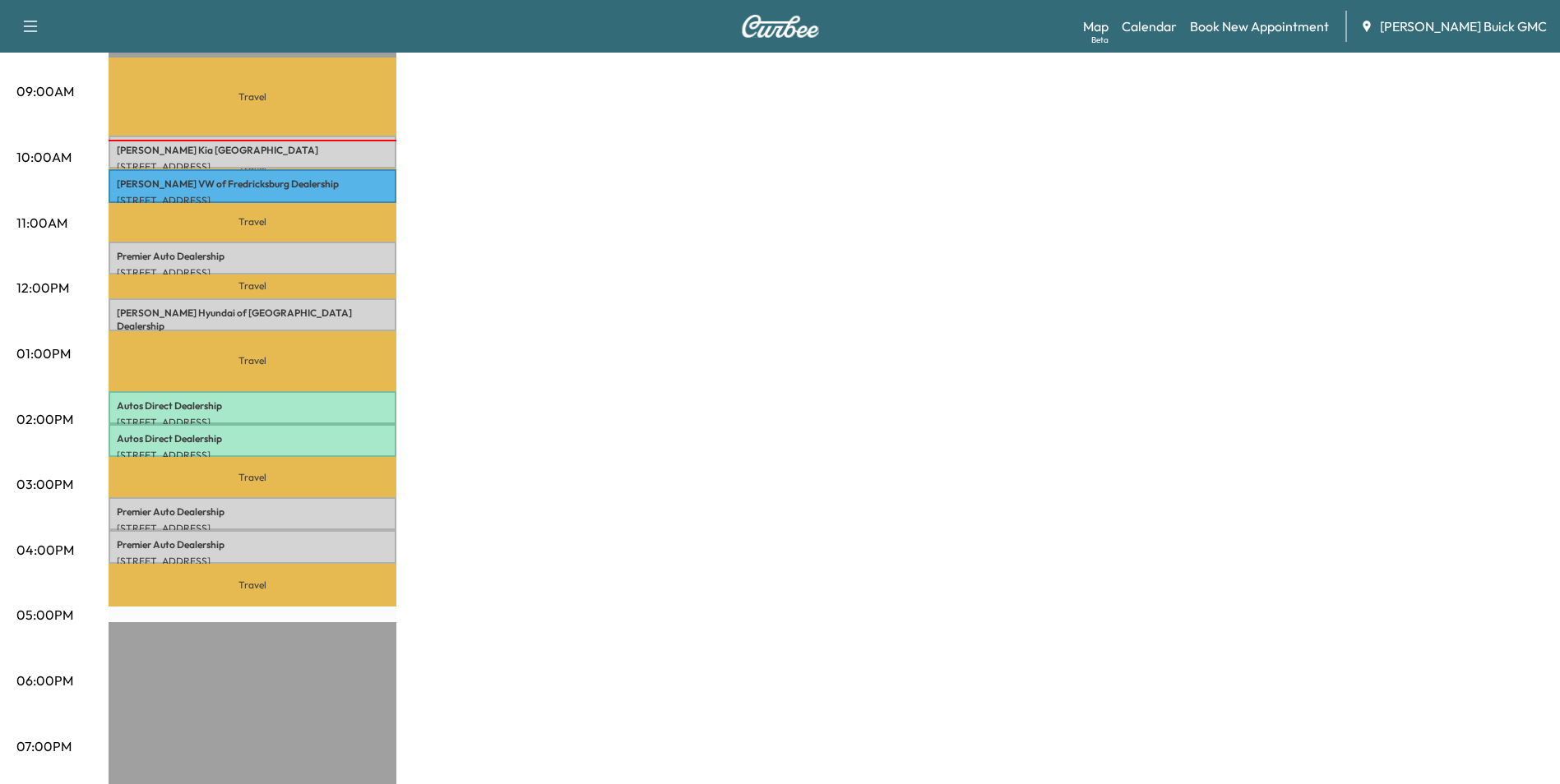
click at [575, 158] on div "MobileService+ Revenue $ 0.00 Work Time 240 mins Transit Time 259 mins Travel […" at bounding box center [825, 337] width 1435 height 1233
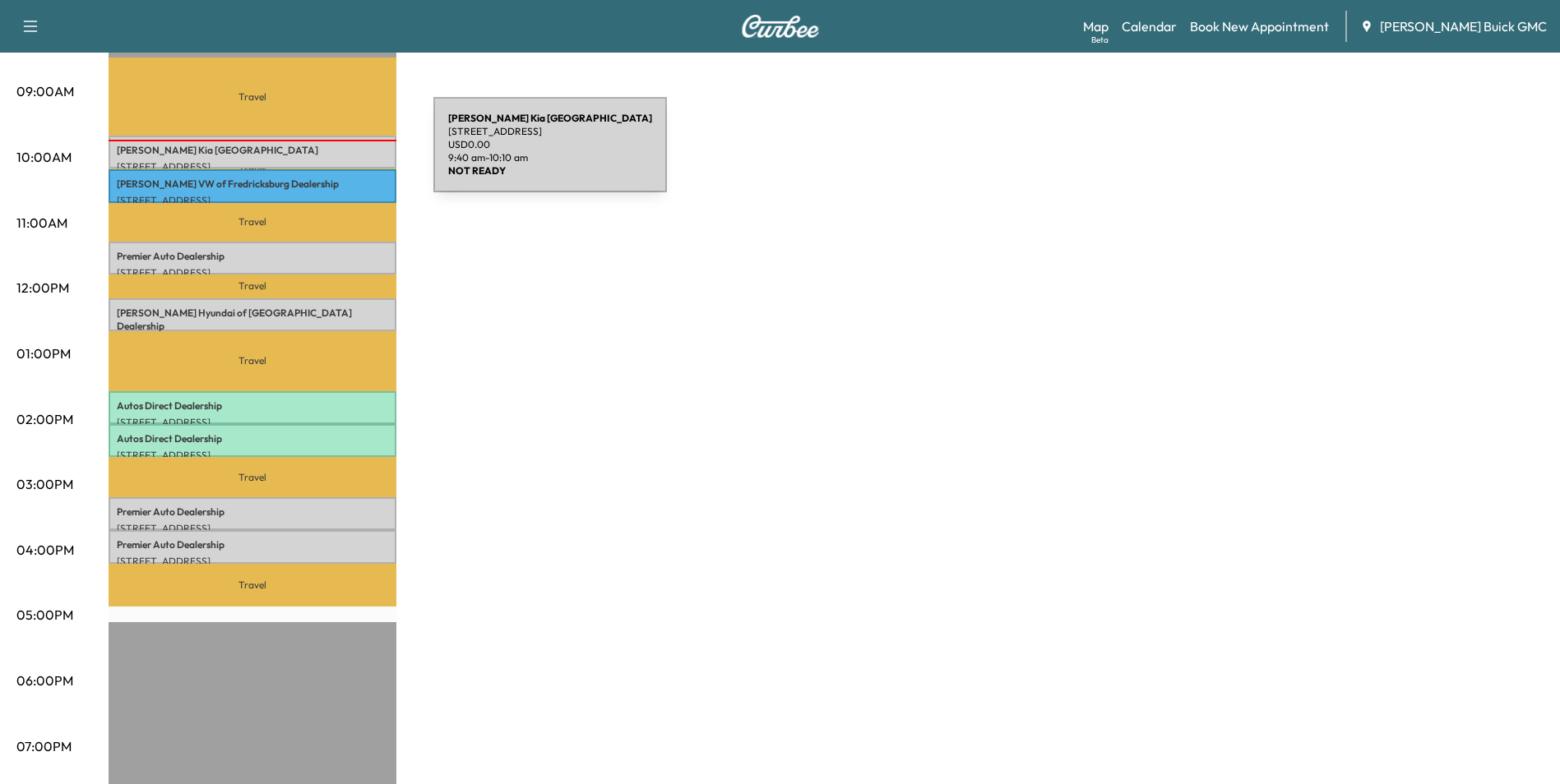
click at [310, 155] on div "[PERSON_NAME] Kia [GEOGRAPHIC_DATA] [STREET_ADDRESS] USD 0.00 9:40 am - 10:10 am" at bounding box center [252, 152] width 288 height 33
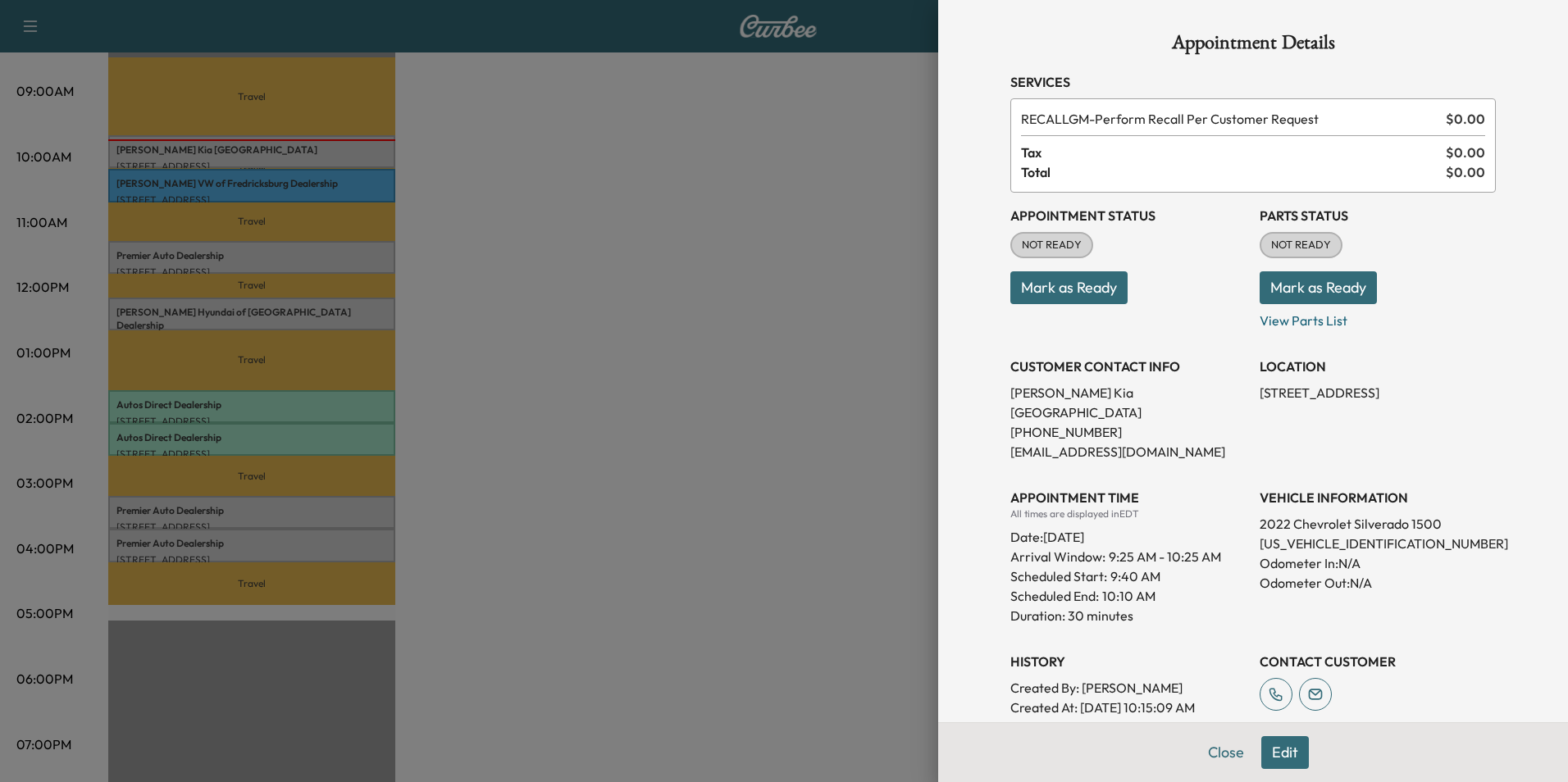
click at [752, 377] on div at bounding box center [784, 391] width 1568 height 782
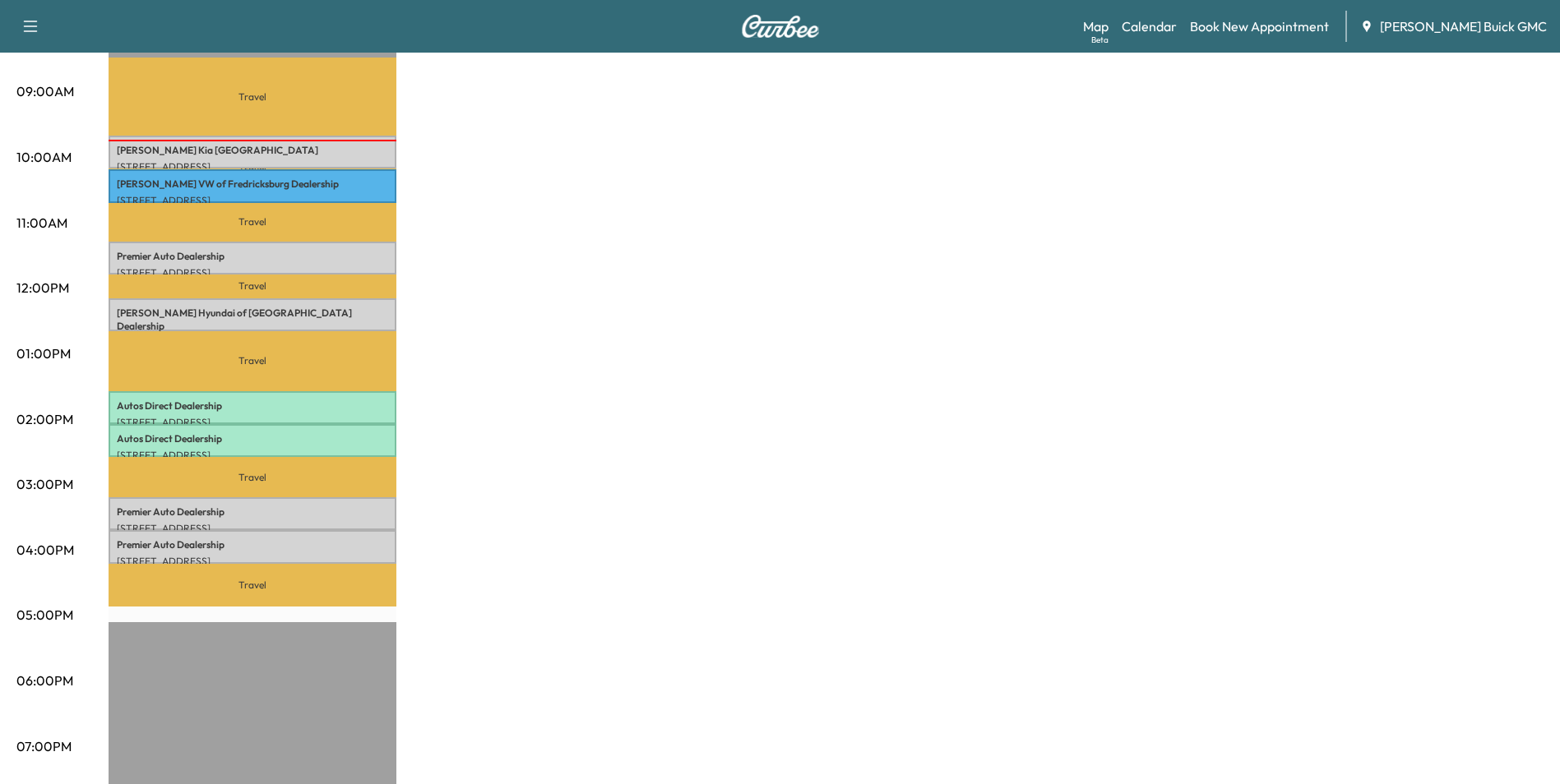
click at [553, 349] on div "MobileService+ Revenue $ 0.00 Work Time 240 mins Transit Time 259 mins Travel […" at bounding box center [825, 337] width 1435 height 1233
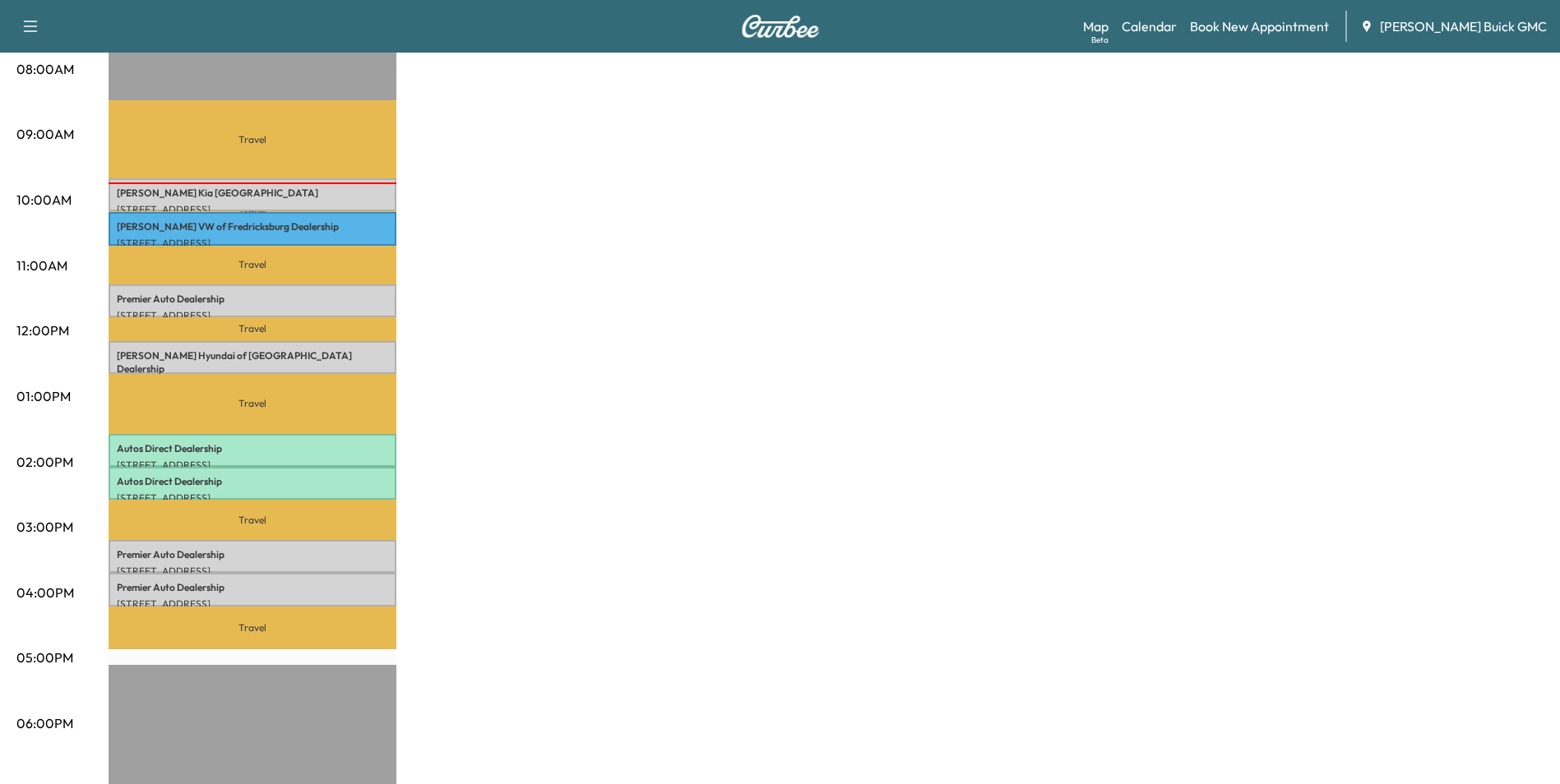
scroll to position [411, 0]
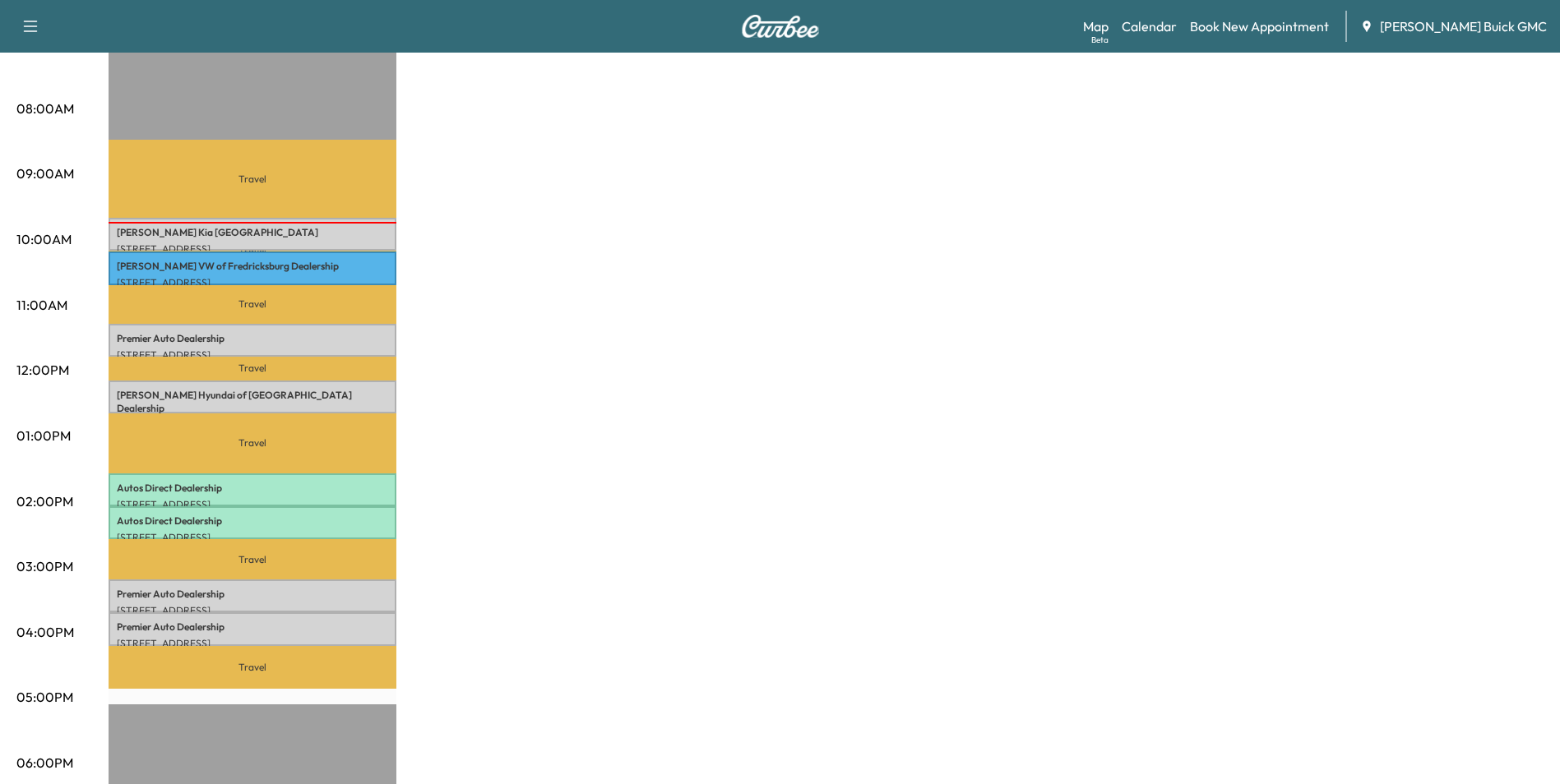
click at [718, 325] on div "MobileService+ Revenue $ 0.00 Work Time 240 mins Transit Time 259 mins Travel […" at bounding box center [825, 420] width 1435 height 1233
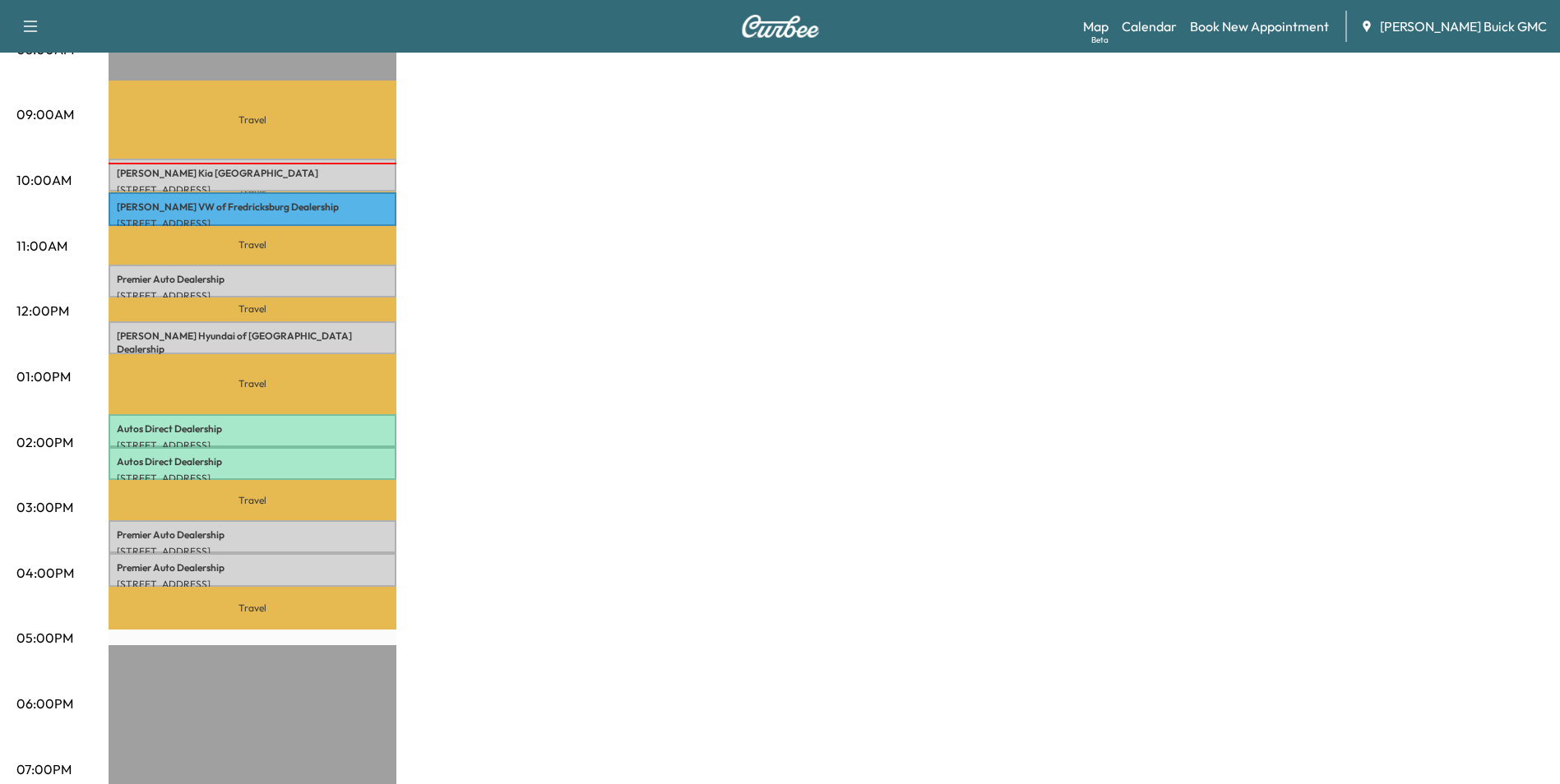
scroll to position [493, 0]
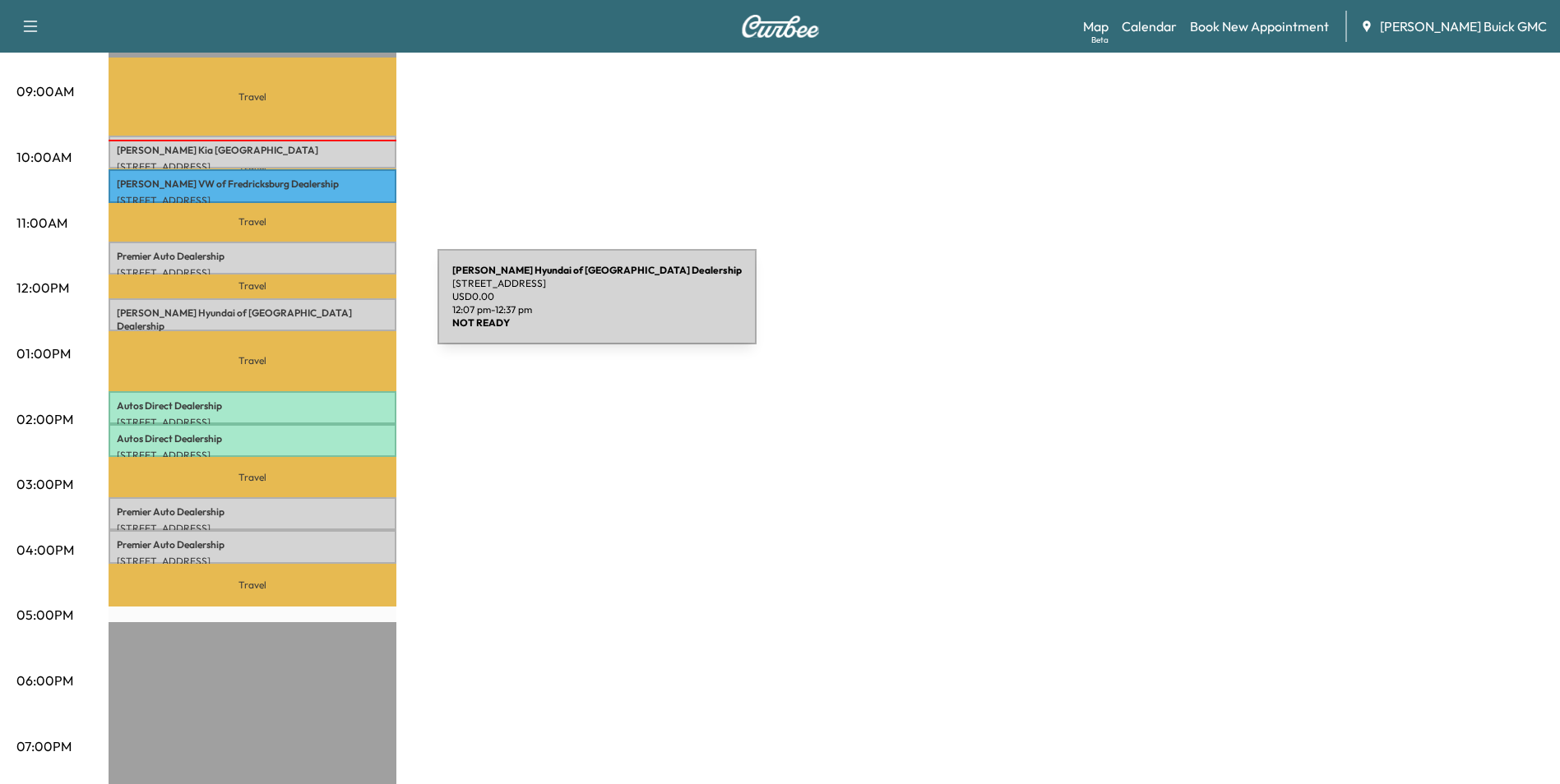
click at [314, 307] on p "[PERSON_NAME] Hyundai of Springfield Dealership" at bounding box center [253, 320] width 271 height 26
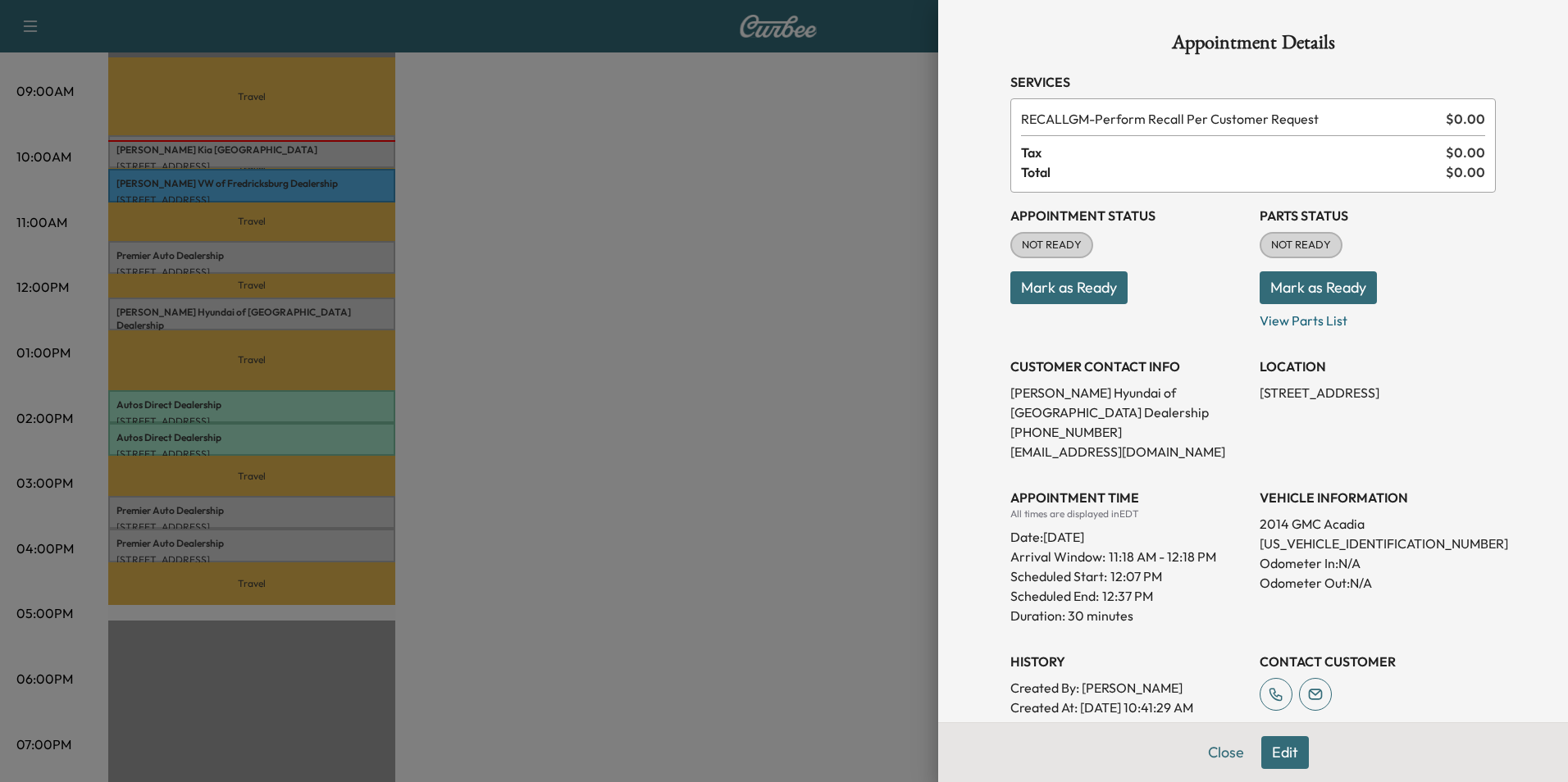
click at [640, 269] on div at bounding box center [784, 391] width 1568 height 782
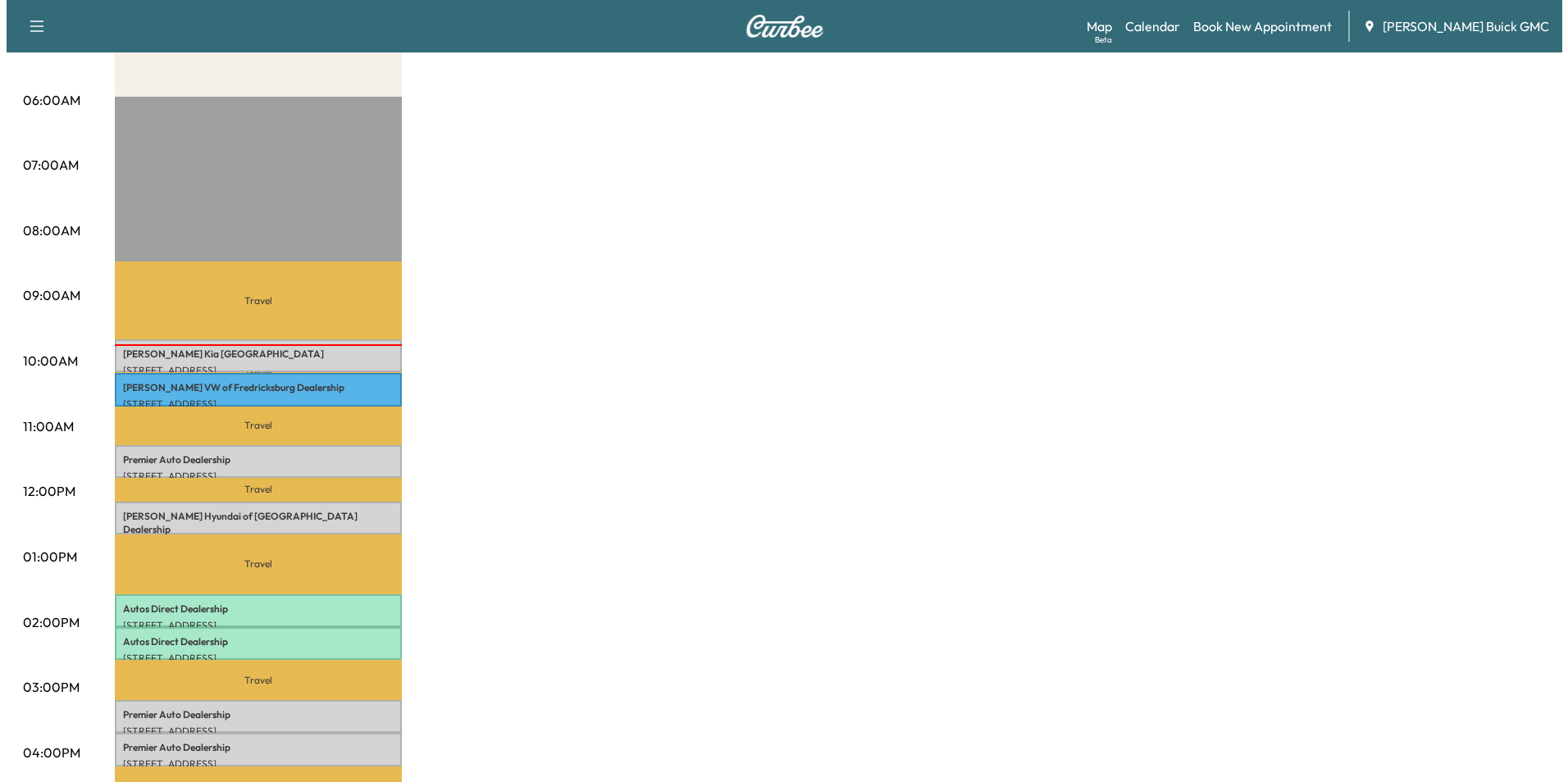
scroll to position [328, 0]
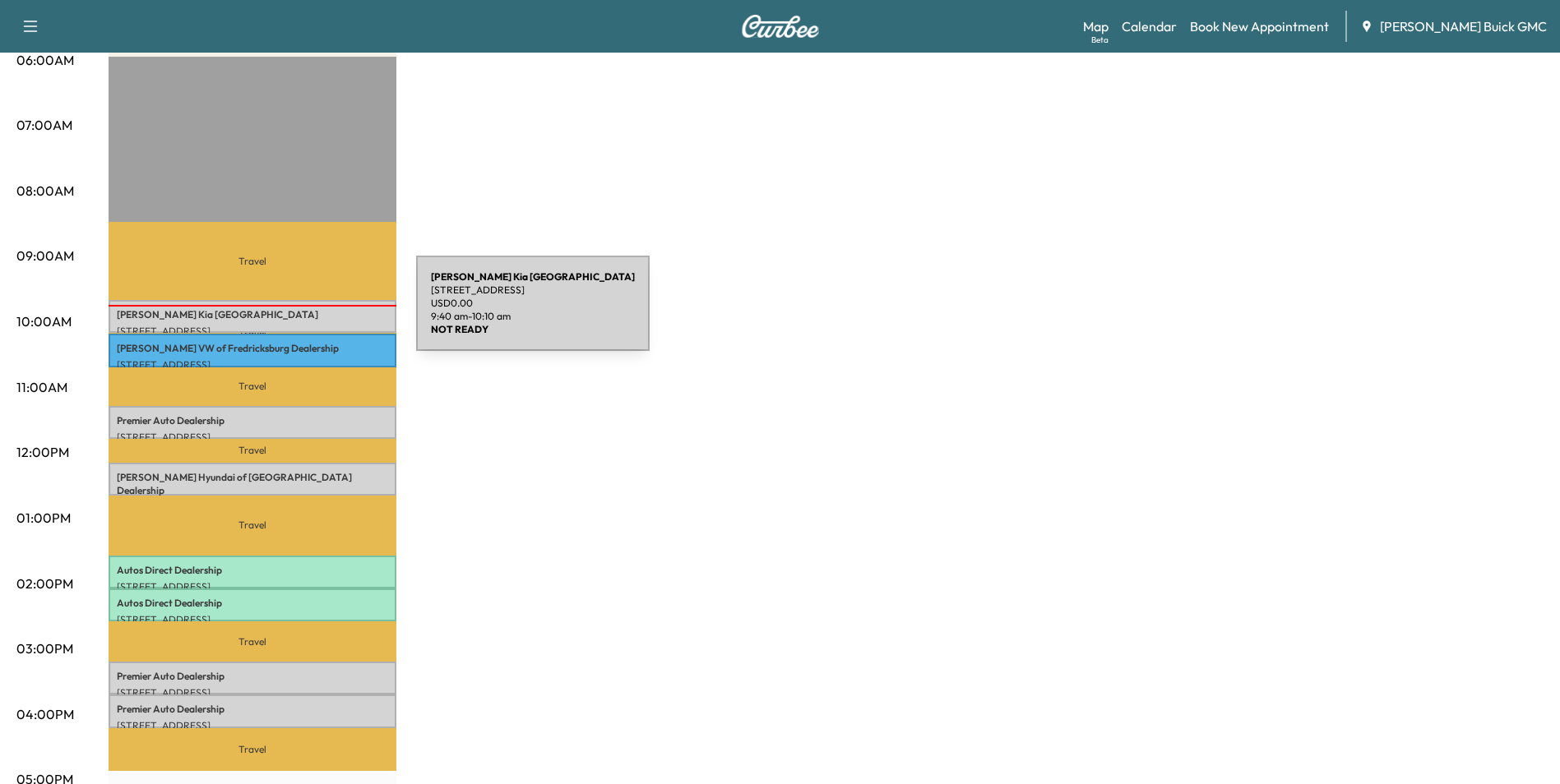
click at [293, 313] on p "[PERSON_NAME] Kia [GEOGRAPHIC_DATA]" at bounding box center [253, 315] width 271 height 13
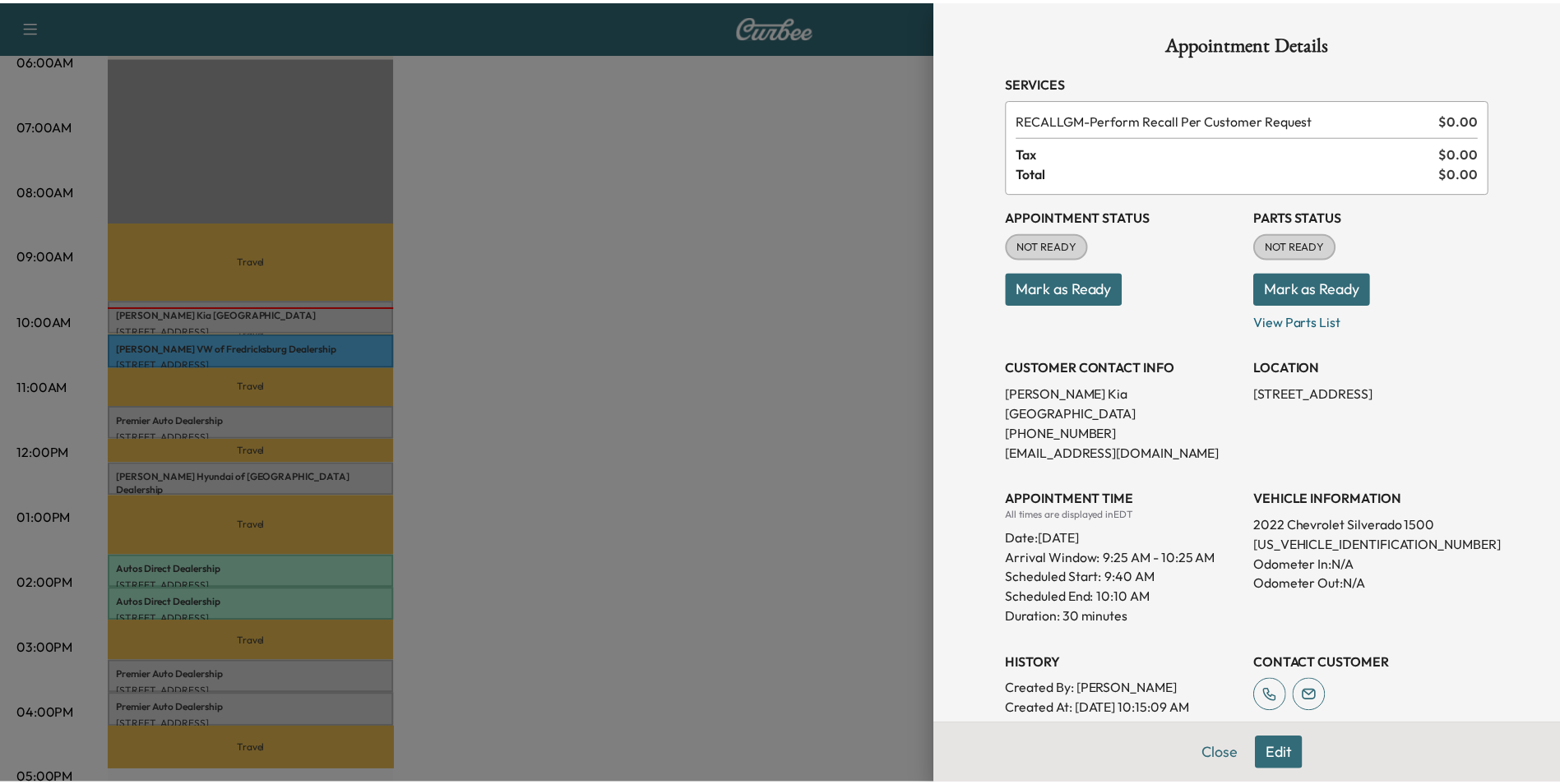
scroll to position [246, 0]
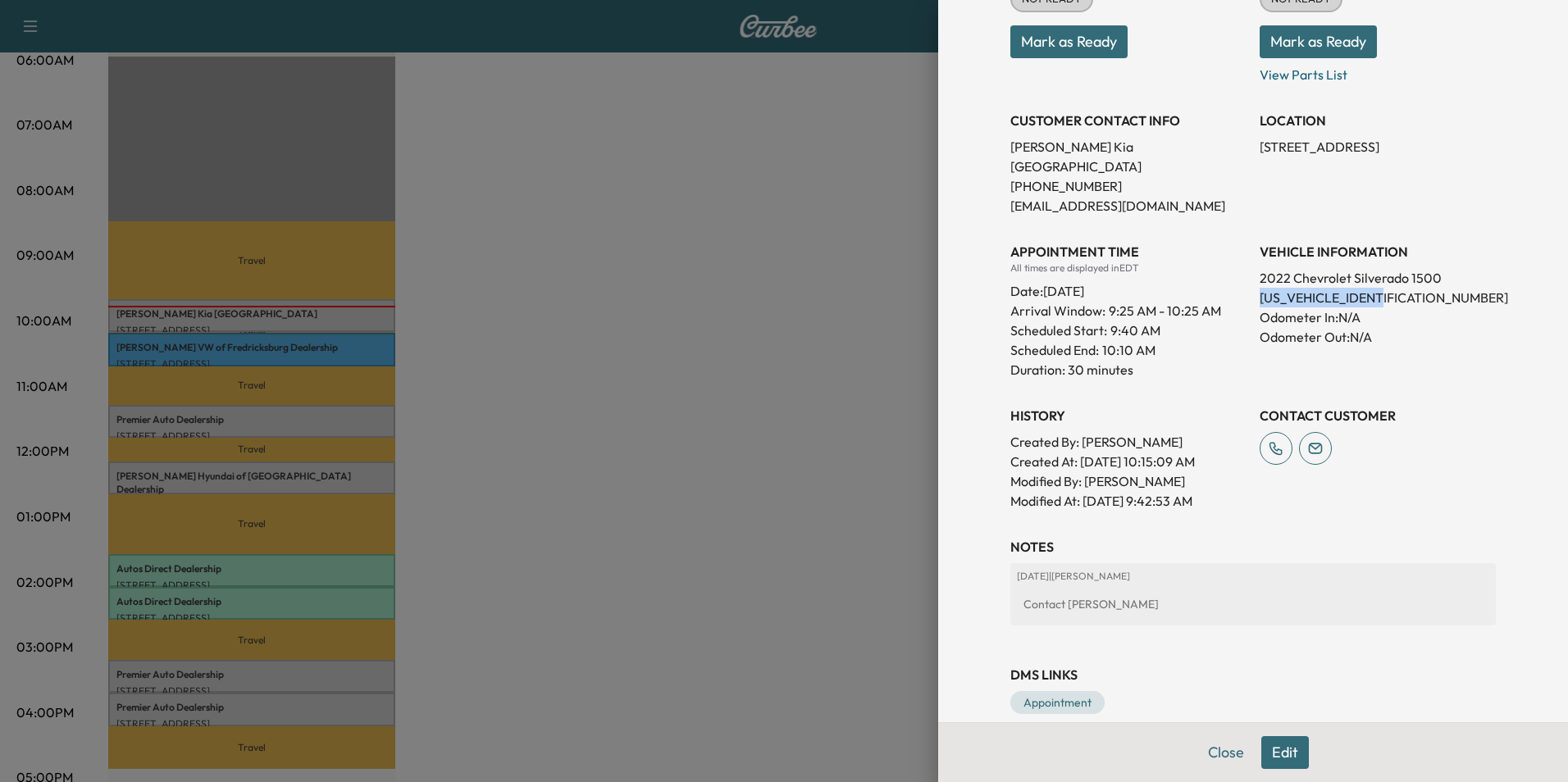
drag, startPoint x: 1249, startPoint y: 277, endPoint x: 1394, endPoint y: 280, distance: 145.0
click at [1394, 288] on p "[US_VEHICLE_IDENTIFICATION_NUMBER]" at bounding box center [1378, 297] width 236 height 20
copy p "[US_VEHICLE_IDENTIFICATION_NUMBER]"
click at [633, 134] on div at bounding box center [784, 391] width 1568 height 782
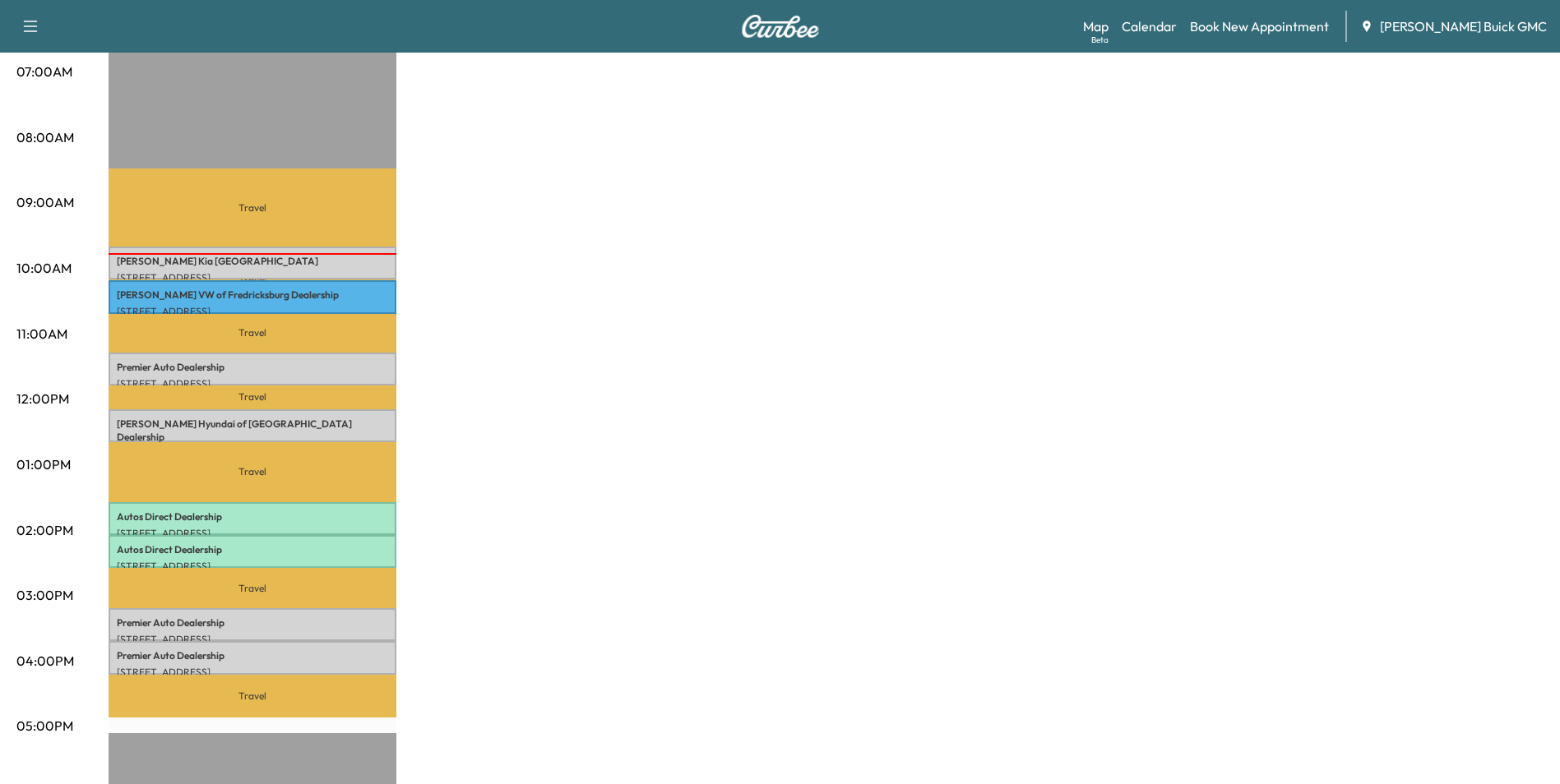
scroll to position [411, 0]
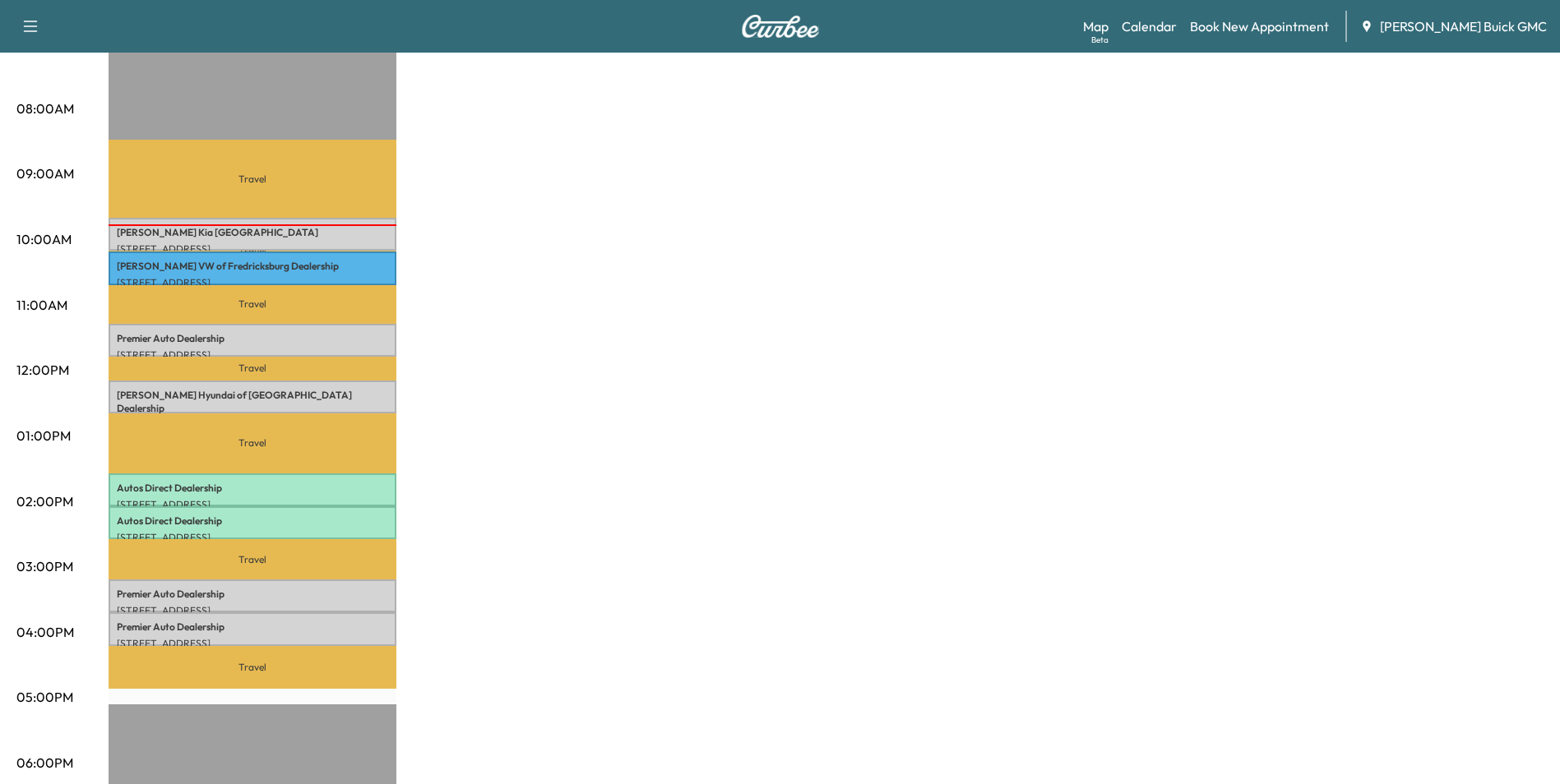
click at [697, 224] on div "MobileService+ Revenue $ 0.00 Work Time 240 mins Transit Time 259 mins Travel […" at bounding box center [825, 420] width 1435 height 1233
click at [619, 338] on div "MobileService+ Revenue $ 0.00 Work Time 240 mins Transit Time 259 mins Travel […" at bounding box center [825, 420] width 1435 height 1233
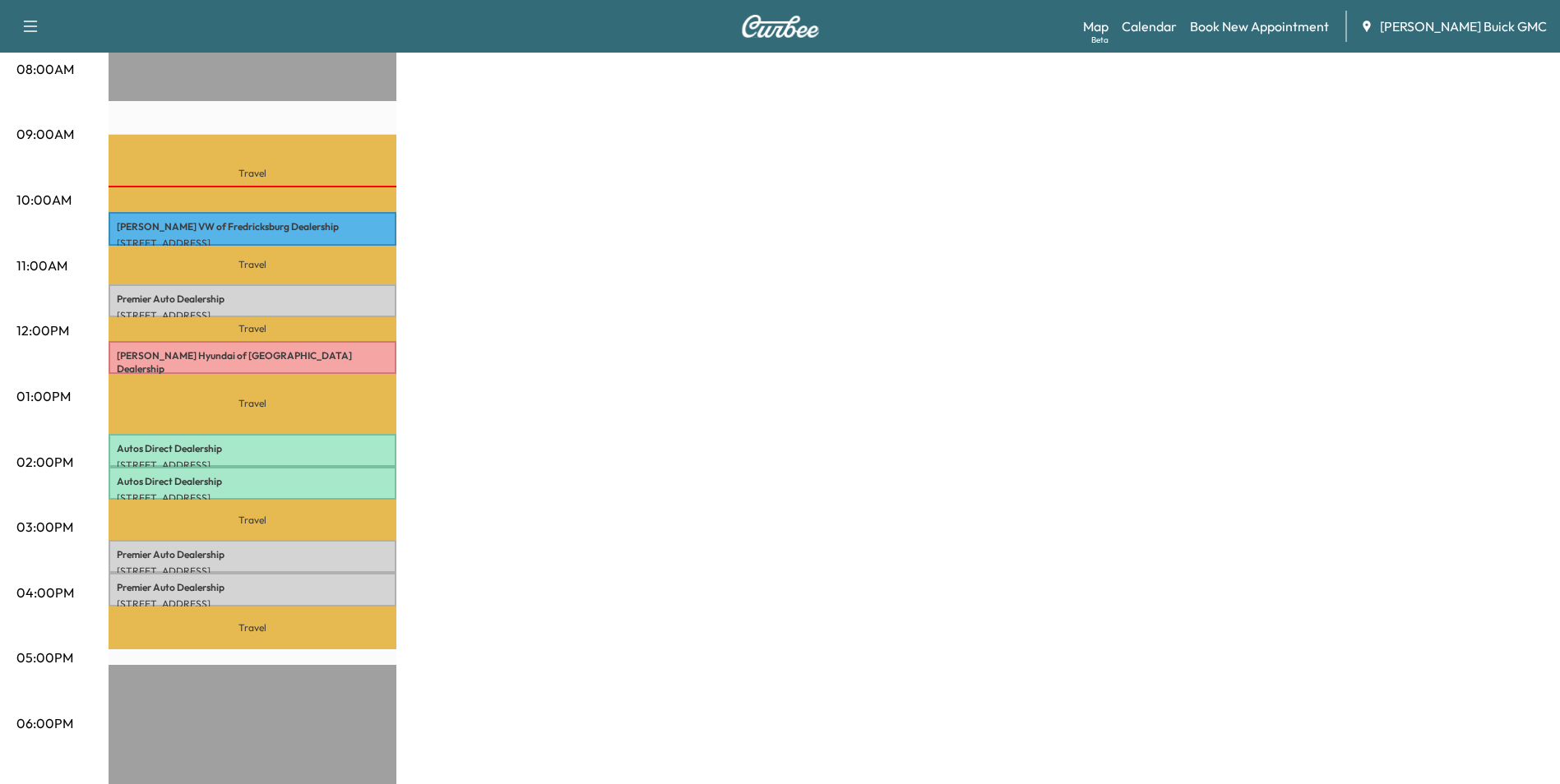
scroll to position [411, 0]
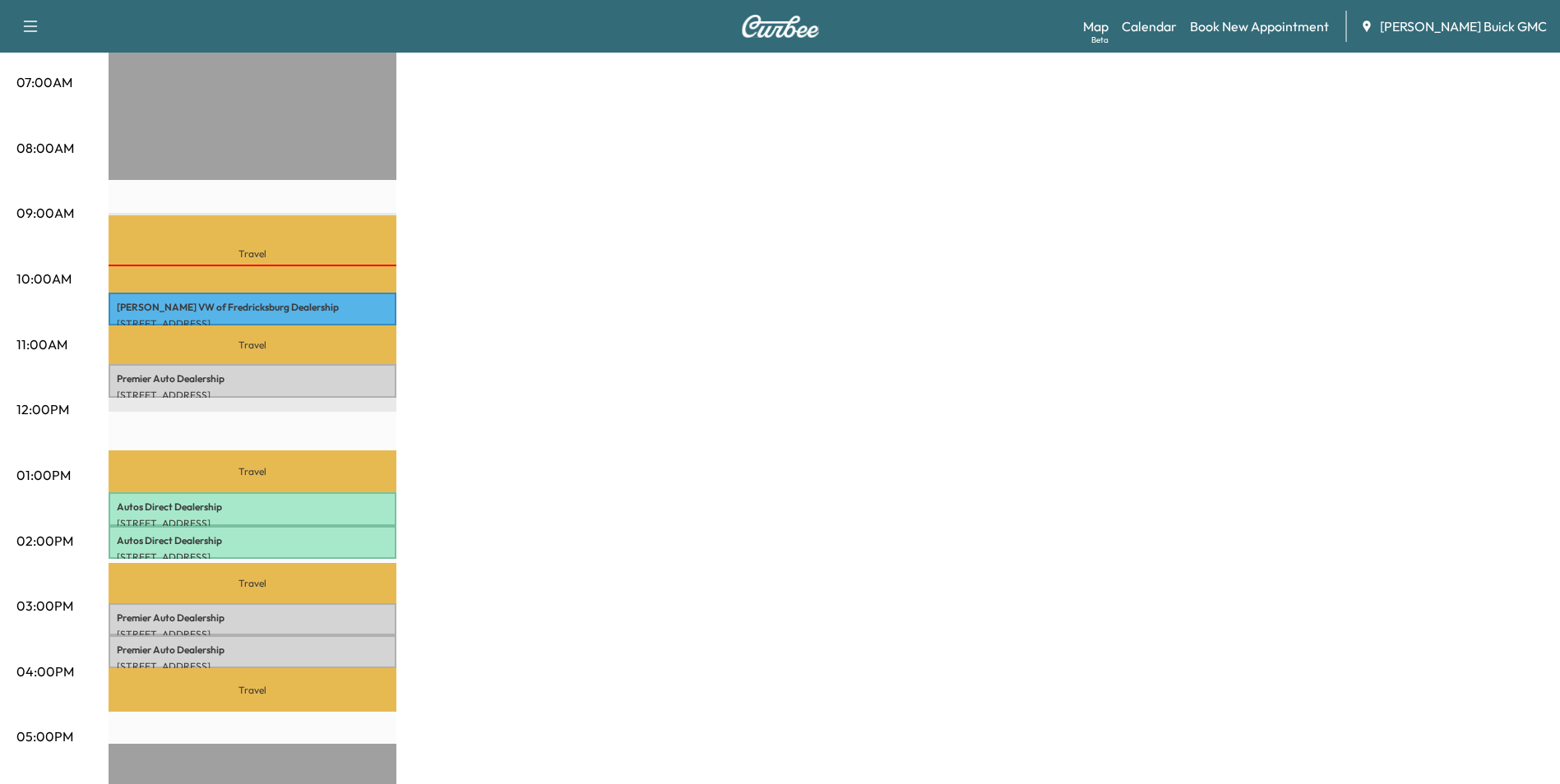
scroll to position [411, 0]
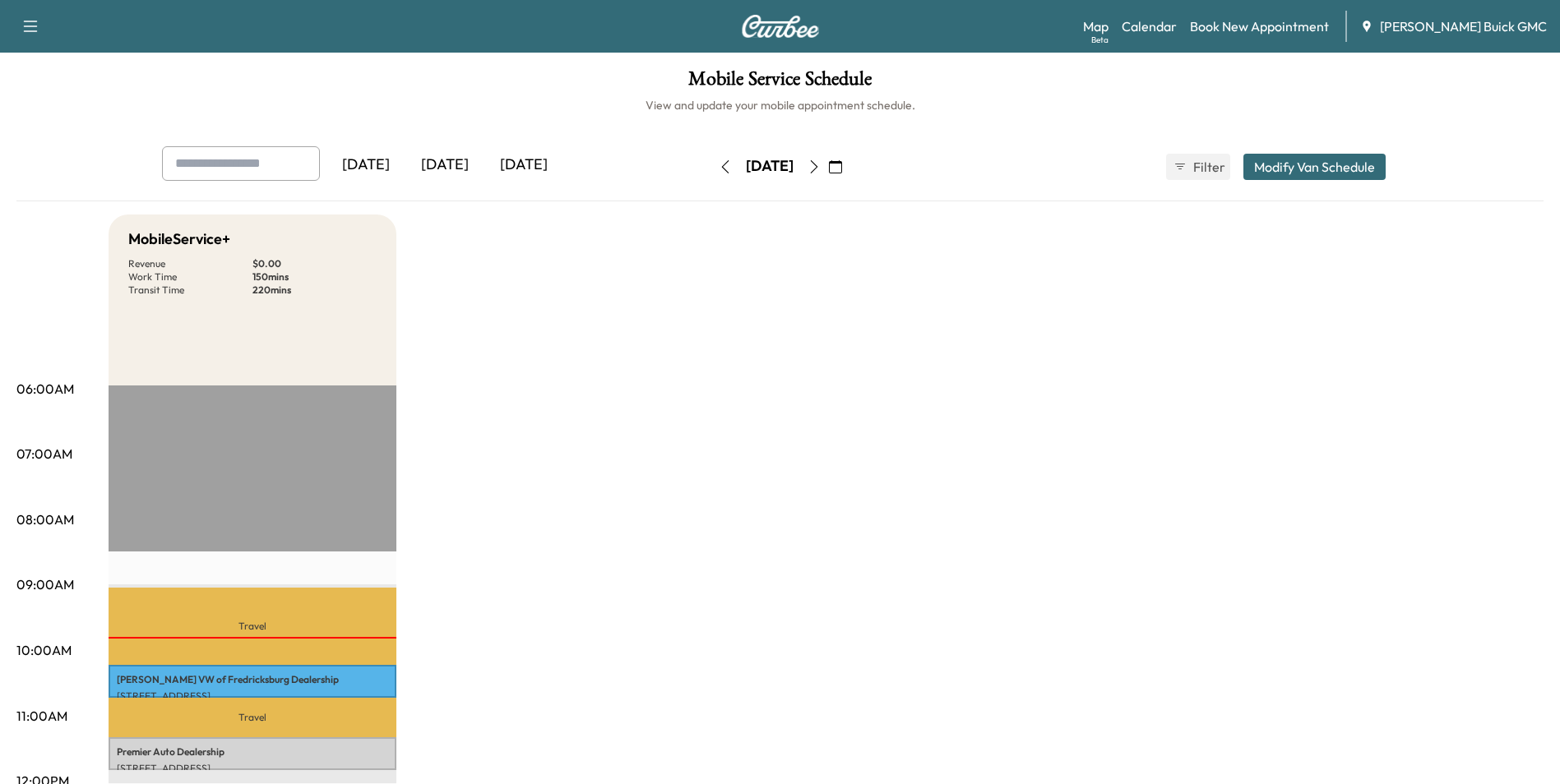
click at [1282, 26] on link "Book New Appointment" at bounding box center [1259, 26] width 139 height 20
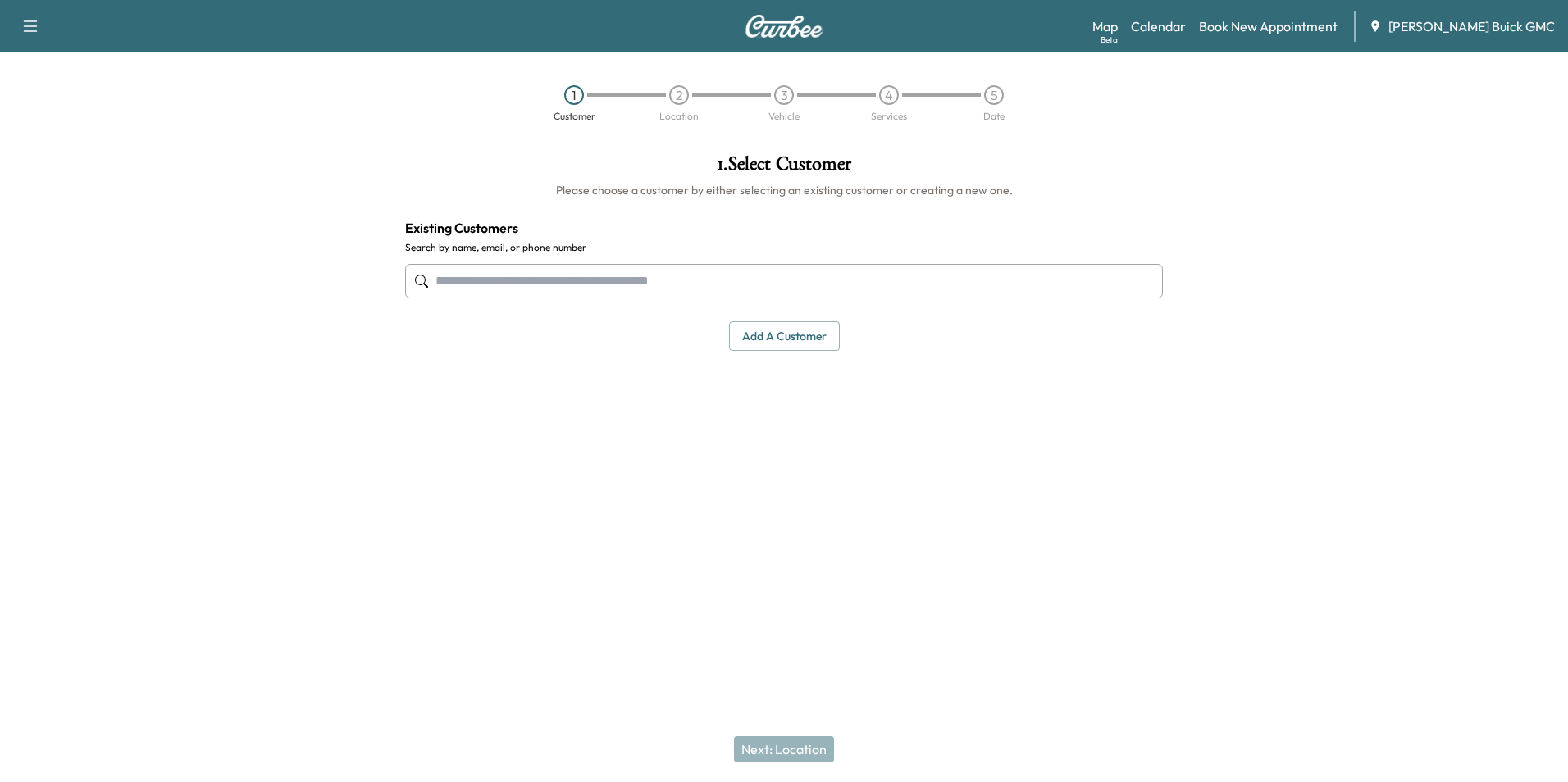
click at [568, 273] on input "text" at bounding box center [784, 281] width 758 height 34
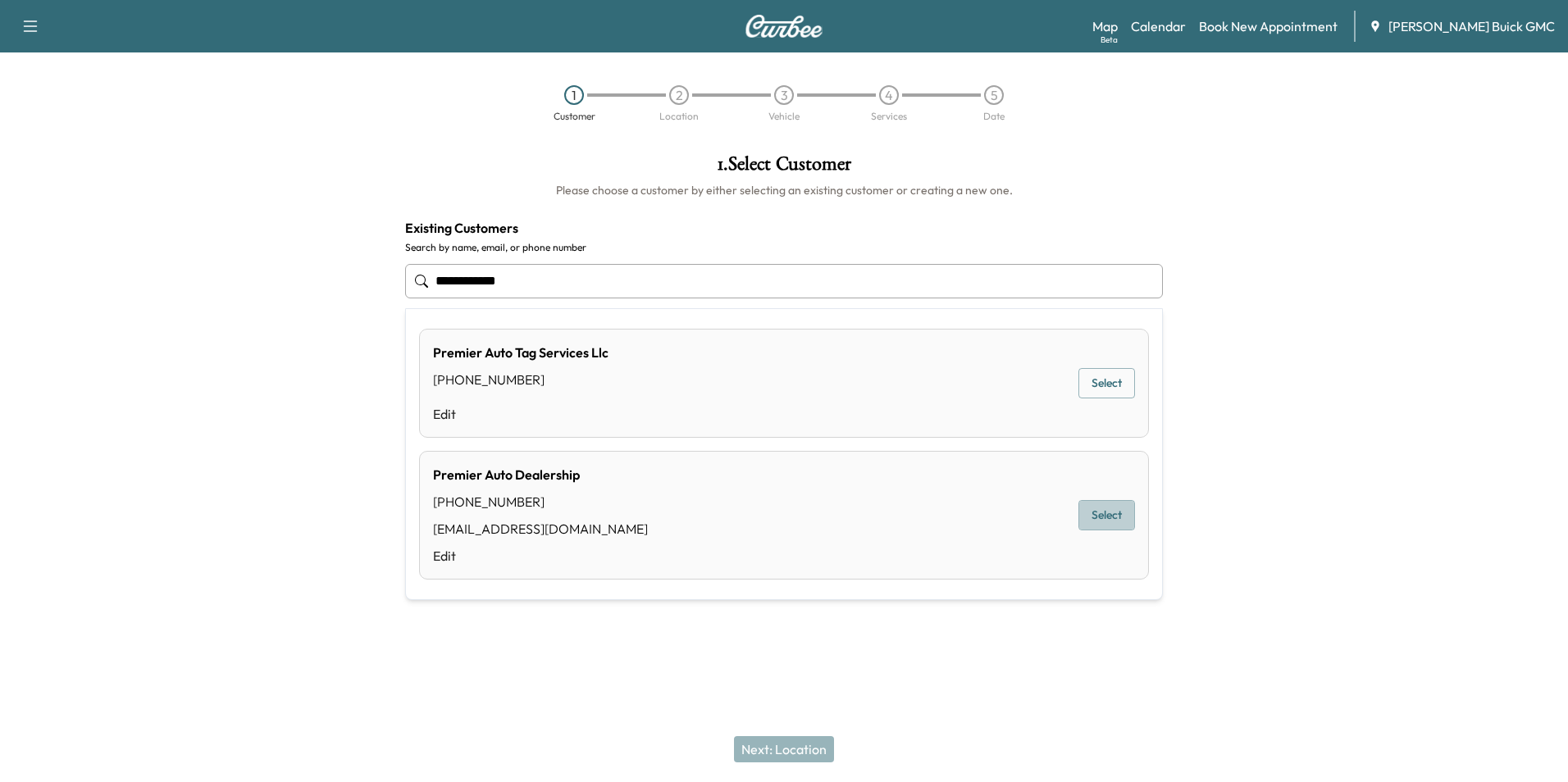
click at [1113, 516] on button "Select" at bounding box center [1107, 515] width 57 height 31
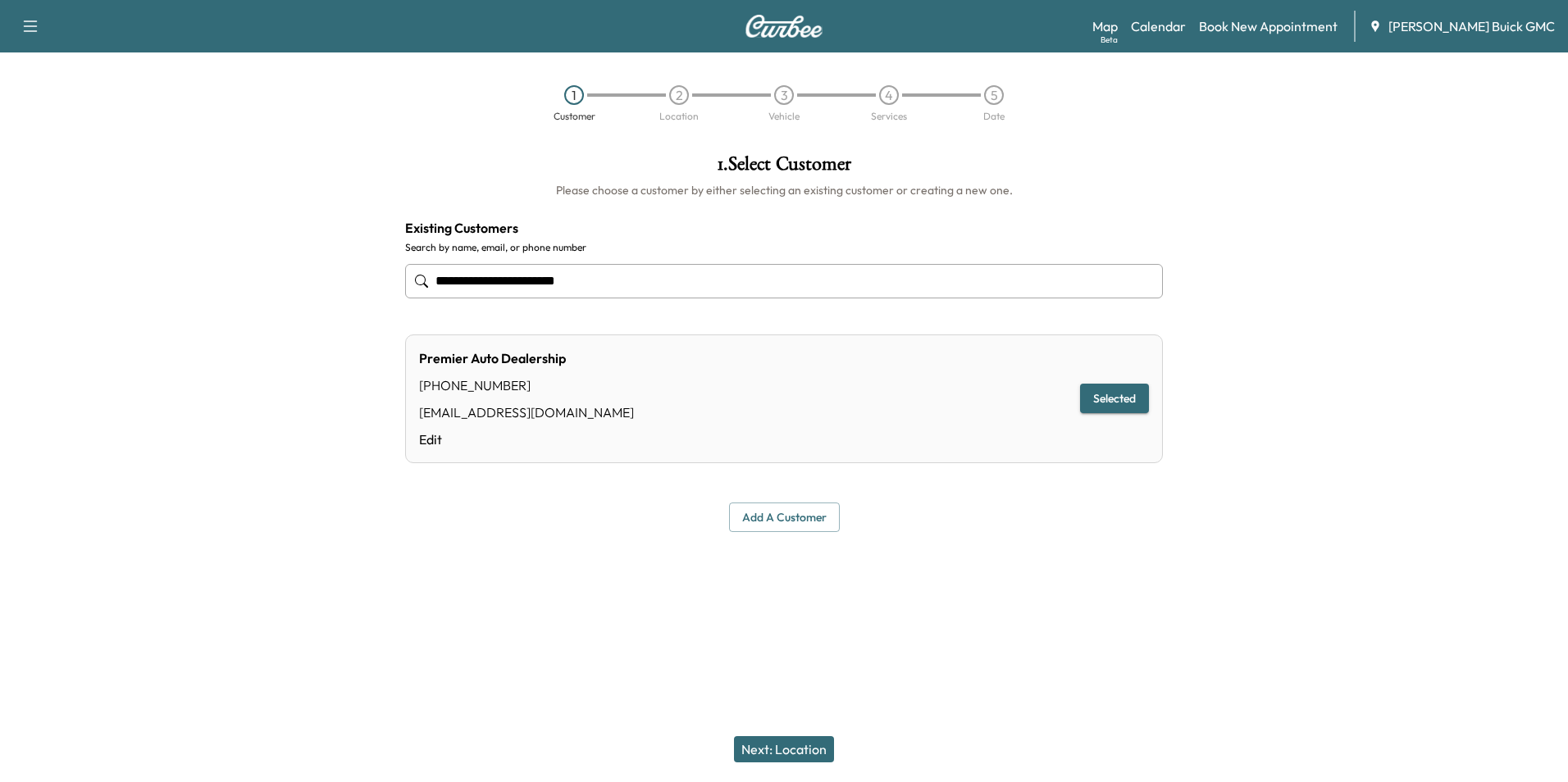
type input "**********"
click at [803, 750] on button "Next: Location" at bounding box center [784, 750] width 100 height 26
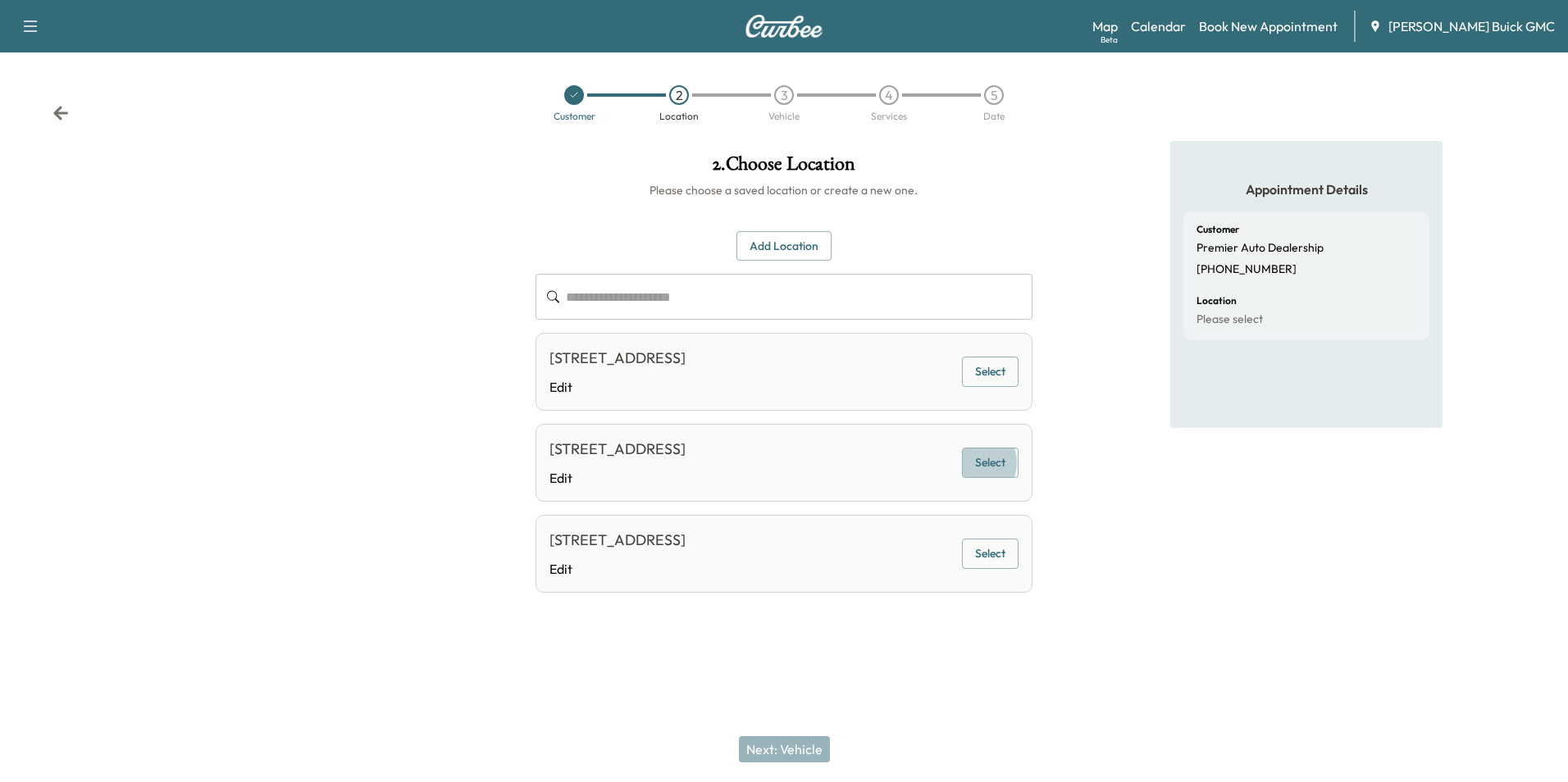
click at [977, 474] on button "Select" at bounding box center [990, 462] width 57 height 31
click at [785, 748] on button "Next: Vehicle" at bounding box center [784, 750] width 91 height 26
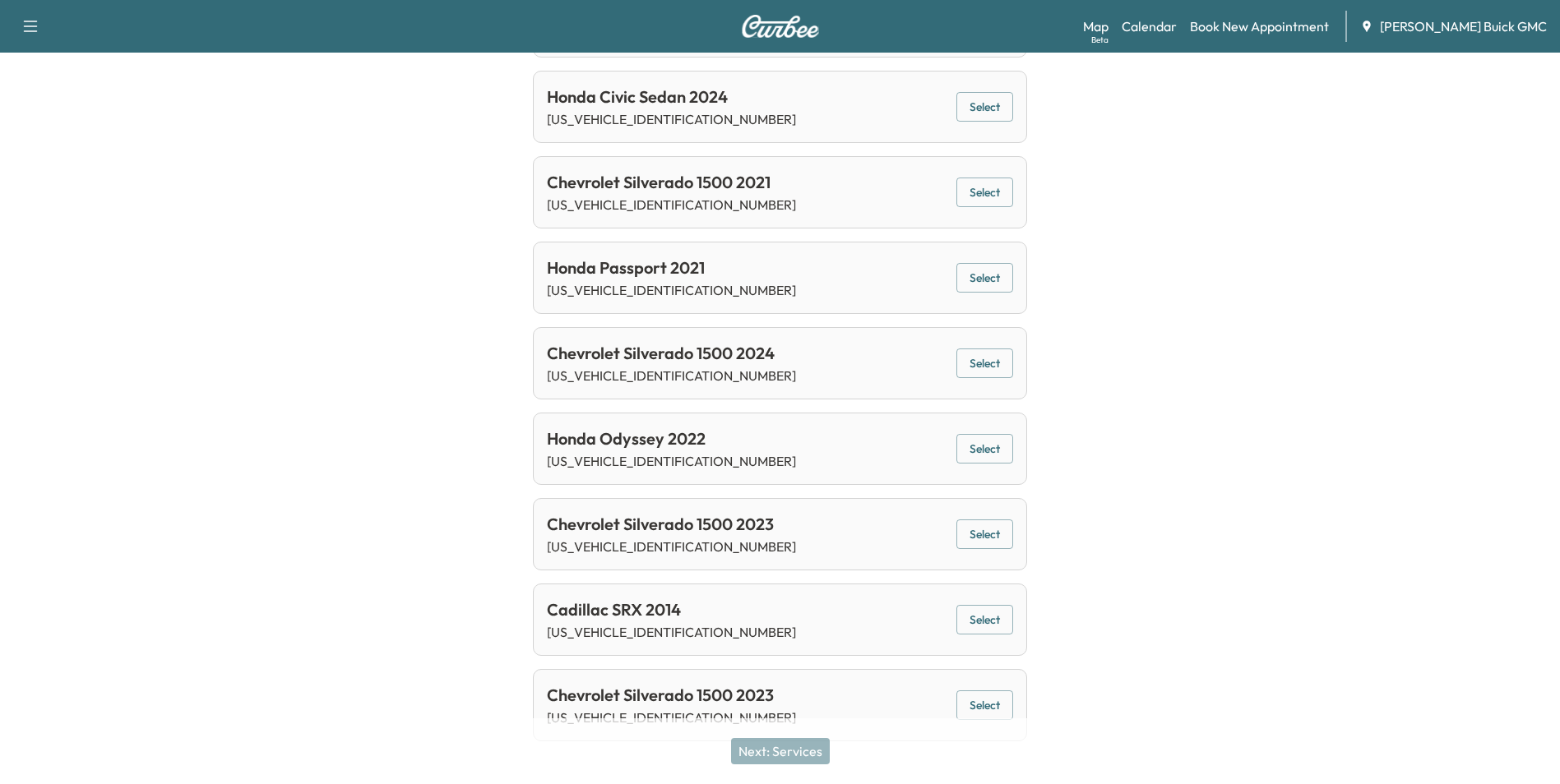
scroll to position [1062, 0]
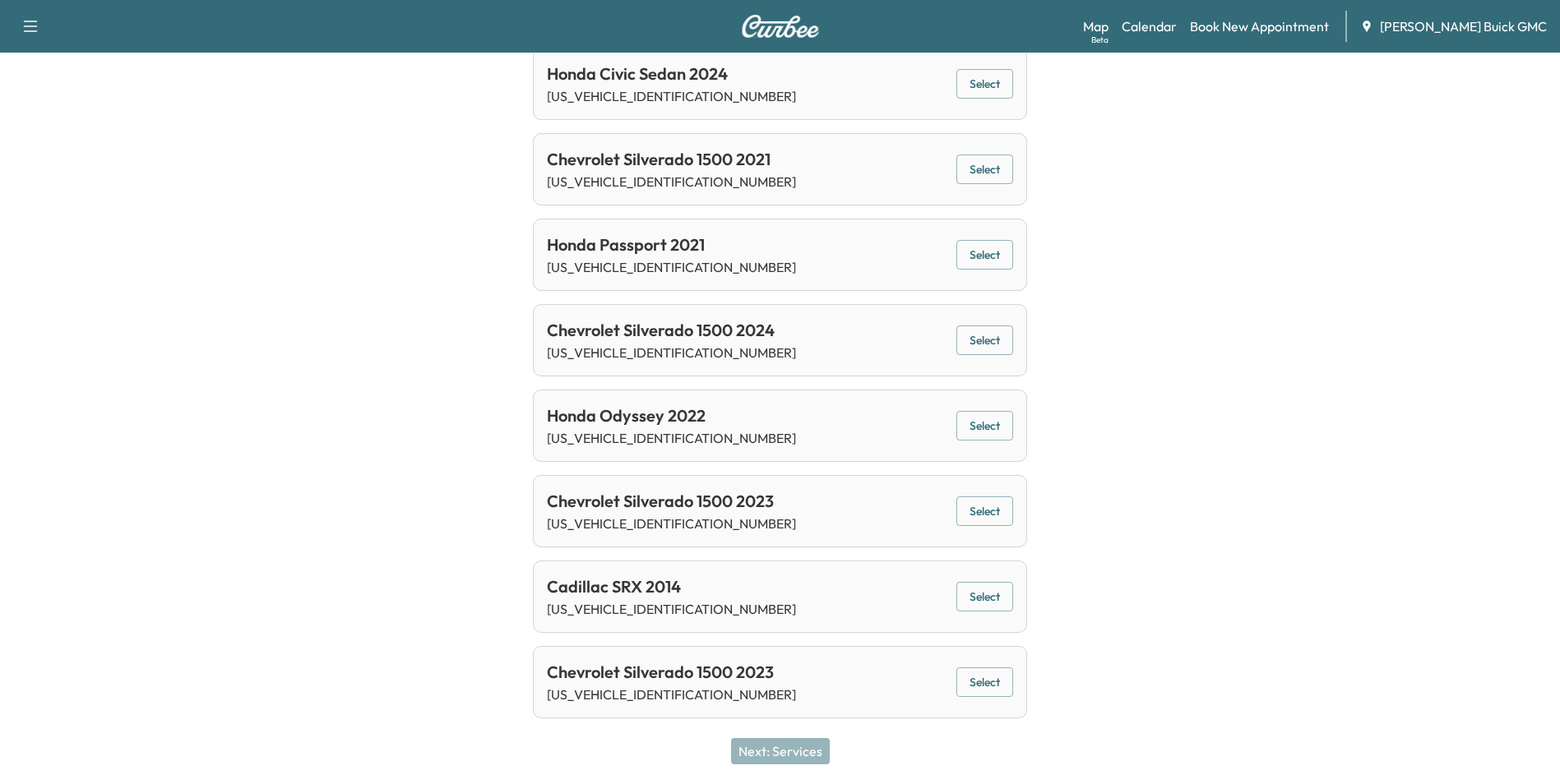
click at [987, 682] on button "Select" at bounding box center [985, 683] width 57 height 31
click at [787, 752] on button "Next: Services" at bounding box center [780, 752] width 99 height 26
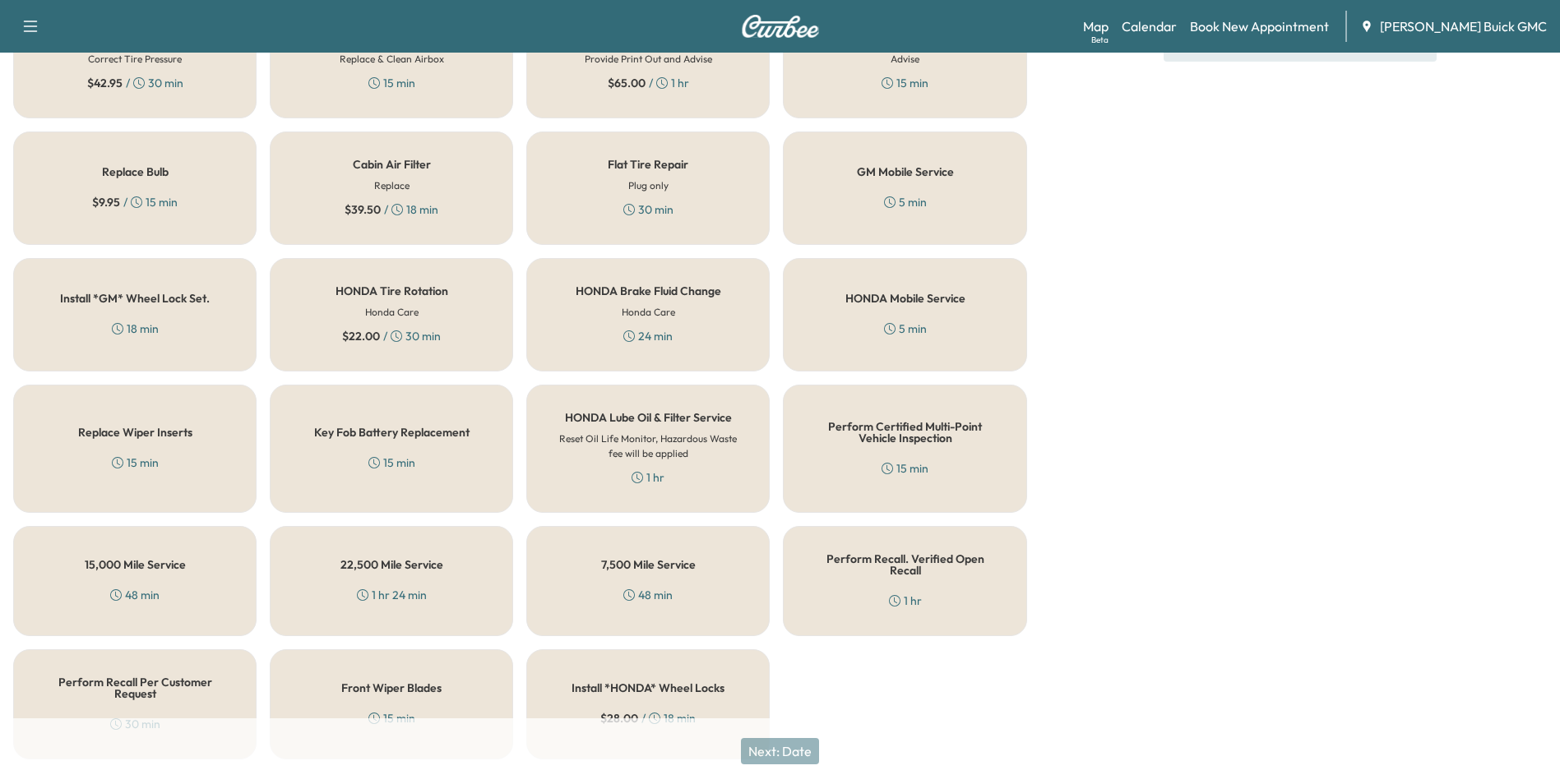
scroll to position [470, 0]
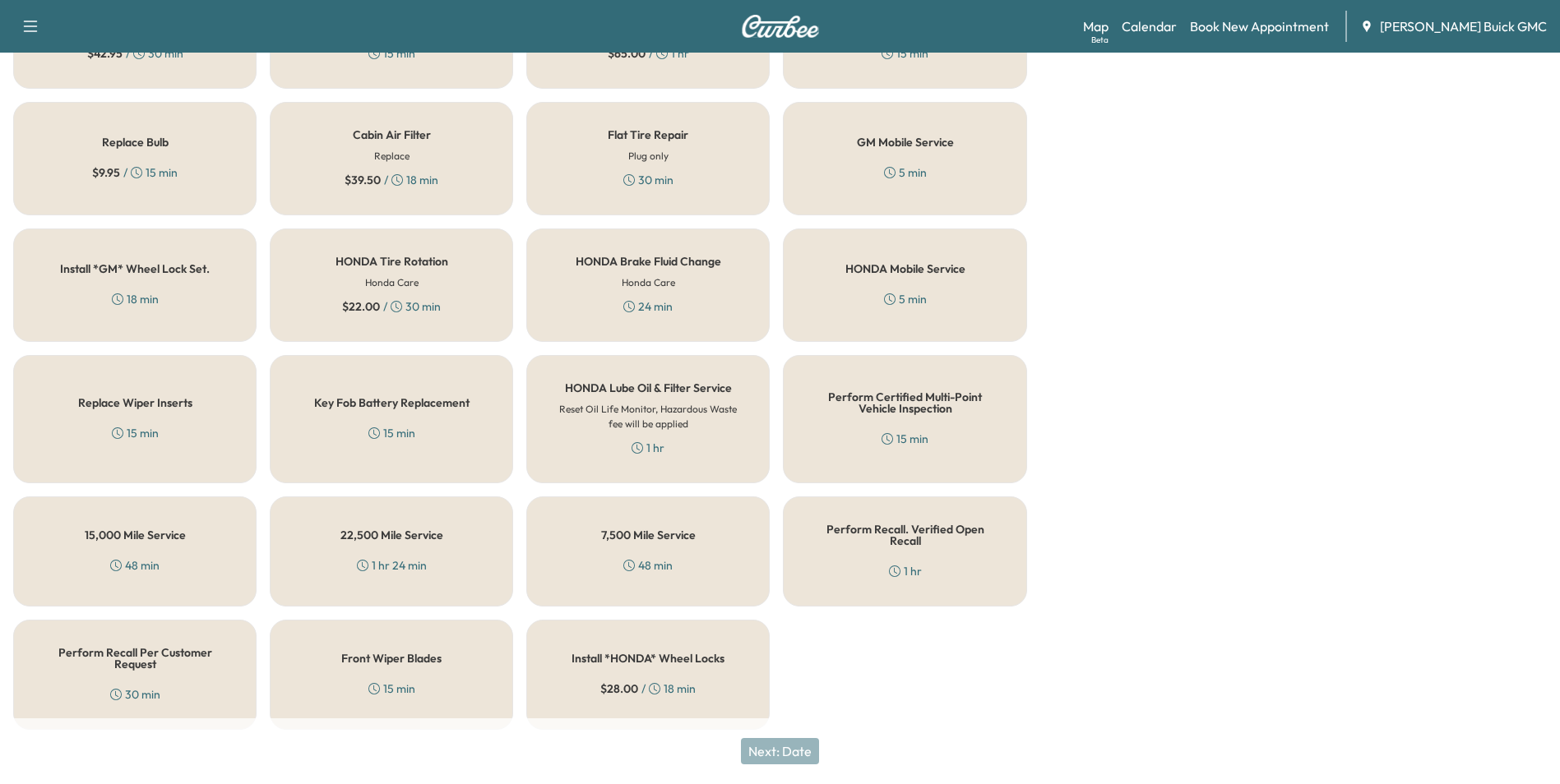
click at [139, 661] on div "Perform Recall Per Customer Request 30 min" at bounding box center [135, 675] width 243 height 110
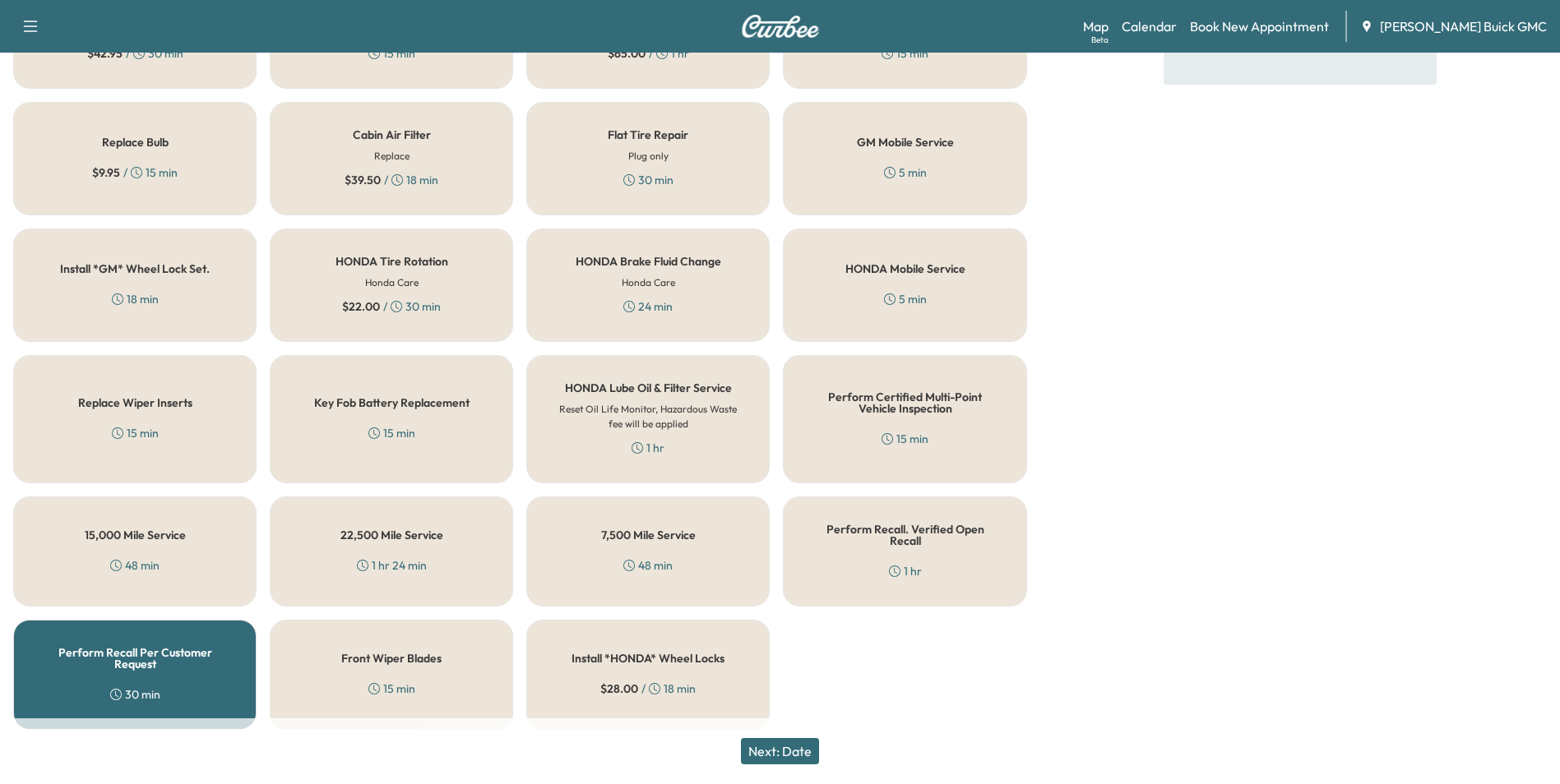
click at [786, 749] on button "Next: Date" at bounding box center [779, 752] width 78 height 26
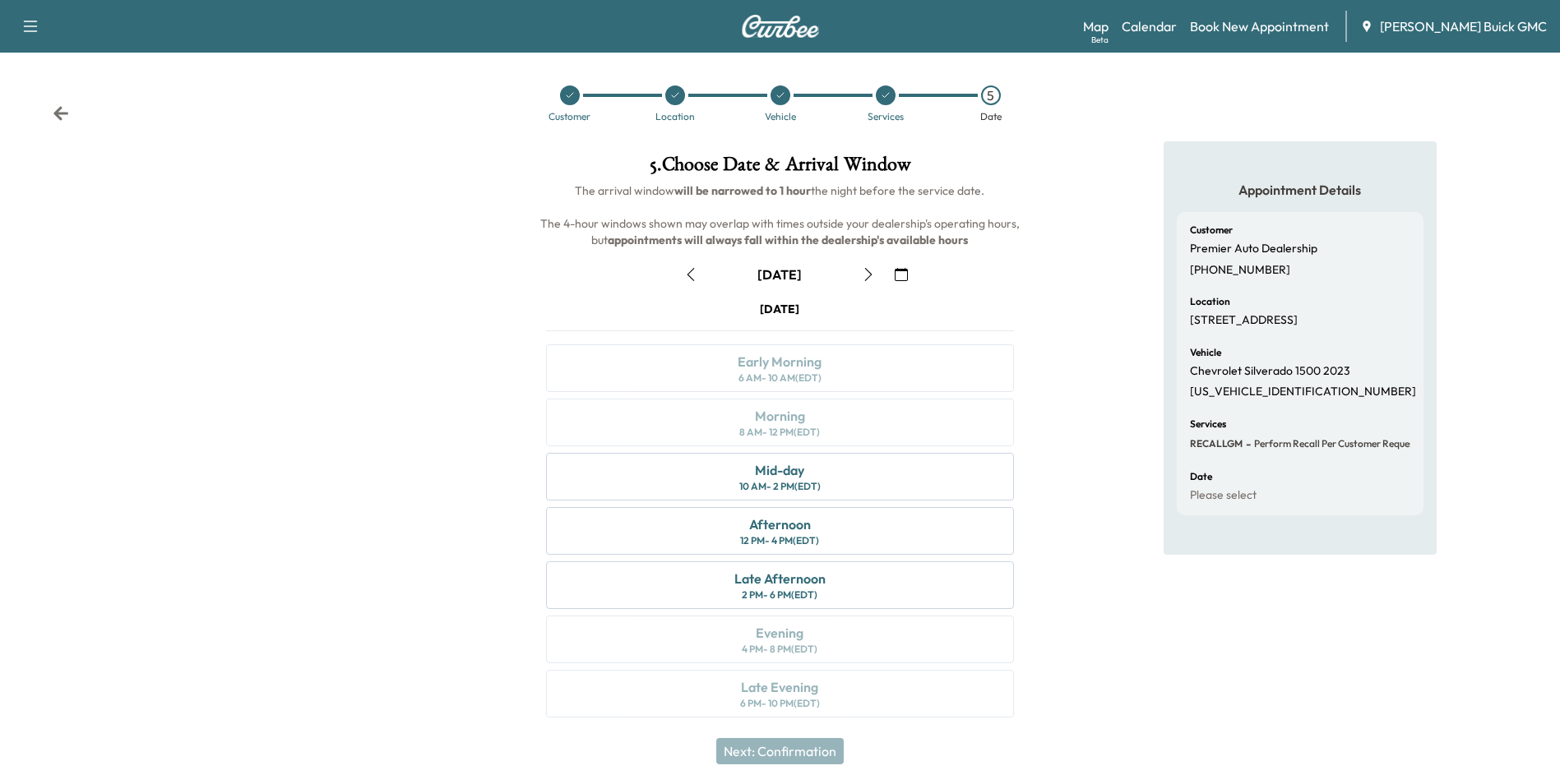
click at [688, 273] on icon "button" at bounding box center [690, 274] width 13 height 13
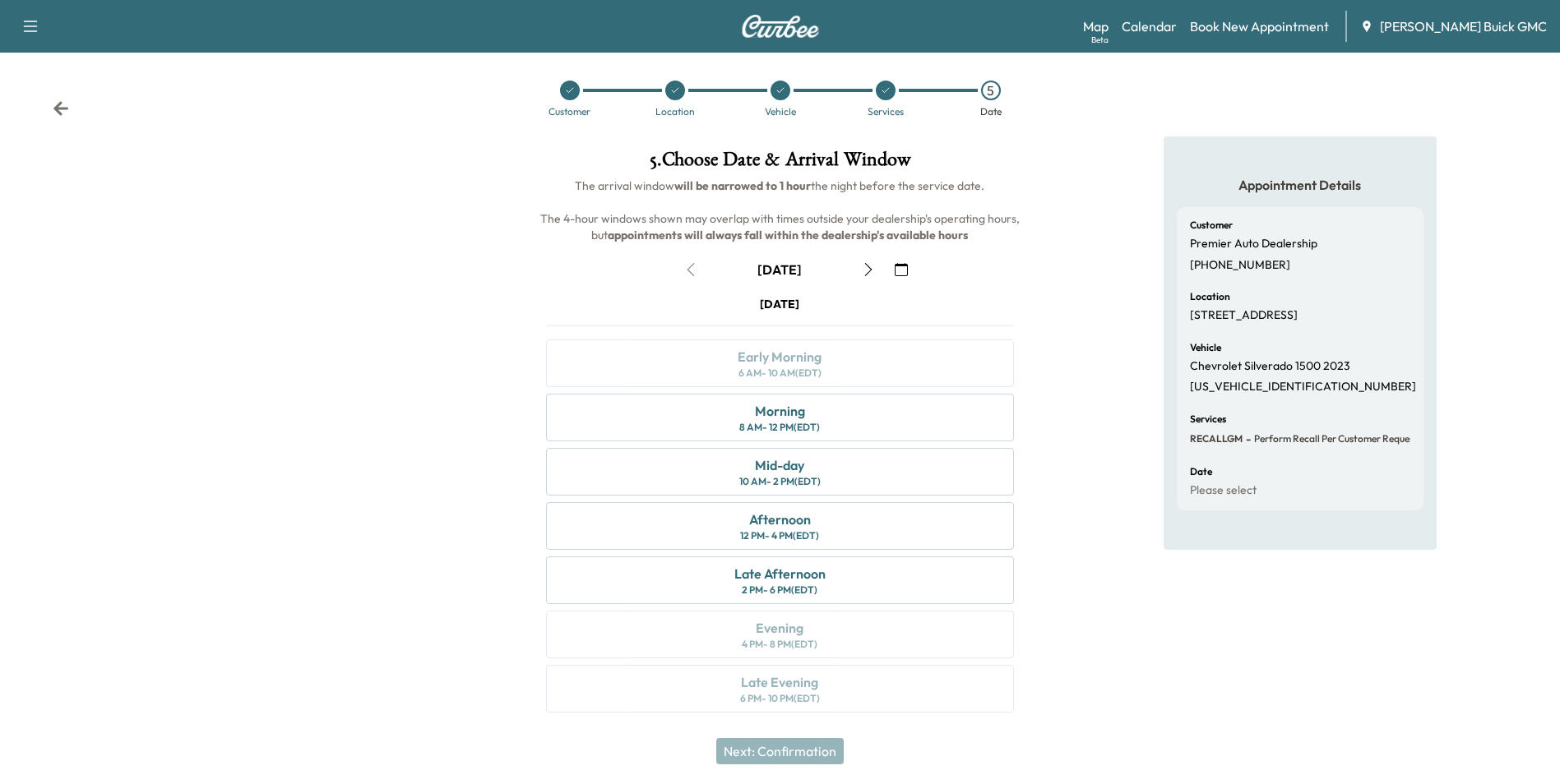
scroll to position [6, 0]
click at [777, 411] on div "Morning" at bounding box center [779, 410] width 50 height 20
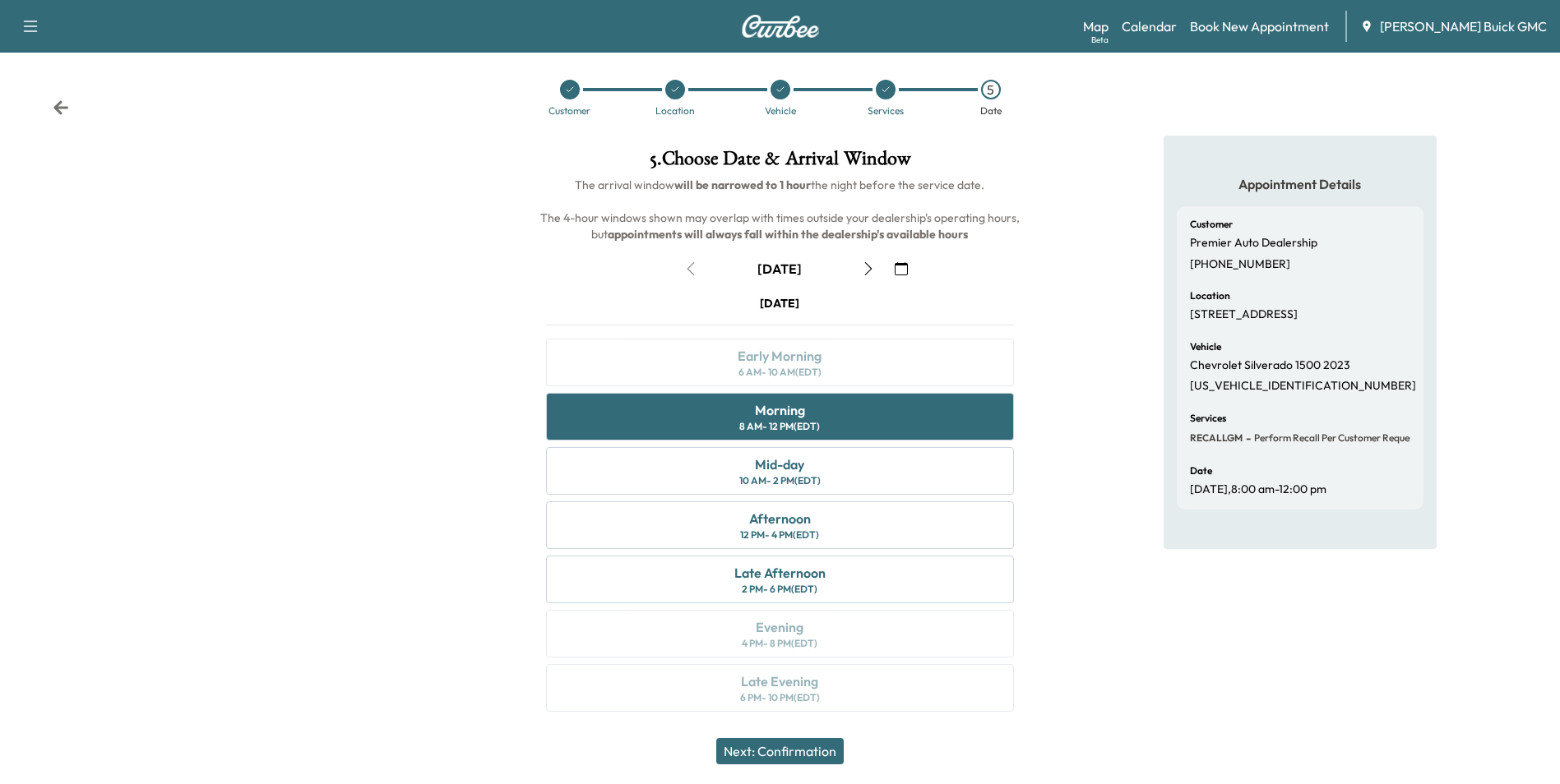
click at [808, 750] on button "Next: Confirmation" at bounding box center [780, 752] width 128 height 26
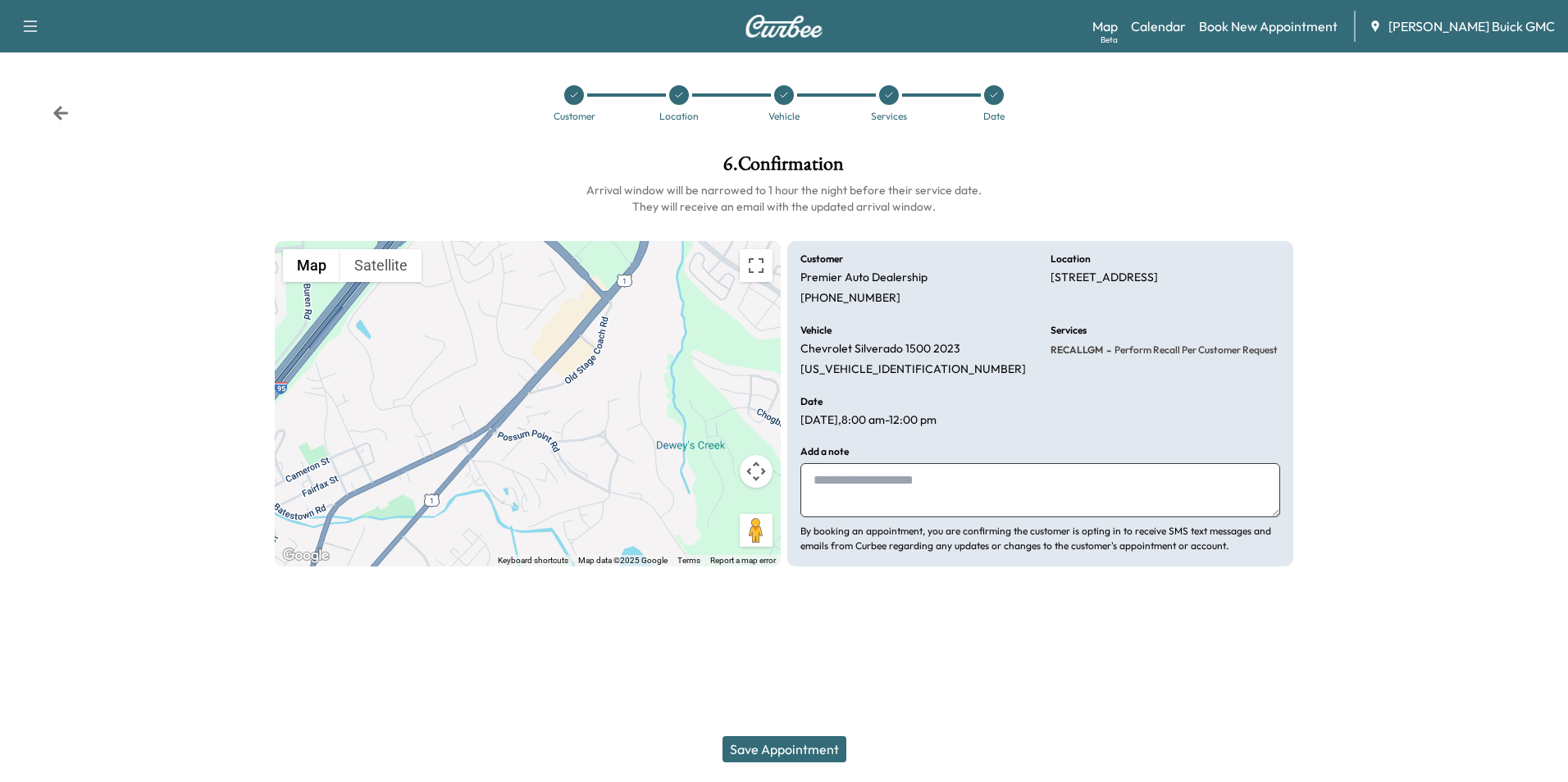
click at [931, 492] on textarea at bounding box center [1040, 490] width 480 height 54
type textarea "**********"
click at [824, 746] on button "Save Appointment" at bounding box center [785, 750] width 124 height 26
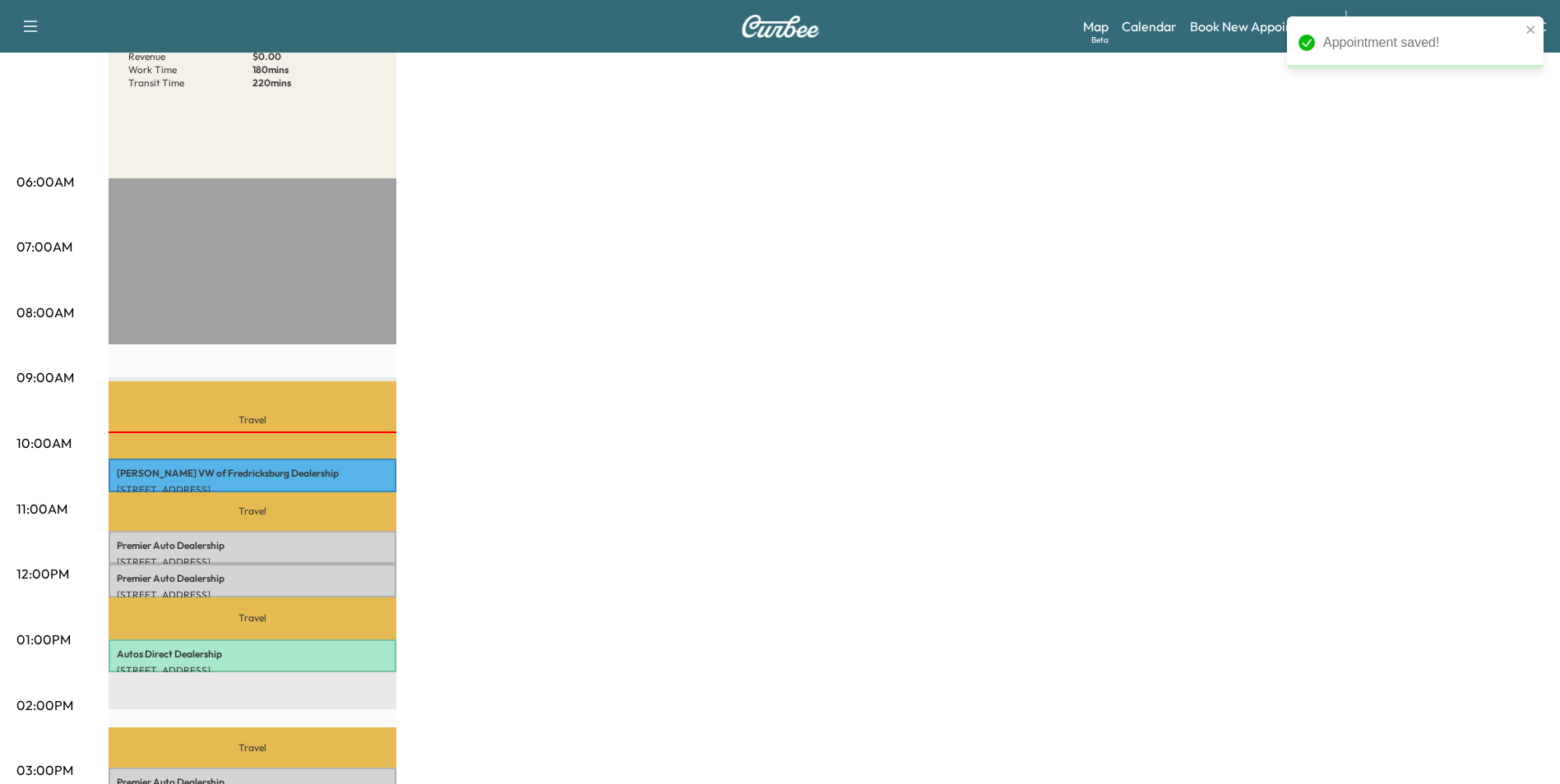
scroll to position [411, 0]
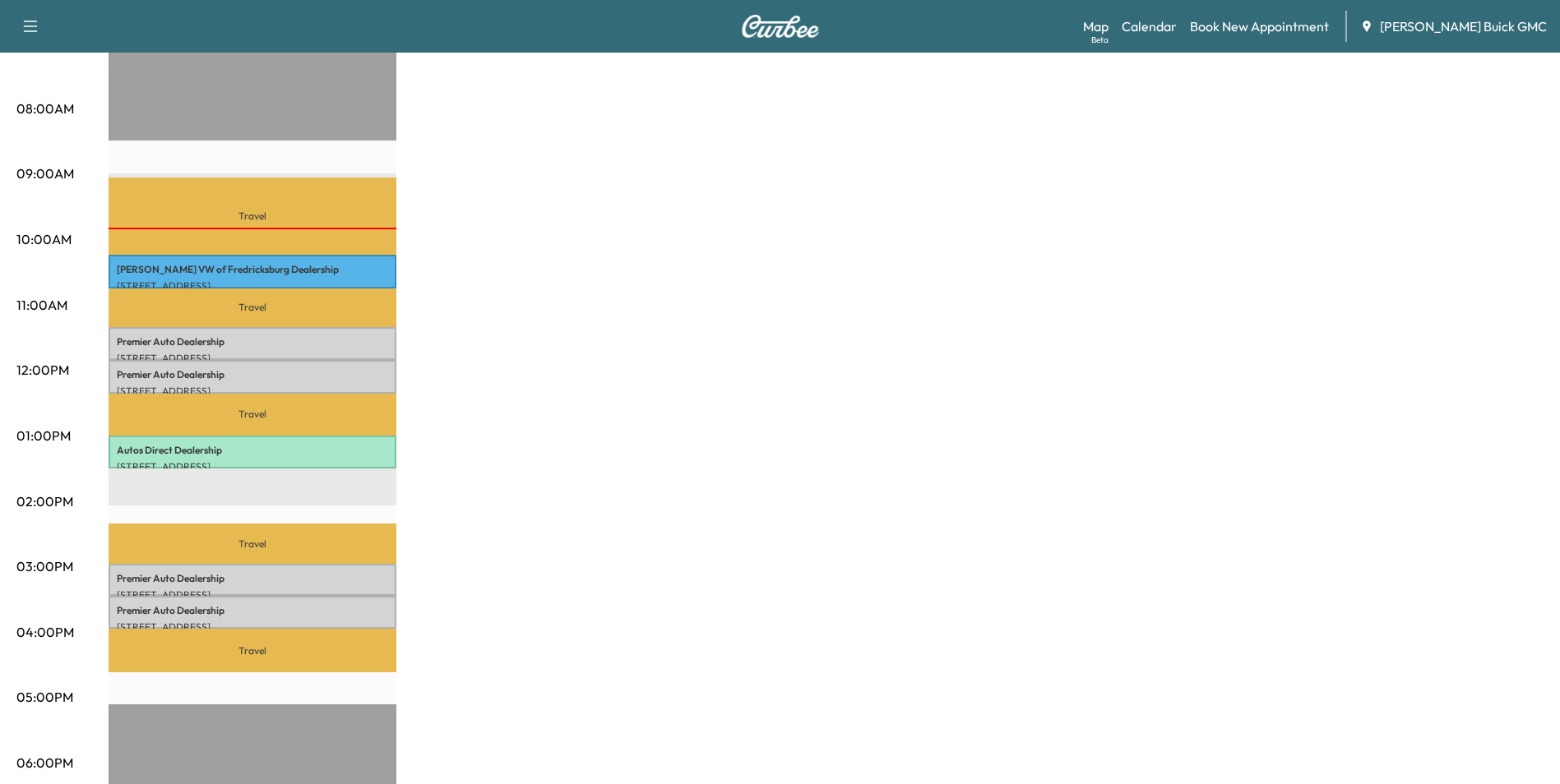
click at [637, 301] on div "MobileService+ Revenue $ 0.00 Work Time 180 mins Transit Time 220 mins Travel S…" at bounding box center [825, 420] width 1435 height 1233
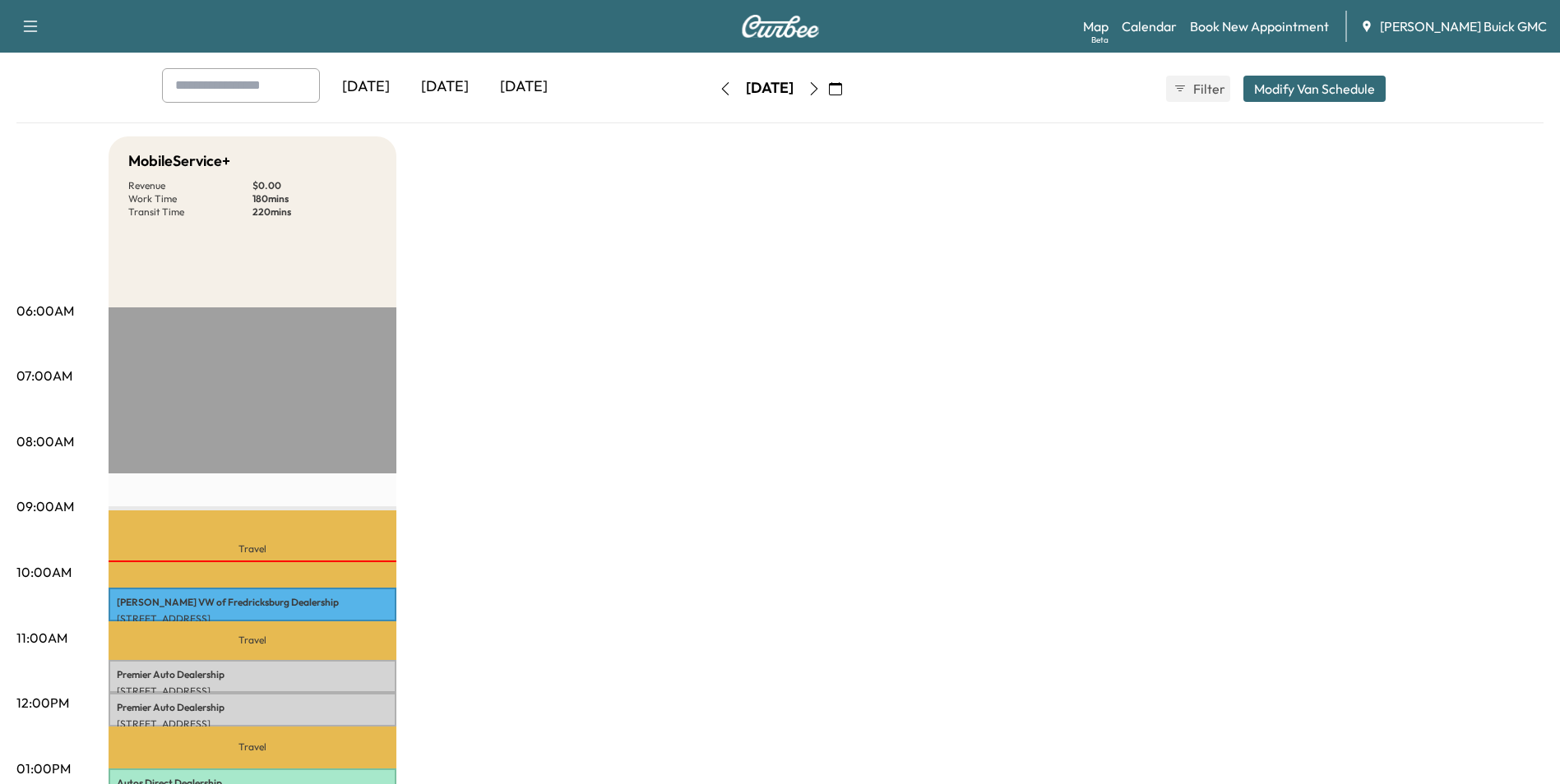
scroll to position [0, 0]
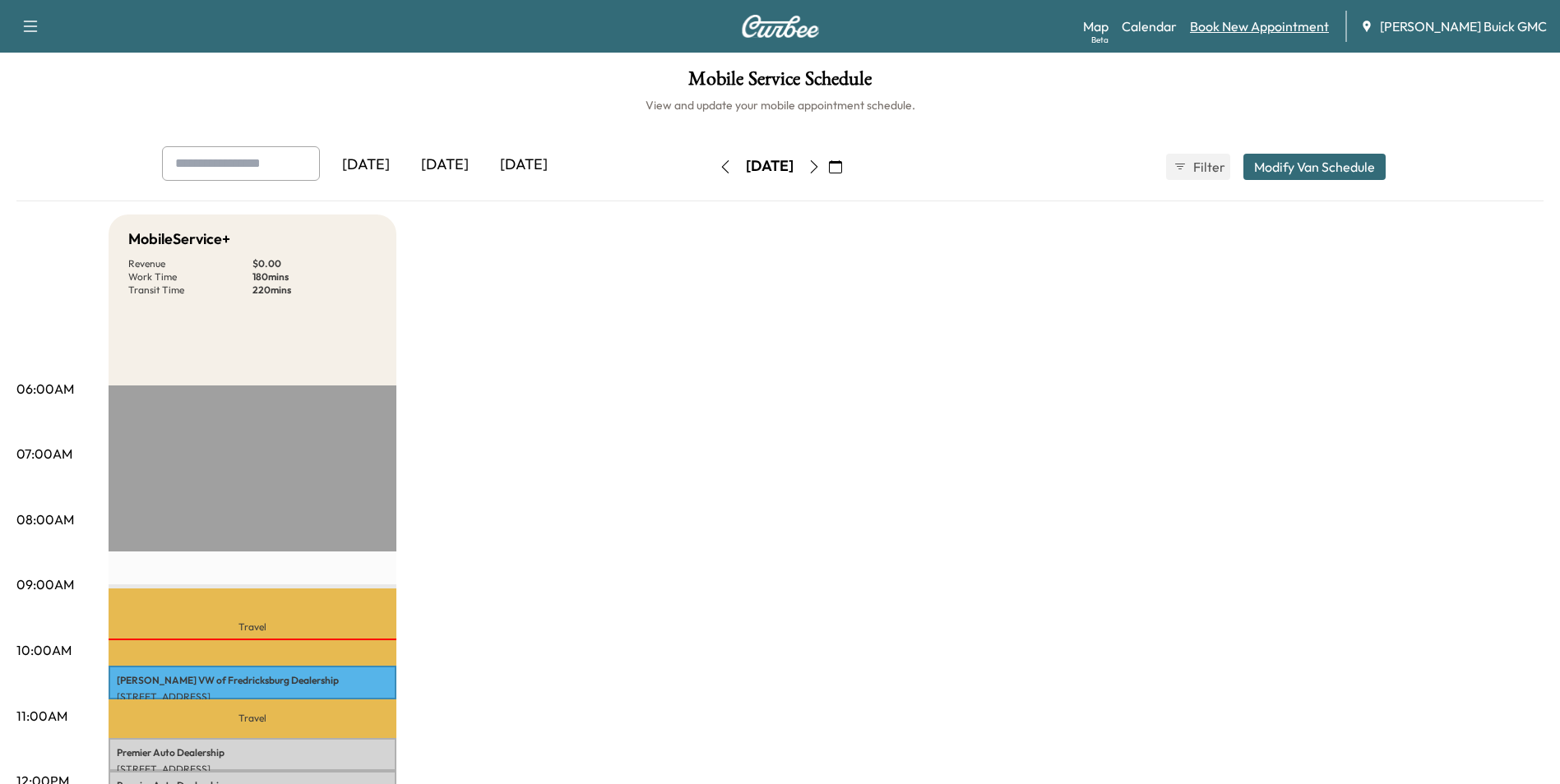
click at [1279, 25] on link "Book New Appointment" at bounding box center [1259, 26] width 139 height 20
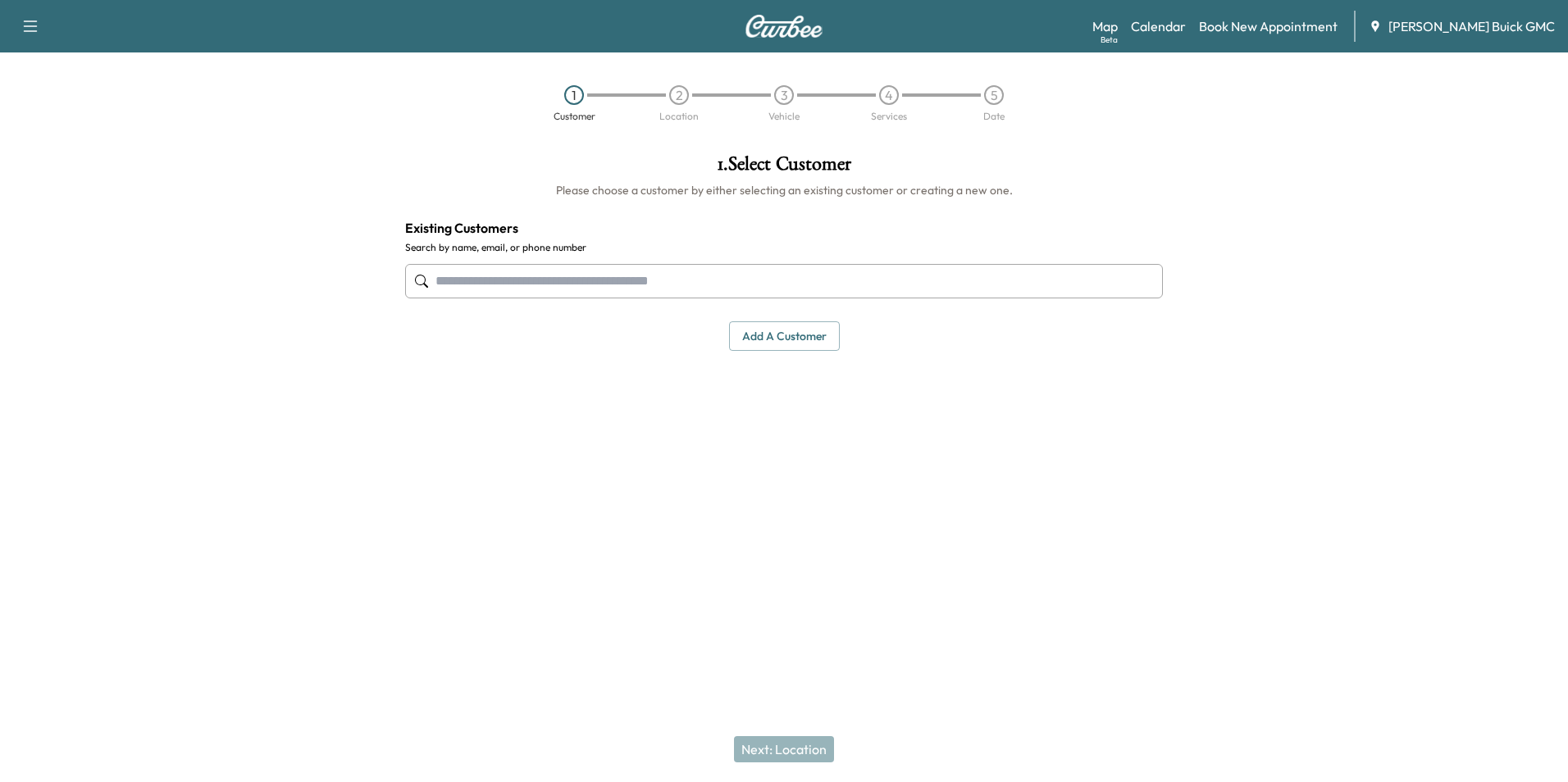
click at [668, 279] on input "text" at bounding box center [784, 281] width 758 height 34
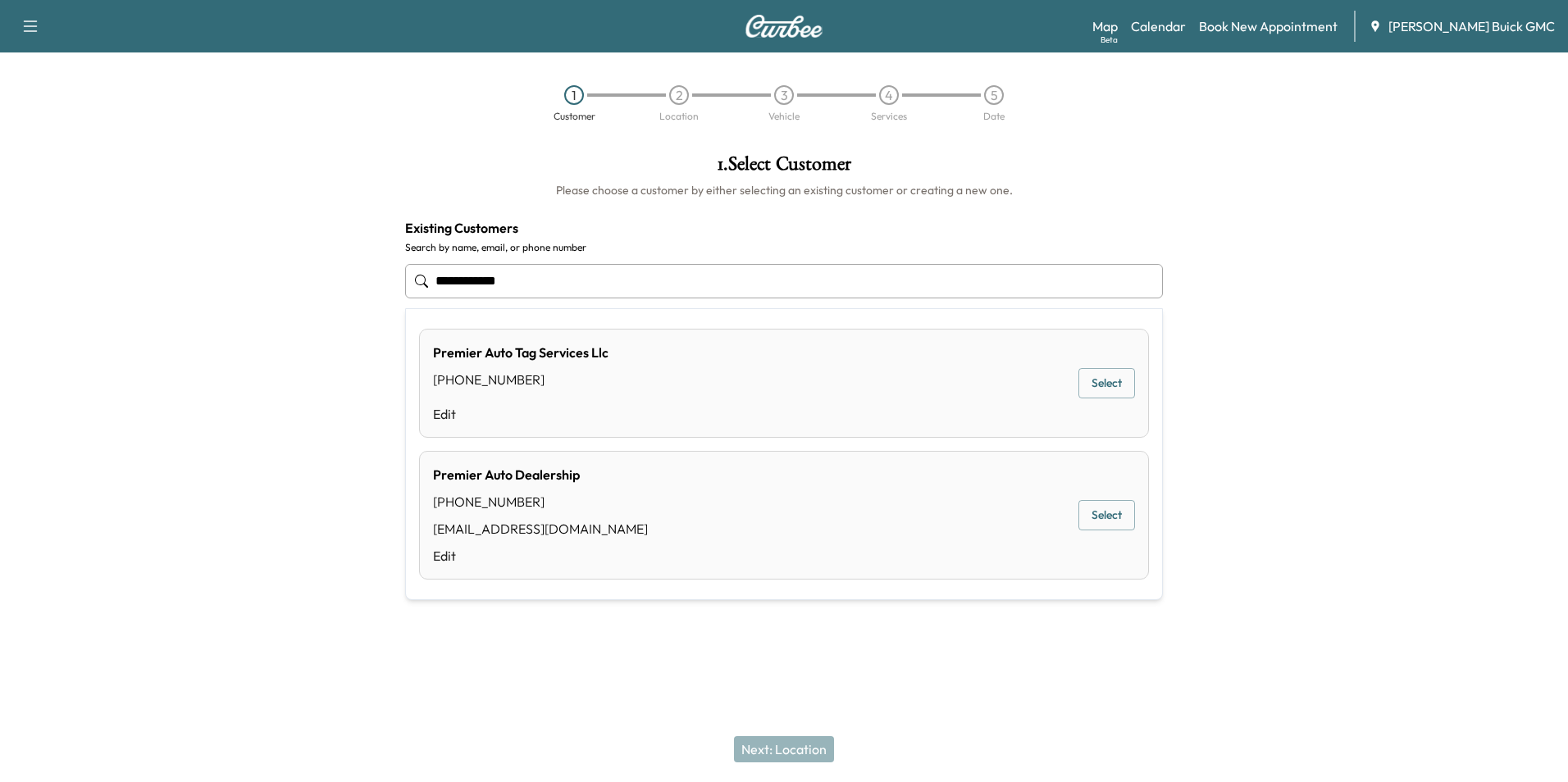
click at [1089, 509] on button "Select" at bounding box center [1107, 515] width 57 height 31
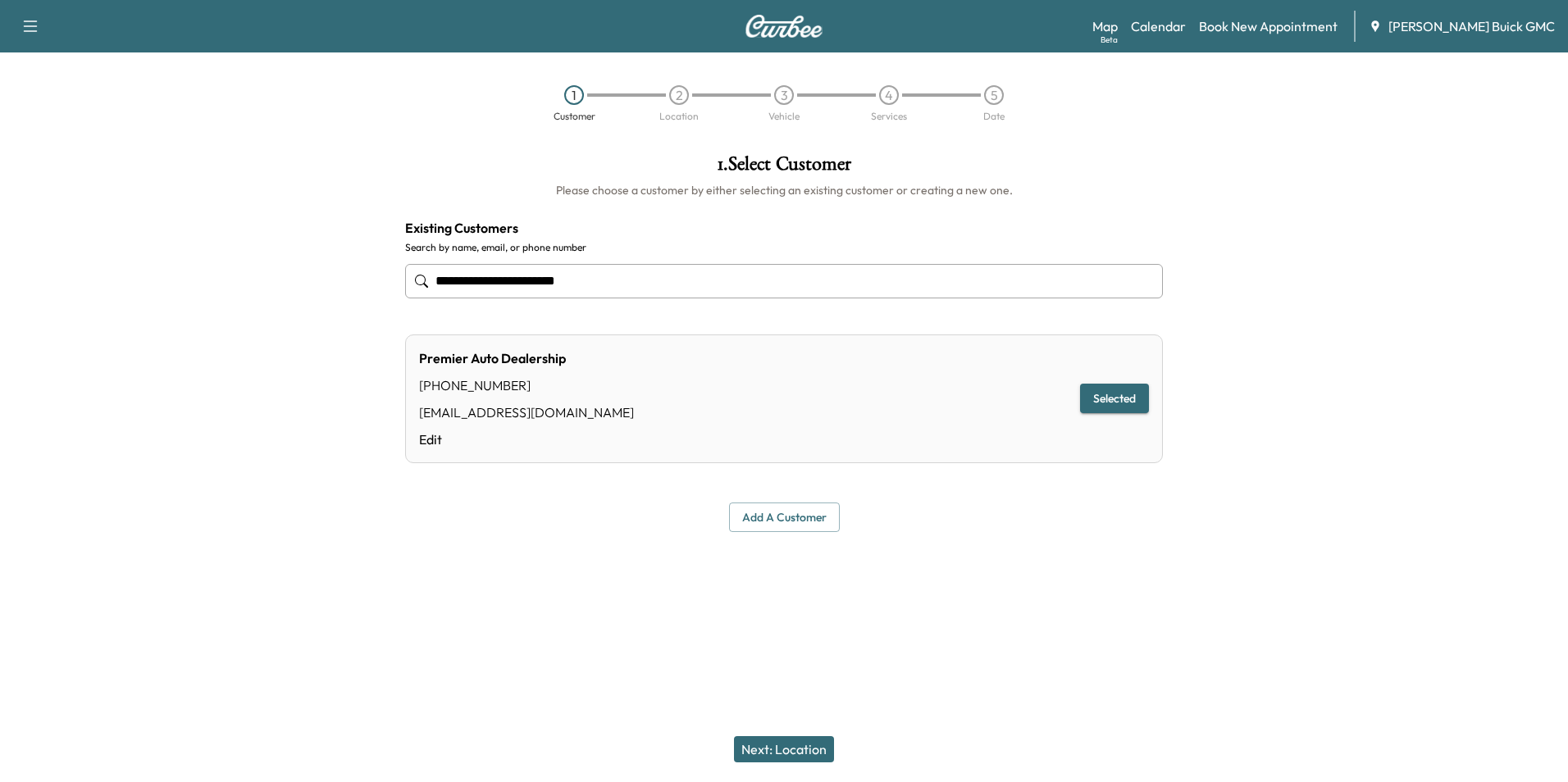
type input "**********"
click at [813, 746] on button "Next: Location" at bounding box center [784, 750] width 100 height 26
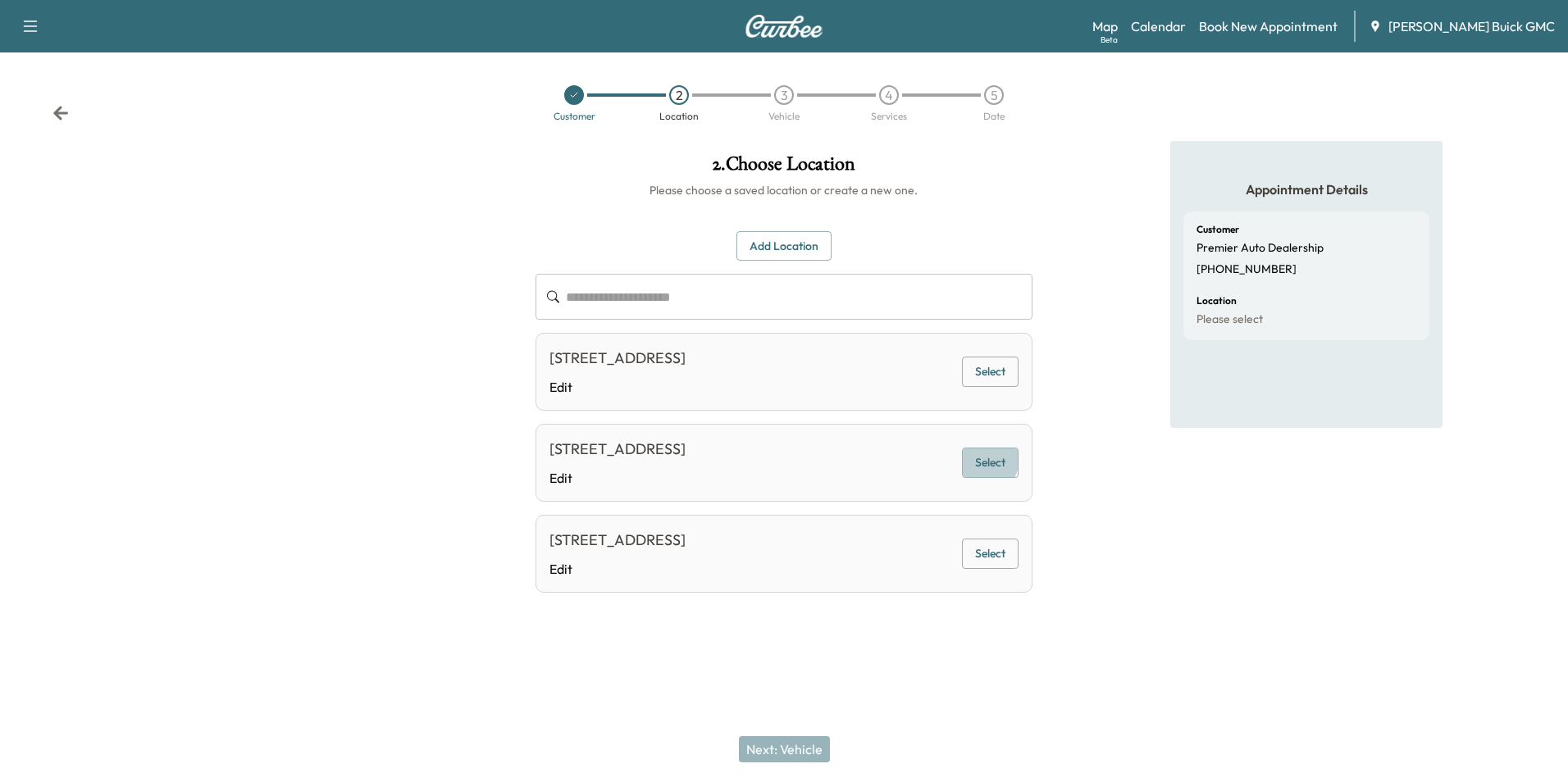
click at [983, 470] on button "Select" at bounding box center [990, 462] width 57 height 31
click at [801, 745] on button "Next: Vehicle" at bounding box center [784, 750] width 91 height 26
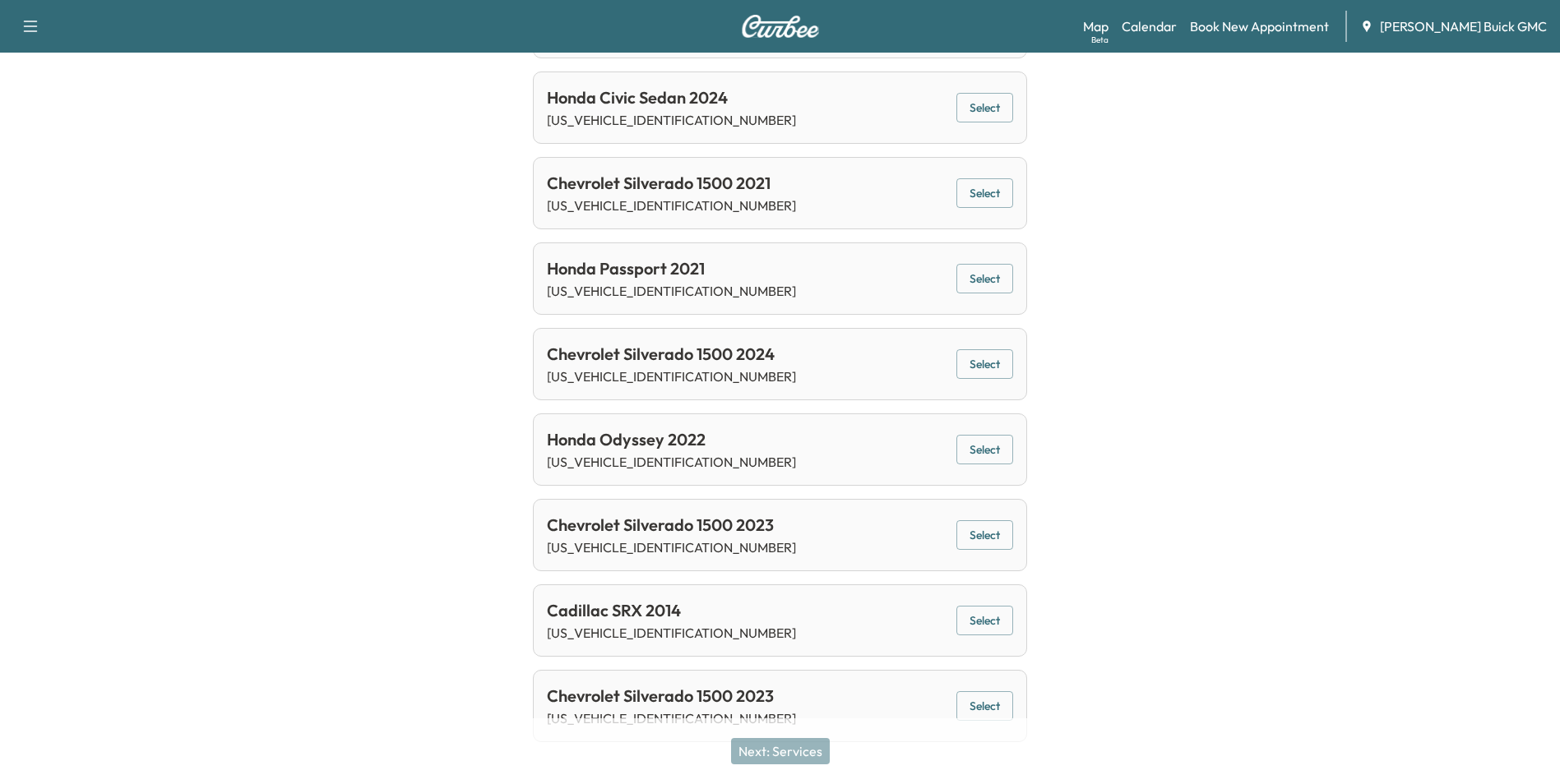
scroll to position [1062, 0]
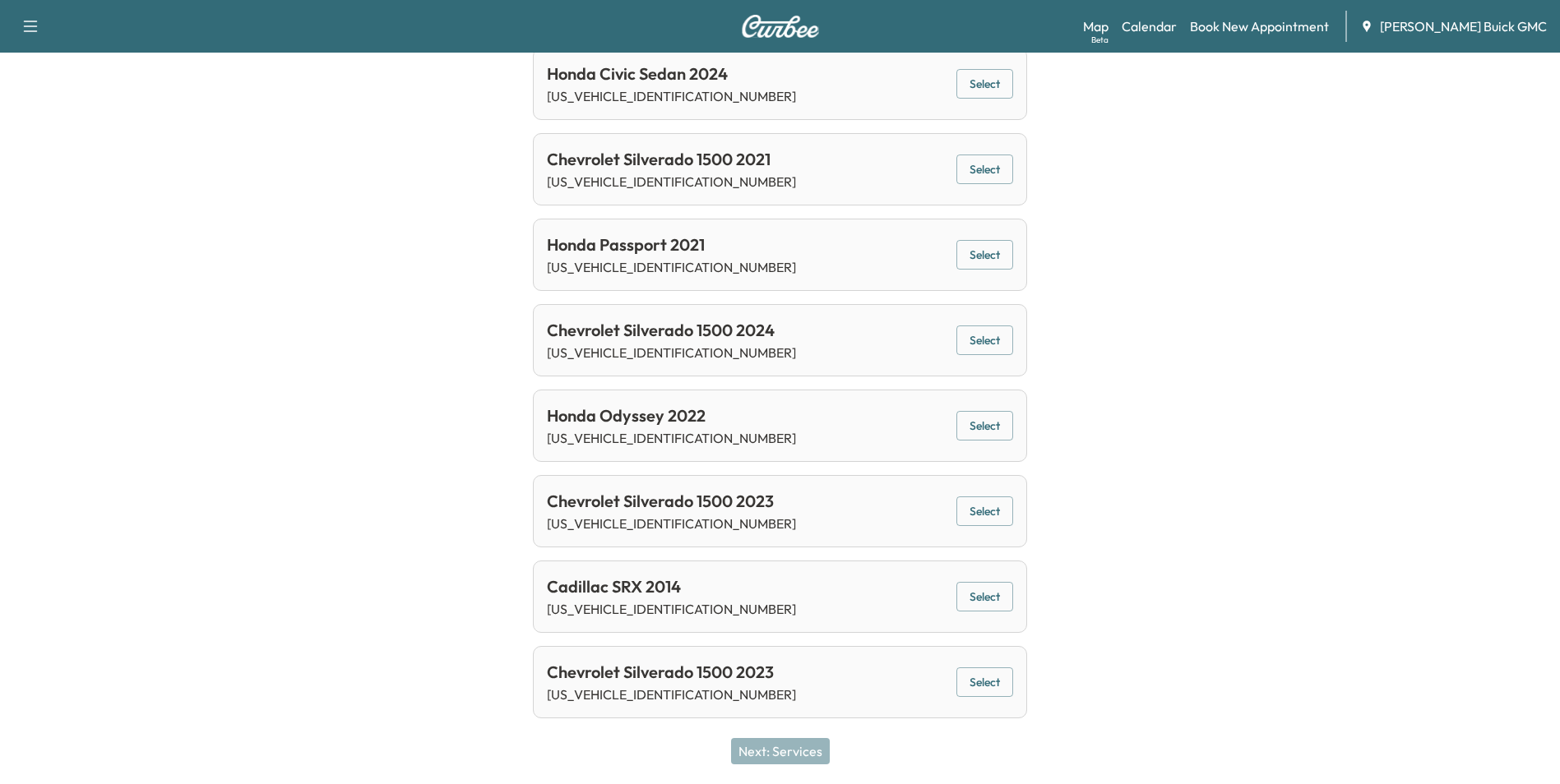
drag, startPoint x: 1149, startPoint y: 604, endPoint x: 1136, endPoint y: 585, distance: 23.0
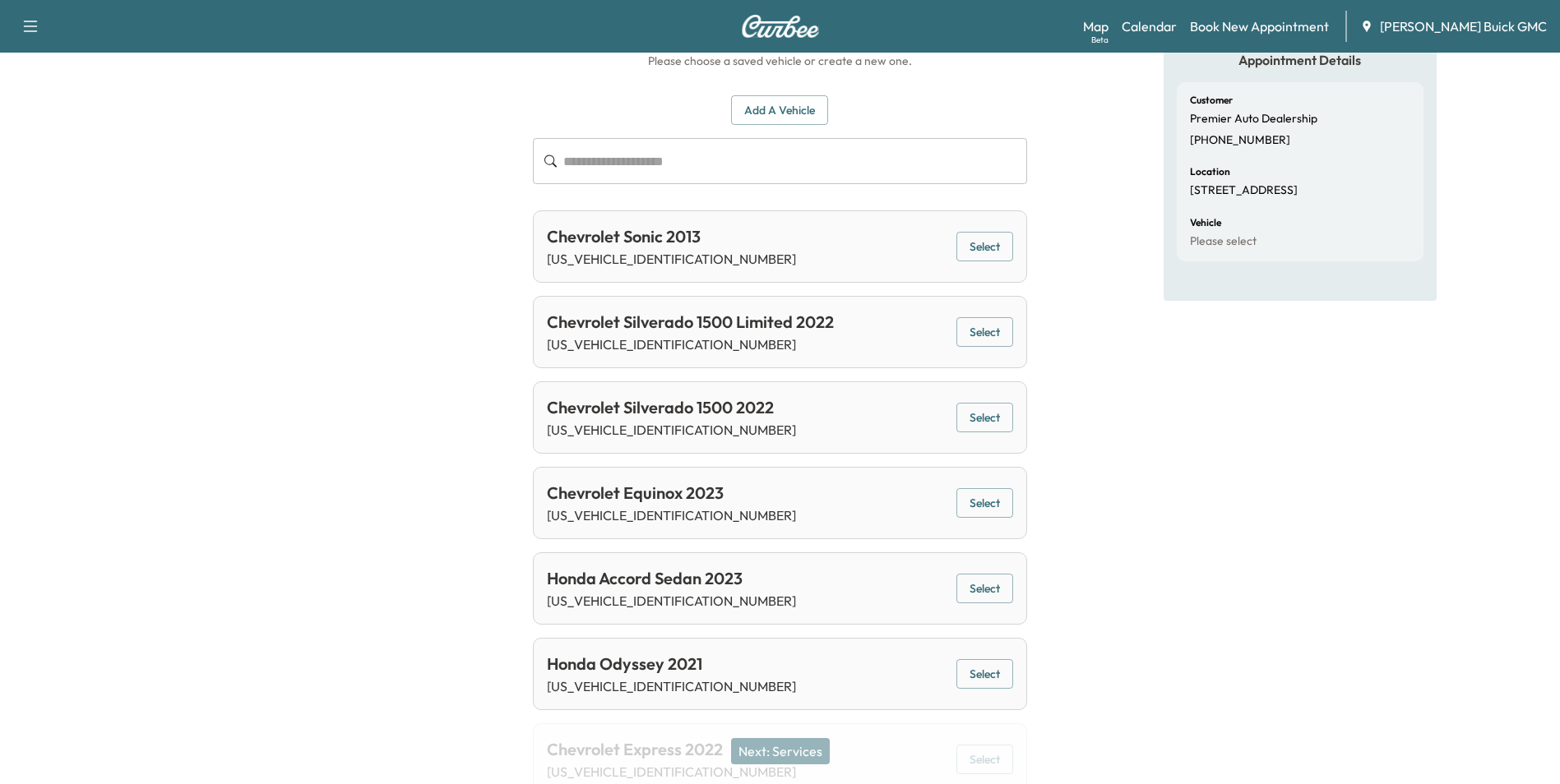
scroll to position [0, 0]
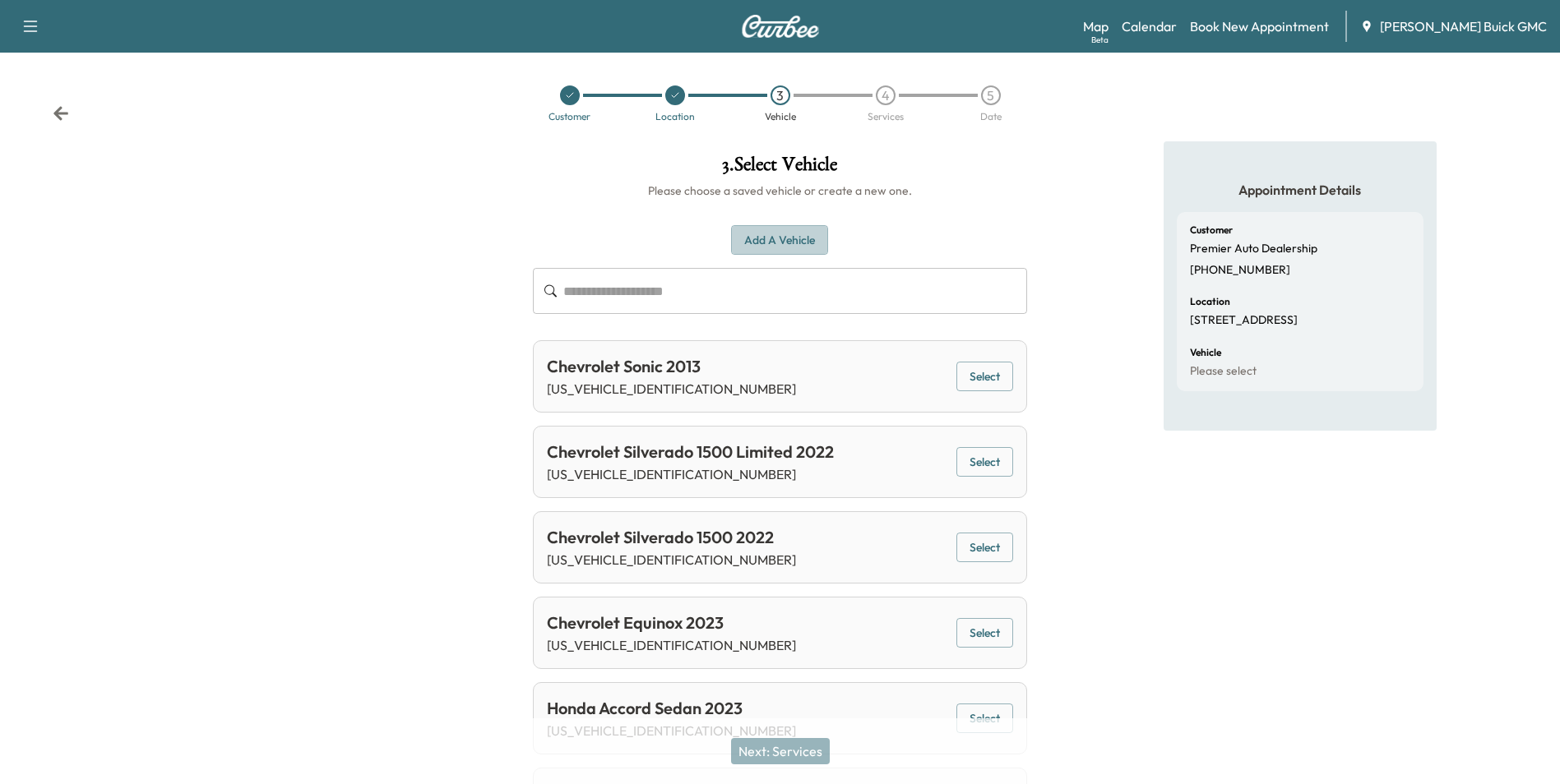
click at [761, 234] on button "Add a Vehicle" at bounding box center [779, 240] width 97 height 31
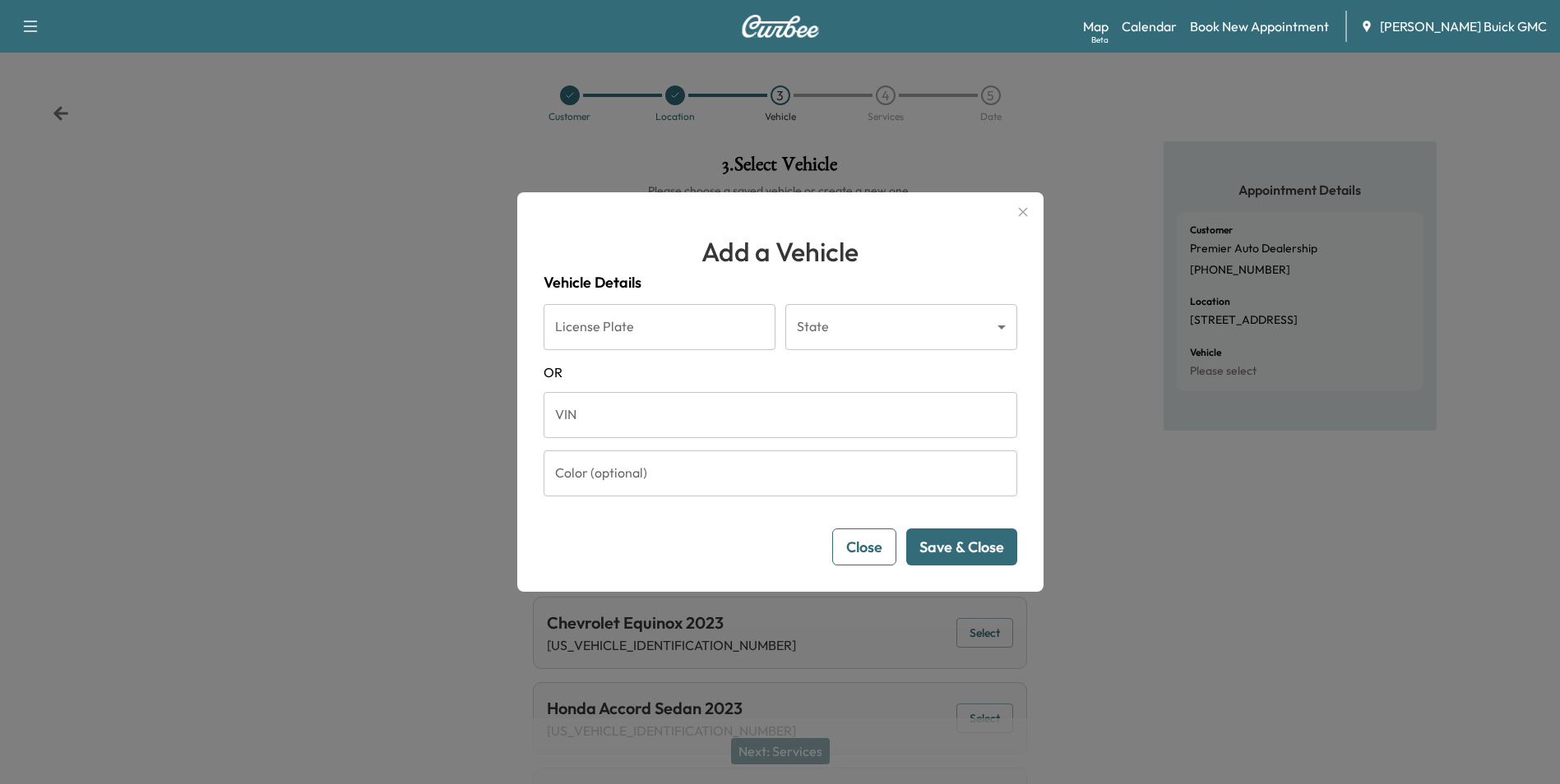
drag, startPoint x: 626, startPoint y: 419, endPoint x: 645, endPoint y: 413, distance: 19.9
click at [626, 419] on input "VIN" at bounding box center [781, 415] width 474 height 46
type input "**********"
click at [981, 547] on button "Save & Close" at bounding box center [961, 547] width 111 height 37
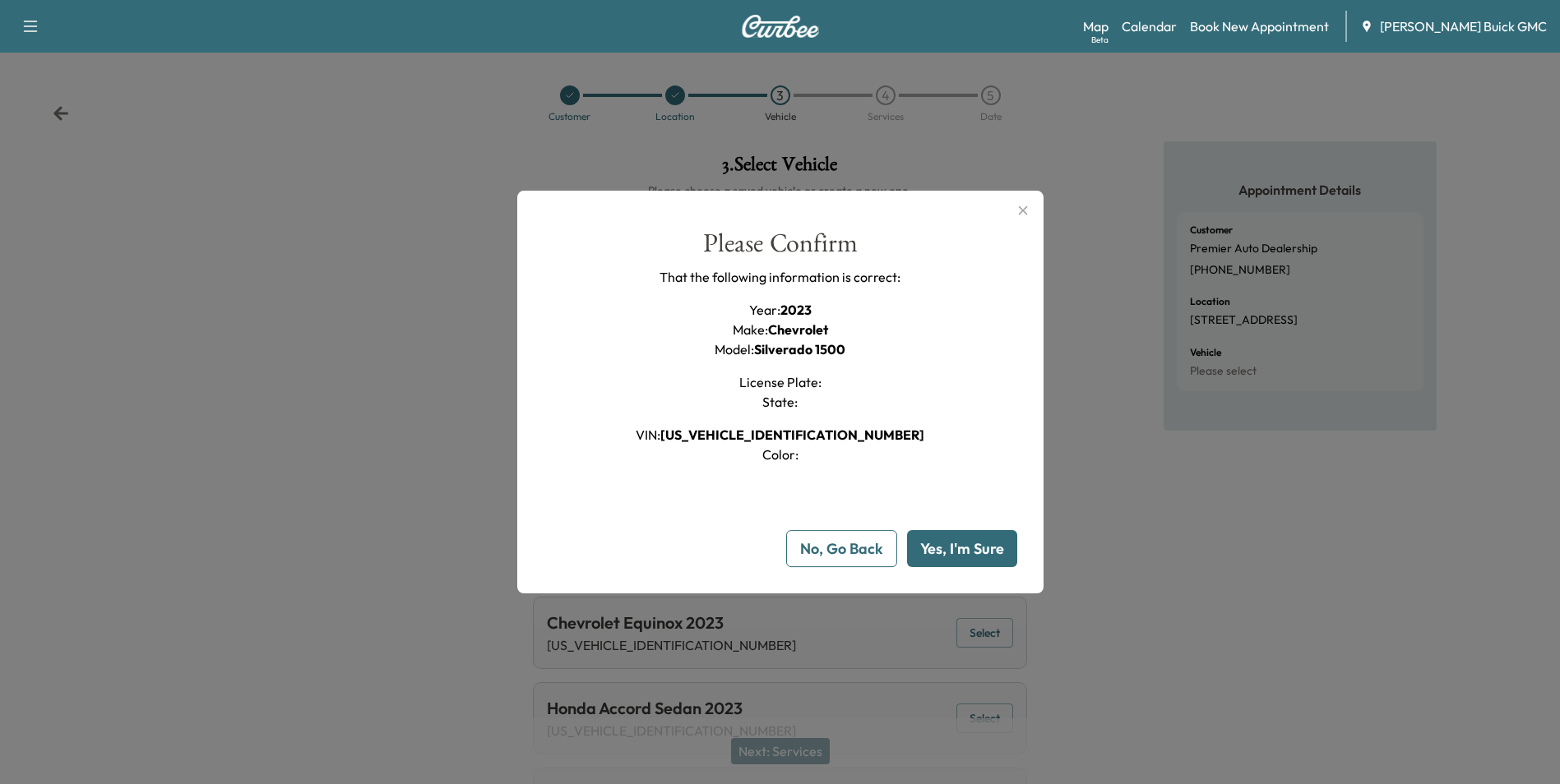
click at [978, 551] on button "Yes, I'm Sure" at bounding box center [962, 549] width 110 height 37
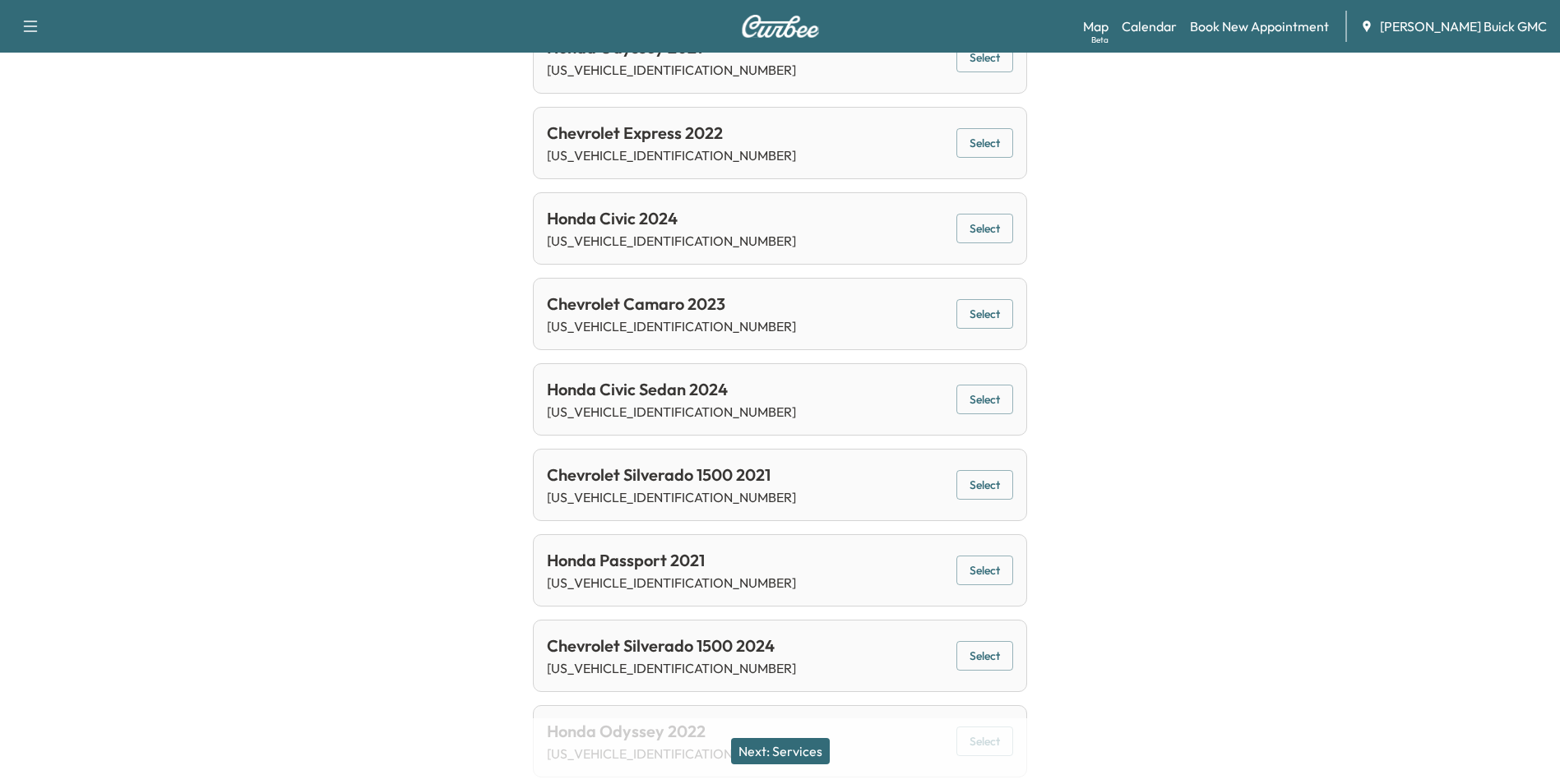
scroll to position [987, 0]
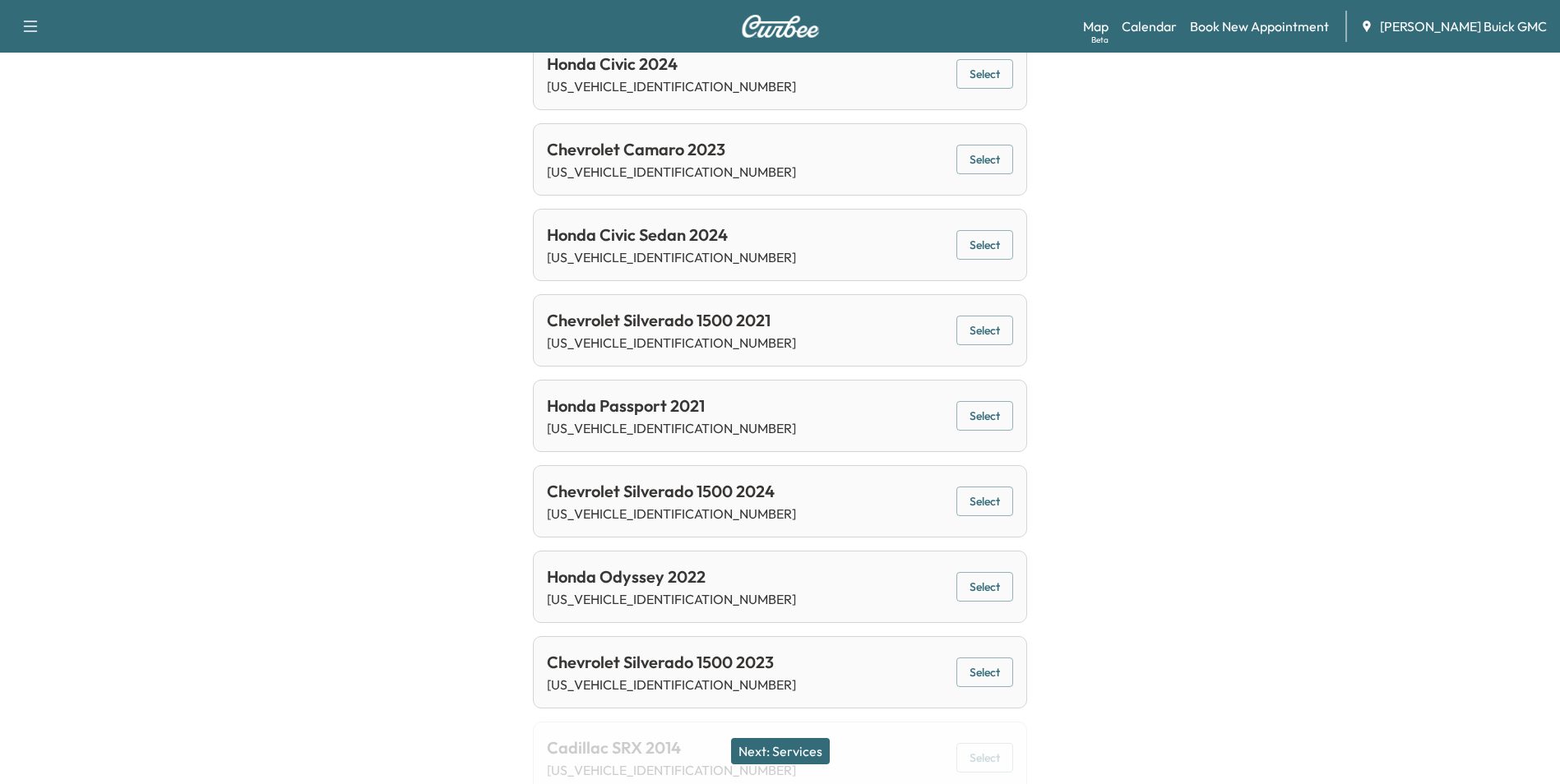
click at [784, 745] on button "Next: Services" at bounding box center [780, 752] width 99 height 26
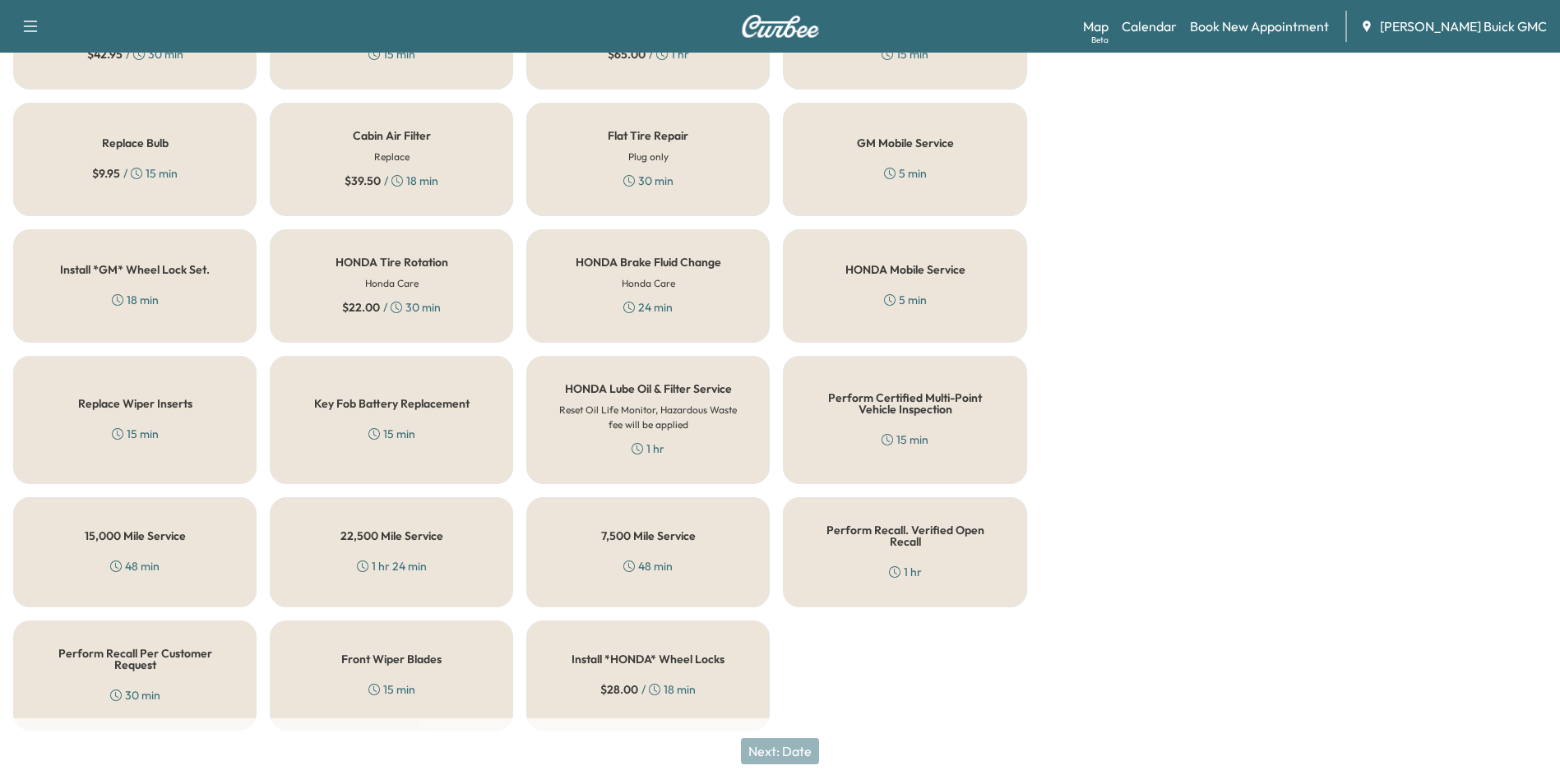
scroll to position [470, 0]
click at [117, 661] on div "Perform Recall Per Customer Request 30 min" at bounding box center [135, 675] width 243 height 110
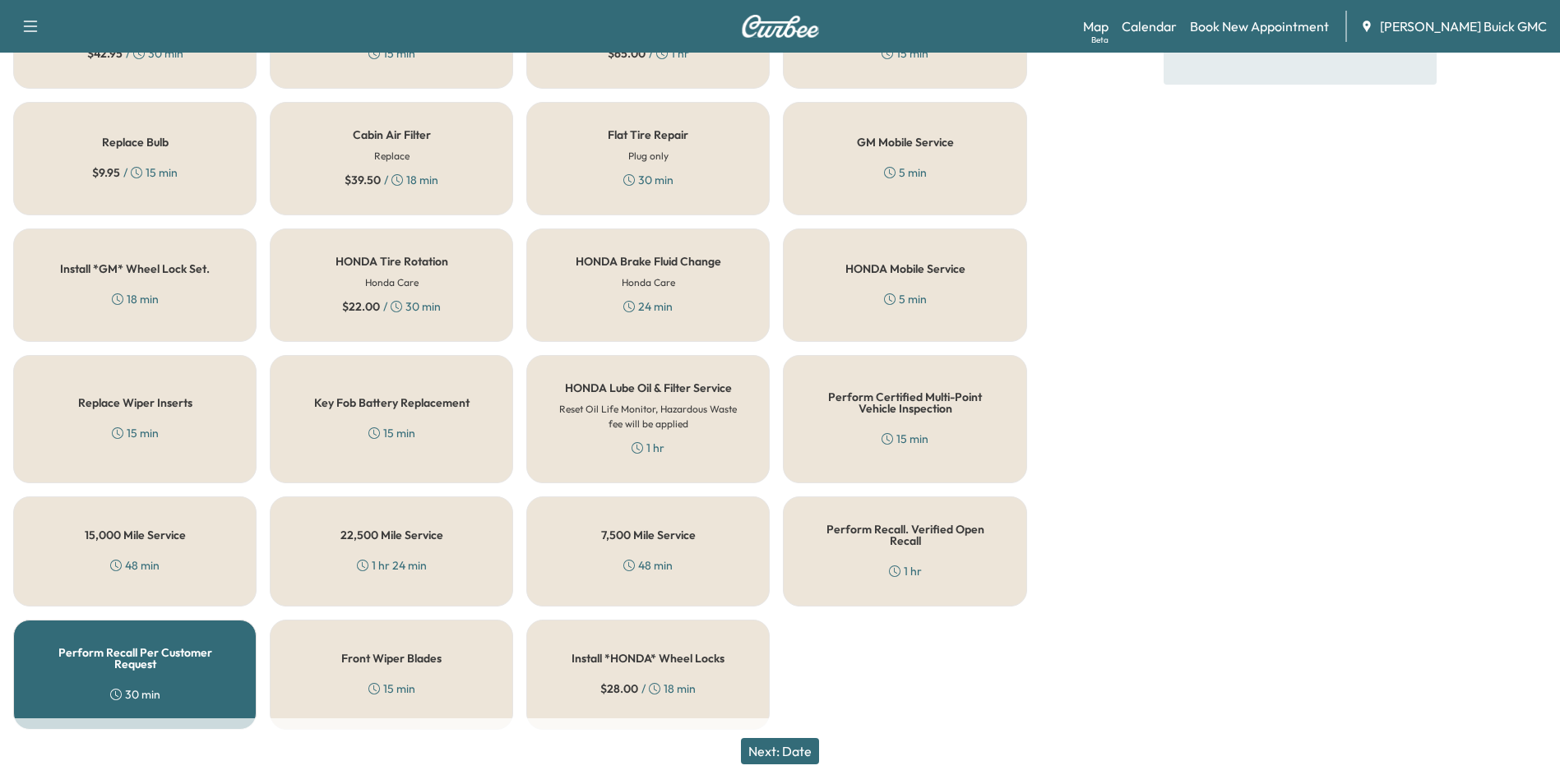
click at [808, 747] on button "Next: Date" at bounding box center [779, 752] width 78 height 26
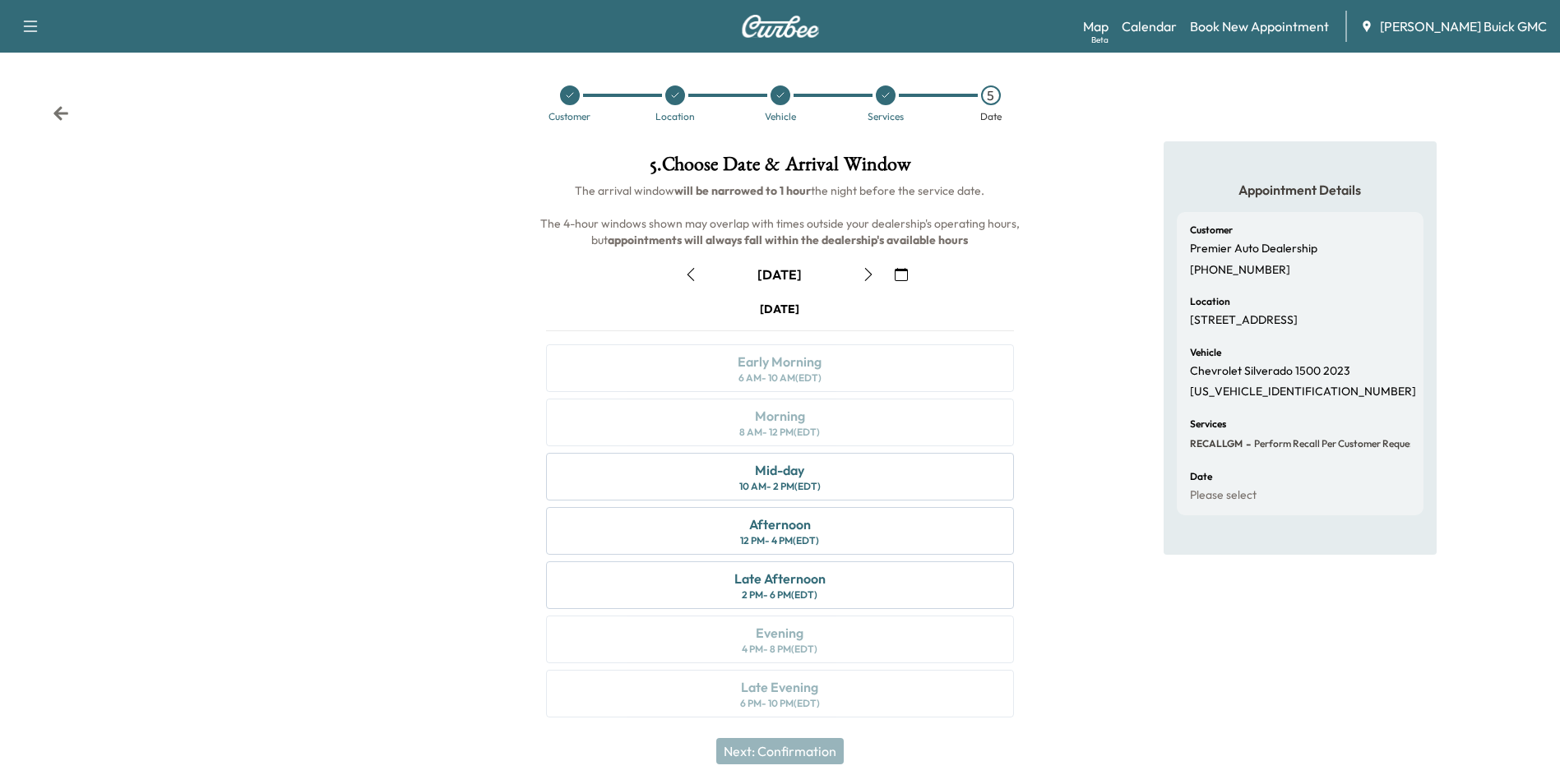
click at [688, 274] on icon "button" at bounding box center [691, 274] width 7 height 13
click at [816, 426] on div "8 AM - 12 PM (EDT)" at bounding box center [779, 432] width 80 height 13
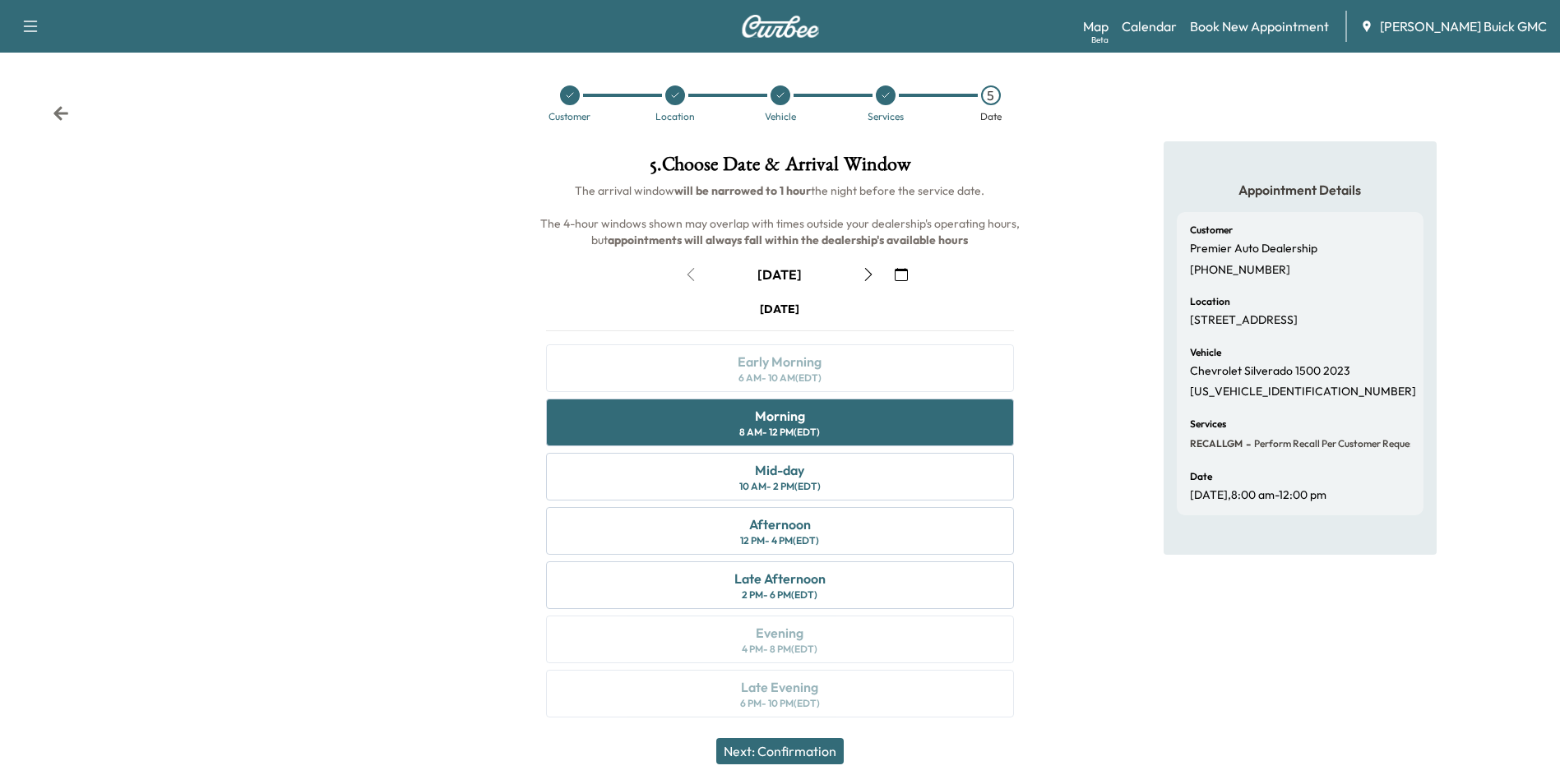
click at [790, 749] on button "Next: Confirmation" at bounding box center [780, 752] width 128 height 26
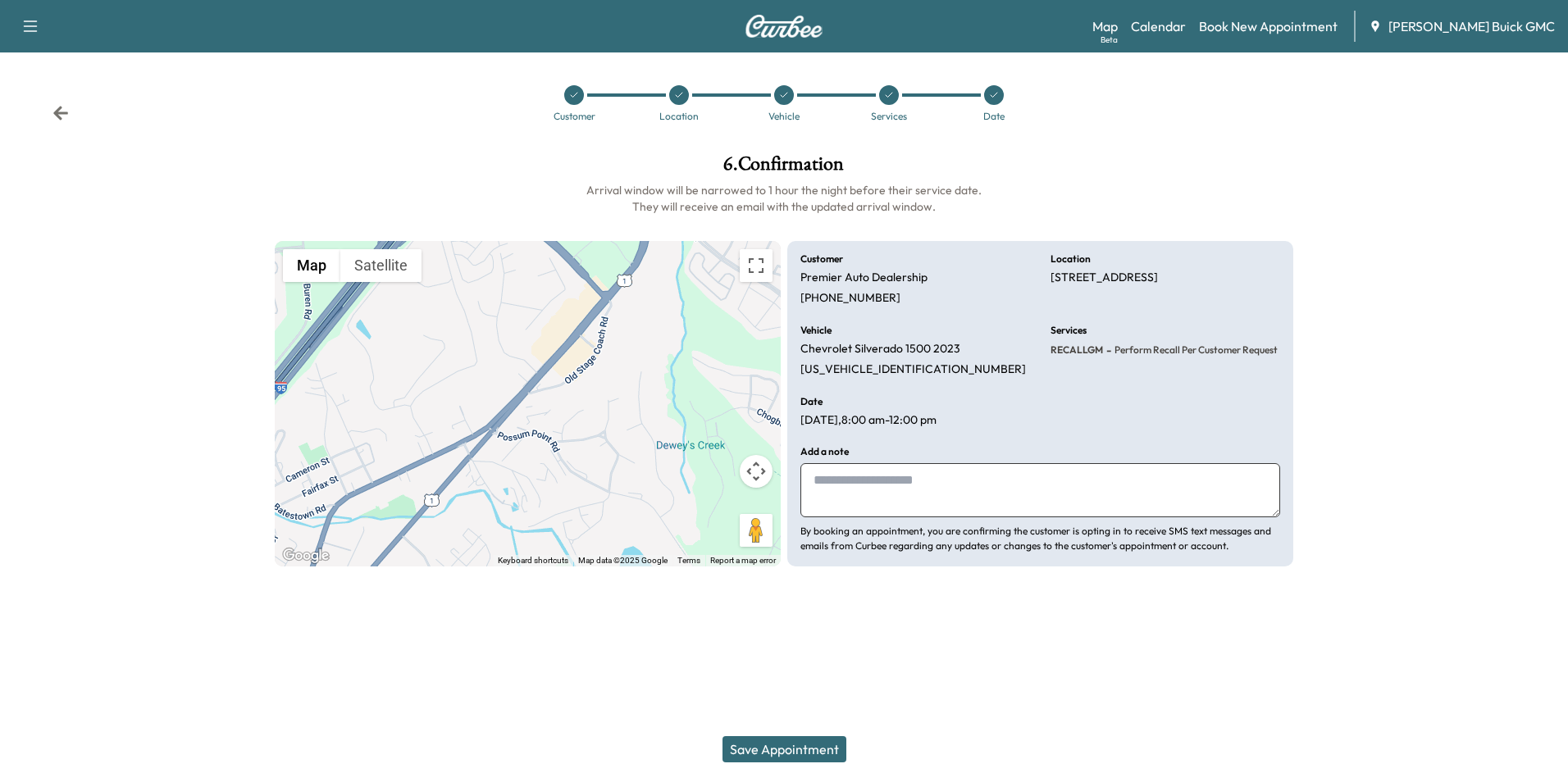
click at [905, 470] on textarea at bounding box center [1040, 490] width 480 height 54
type textarea "**********"
click at [808, 751] on button "Save Appointment" at bounding box center [785, 750] width 124 height 26
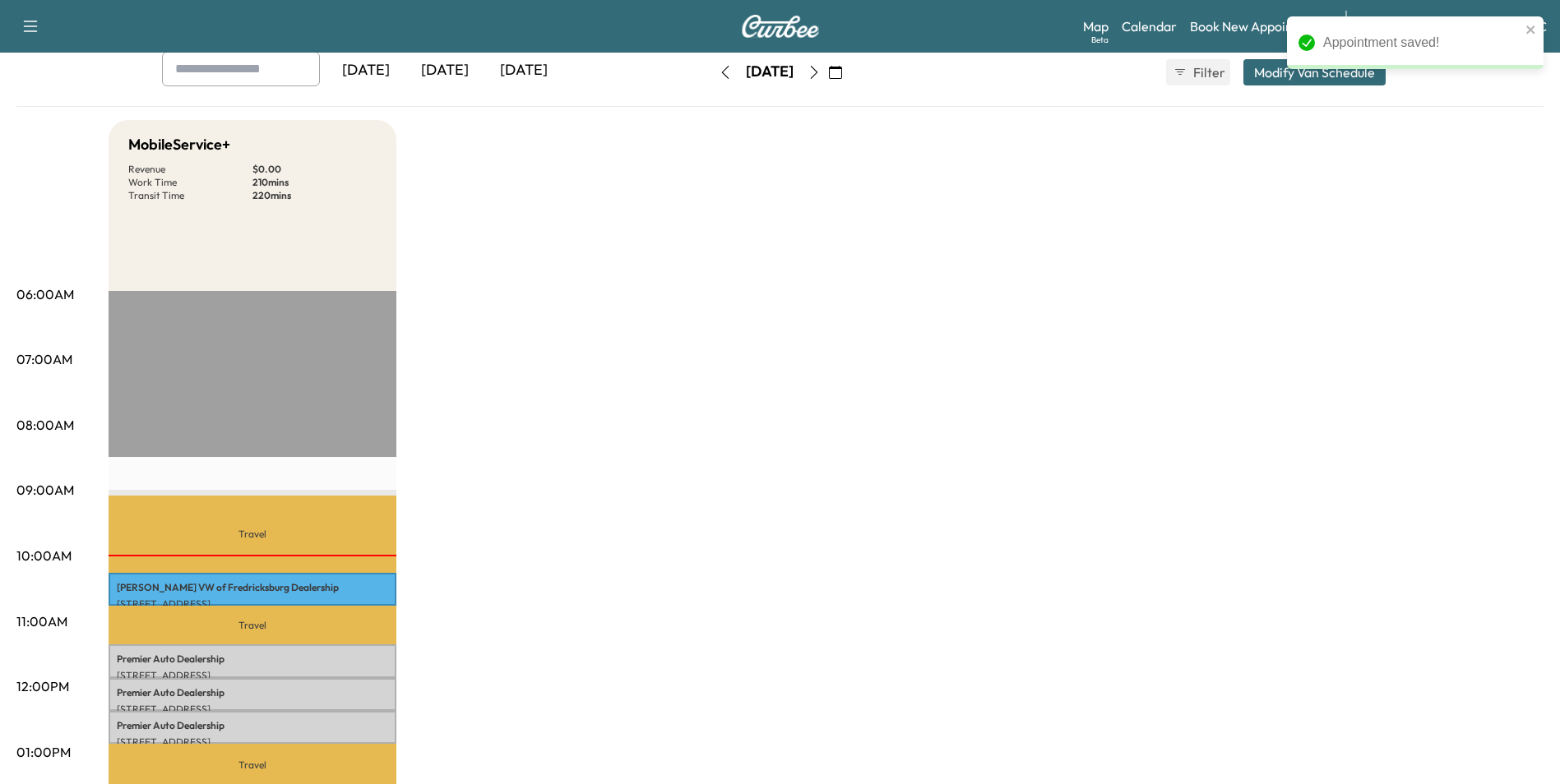
scroll to position [329, 0]
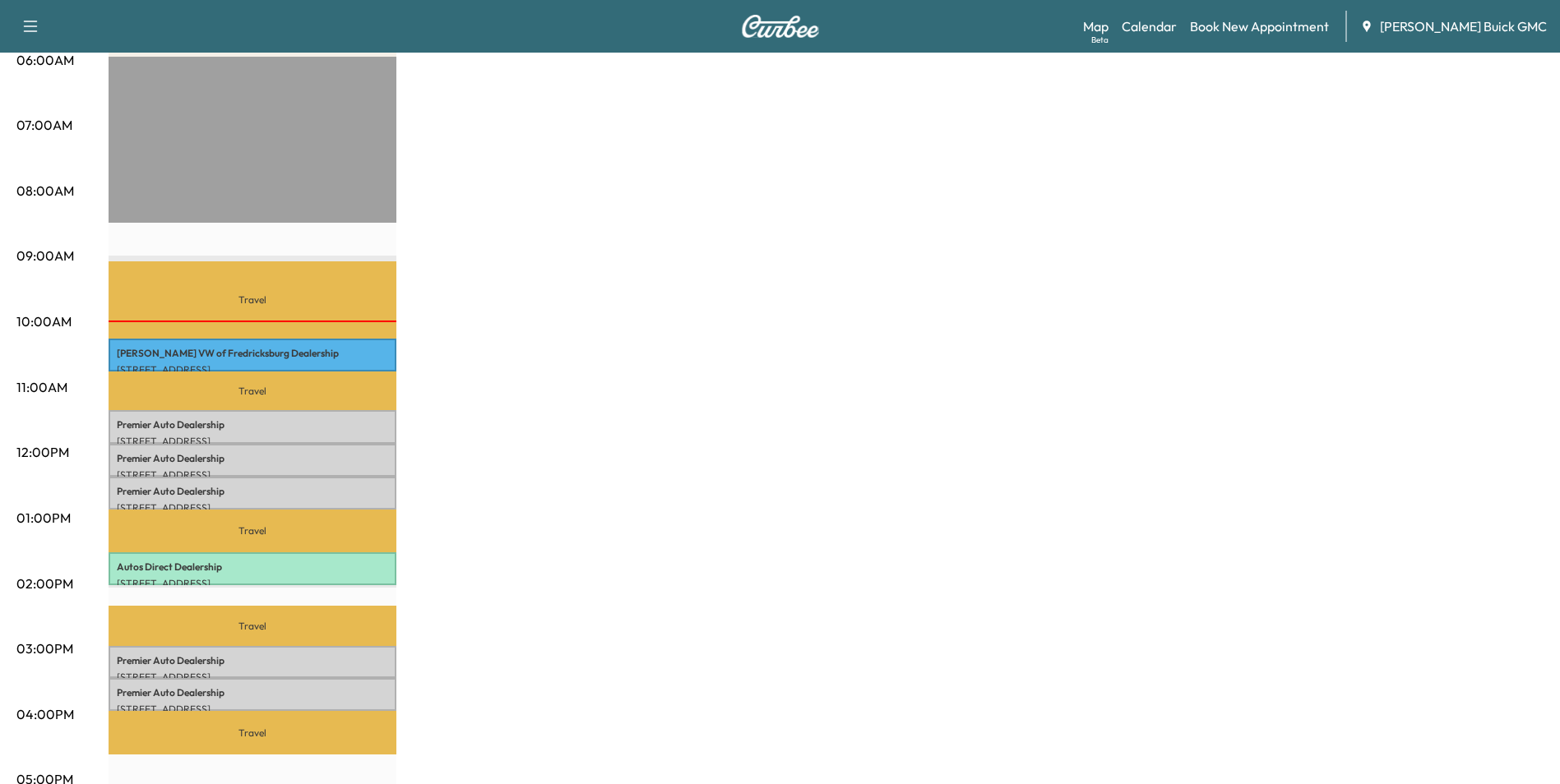
click at [858, 222] on div "MobileService+ Revenue $ 0.00 Work Time 210 mins Transit Time 220 mins Travel S…" at bounding box center [825, 502] width 1435 height 1233
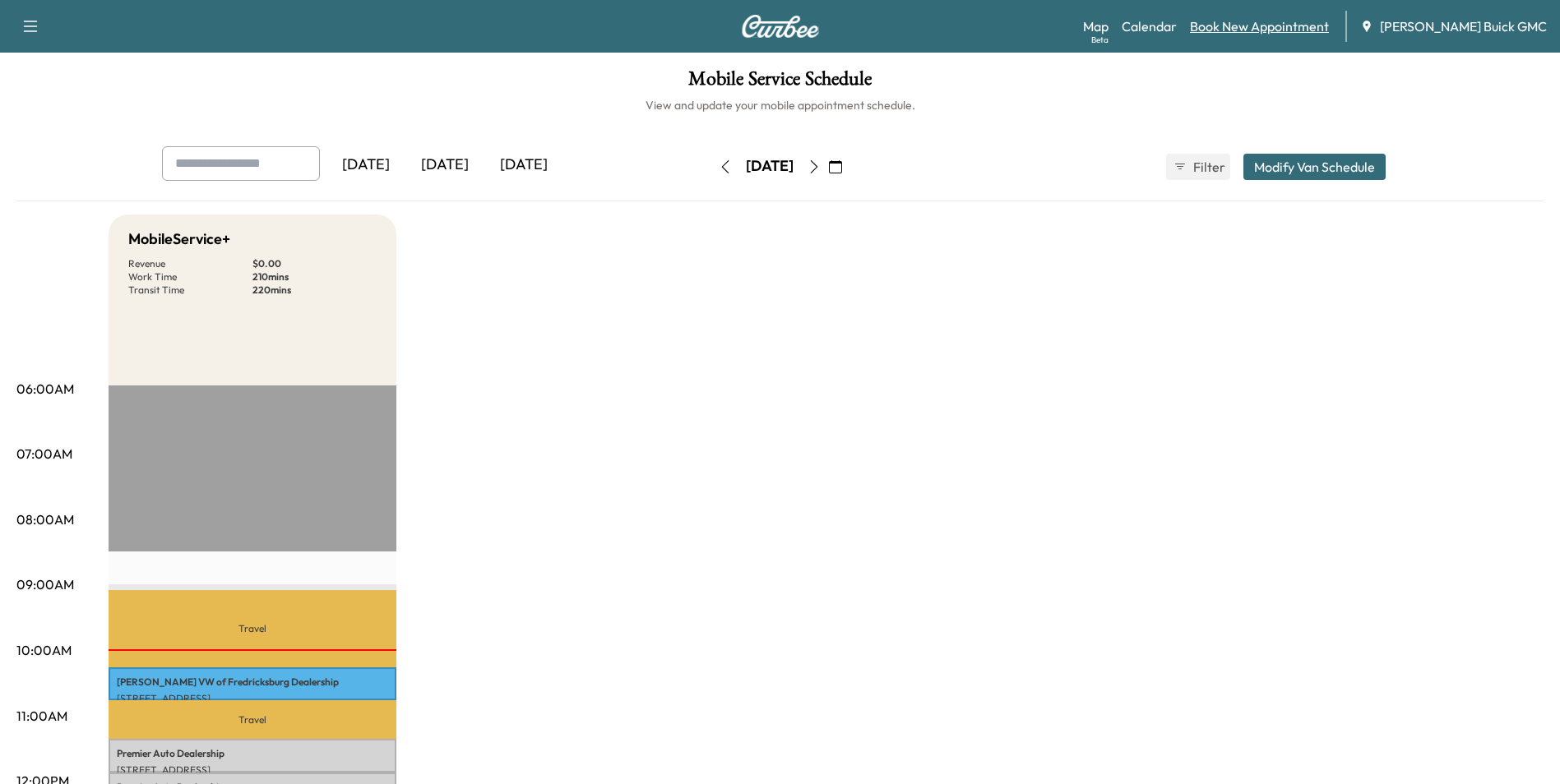
click at [1276, 25] on link "Book New Appointment" at bounding box center [1259, 26] width 139 height 20
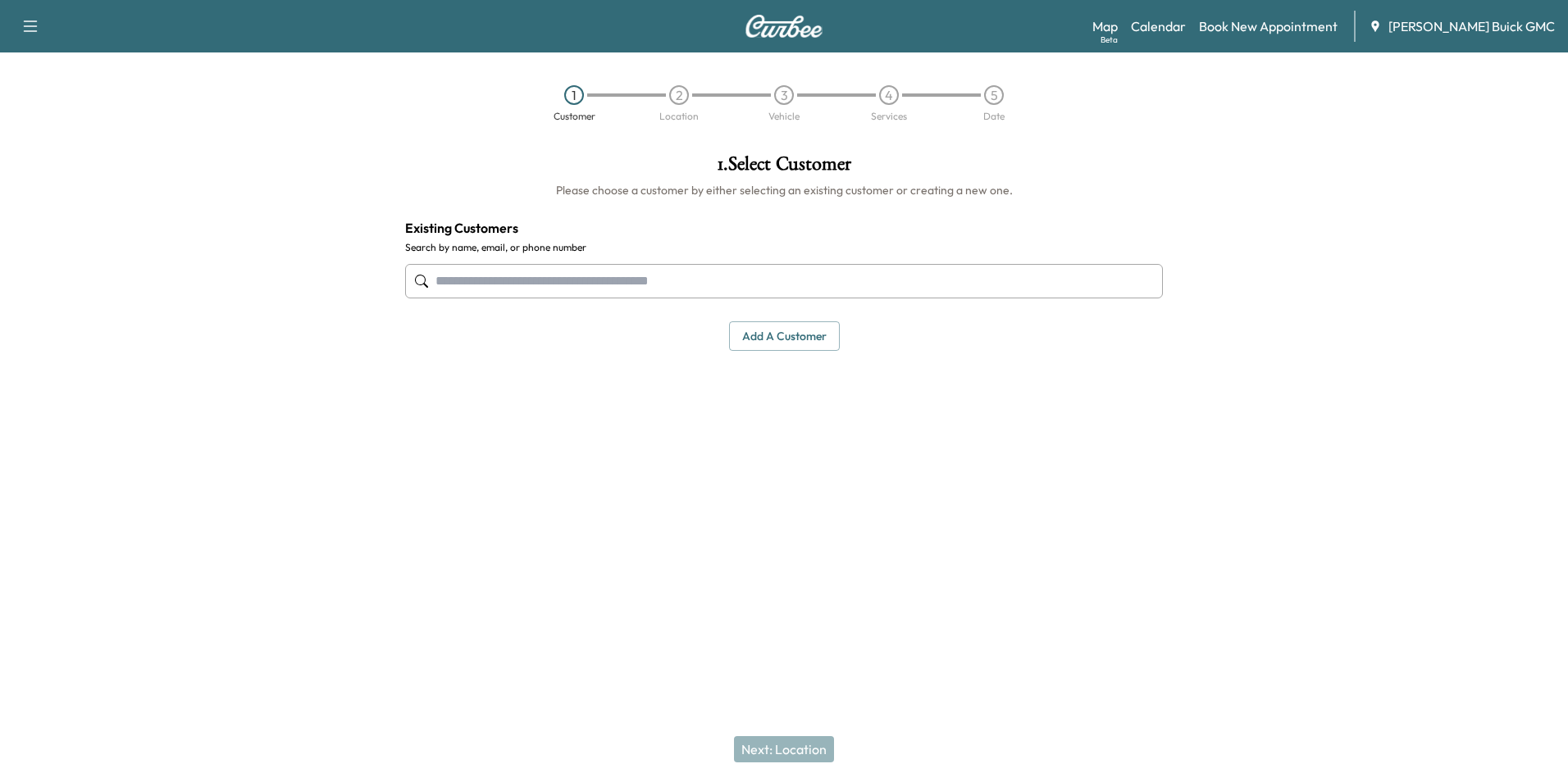
click at [581, 285] on input "text" at bounding box center [784, 281] width 758 height 34
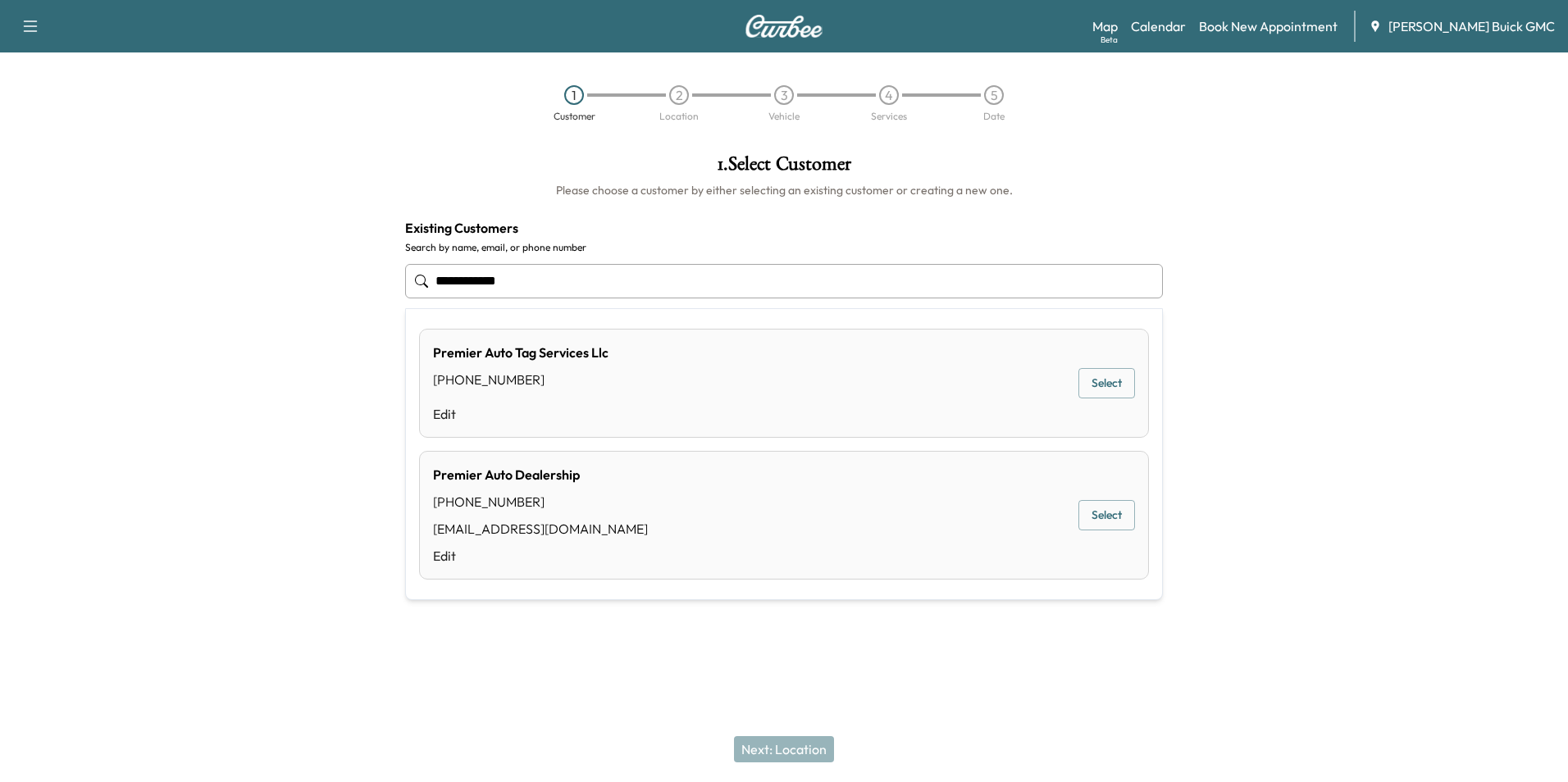
click at [1108, 515] on button "Select" at bounding box center [1107, 515] width 57 height 31
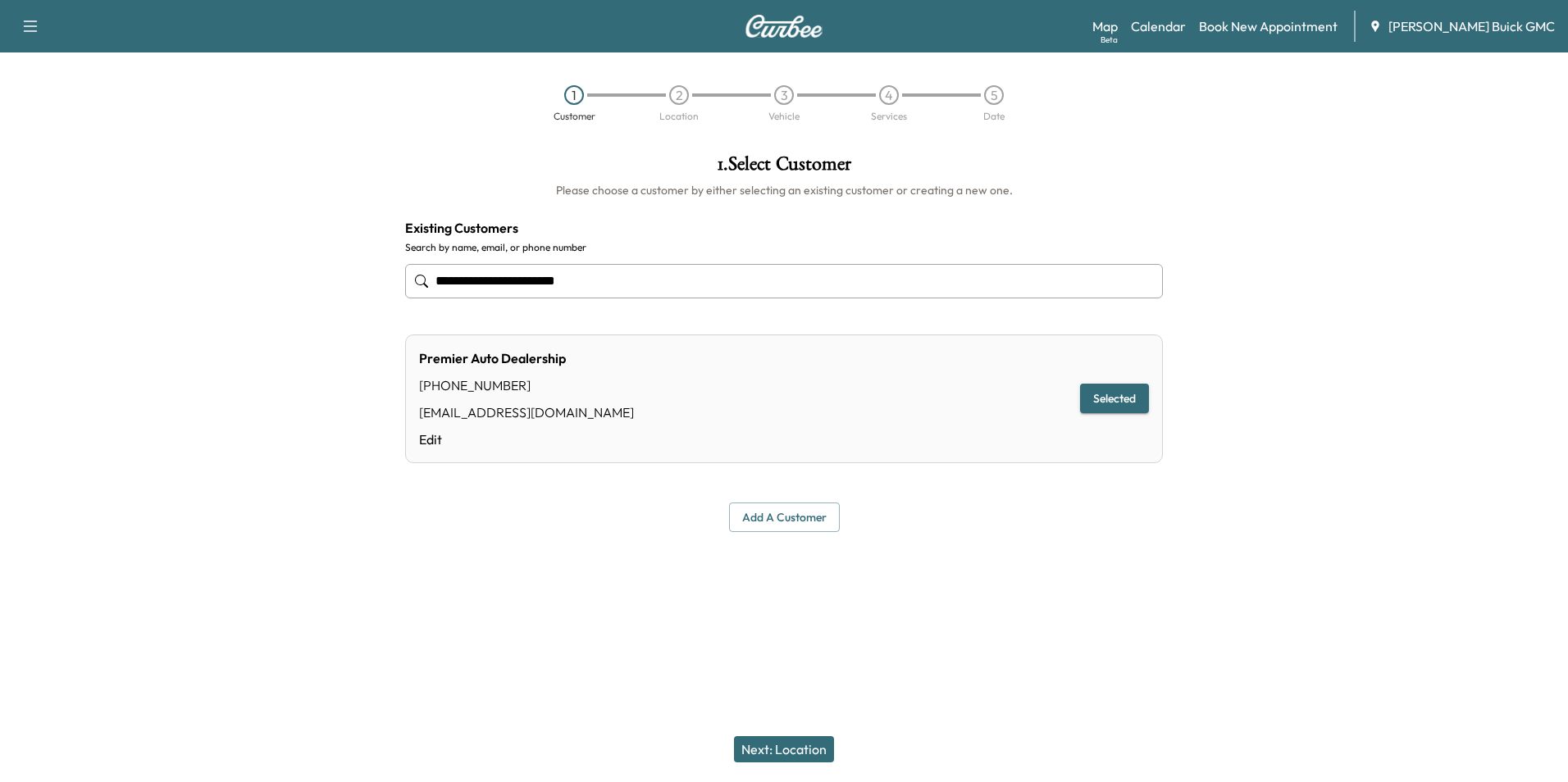
type input "**********"
click at [787, 748] on button "Next: Location" at bounding box center [784, 750] width 100 height 26
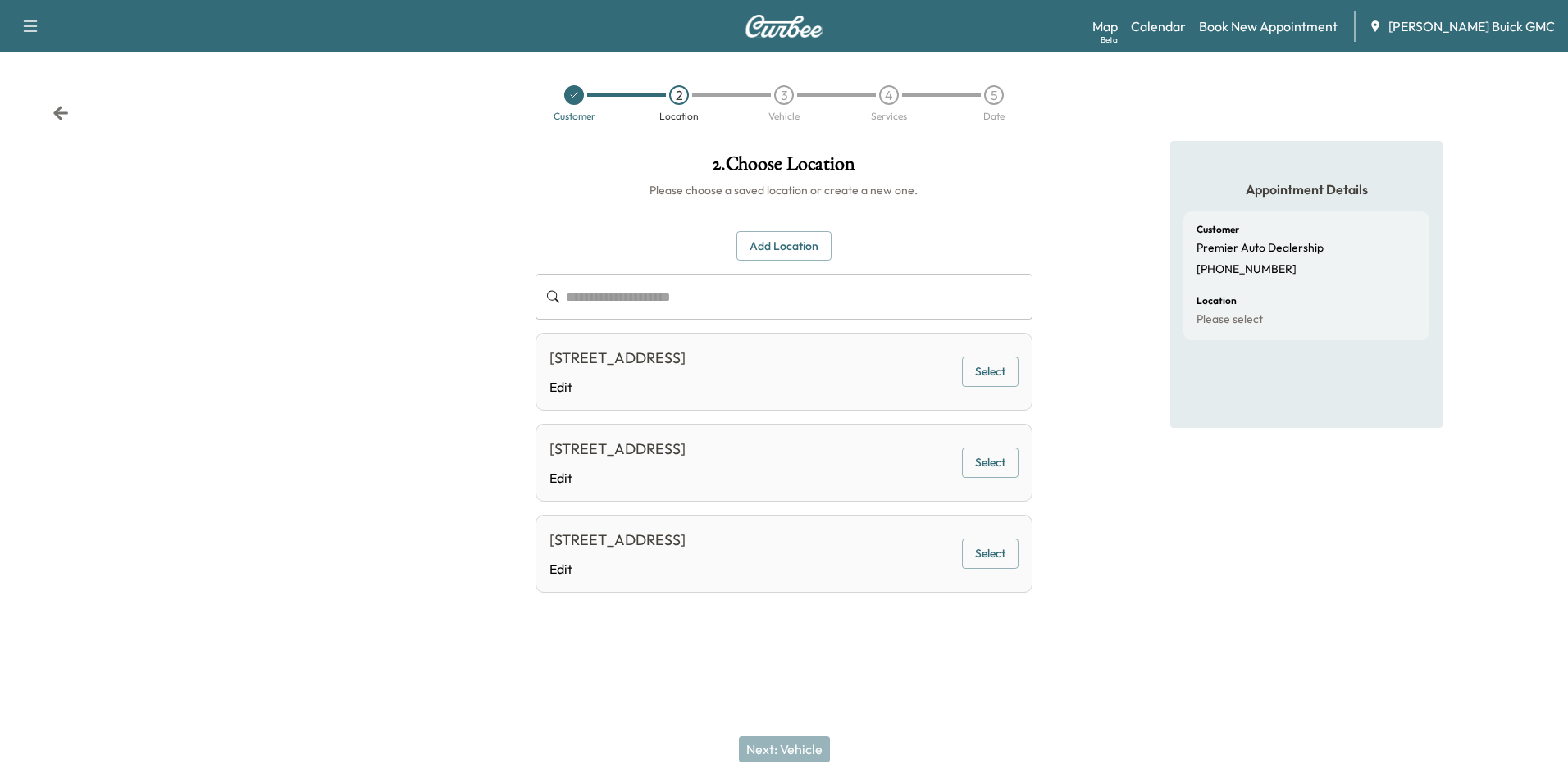
click at [985, 465] on button "Select" at bounding box center [990, 462] width 57 height 31
click at [803, 745] on button "Next: Vehicle" at bounding box center [784, 750] width 91 height 26
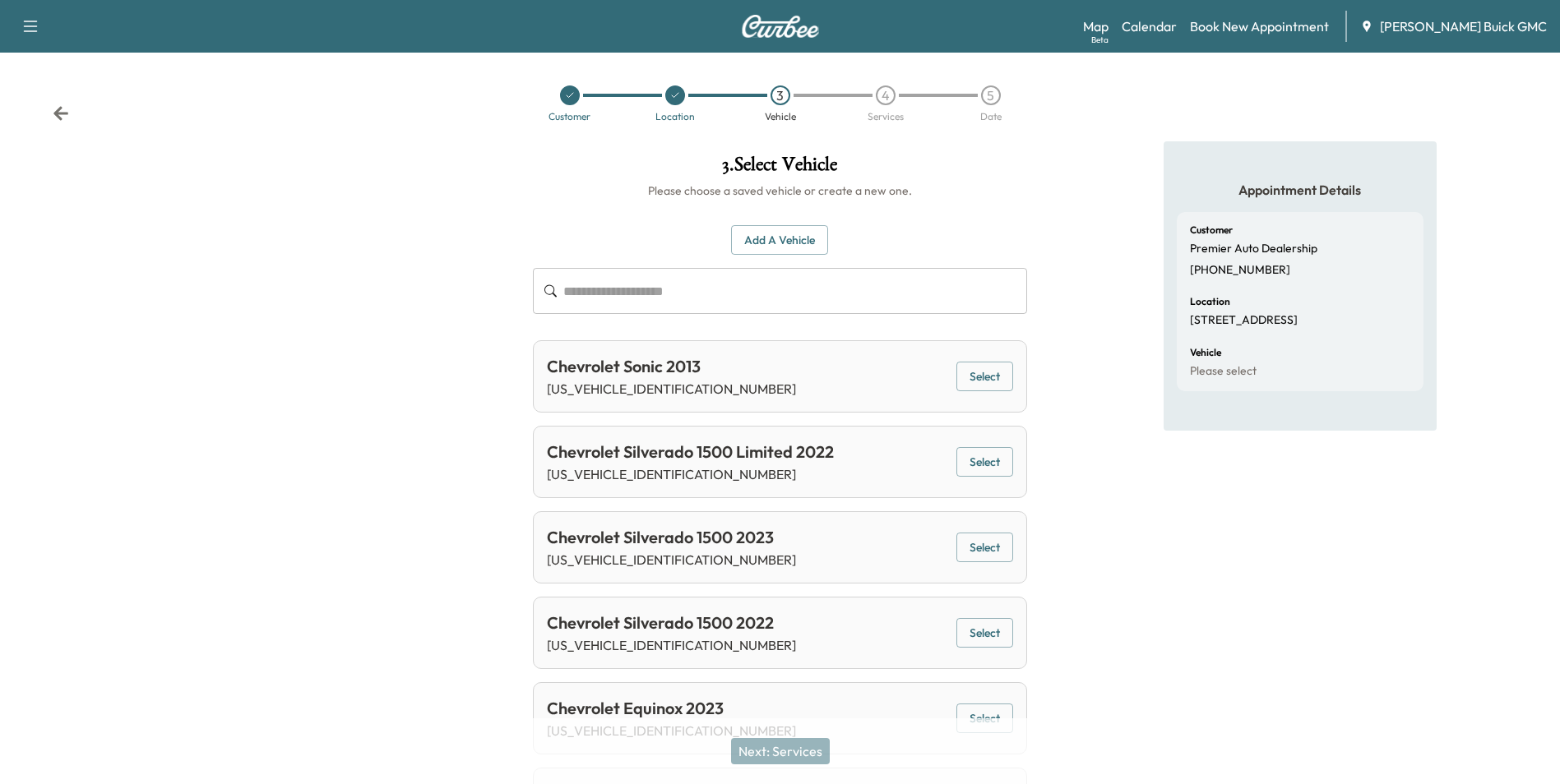
click at [768, 235] on button "Add a Vehicle" at bounding box center [779, 240] width 97 height 31
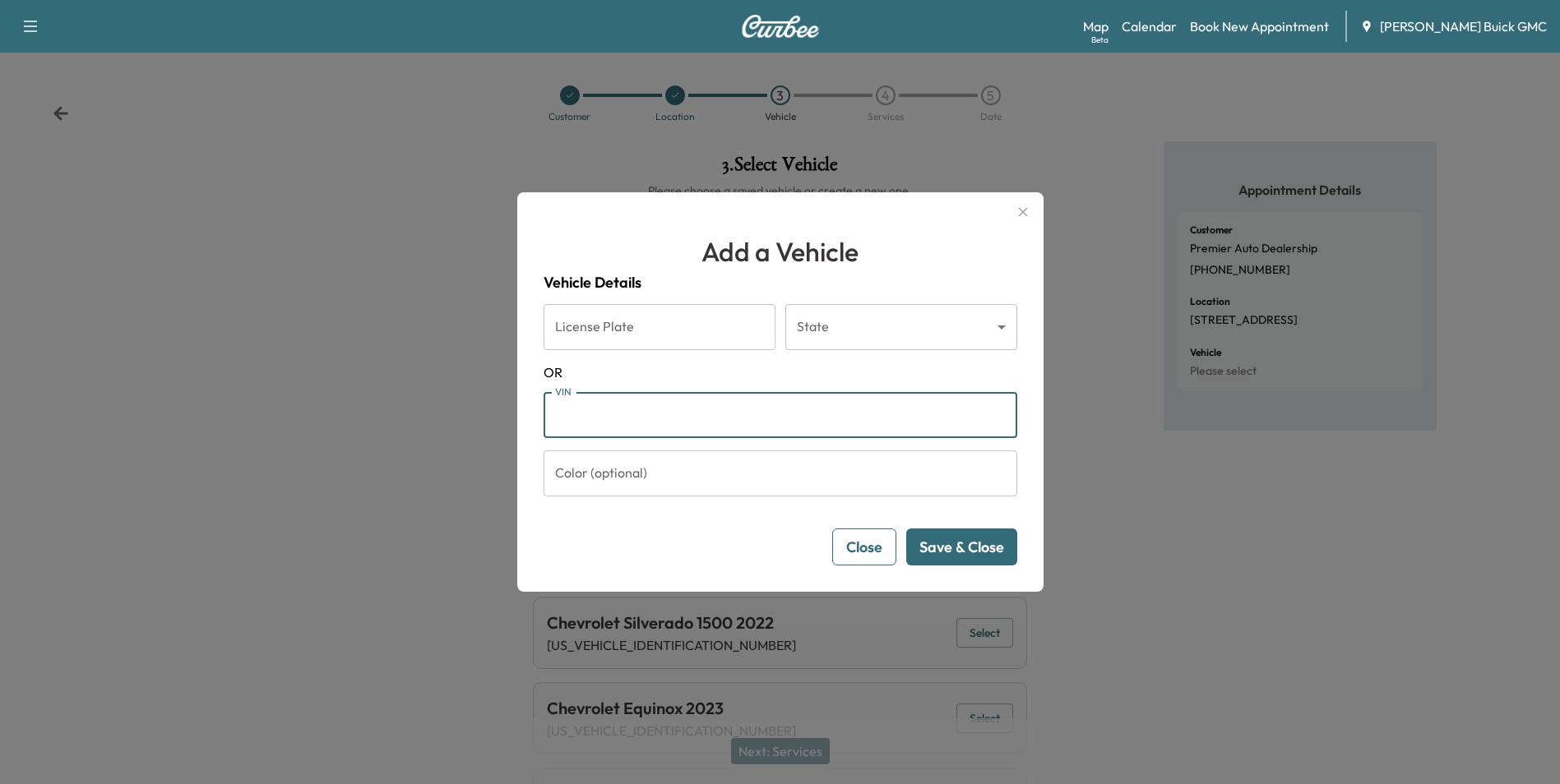
click at [690, 419] on input "VIN" at bounding box center [781, 415] width 474 height 46
type input "**********"
click at [978, 541] on button "Save & Close" at bounding box center [961, 547] width 111 height 37
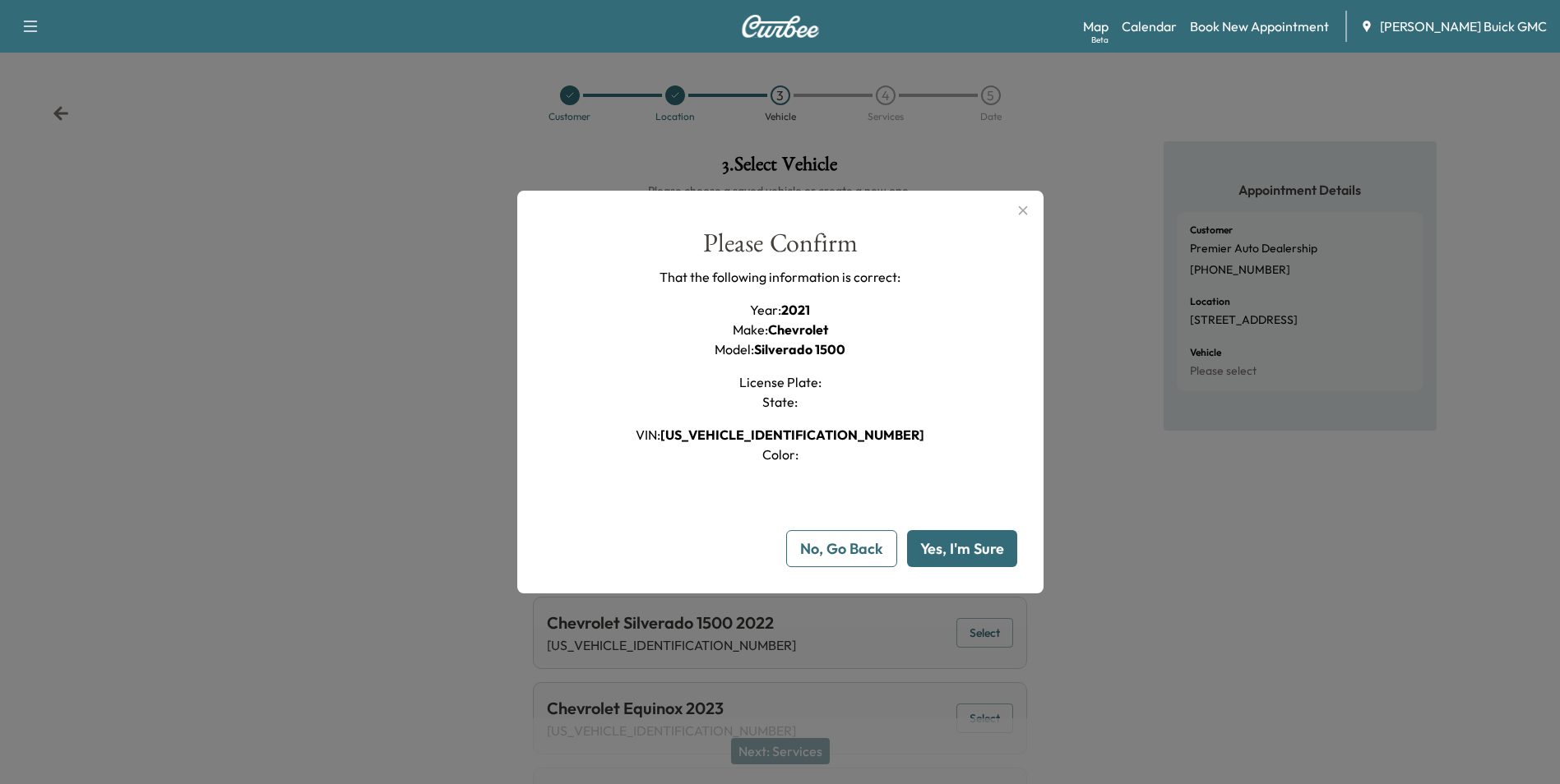
click at [1007, 553] on button "Yes, I'm Sure" at bounding box center [962, 549] width 110 height 37
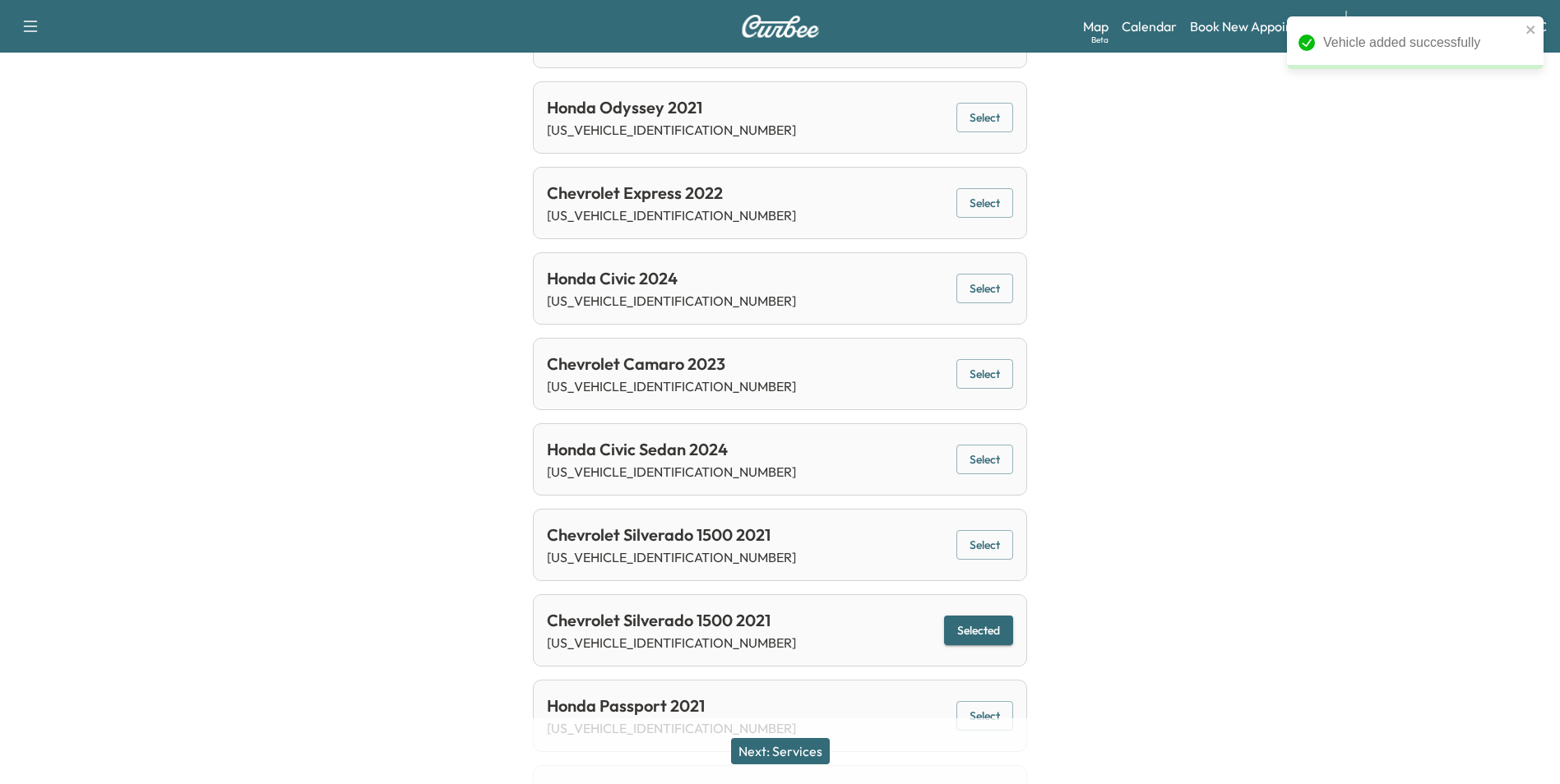
scroll to position [904, 0]
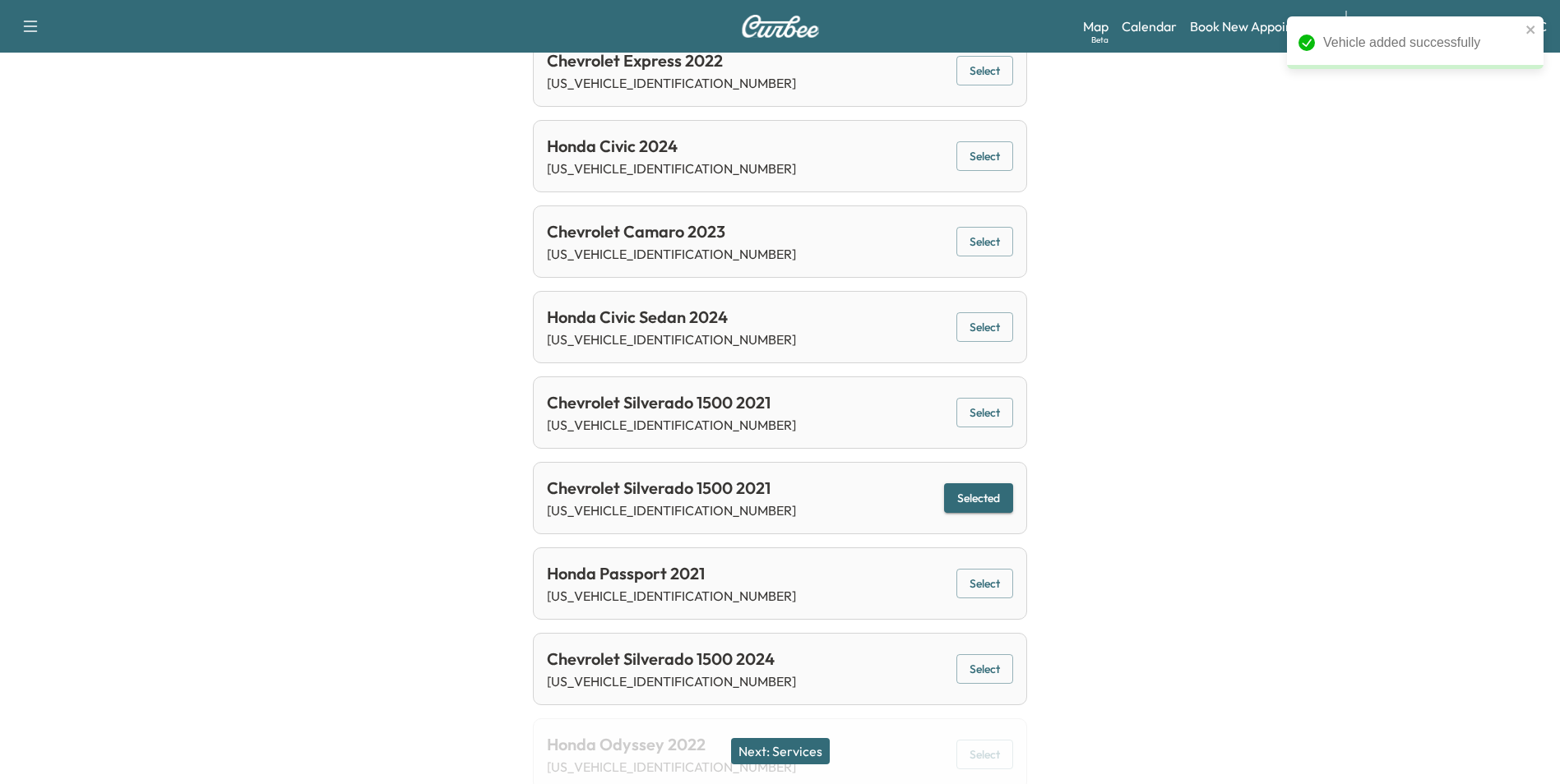
click at [788, 753] on button "Next: Services" at bounding box center [780, 752] width 99 height 26
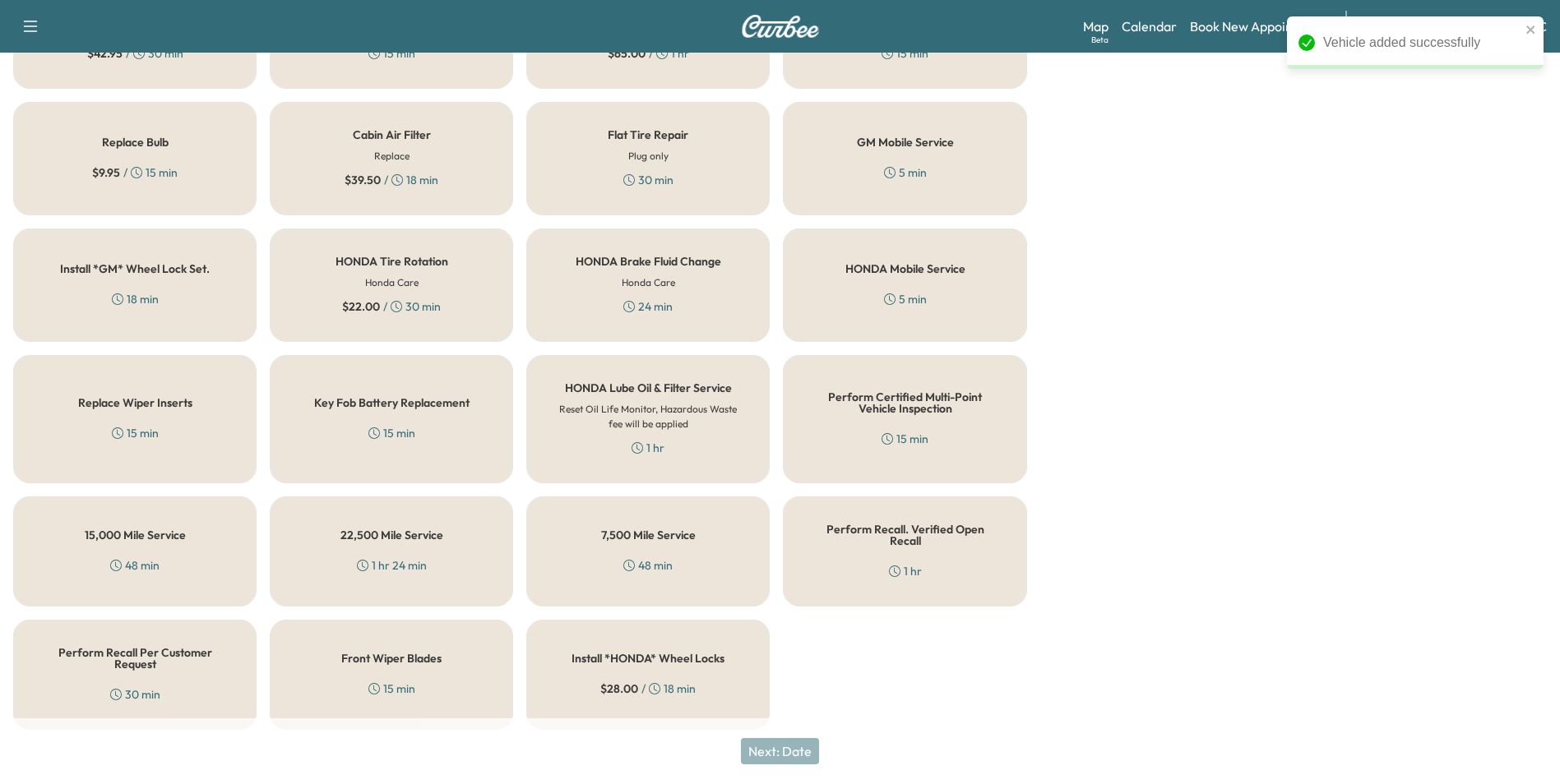
click at [131, 657] on h5 "Perform Recall Per Customer Request" at bounding box center [135, 658] width 189 height 23
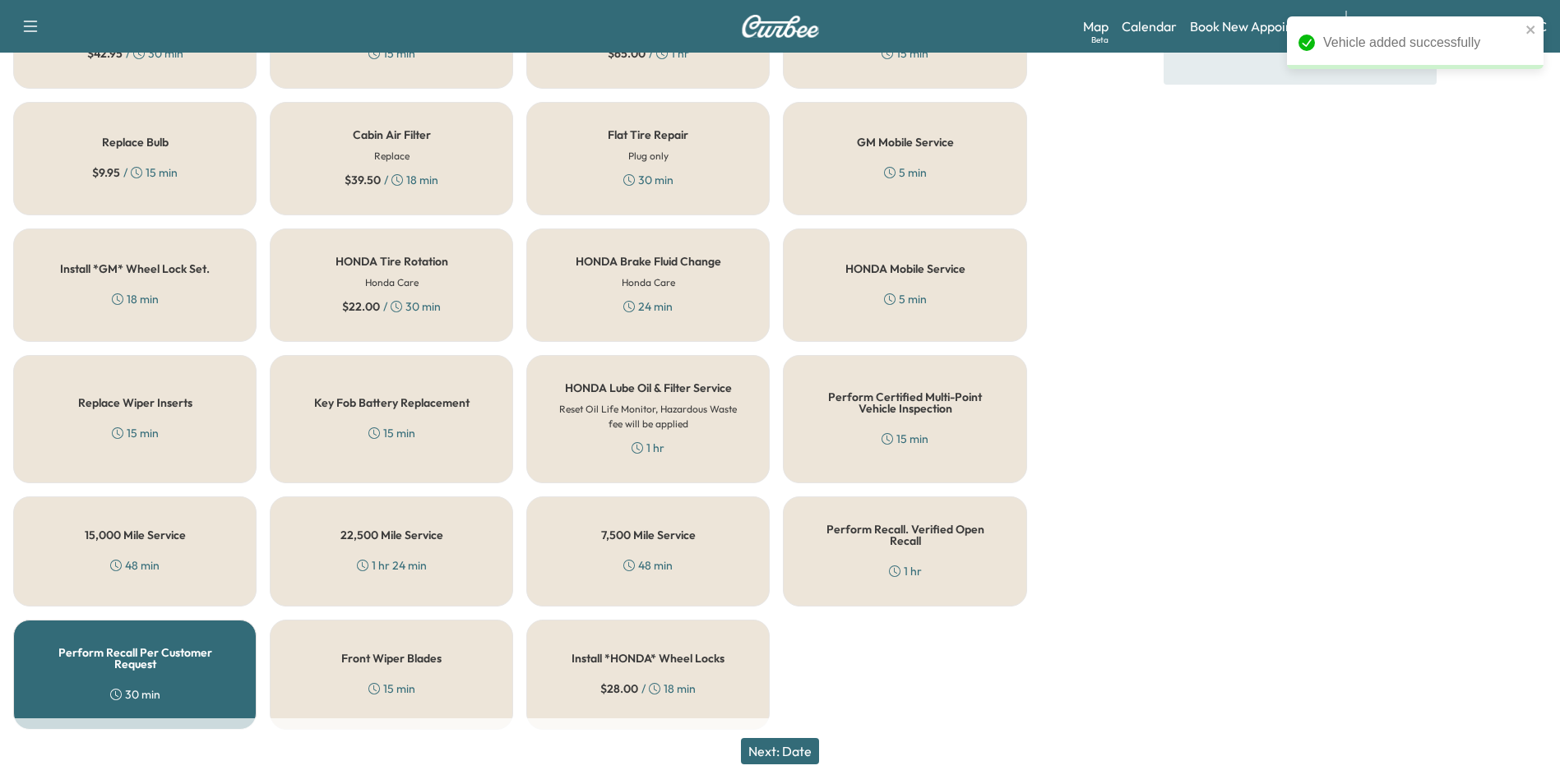
click at [797, 749] on button "Next: Date" at bounding box center [779, 752] width 78 height 26
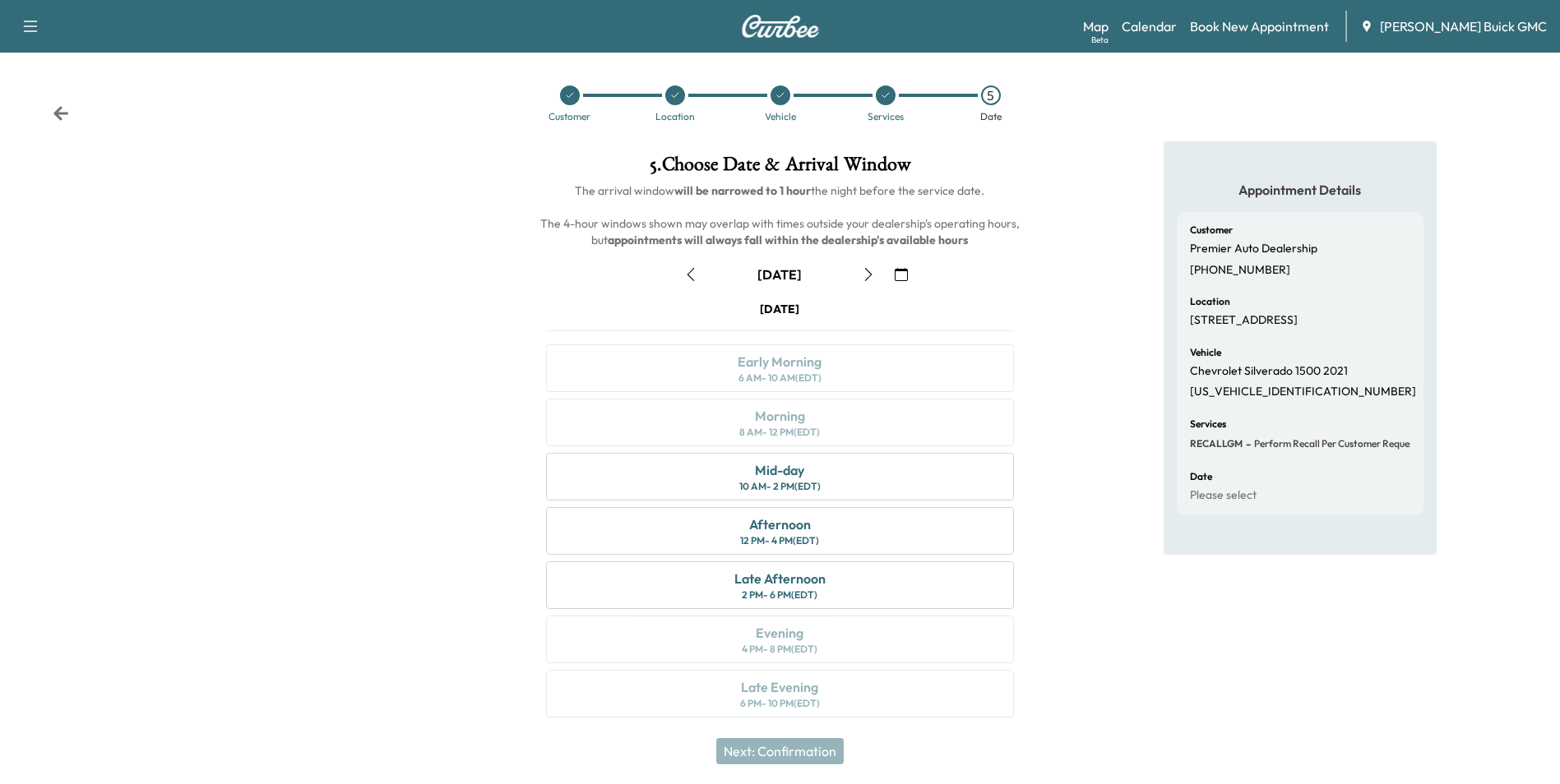
click at [691, 272] on icon "button" at bounding box center [691, 274] width 7 height 13
click at [810, 521] on div "Afternoon" at bounding box center [780, 524] width 62 height 20
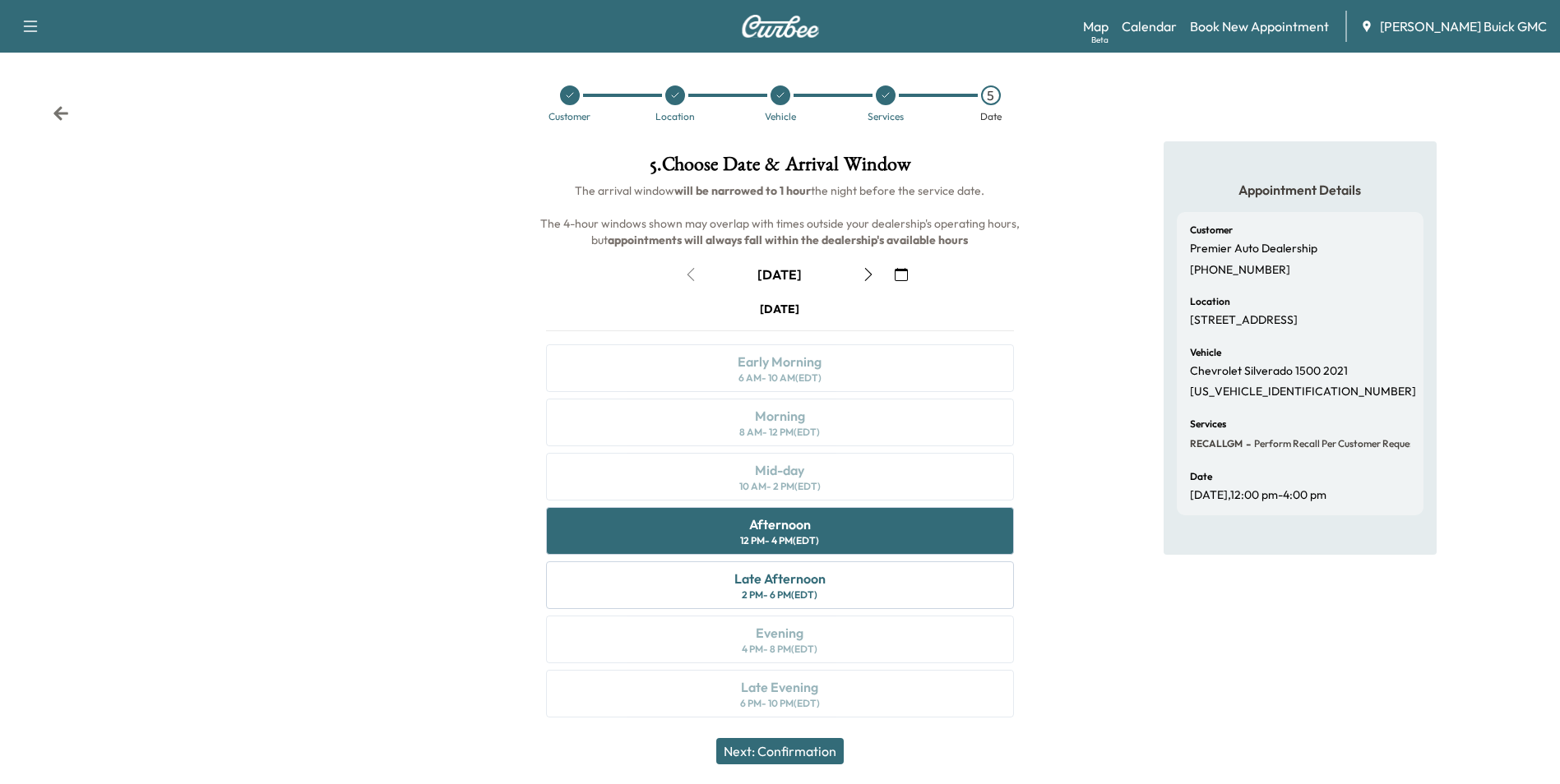
click at [807, 749] on button "Next: Confirmation" at bounding box center [780, 752] width 128 height 26
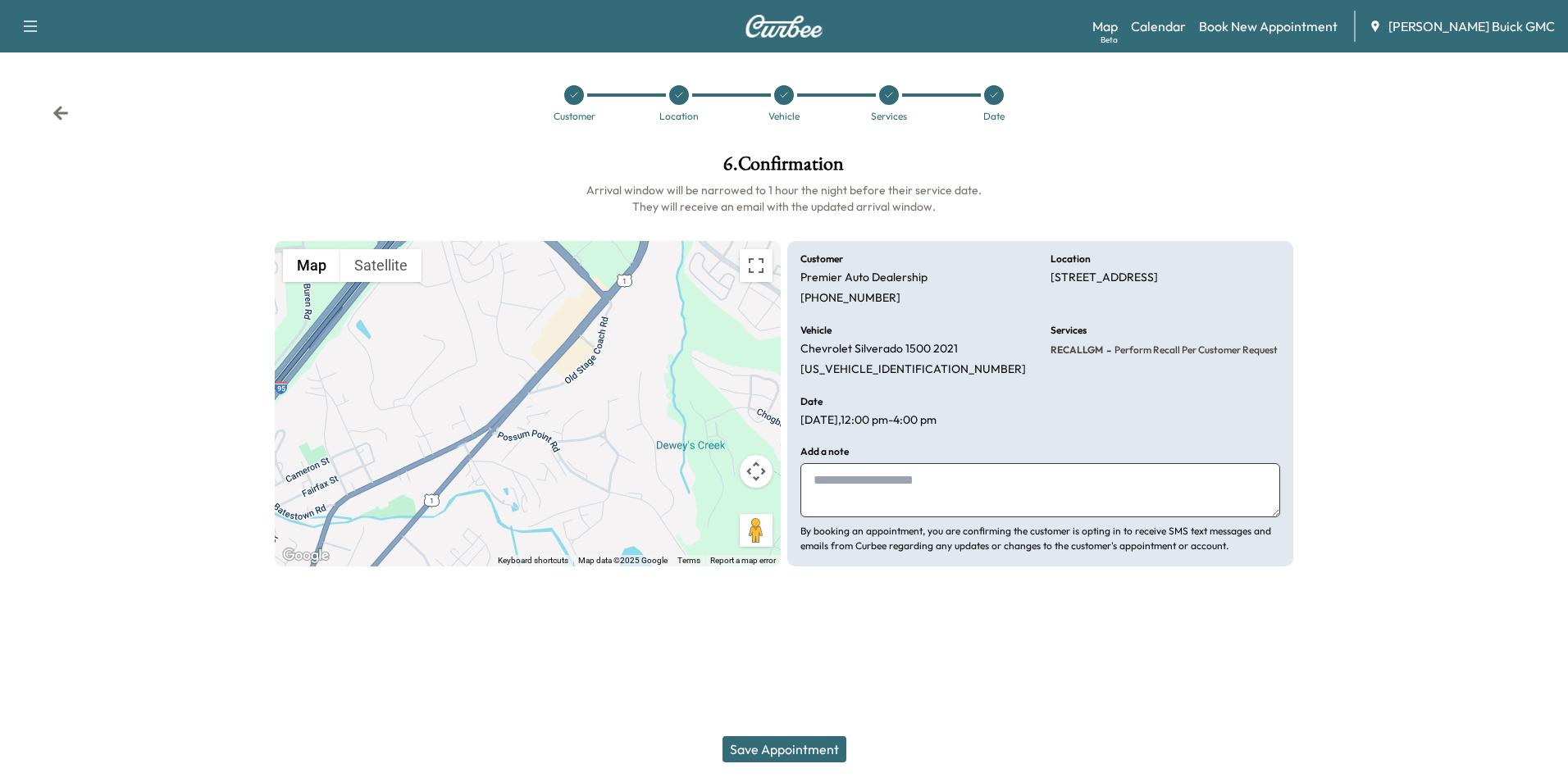
click at [880, 497] on textarea at bounding box center [1040, 490] width 480 height 54
type textarea "**********"
click at [826, 746] on button "Save Appointment" at bounding box center [785, 750] width 124 height 26
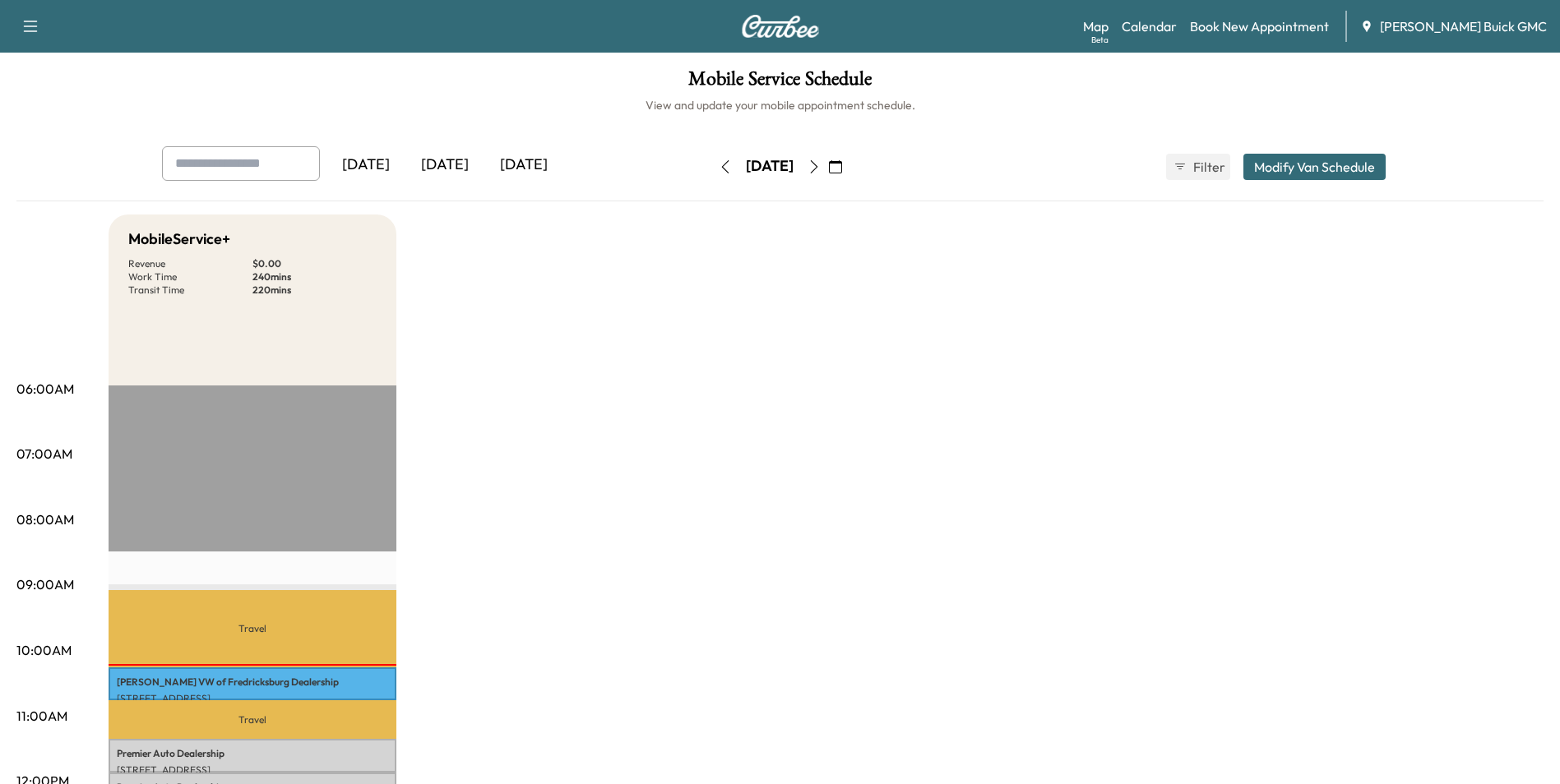
click at [818, 165] on icon "button" at bounding box center [813, 166] width 7 height 13
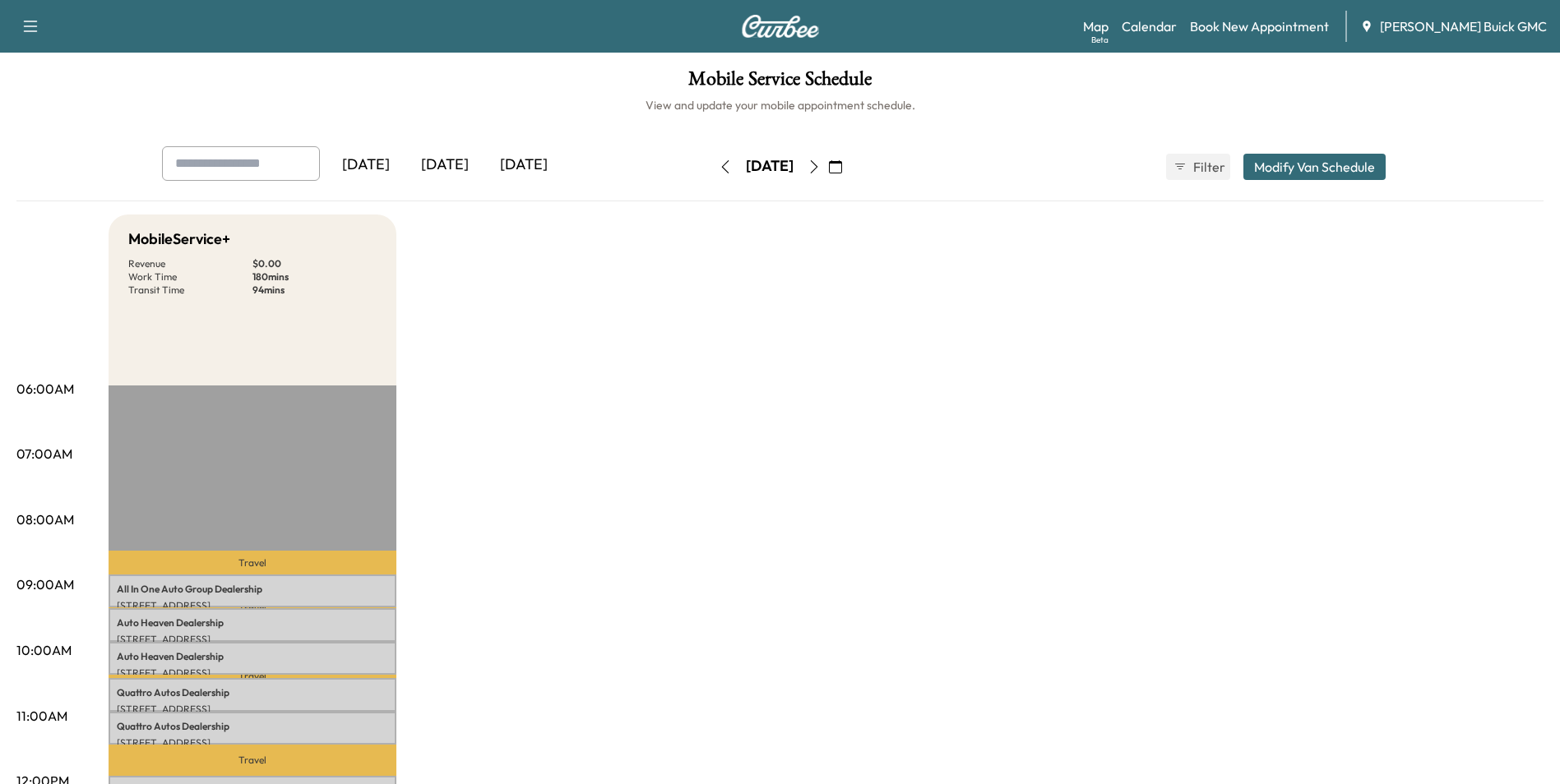
click at [821, 163] on icon "button" at bounding box center [814, 166] width 13 height 13
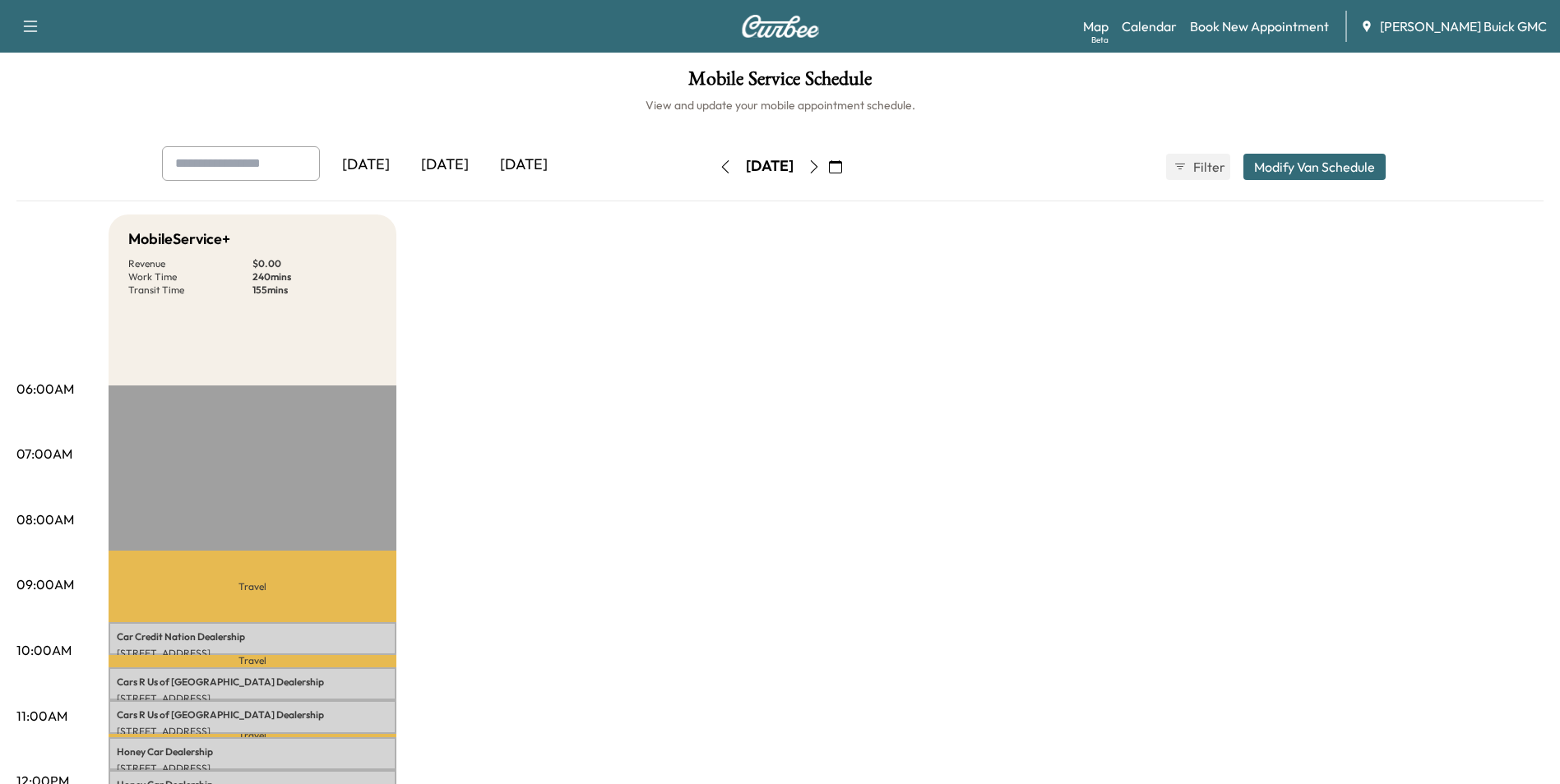
click at [821, 161] on icon "button" at bounding box center [814, 166] width 13 height 13
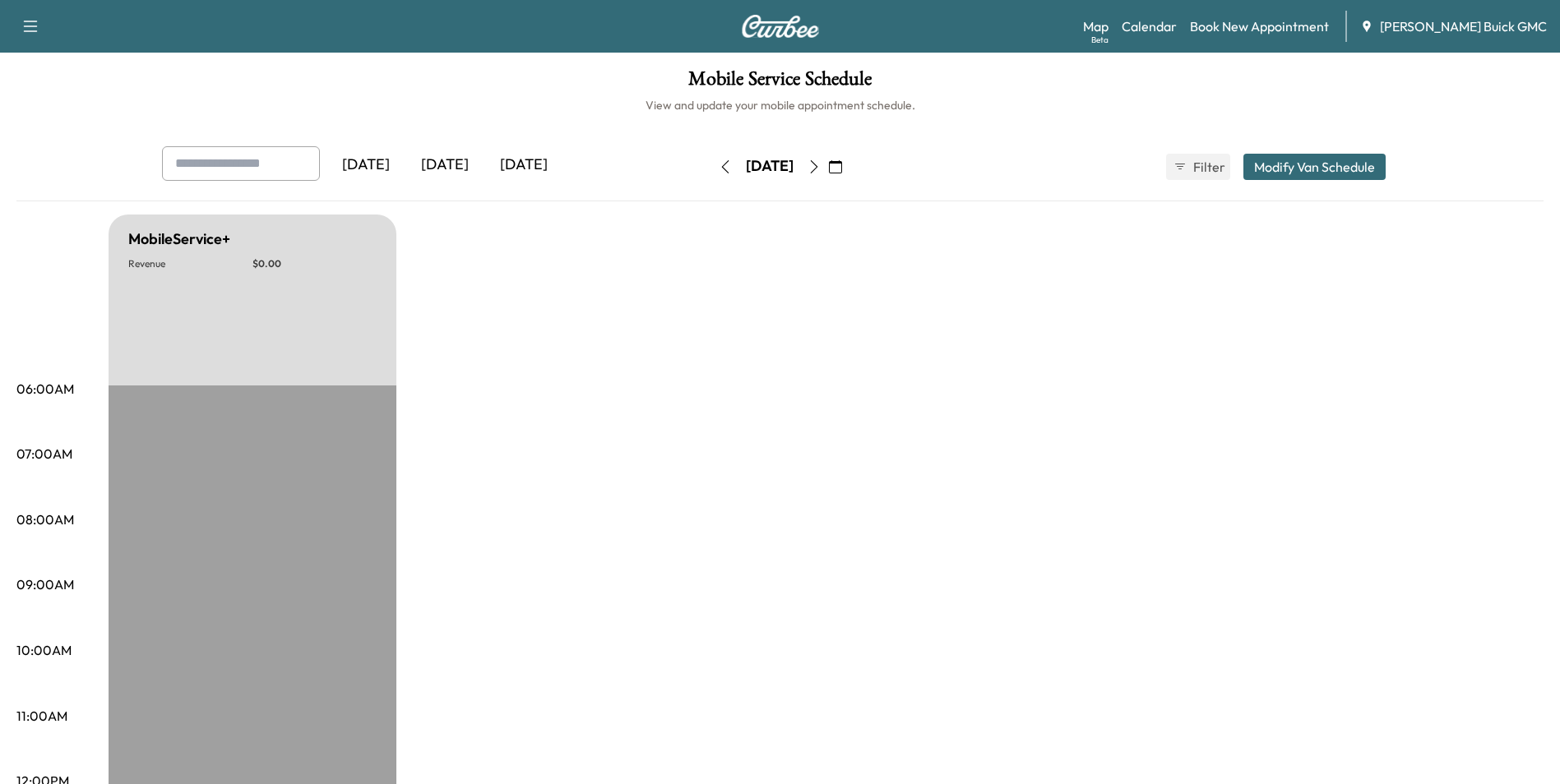
click at [818, 165] on icon "button" at bounding box center [813, 166] width 7 height 13
click at [821, 165] on icon "button" at bounding box center [814, 166] width 13 height 13
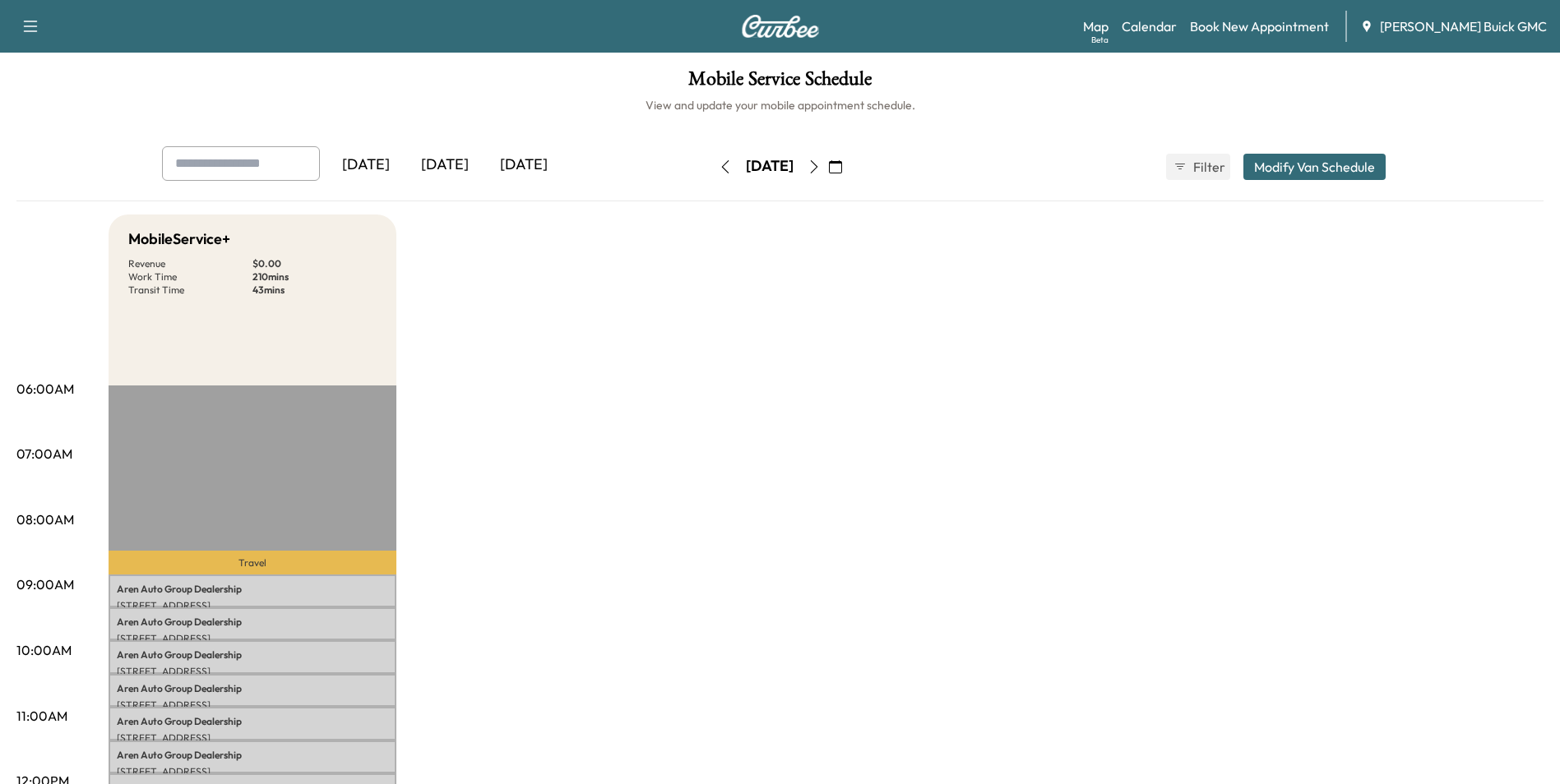
click at [818, 163] on icon "button" at bounding box center [813, 166] width 7 height 13
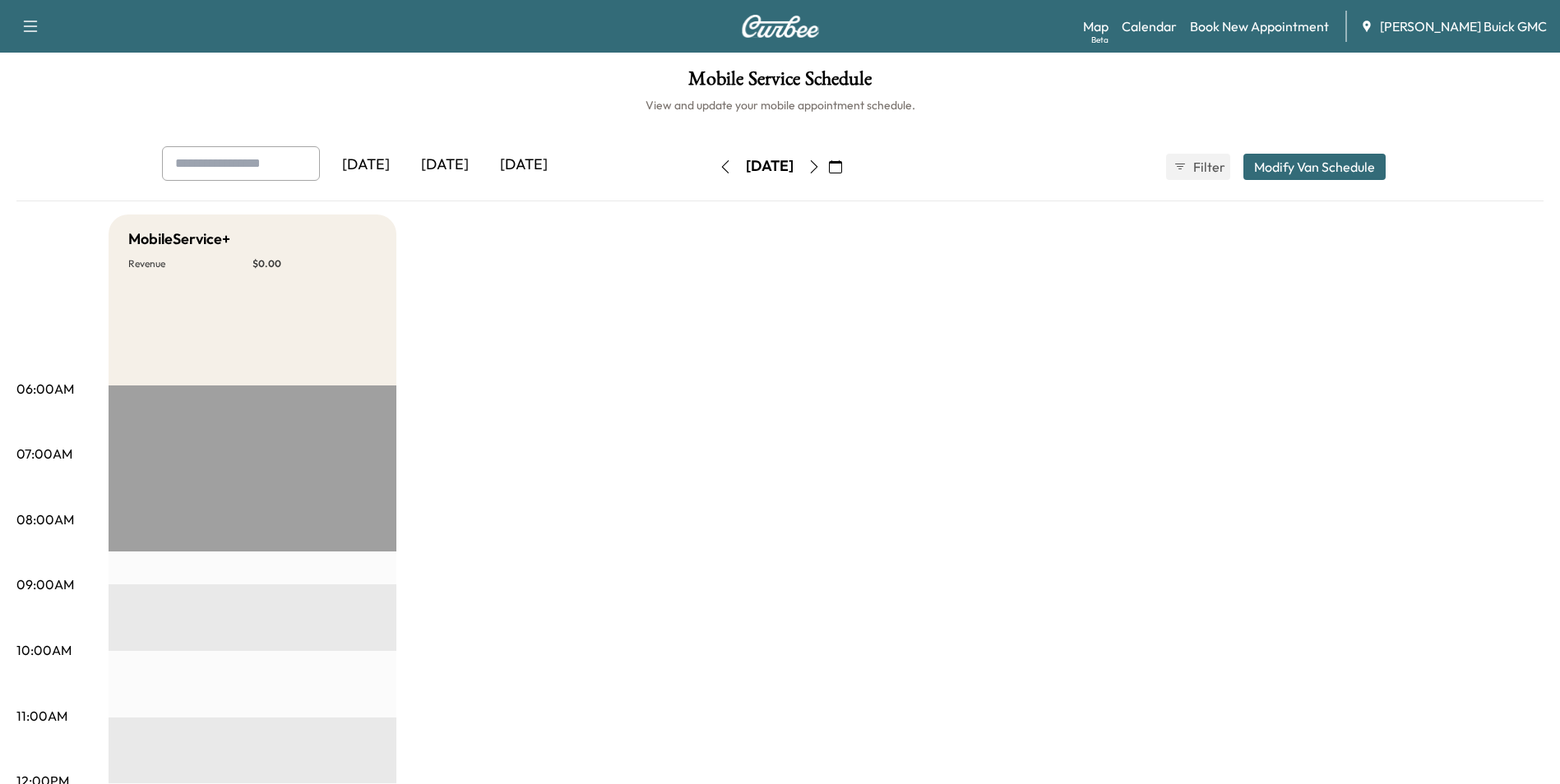
drag, startPoint x: 951, startPoint y: 309, endPoint x: 963, endPoint y: 302, distance: 13.9
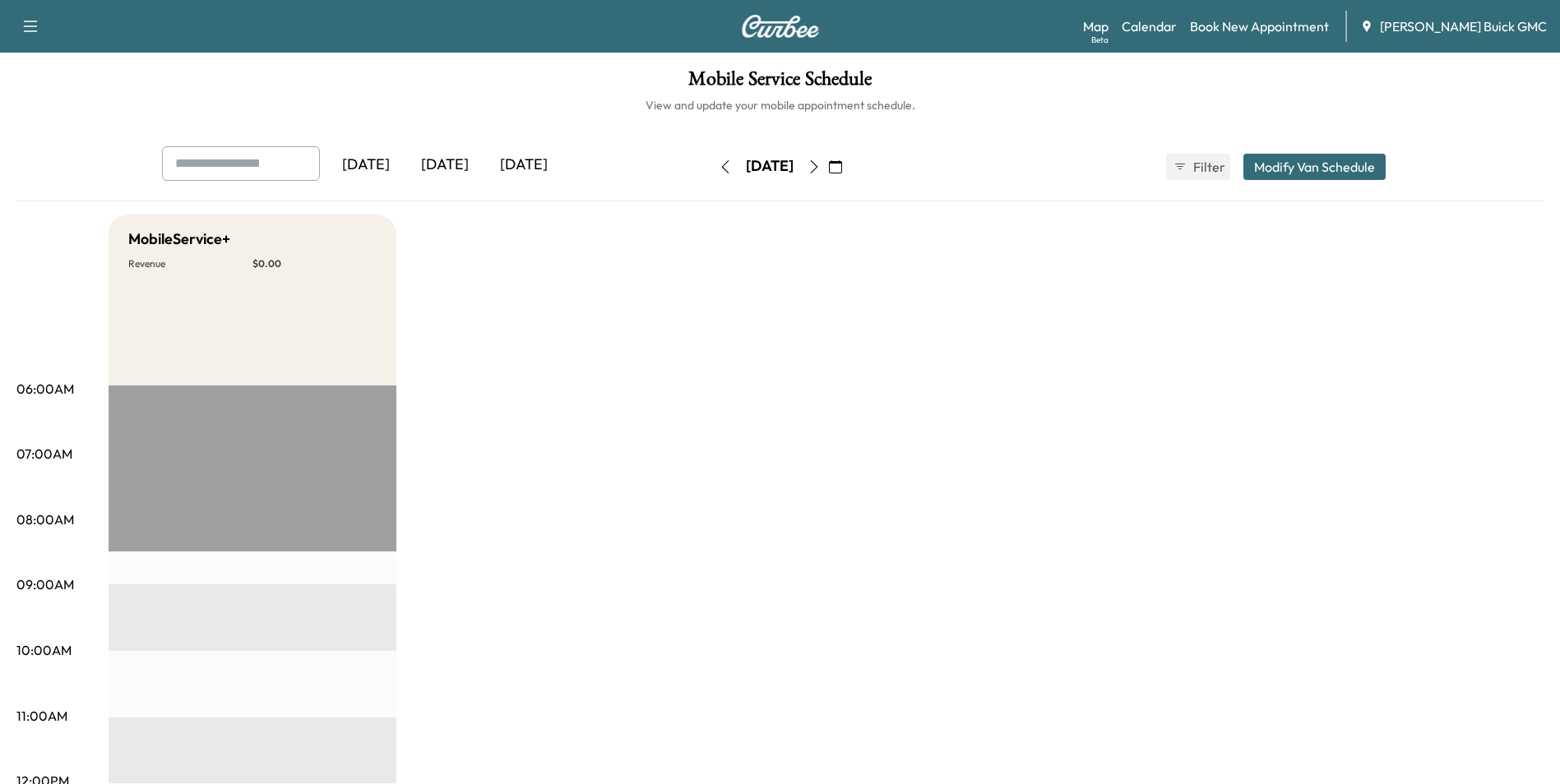
drag, startPoint x: 960, startPoint y: 401, endPoint x: 941, endPoint y: 399, distance: 19.1
